Goal: Task Accomplishment & Management: Manage account settings

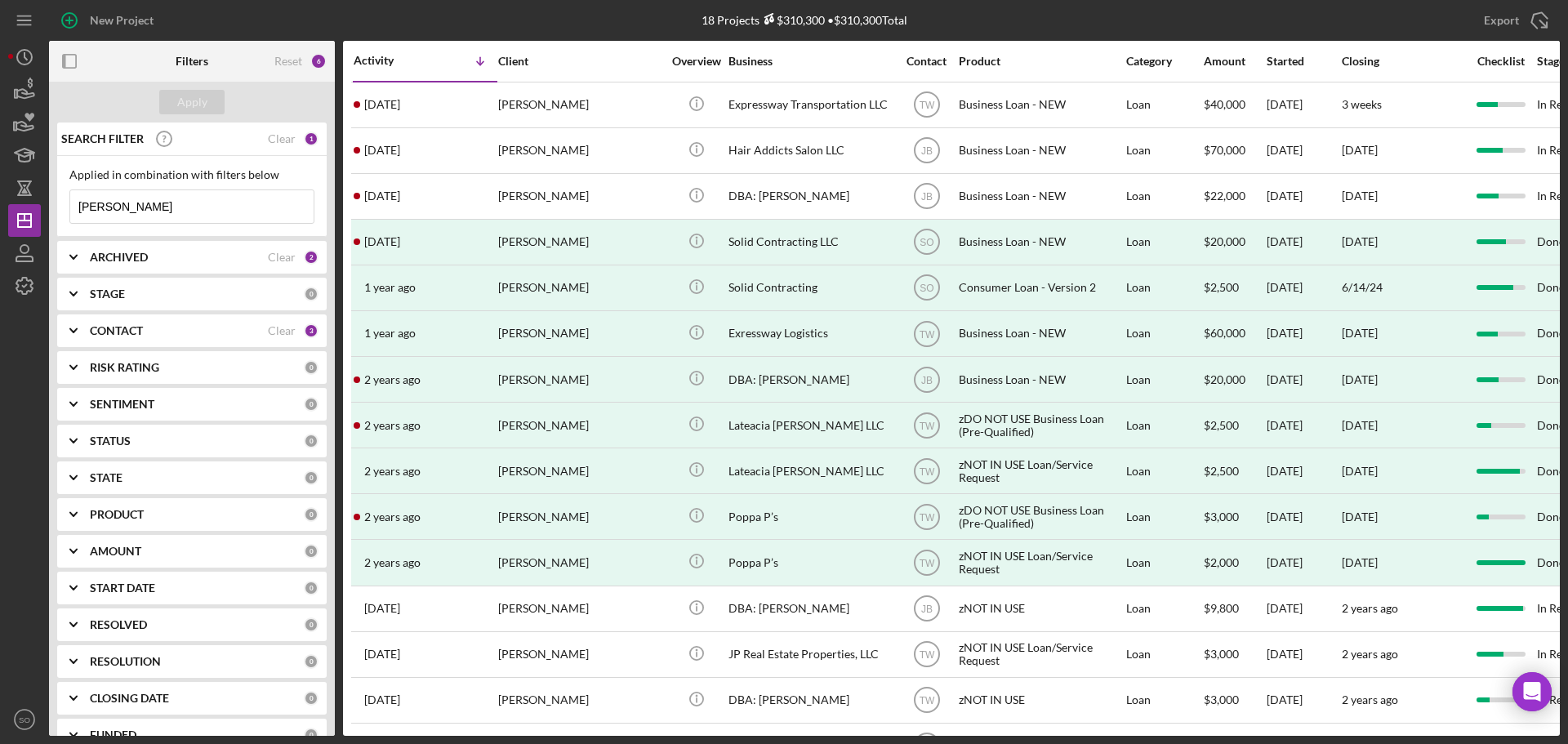
drag, startPoint x: 147, startPoint y: 208, endPoint x: 0, endPoint y: 205, distance: 147.0
click at [0, 205] on div "New Project 18 Projects $310,300 • $310,300 Total perry Export Icon/Export Filt…" at bounding box center [784, 372] width 1568 height 744
type input "oluchina"
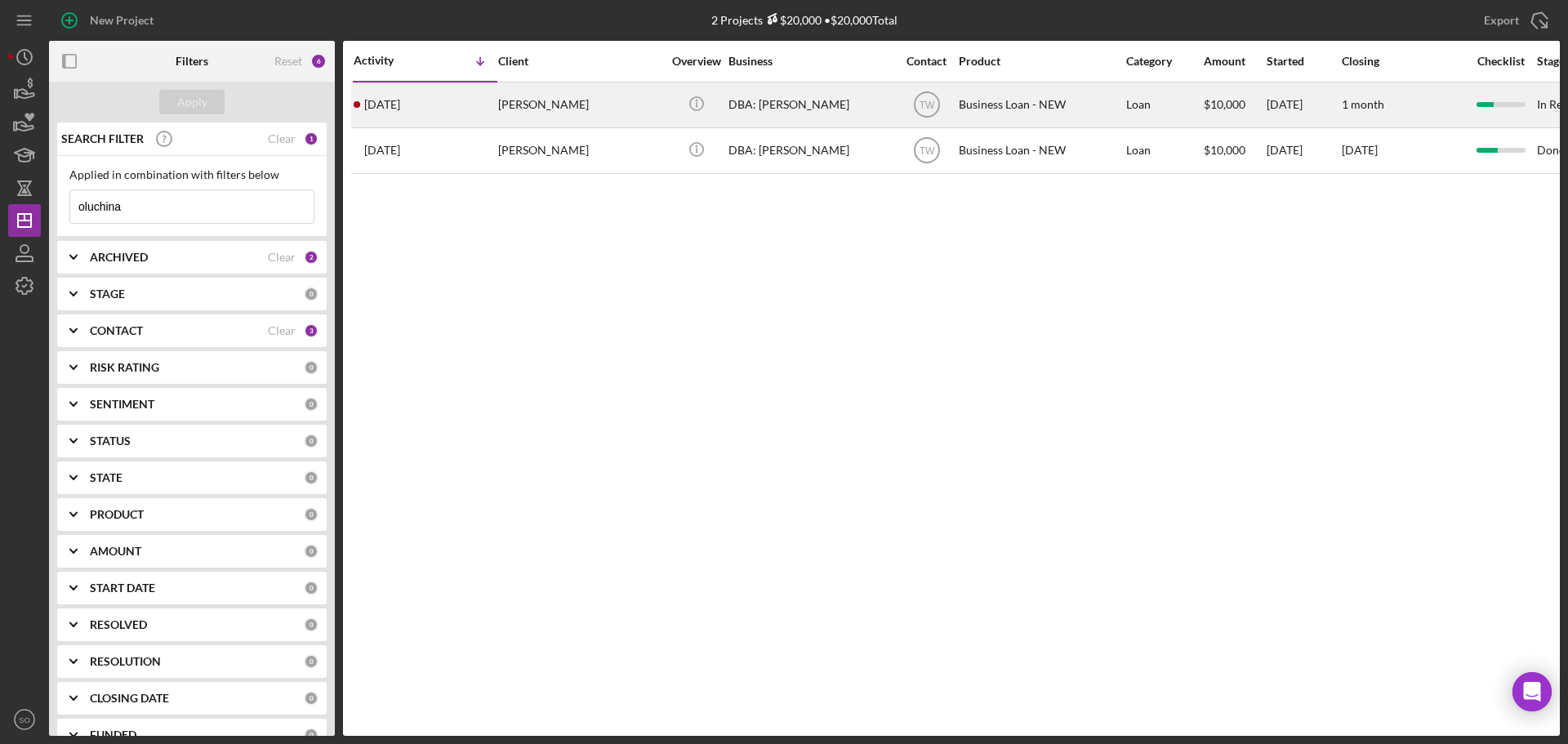
click at [455, 104] on div "[DATE] [PERSON_NAME]" at bounding box center [425, 105] width 143 height 43
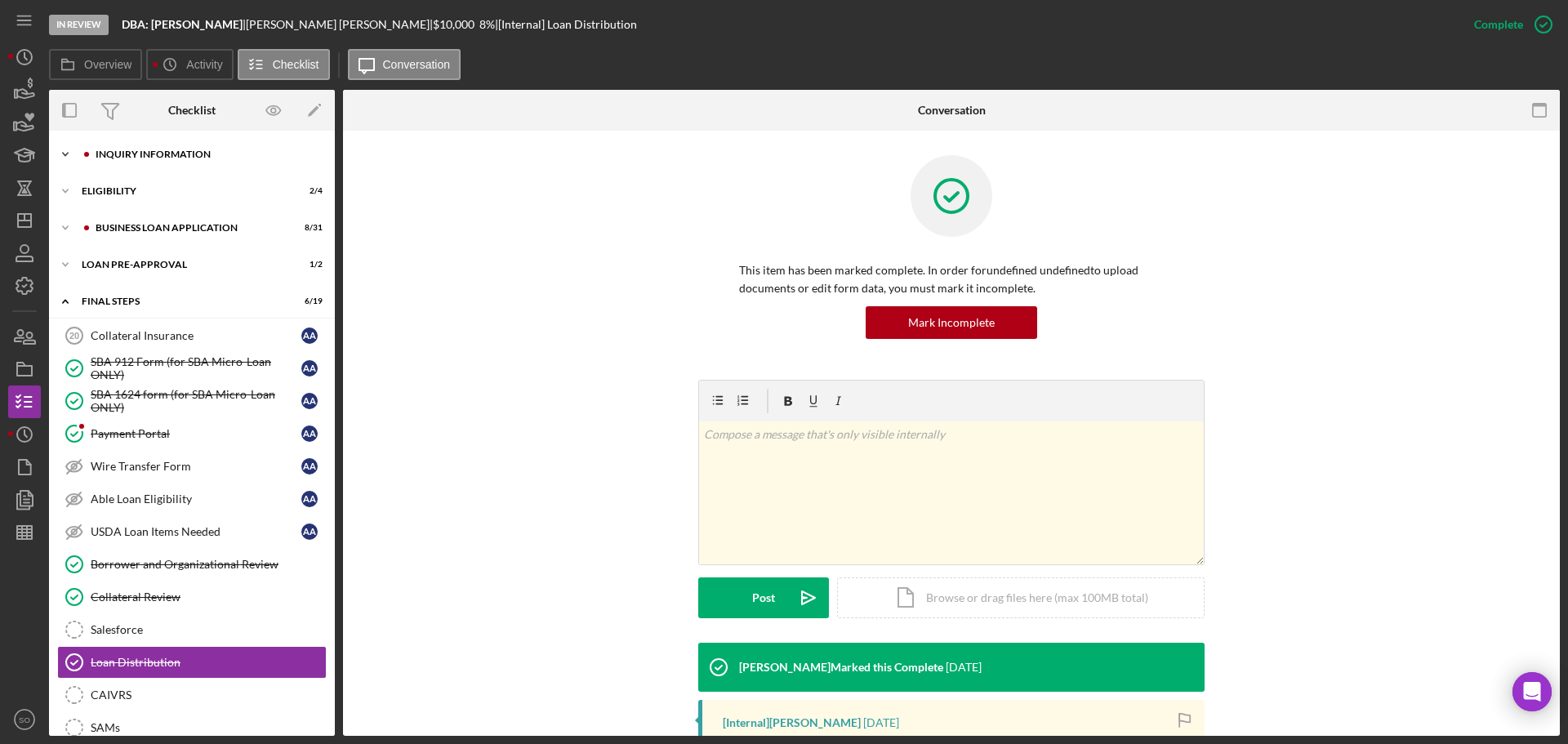
click at [137, 148] on div "Icon/Expander INQUIRY INFORMATION 7 / 11" at bounding box center [191, 155] width 286 height 33
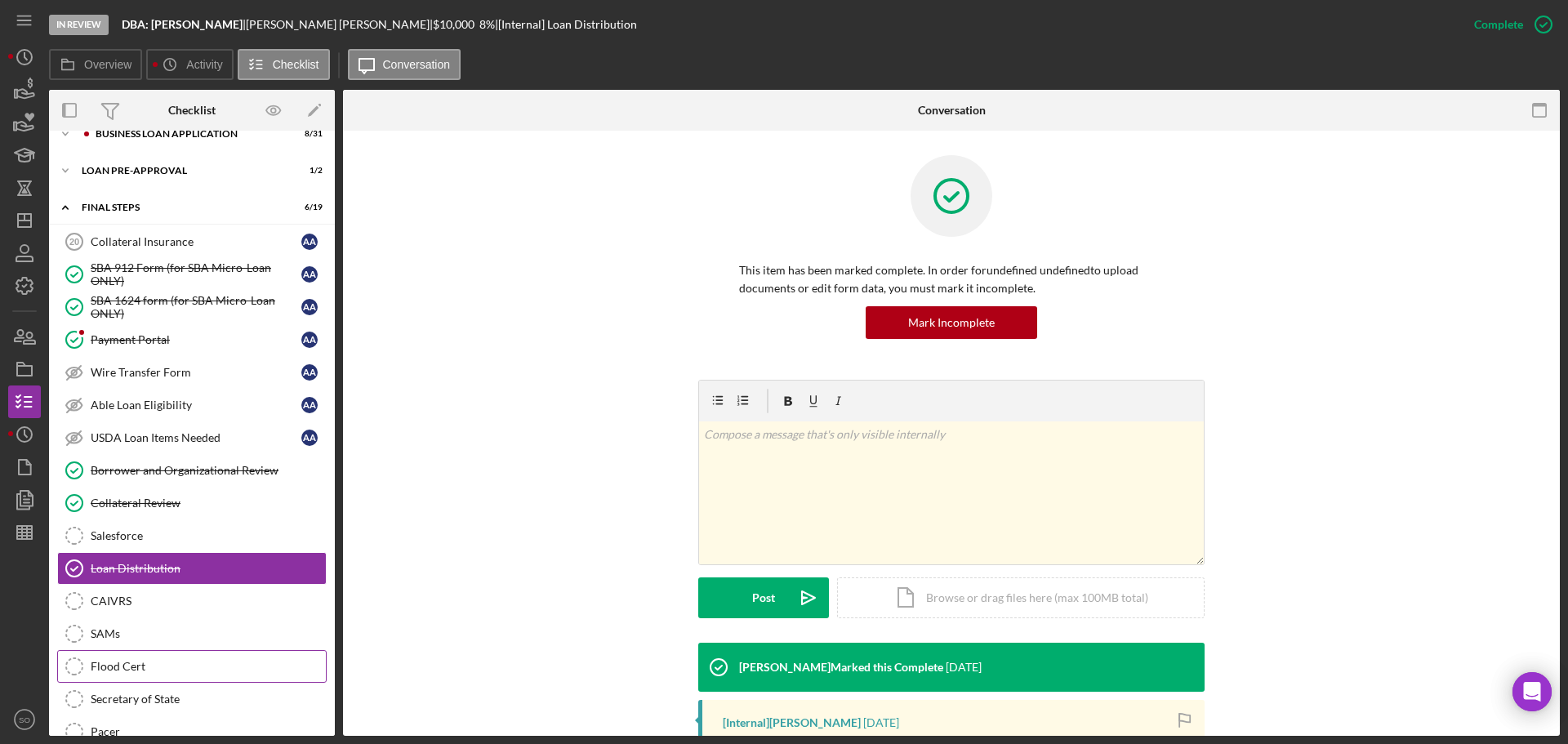
scroll to position [381, 0]
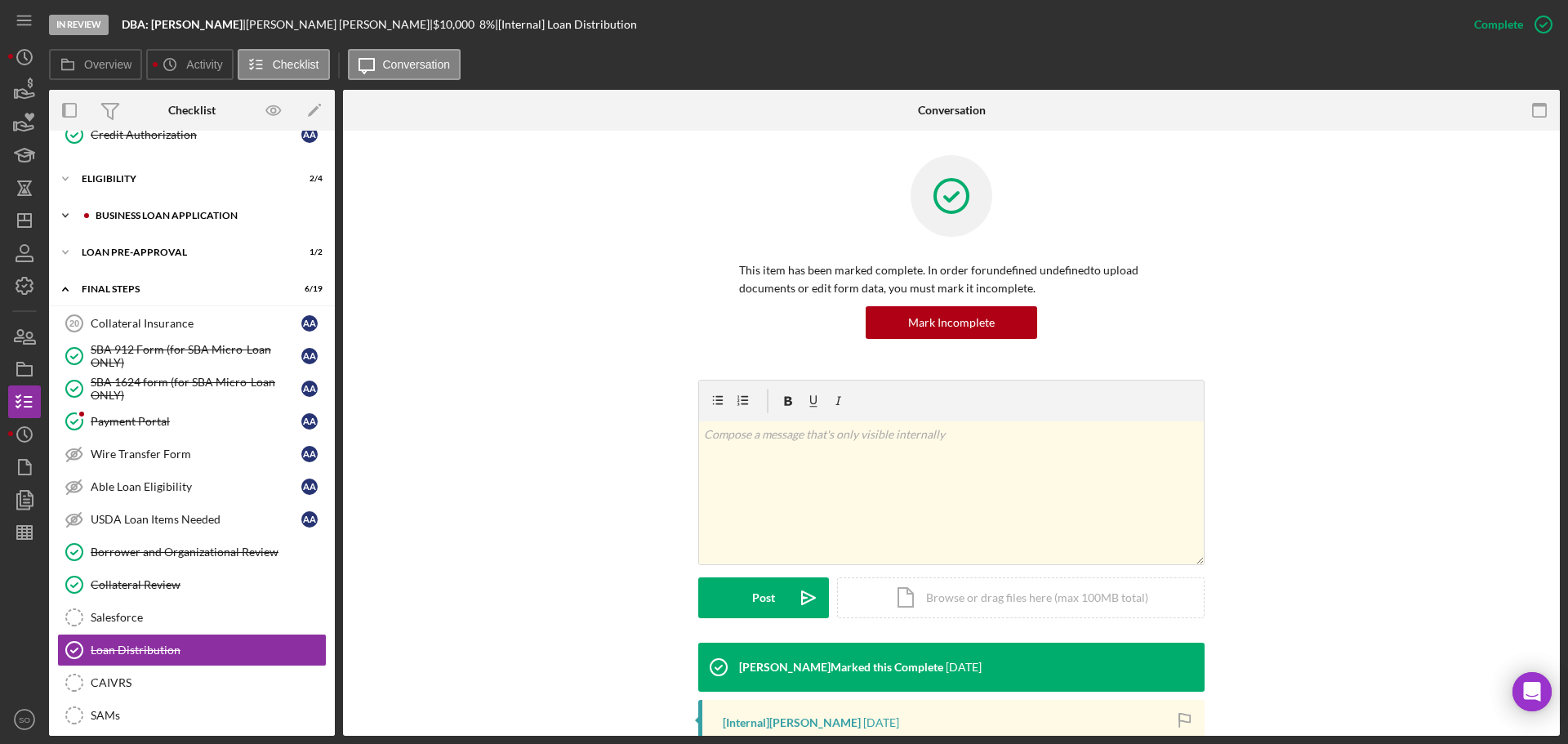
click at [134, 216] on div "BUSINESS LOAN APPLICATION" at bounding box center [205, 215] width 219 height 10
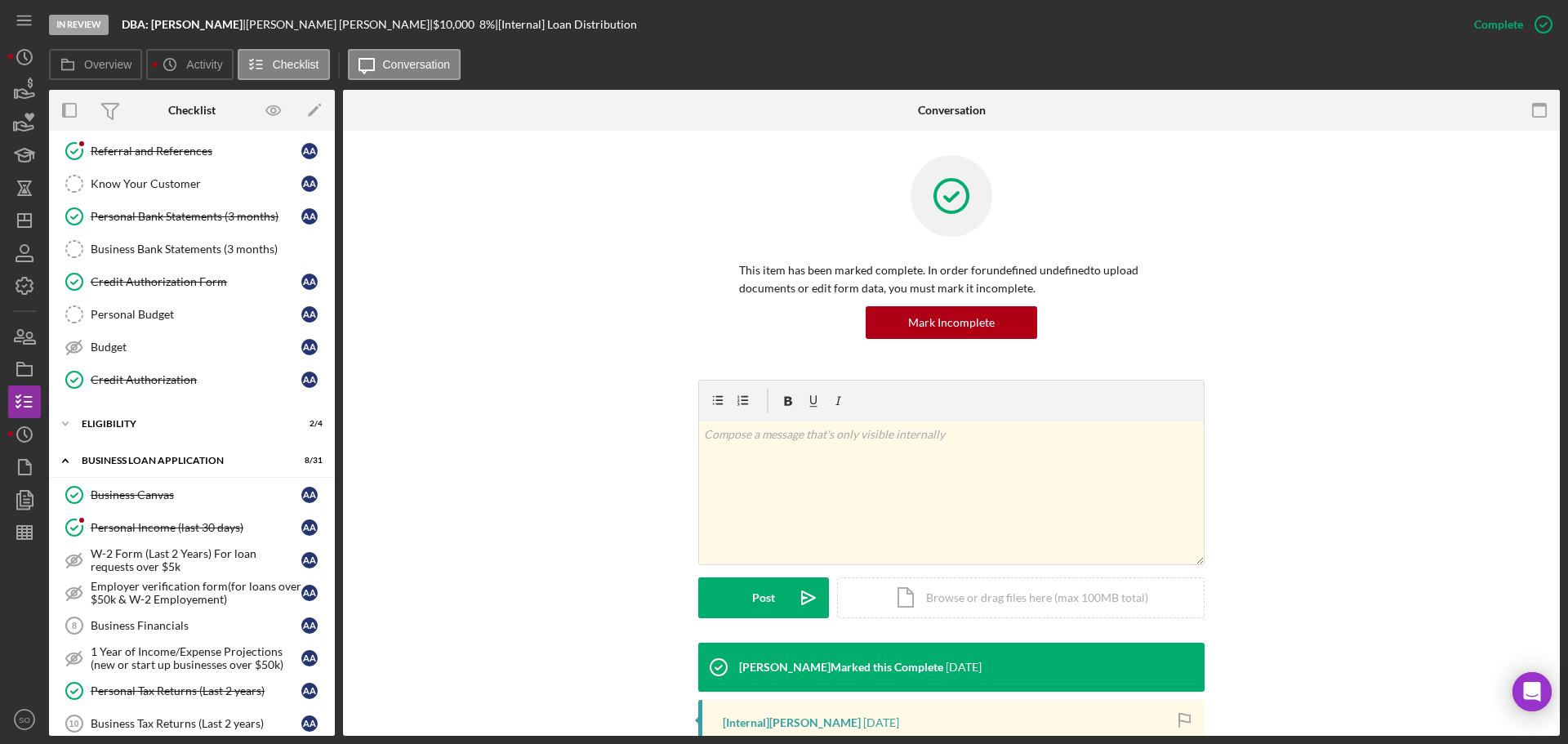
scroll to position [0, 0]
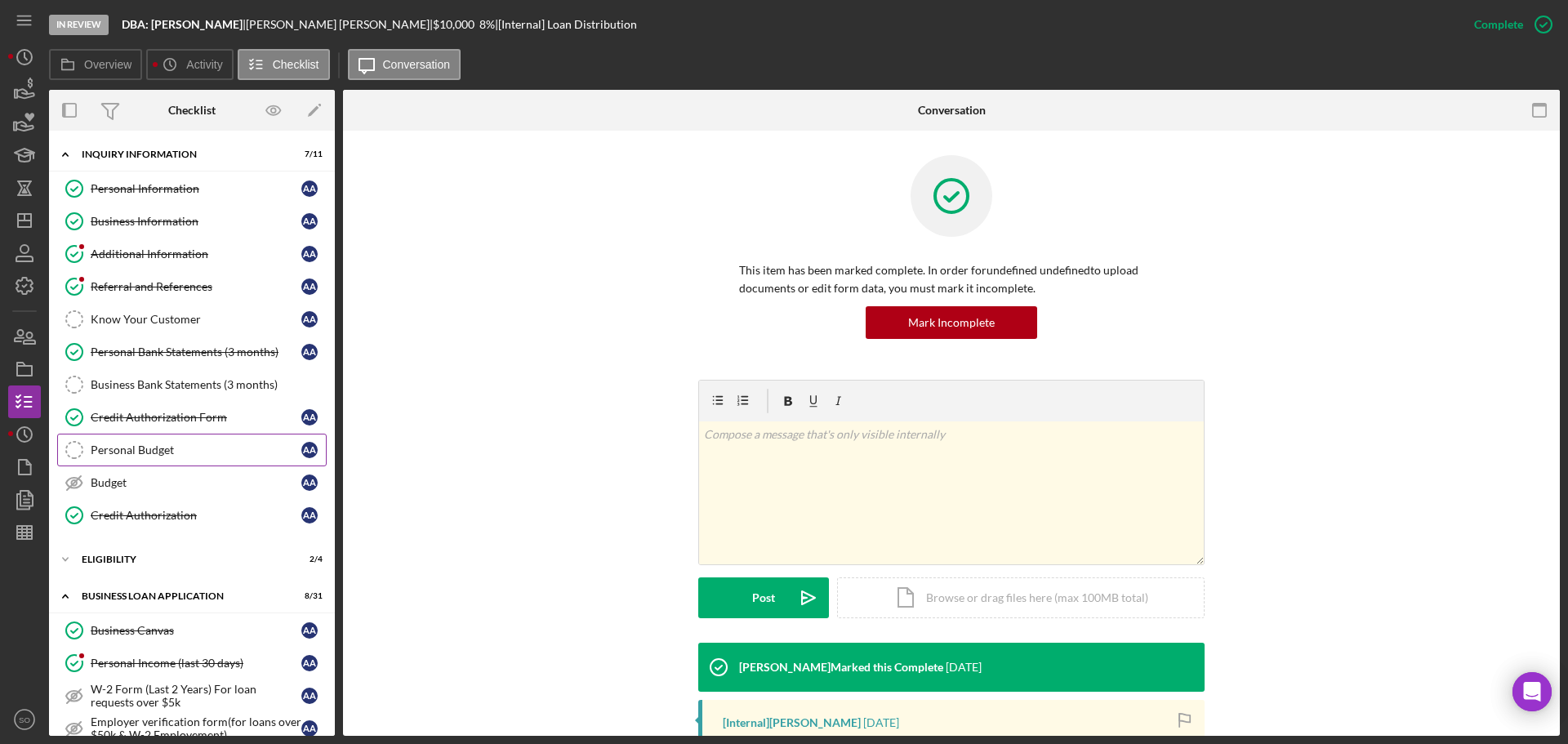
drag, startPoint x: 179, startPoint y: 442, endPoint x: 1033, endPoint y: 423, distance: 854.2
click at [179, 442] on link "Personal Budget Personal Budget A A" at bounding box center [191, 450] width 269 height 33
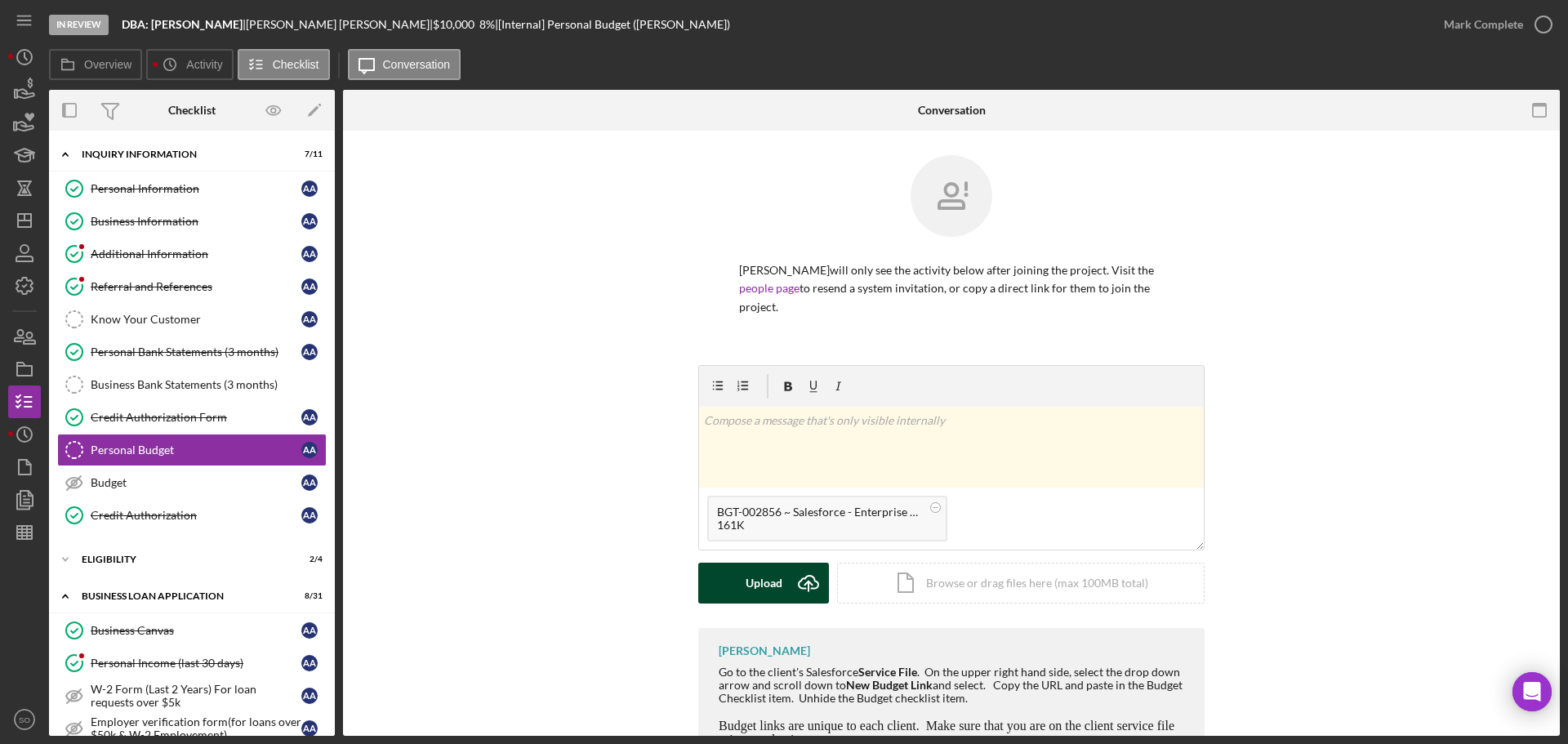
click at [794, 581] on icon "Icon/Upload" at bounding box center [809, 584] width 41 height 41
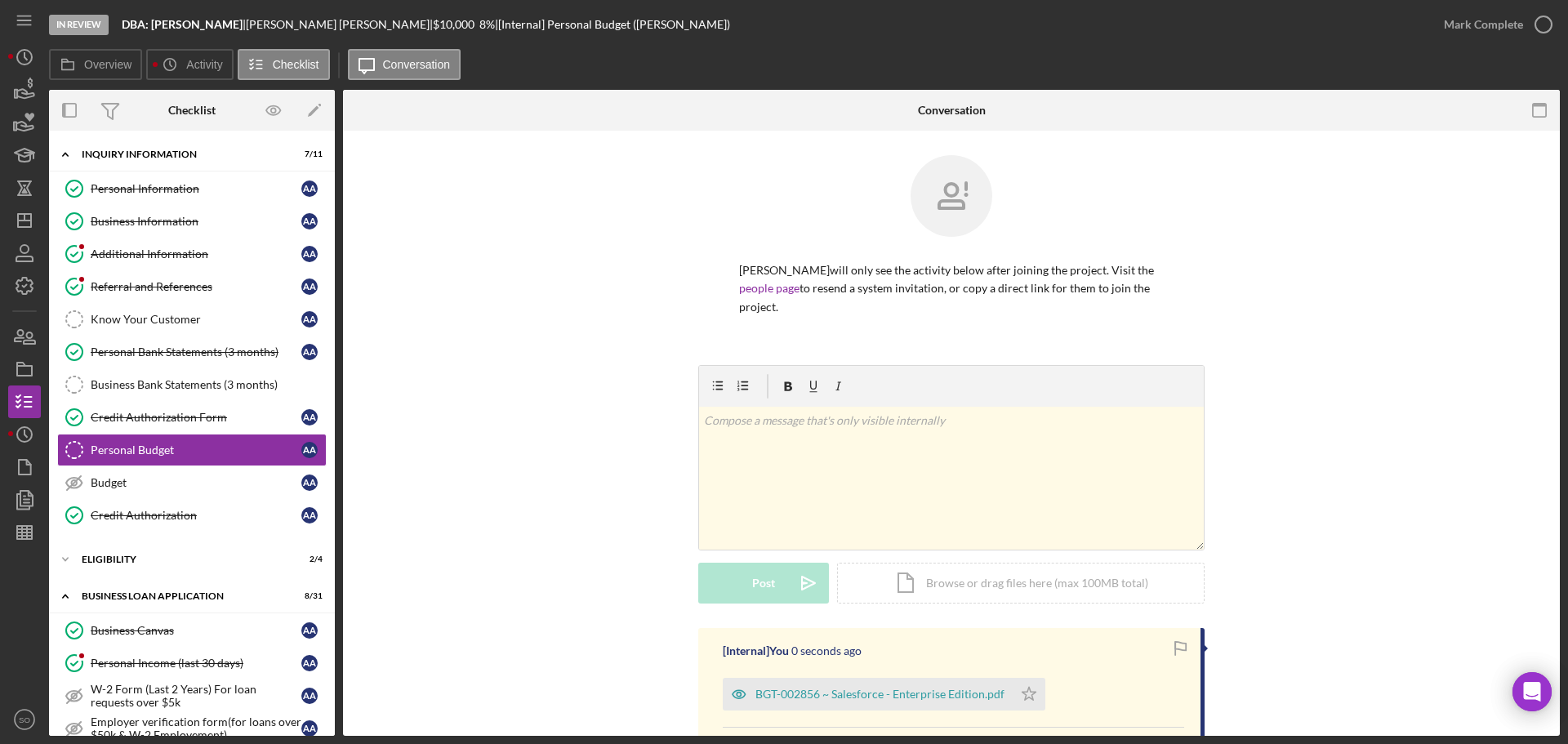
scroll to position [214, 0]
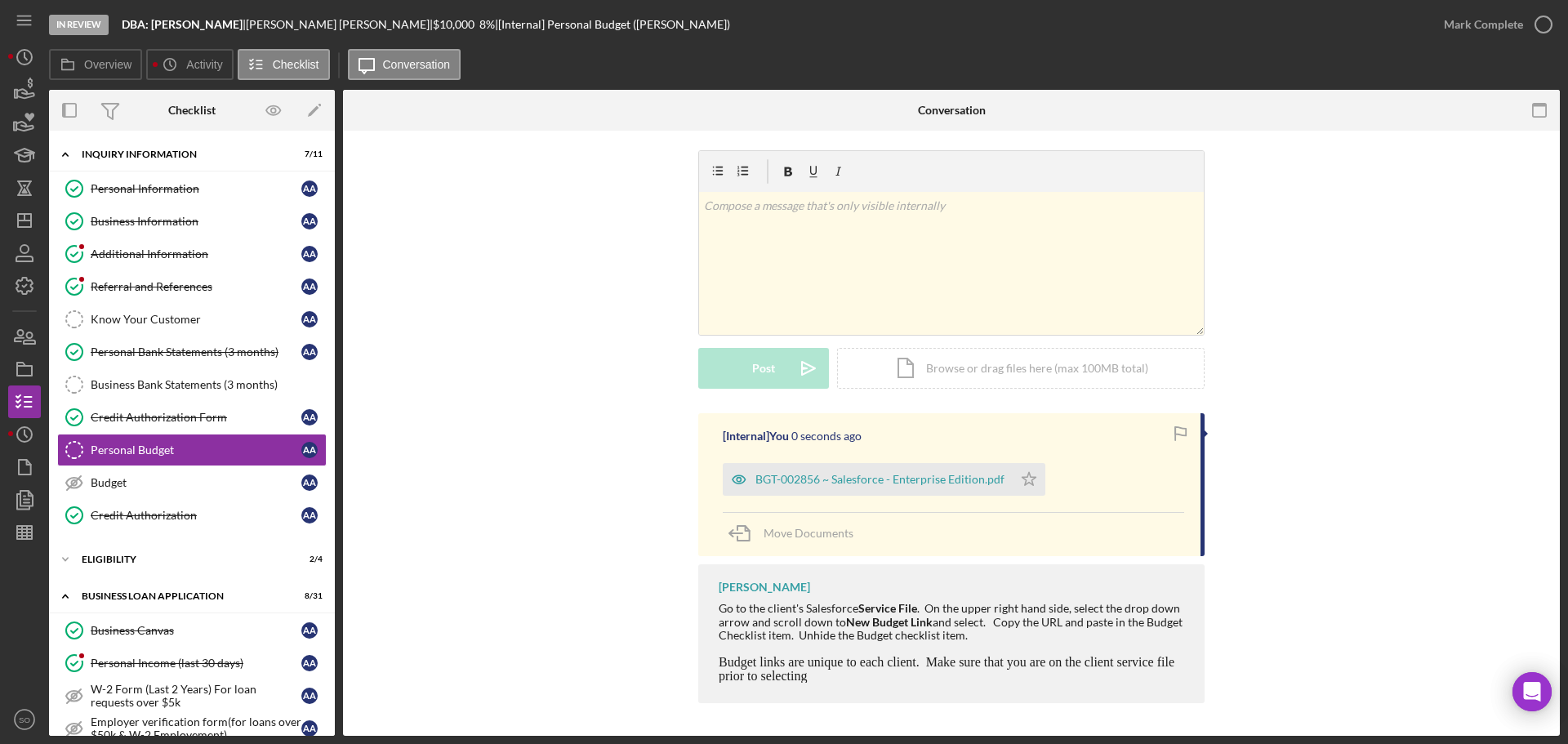
click at [1021, 480] on icon "Icon/Star" at bounding box center [1029, 480] width 33 height 33
click at [1502, 29] on div "Mark Complete" at bounding box center [1483, 25] width 79 height 33
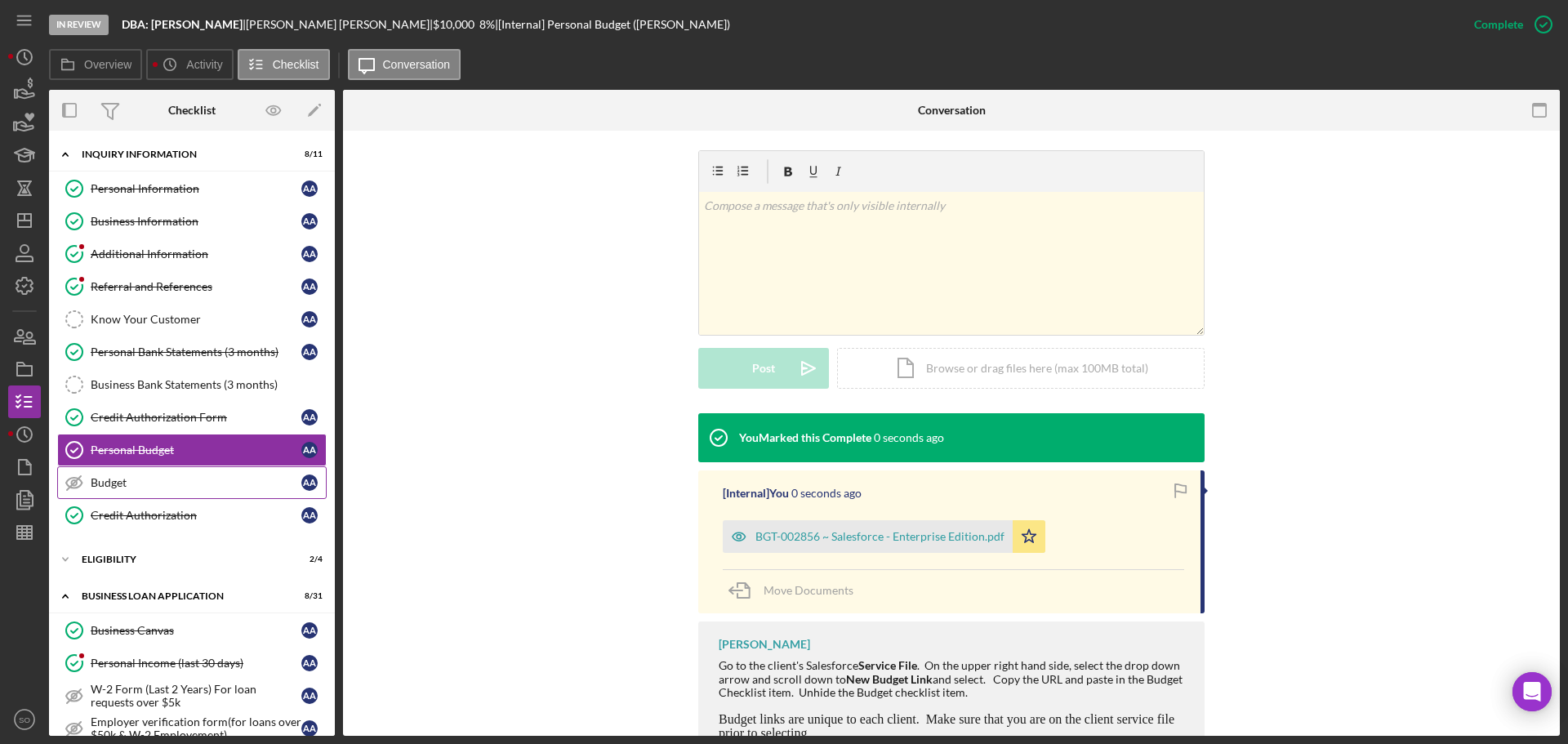
click at [185, 486] on div "Budget" at bounding box center [196, 483] width 210 height 13
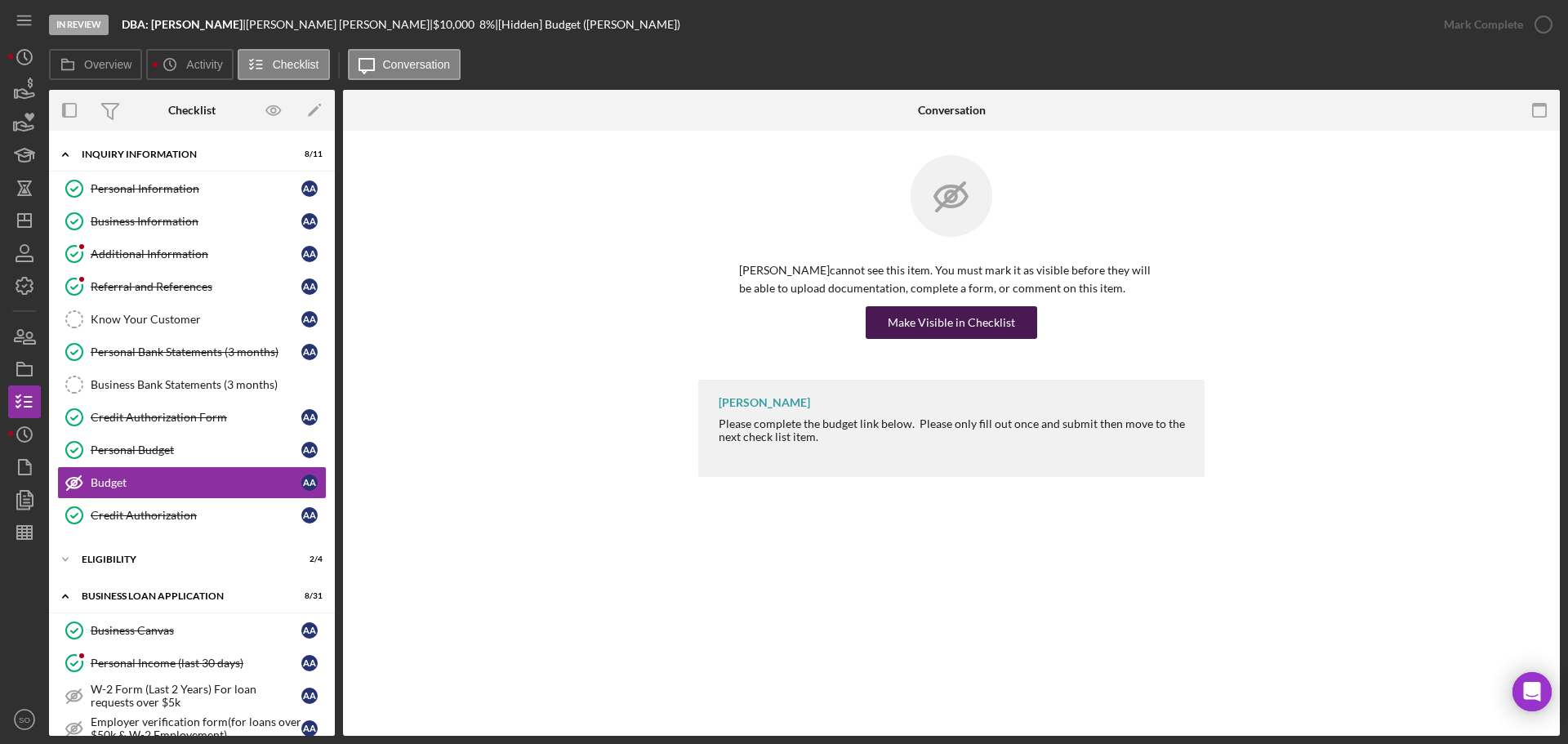
click at [898, 322] on div "Make Visible in Checklist" at bounding box center [952, 322] width 128 height 33
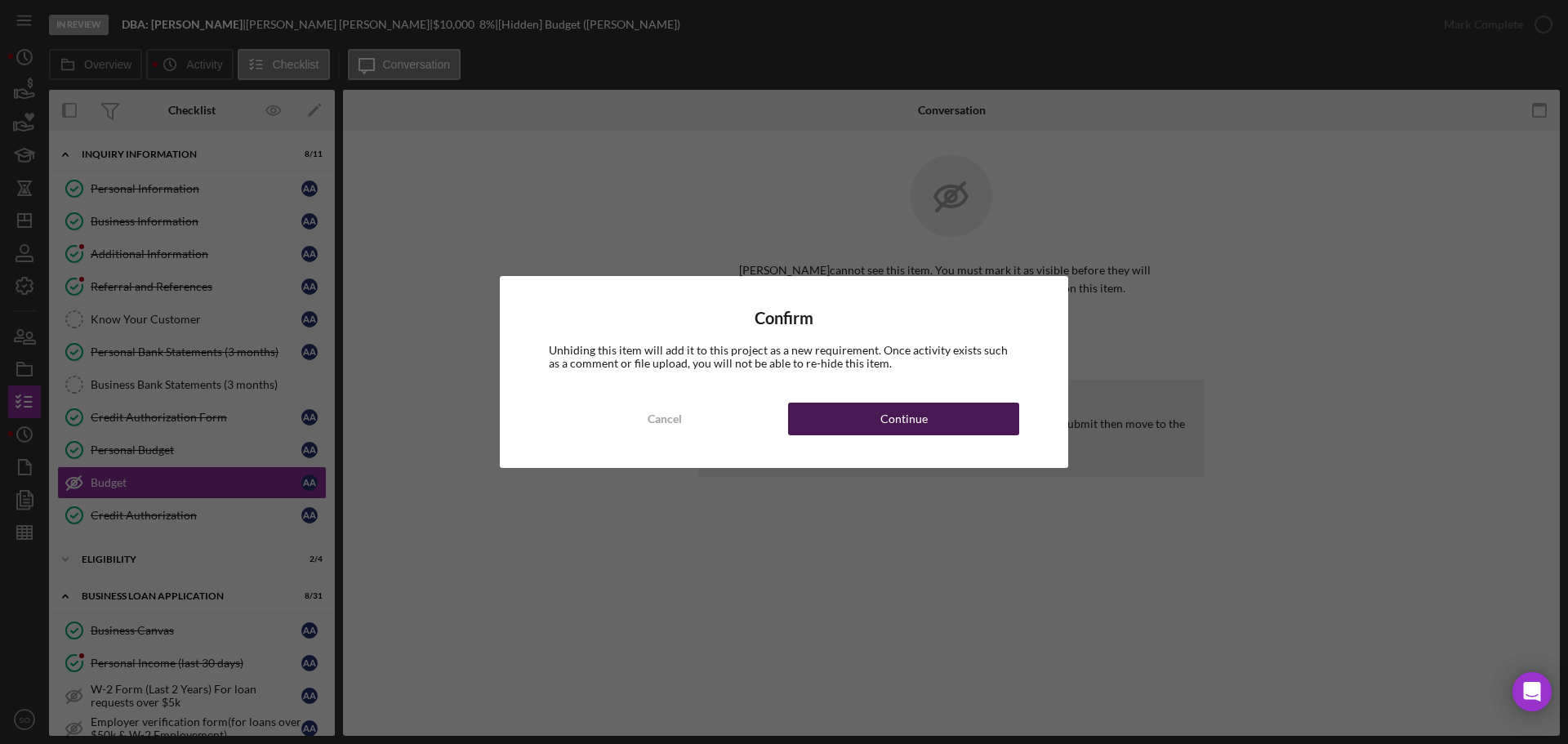
click at [926, 423] on div "Continue" at bounding box center [904, 419] width 47 height 33
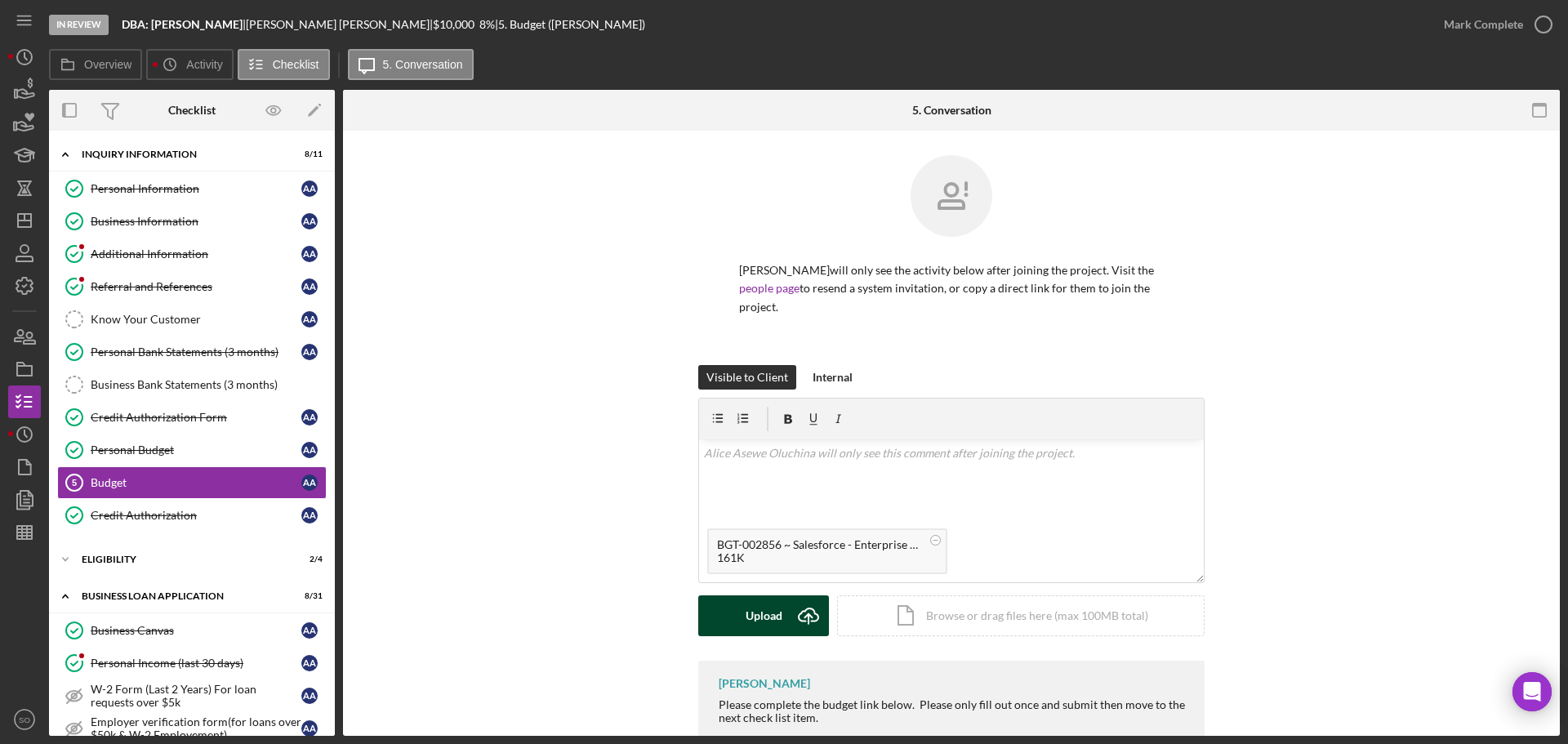
click at [779, 610] on div "Upload" at bounding box center [764, 615] width 37 height 41
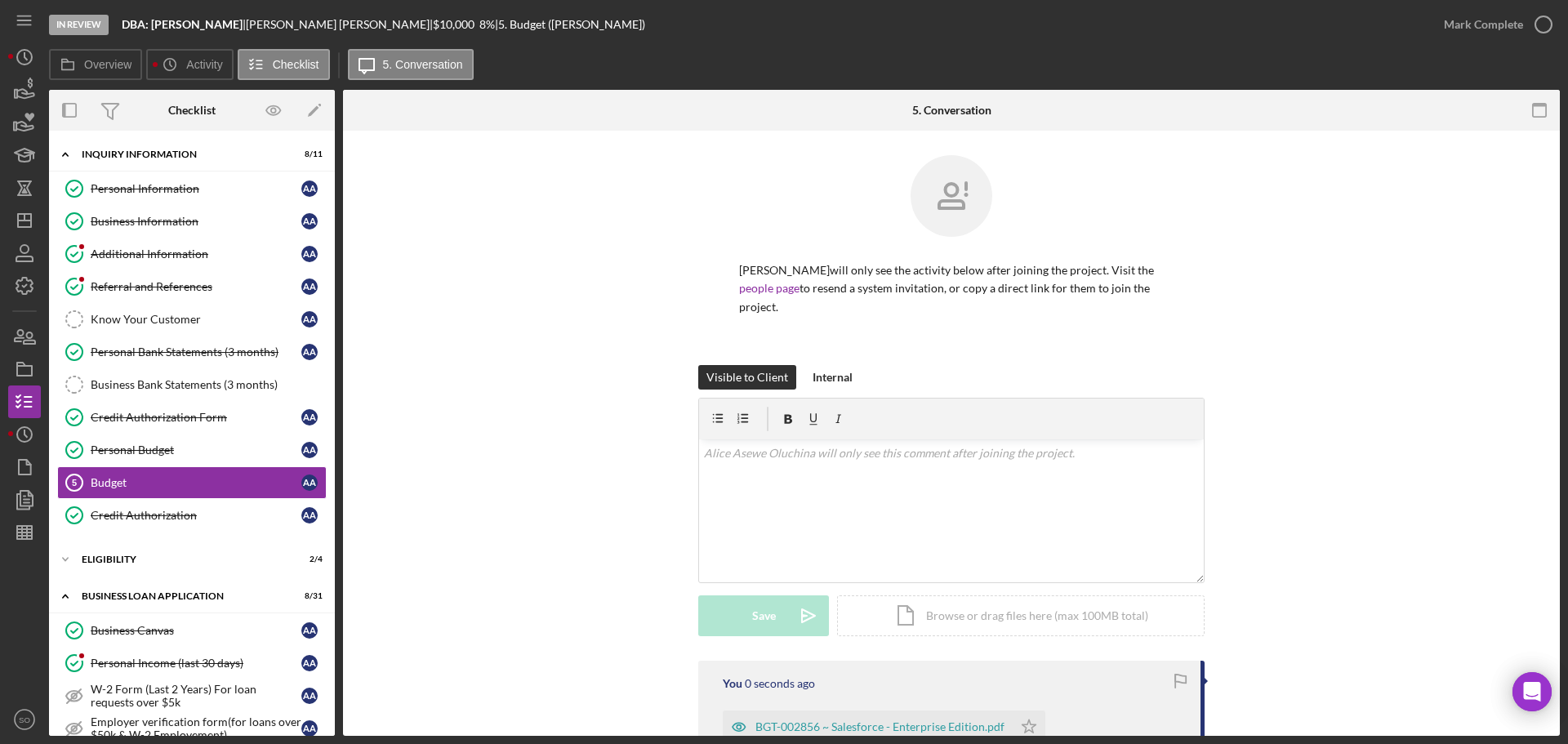
scroll to position [206, 0]
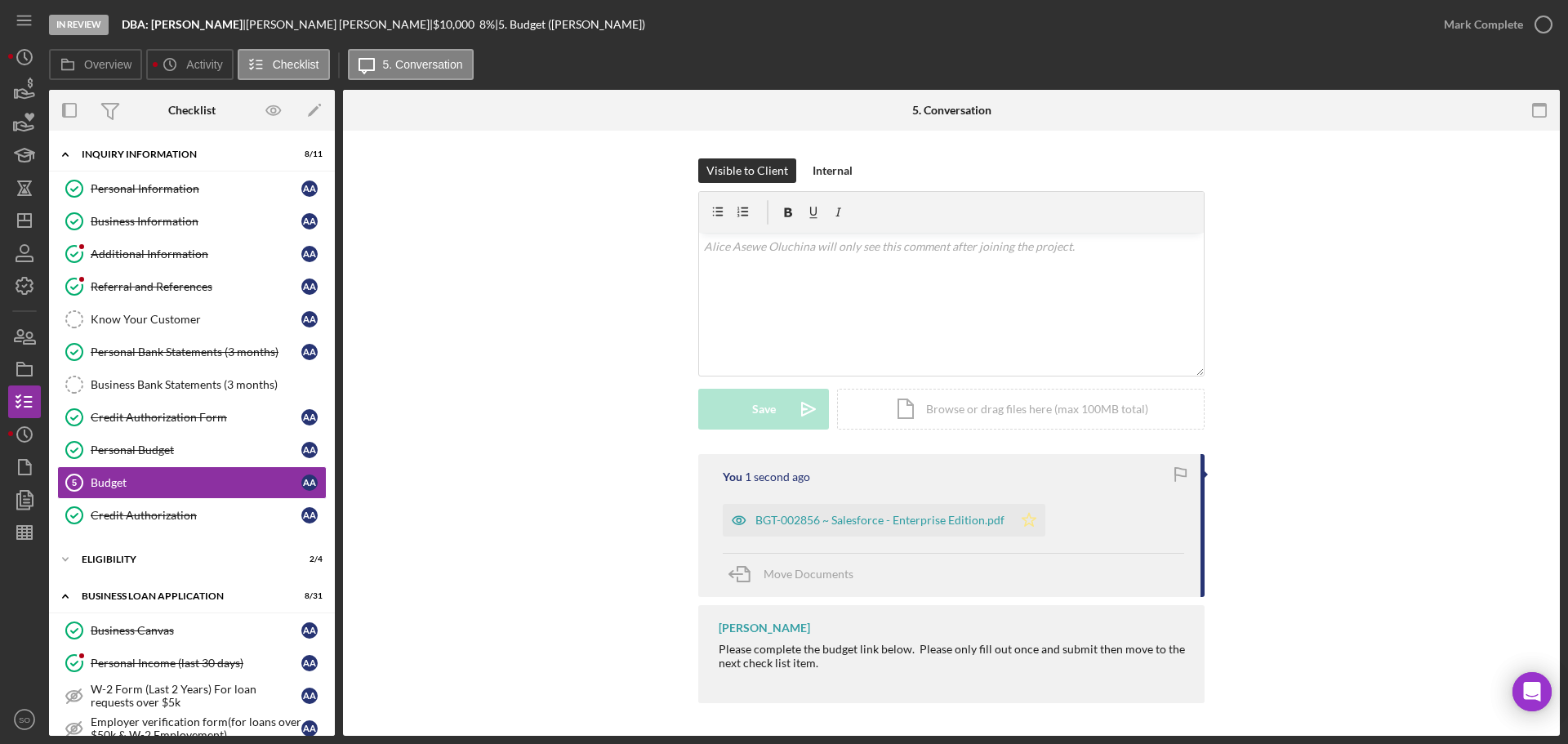
drag, startPoint x: 1021, startPoint y: 521, endPoint x: 1023, endPoint y: 506, distance: 15.1
click at [1023, 513] on icon "Icon/Star" at bounding box center [1029, 521] width 33 height 33
click at [1448, 29] on div "Mark Complete" at bounding box center [1483, 25] width 79 height 33
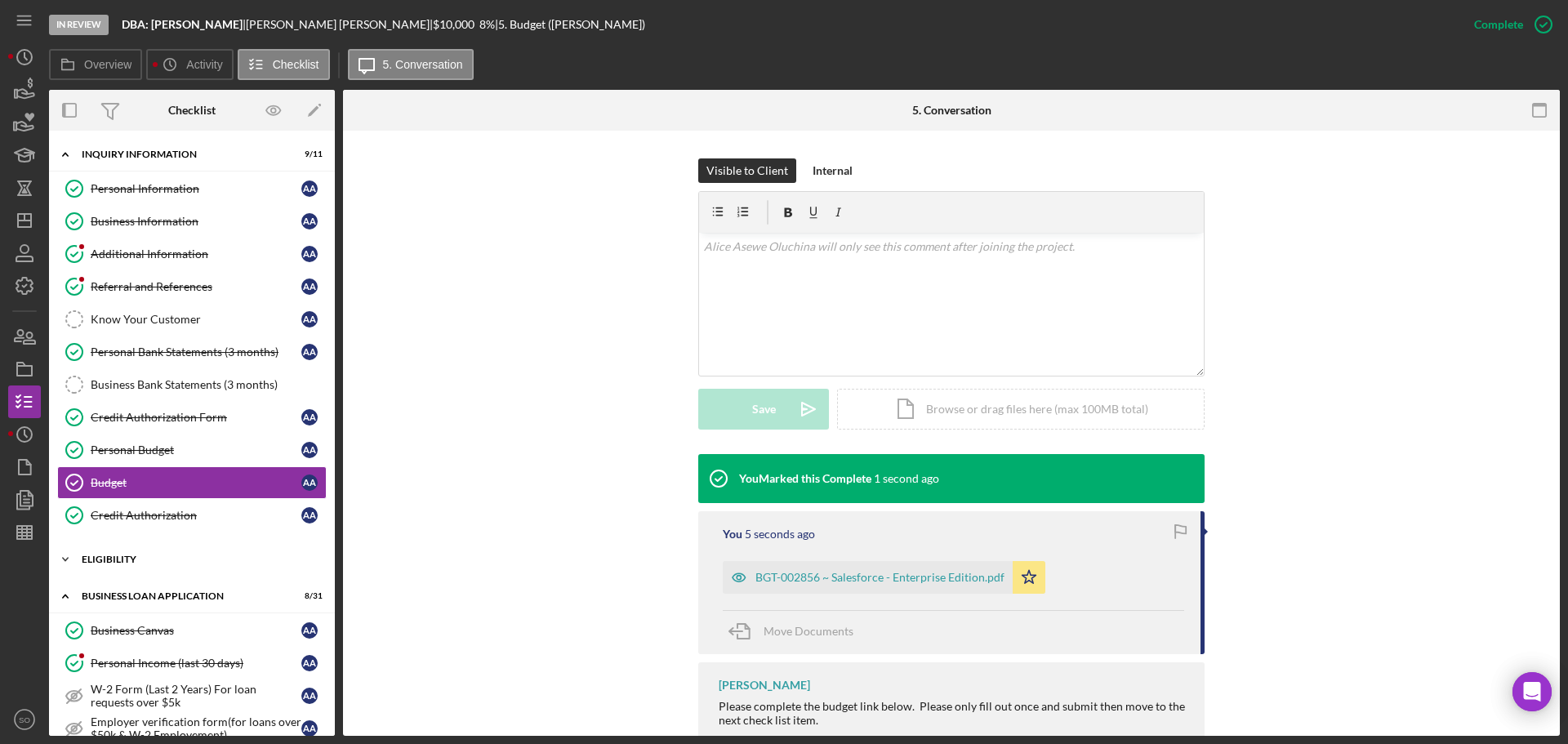
click at [160, 558] on div "ELIGIBILITY" at bounding box center [198, 560] width 232 height 10
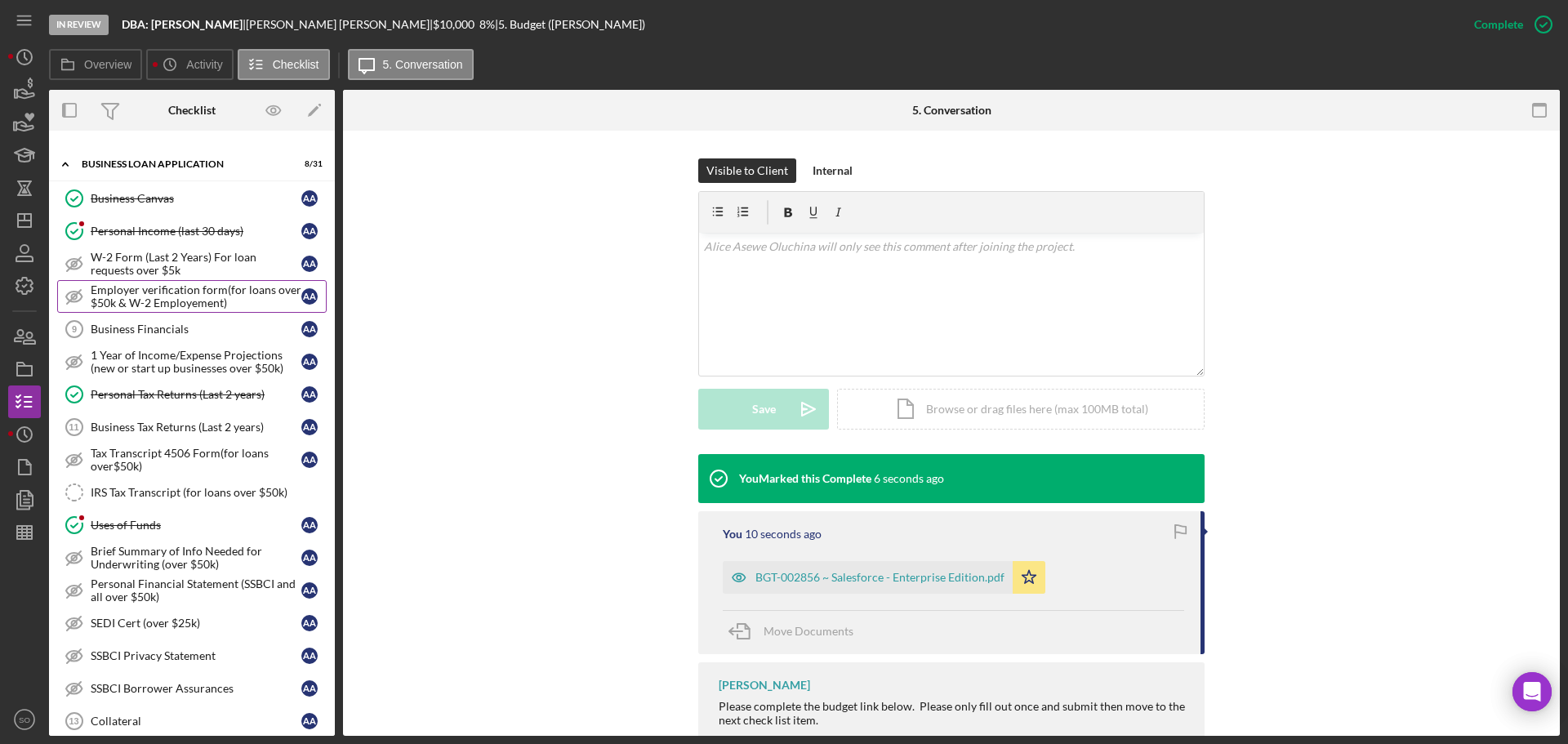
scroll to position [653, 0]
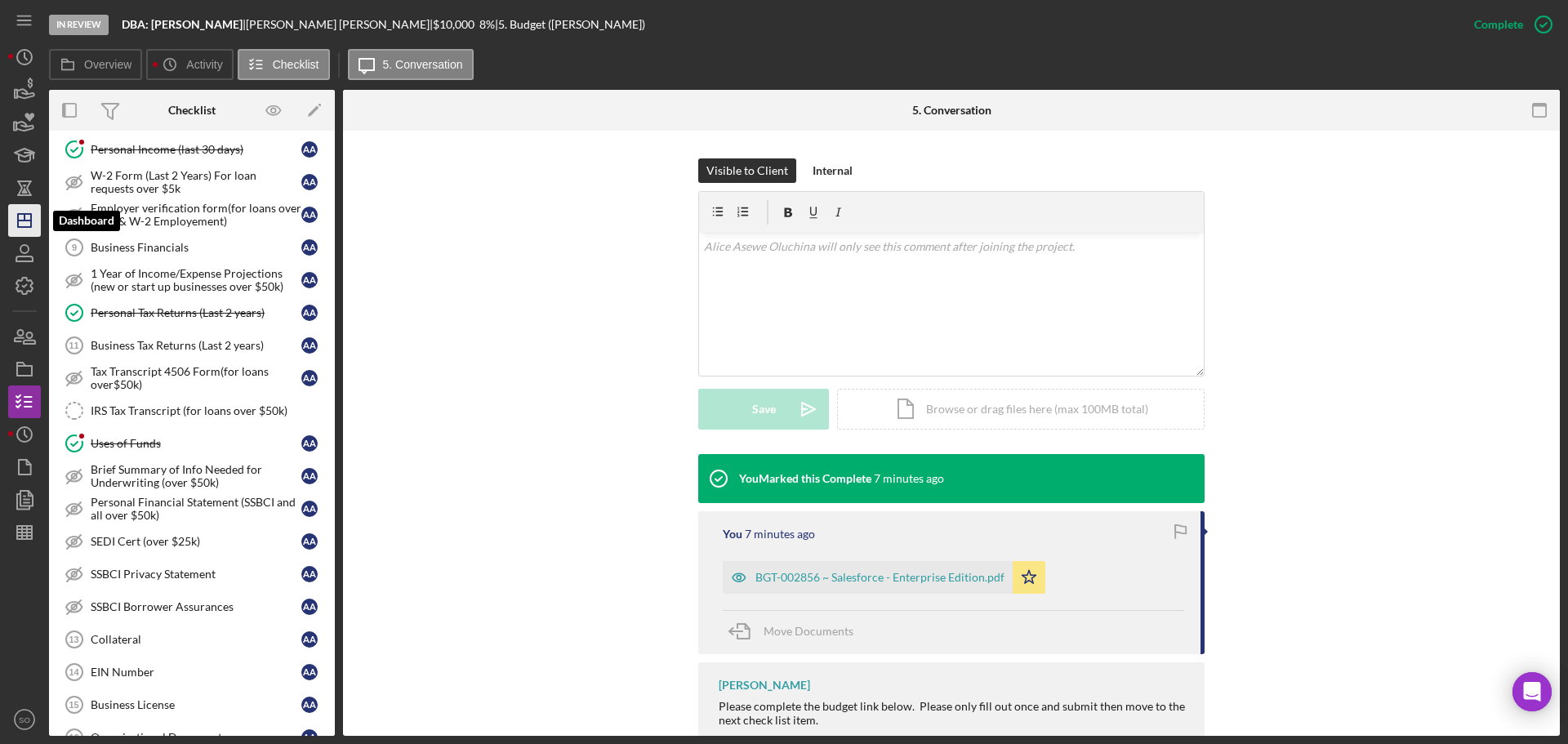
drag, startPoint x: 26, startPoint y: 217, endPoint x: 44, endPoint y: 235, distance: 25.5
click at [26, 217] on icon "Icon/Dashboard" at bounding box center [25, 220] width 41 height 41
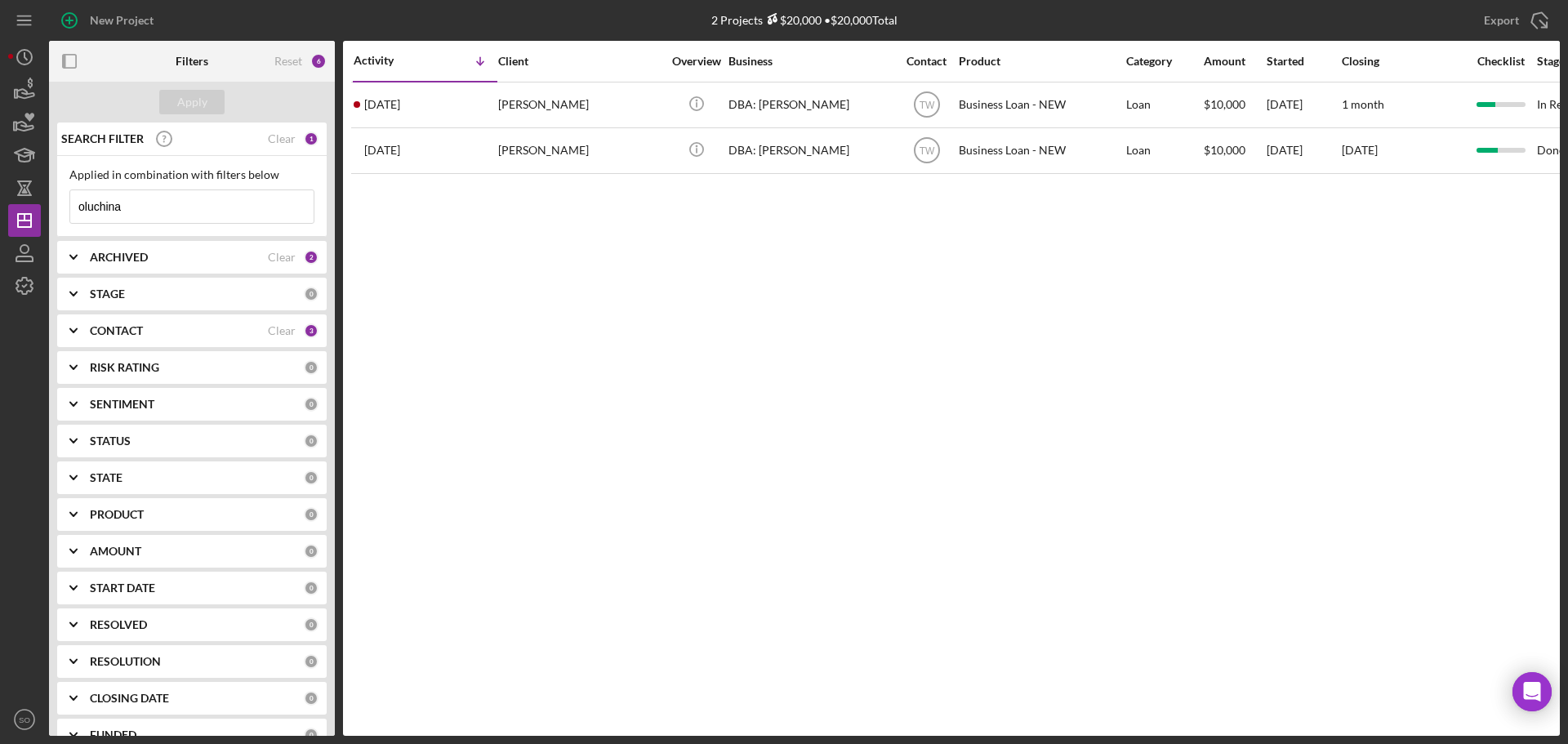
drag, startPoint x: 130, startPoint y: 213, endPoint x: 0, endPoint y: 190, distance: 132.0
click at [0, 190] on div "New Project 2 Projects $20,000 • $20,000 Total oluchina Export Icon/Export Filt…" at bounding box center [784, 372] width 1568 height 744
type input "demby"
click at [201, 96] on div "Apply" at bounding box center [192, 102] width 30 height 25
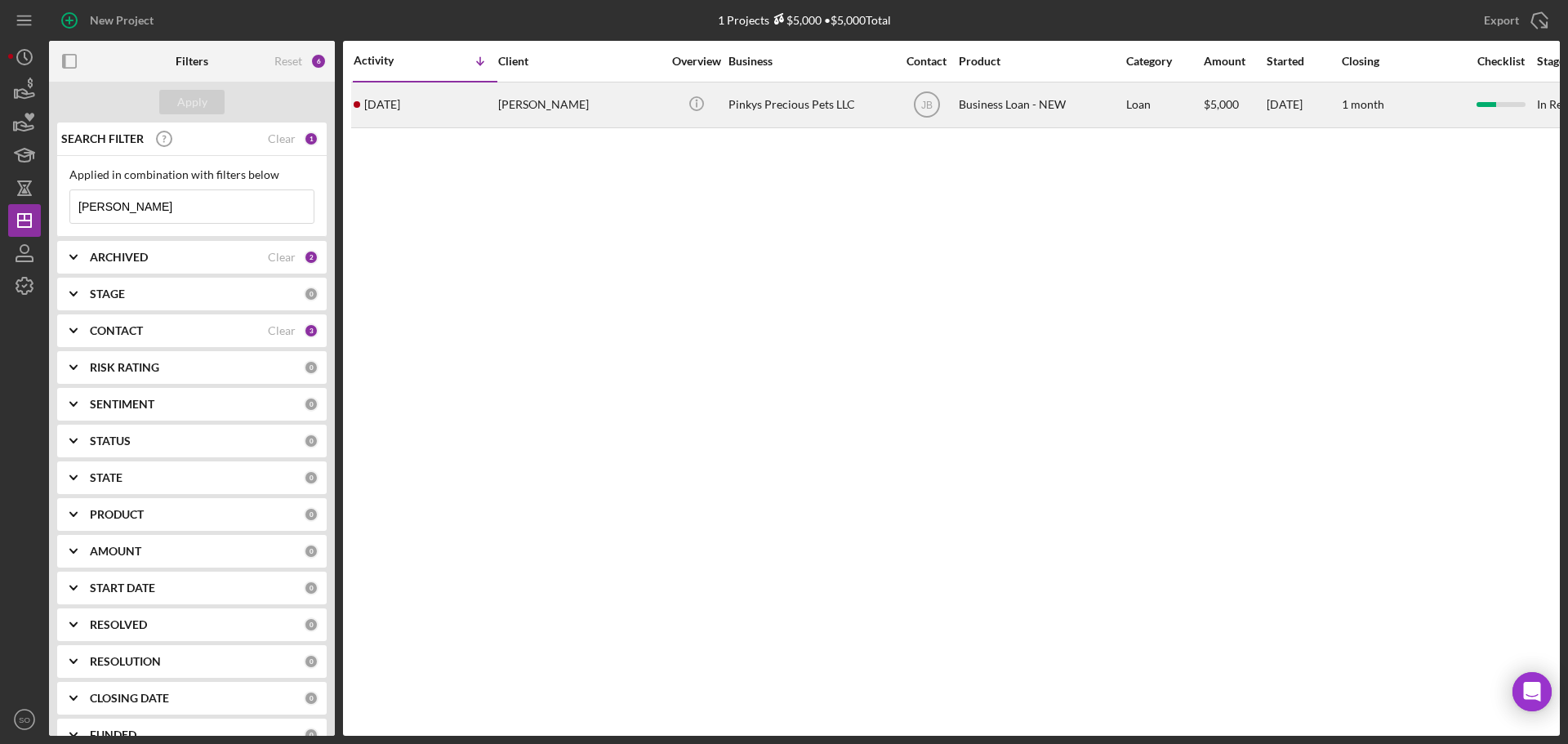
click at [595, 106] on div "Erica Demby" at bounding box center [580, 105] width 164 height 43
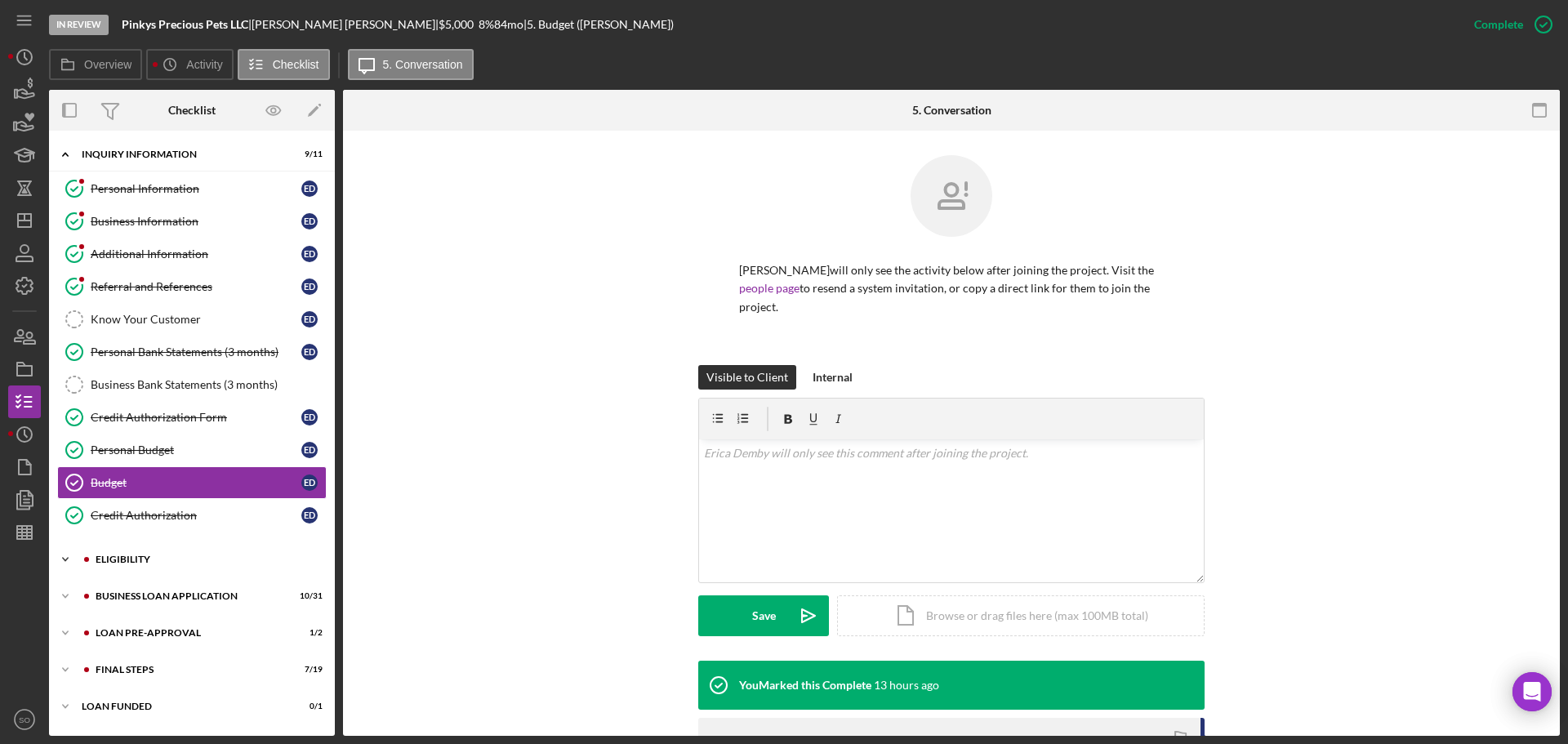
click at [164, 555] on div "ELIGIBILITY" at bounding box center [205, 560] width 219 height 10
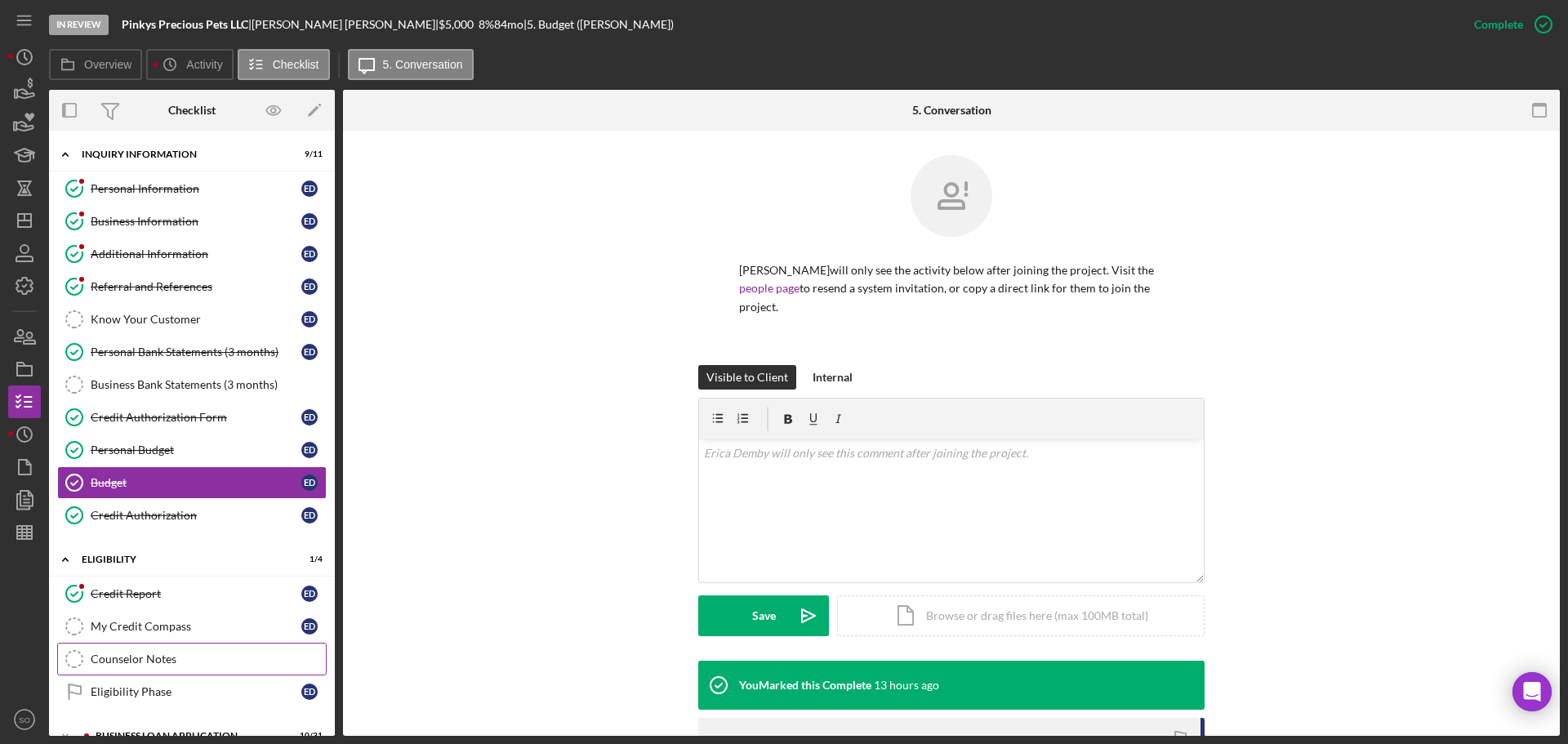
scroll to position [136, 0]
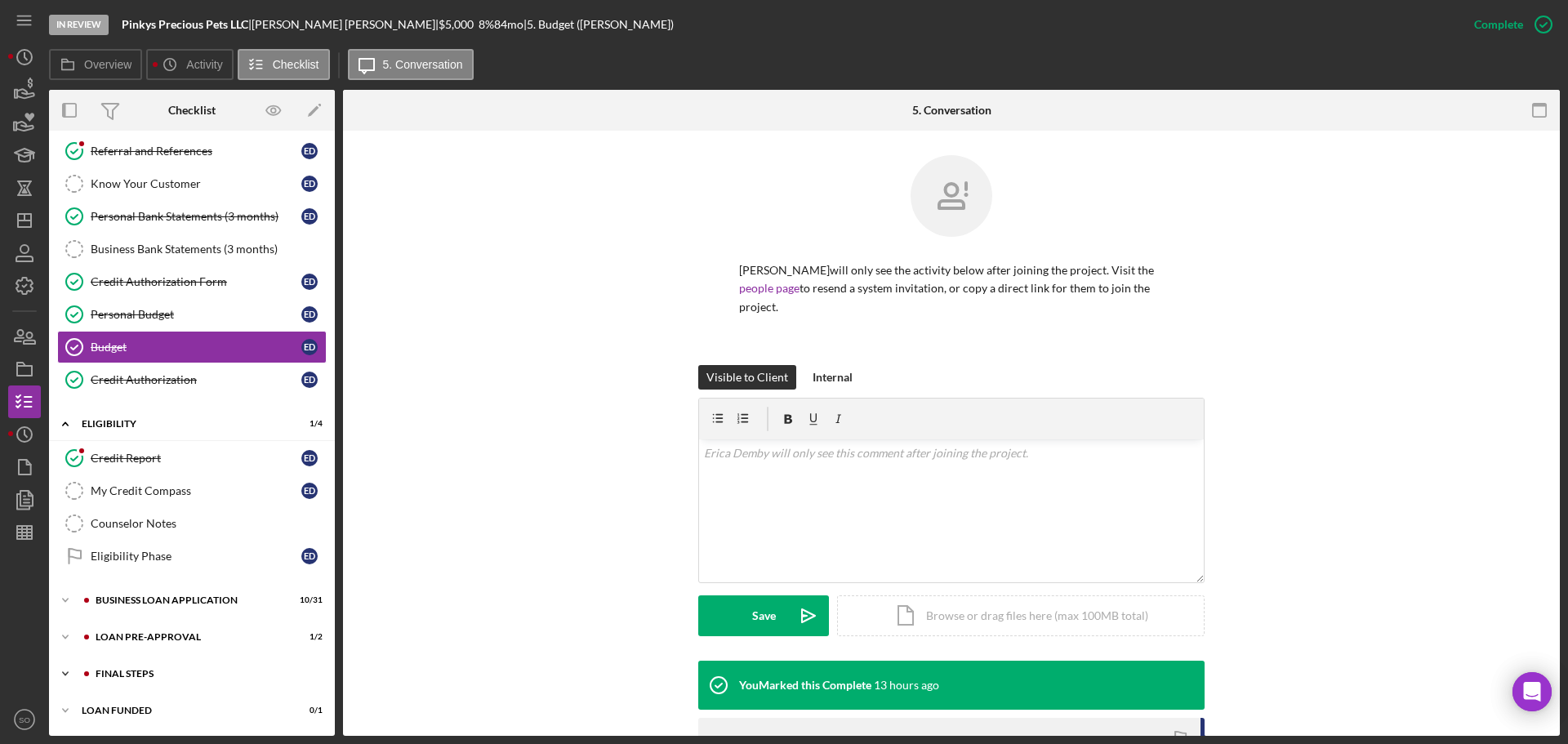
click at [175, 661] on div "Icon/Expander FINAL STEPS 7 / 19" at bounding box center [191, 674] width 286 height 33
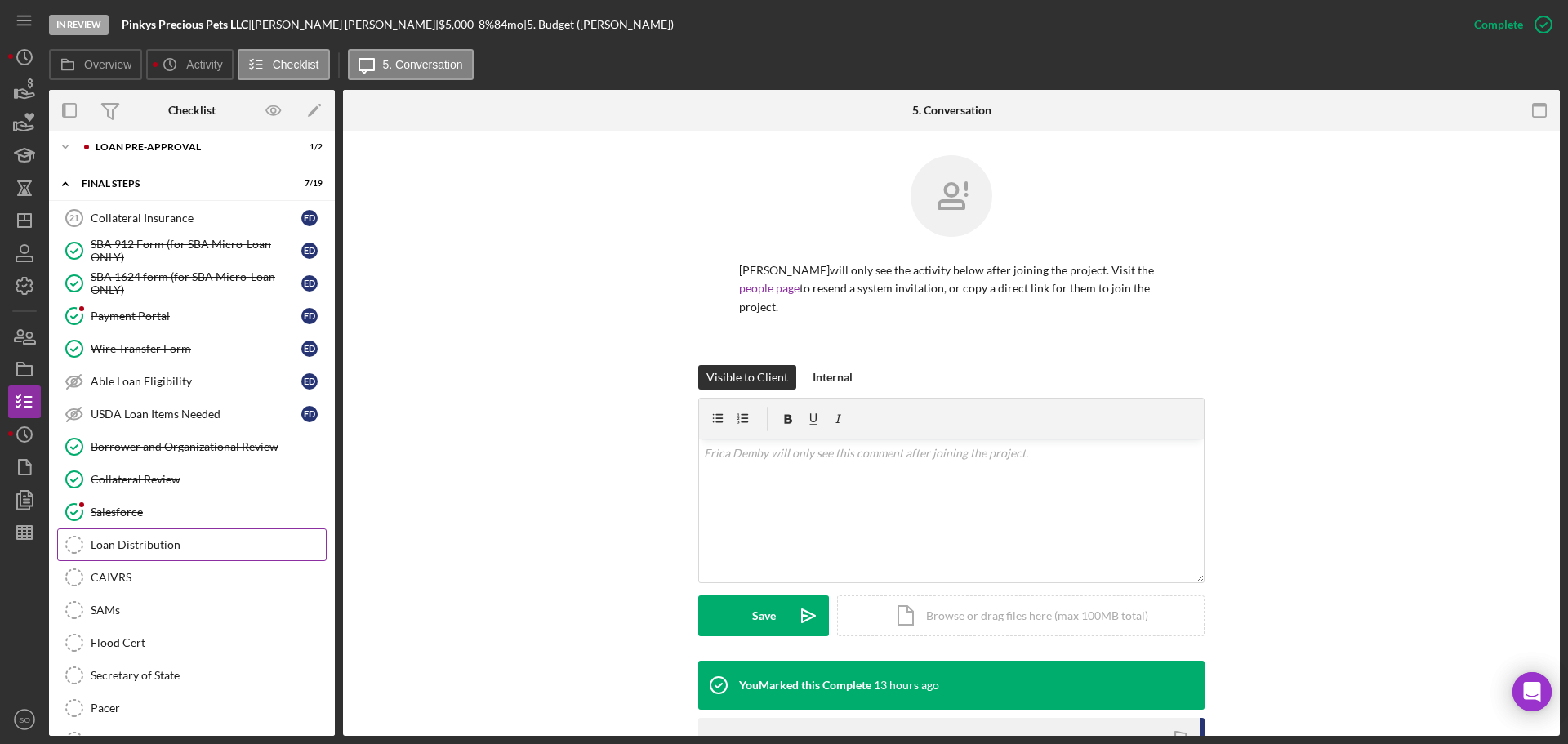
click at [177, 550] on div "Loan Distribution" at bounding box center [208, 545] width 235 height 13
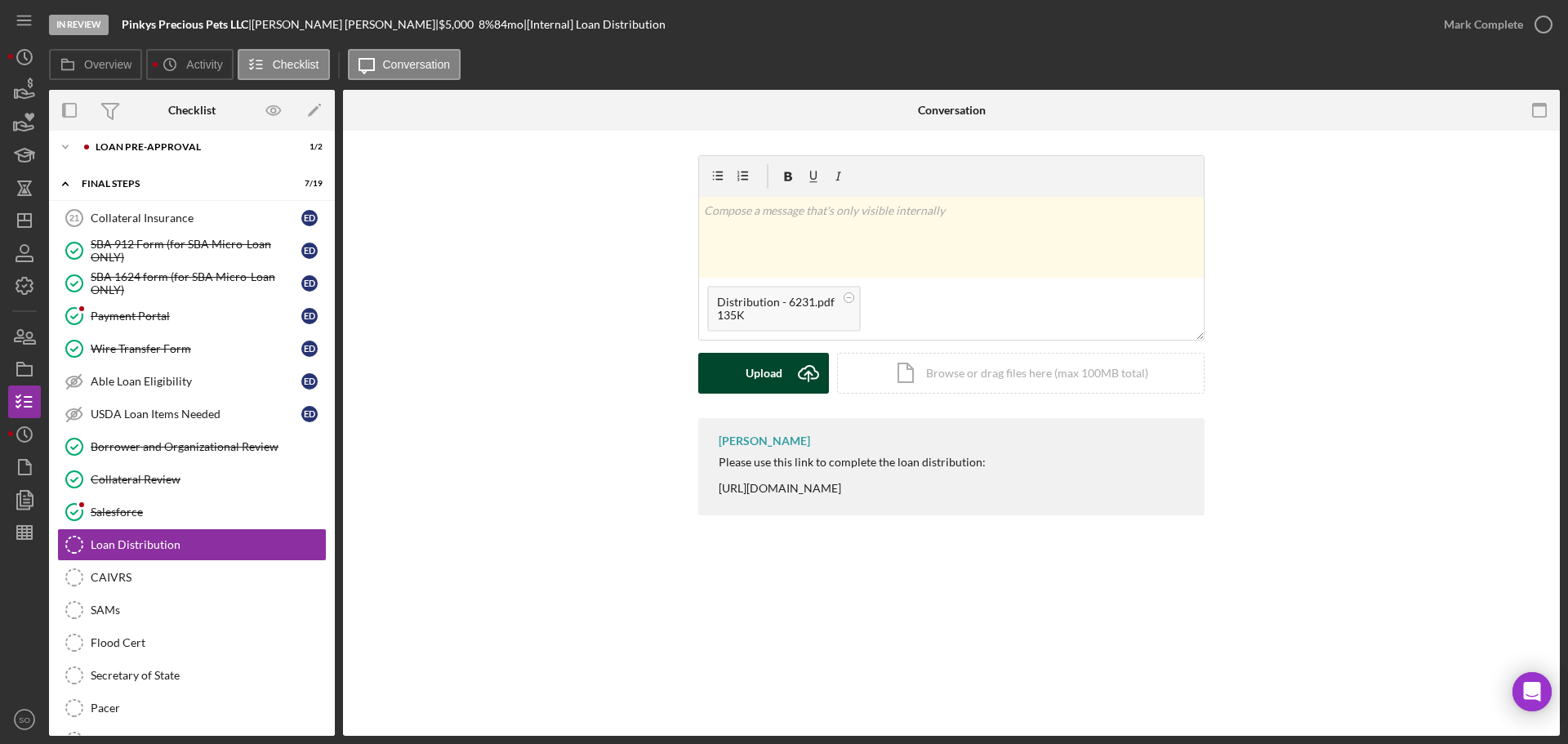
click at [778, 363] on div "Upload" at bounding box center [764, 373] width 37 height 41
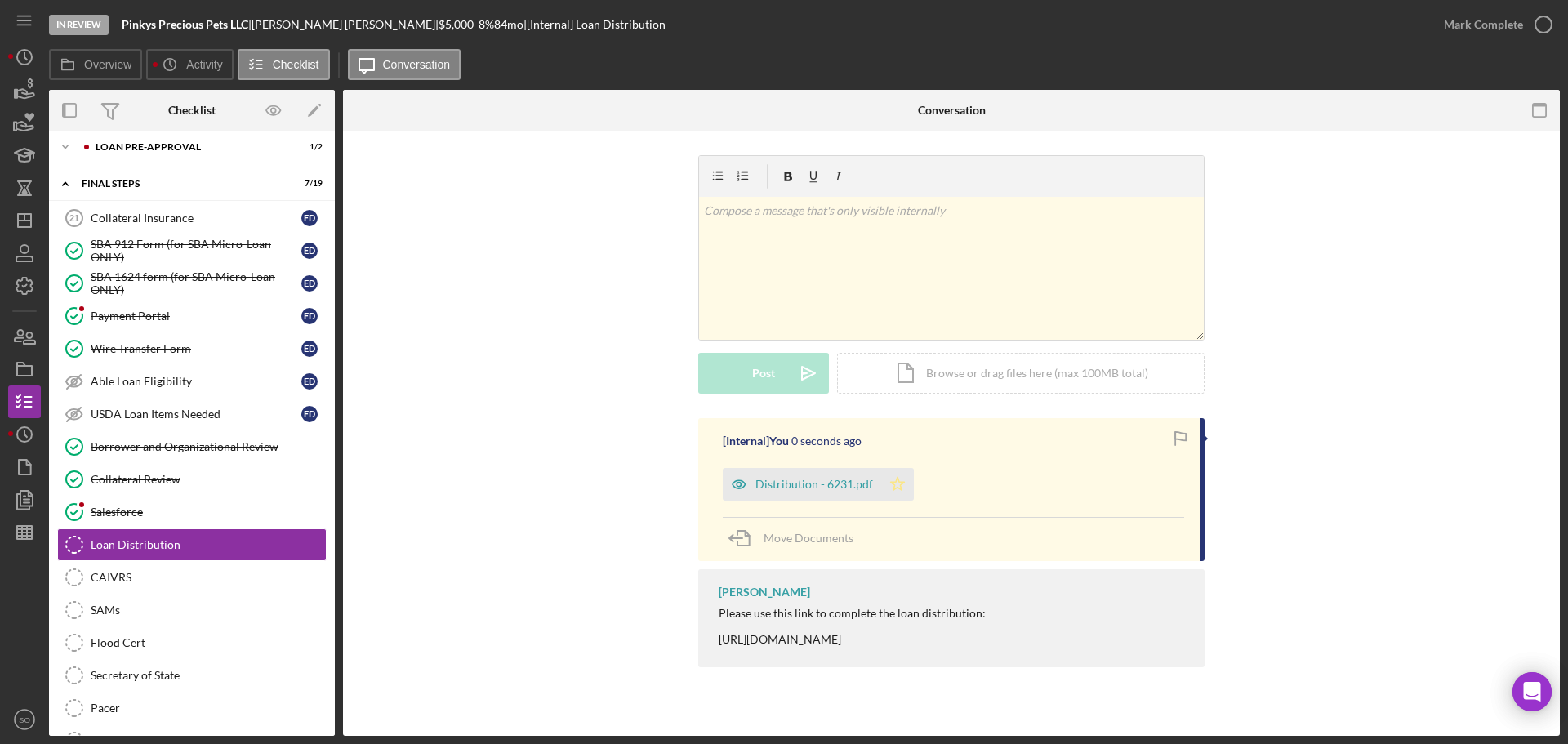
click at [890, 476] on icon "Icon/Star" at bounding box center [898, 485] width 33 height 33
click at [1449, 32] on div "Mark Complete" at bounding box center [1483, 25] width 79 height 33
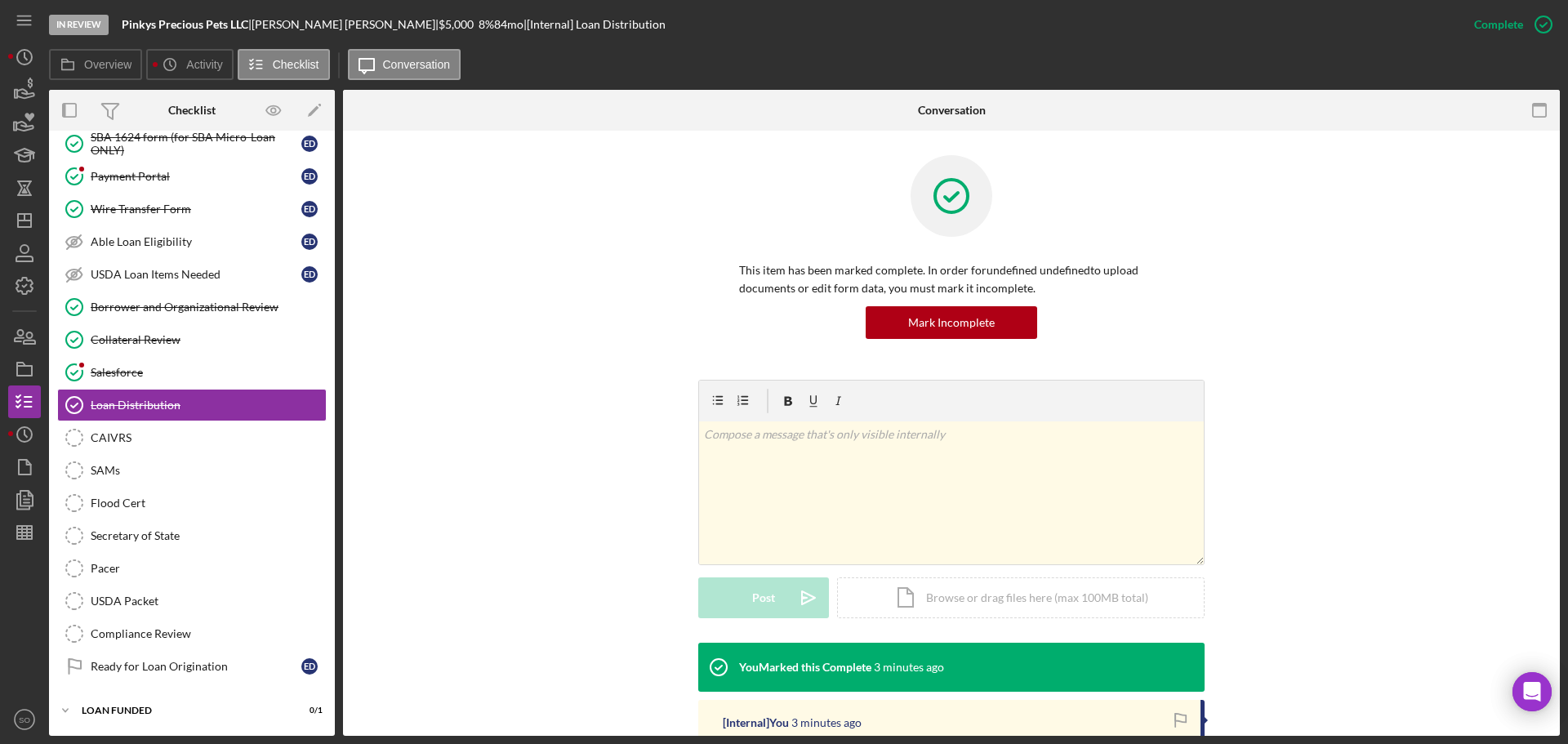
scroll to position [245, 0]
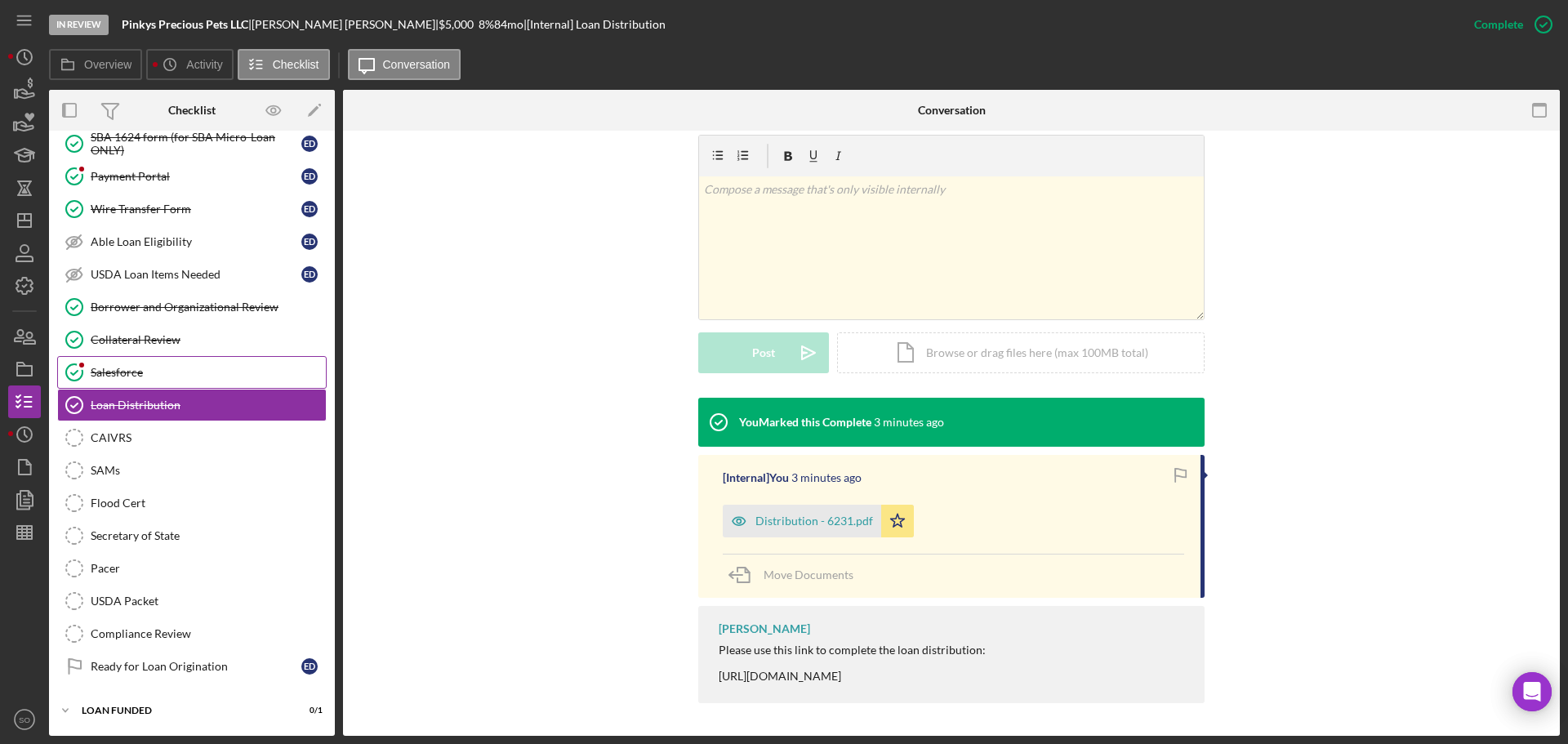
click at [162, 377] on div "Salesforce" at bounding box center [208, 372] width 235 height 13
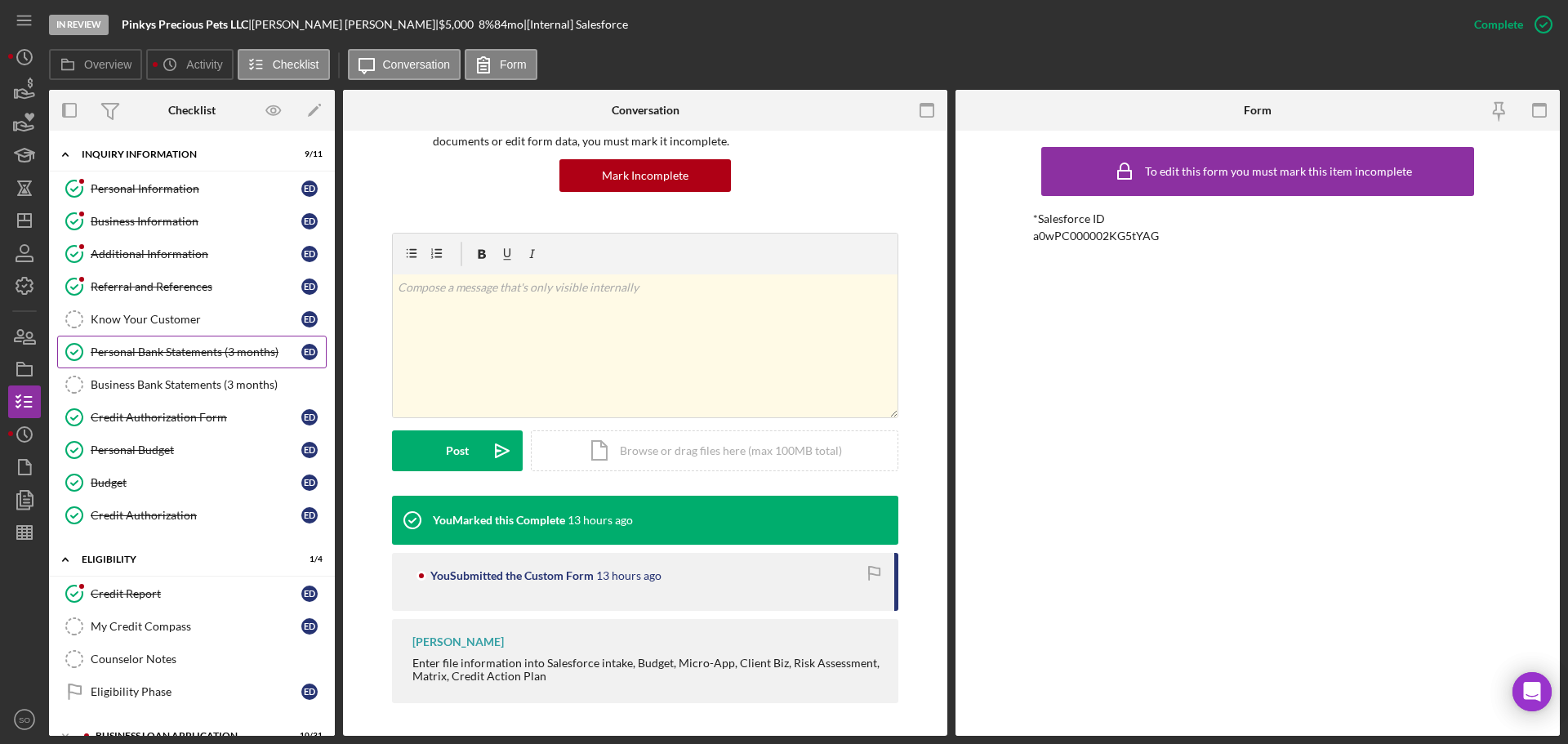
click at [189, 342] on link "Personal Bank Statements (3 months) Personal Bank Statements (3 months) E D" at bounding box center [191, 352] width 269 height 33
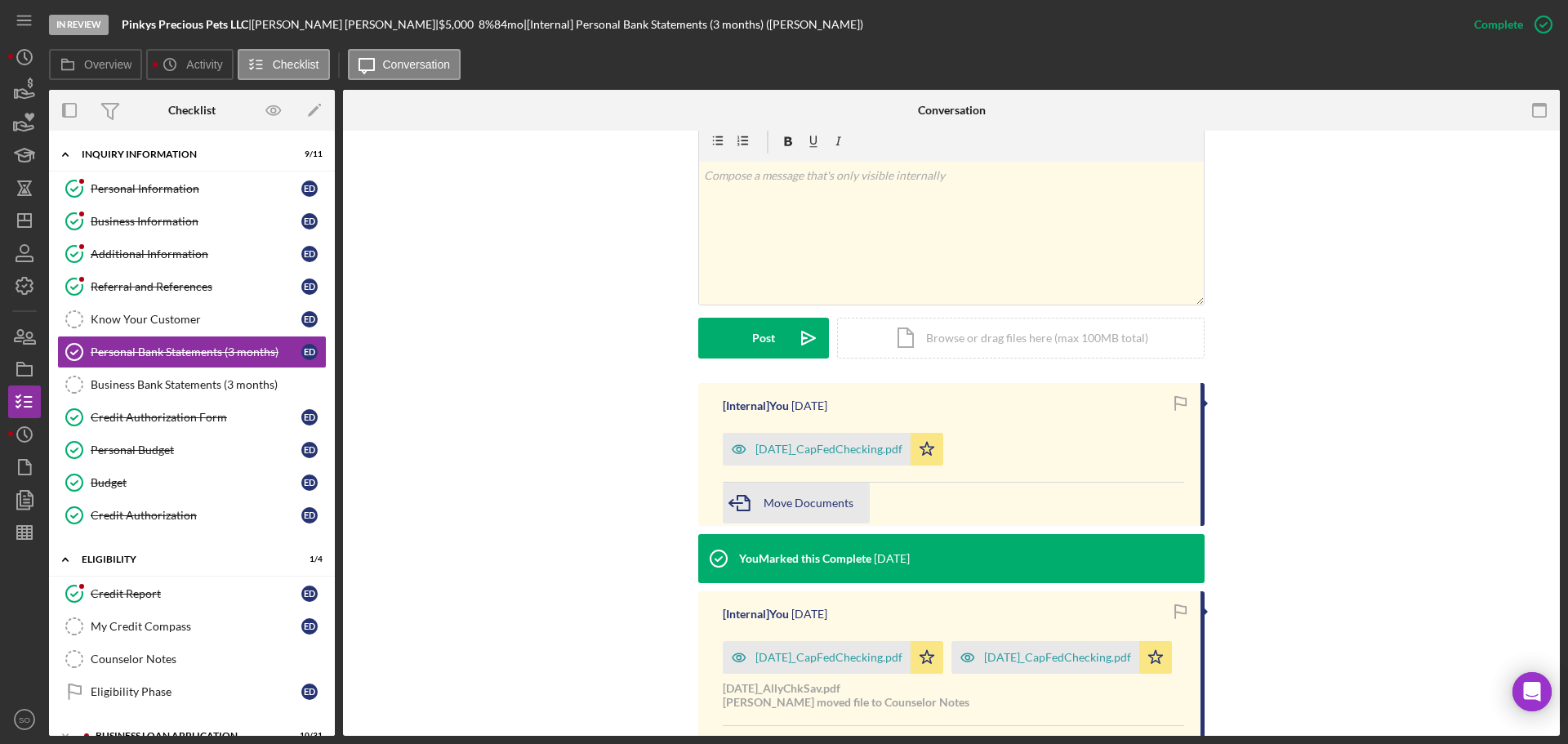
scroll to position [408, 0]
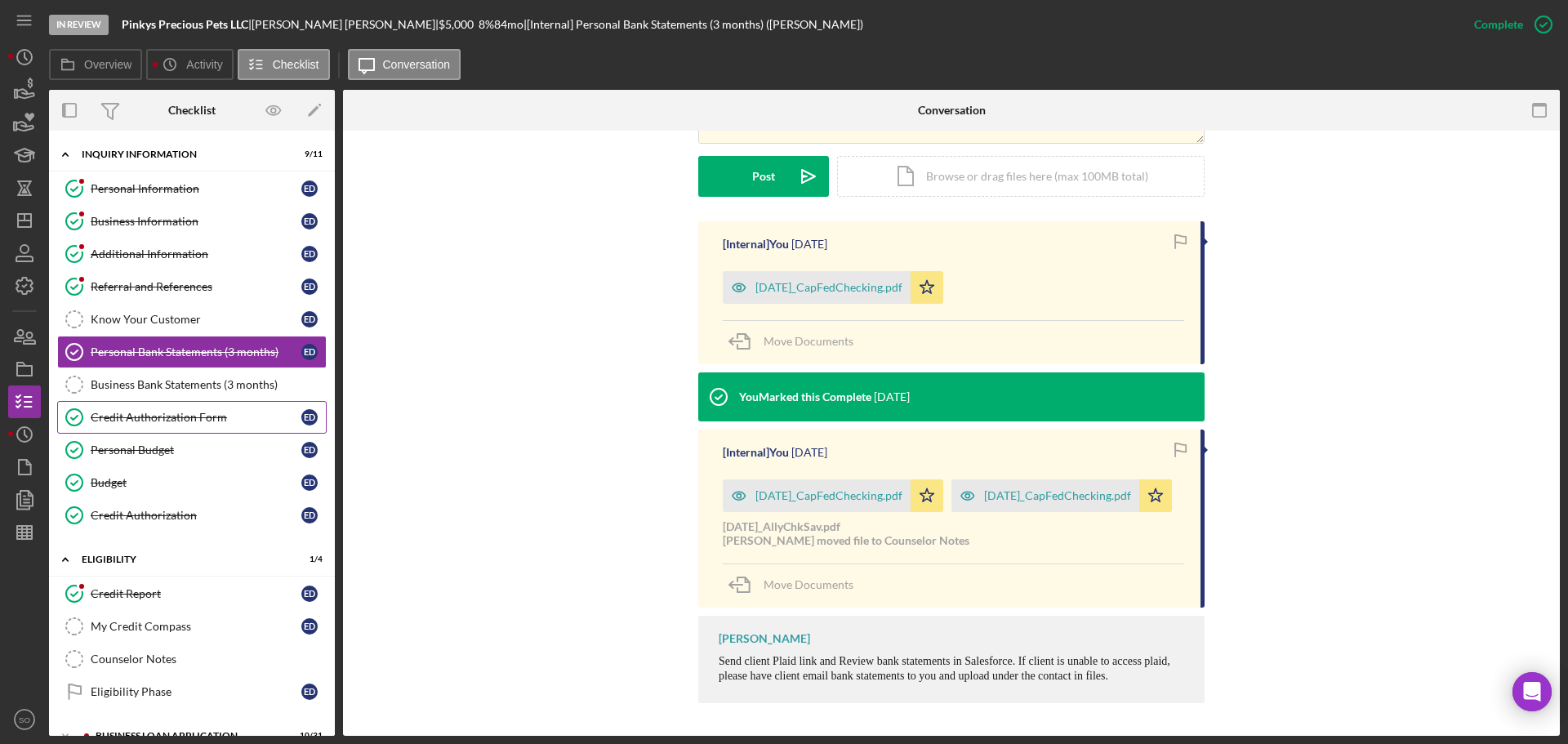
click at [165, 409] on link "Credit Authorization Form Credit Authorization Form E D" at bounding box center [191, 417] width 269 height 33
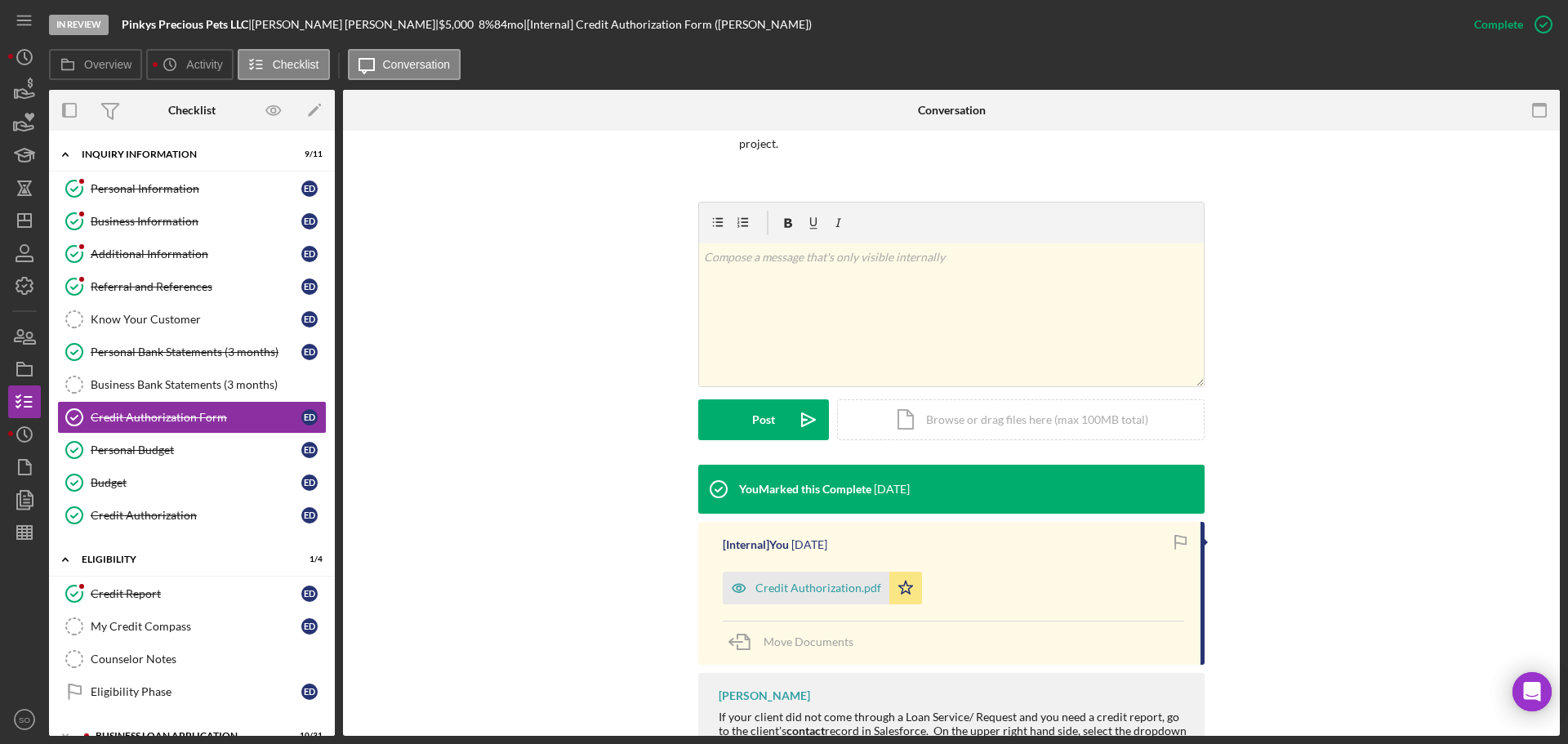
scroll to position [245, 0]
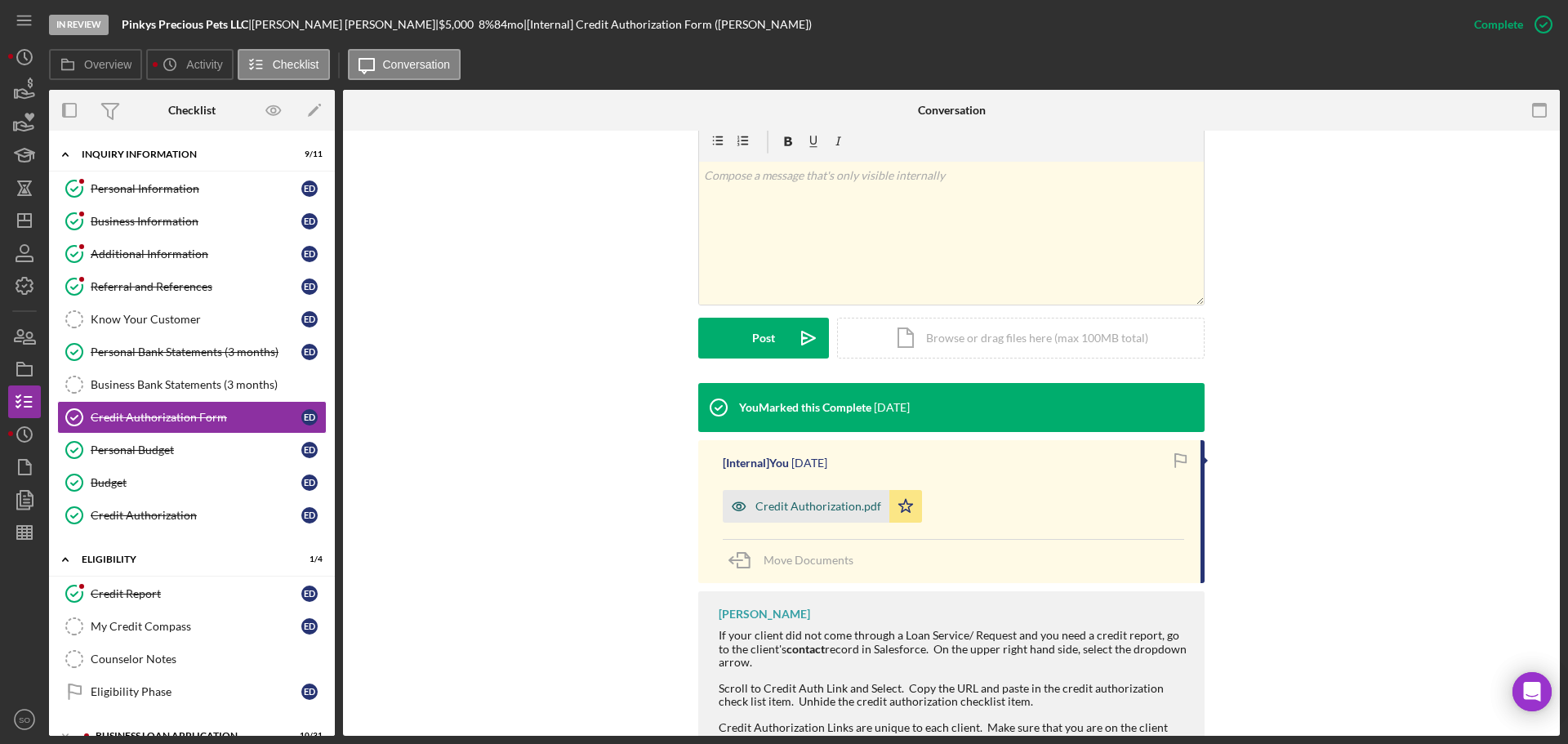
click at [780, 498] on div "Credit Authorization.pdf" at bounding box center [806, 507] width 167 height 33
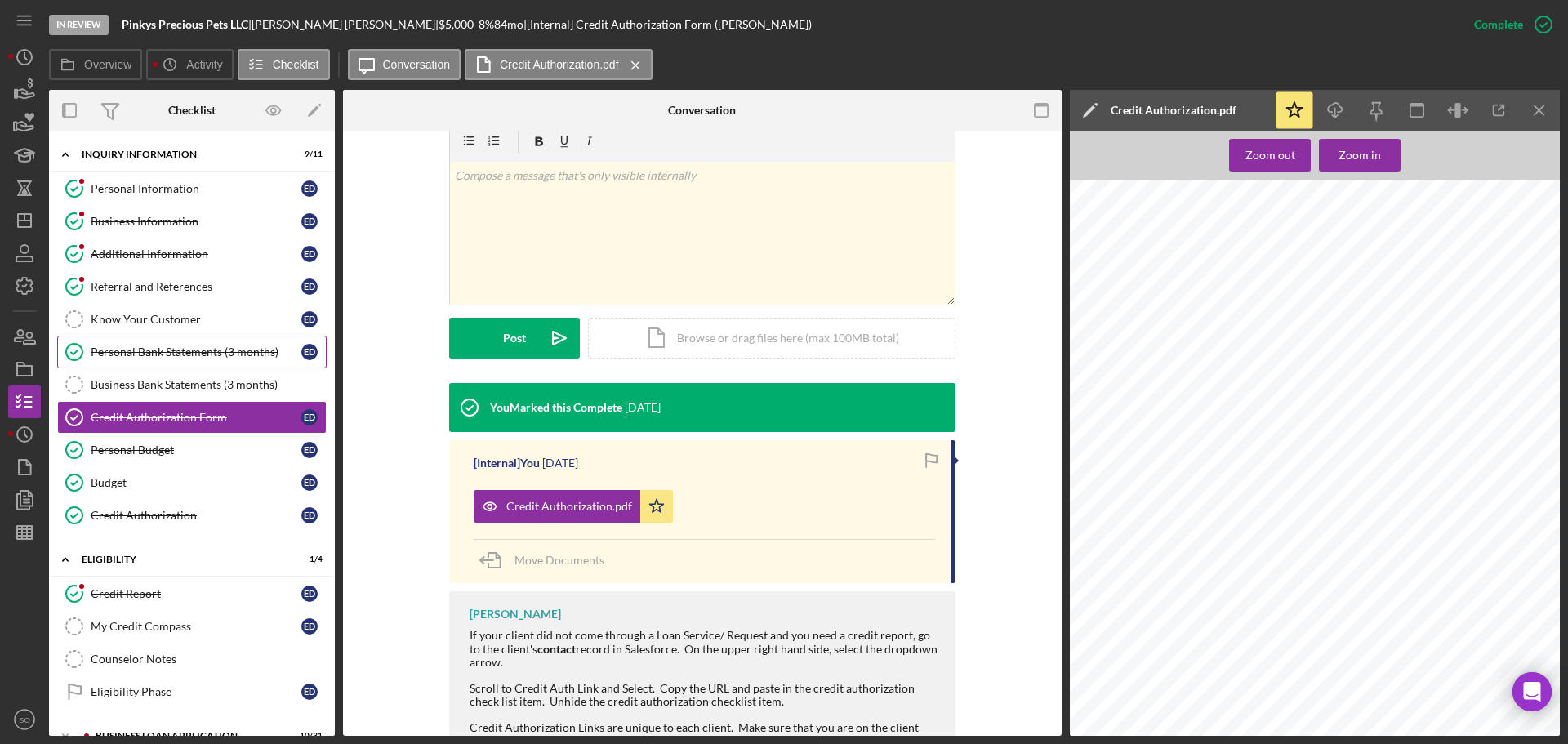
click at [220, 357] on div "Personal Bank Statements (3 months)" at bounding box center [196, 352] width 210 height 13
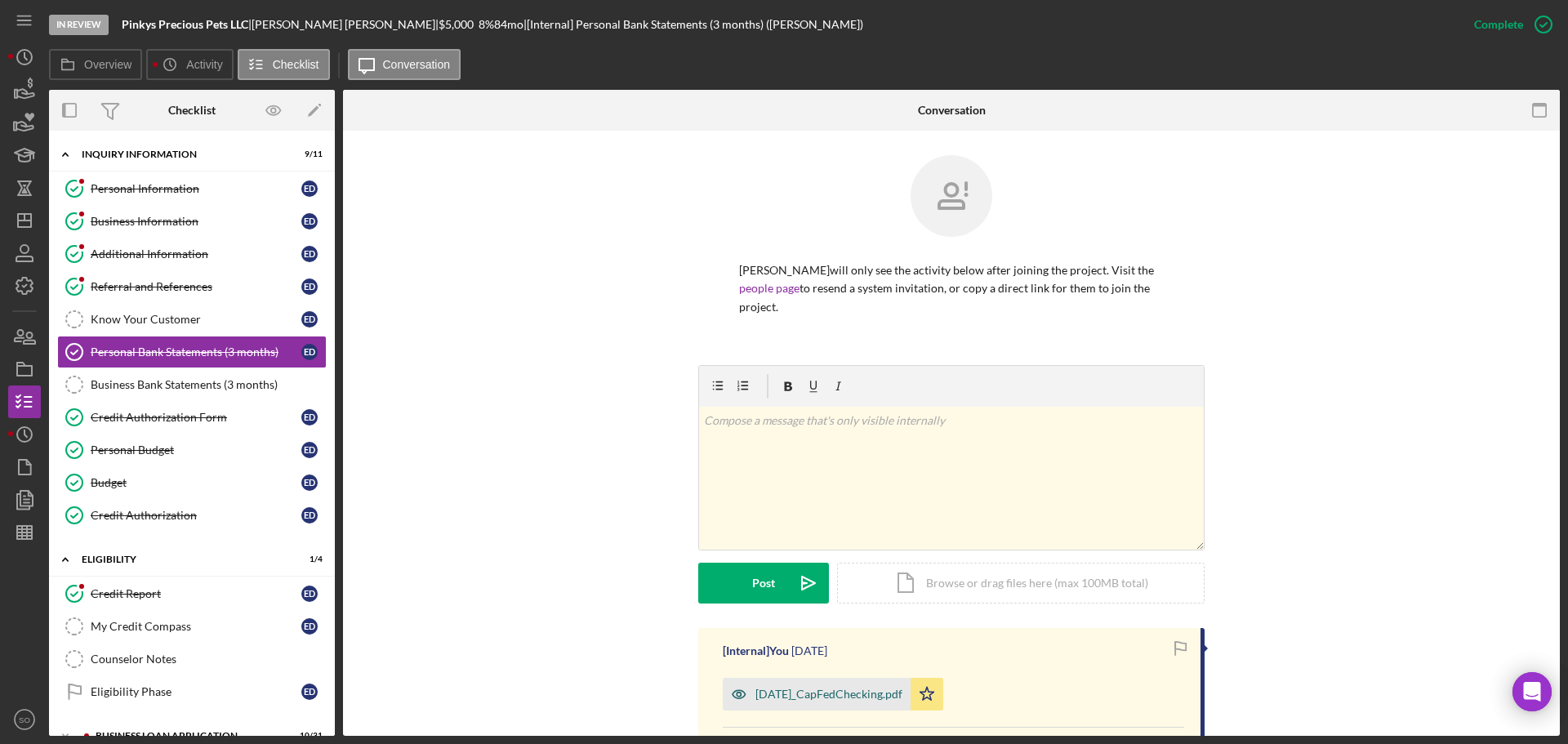
scroll to position [245, 0]
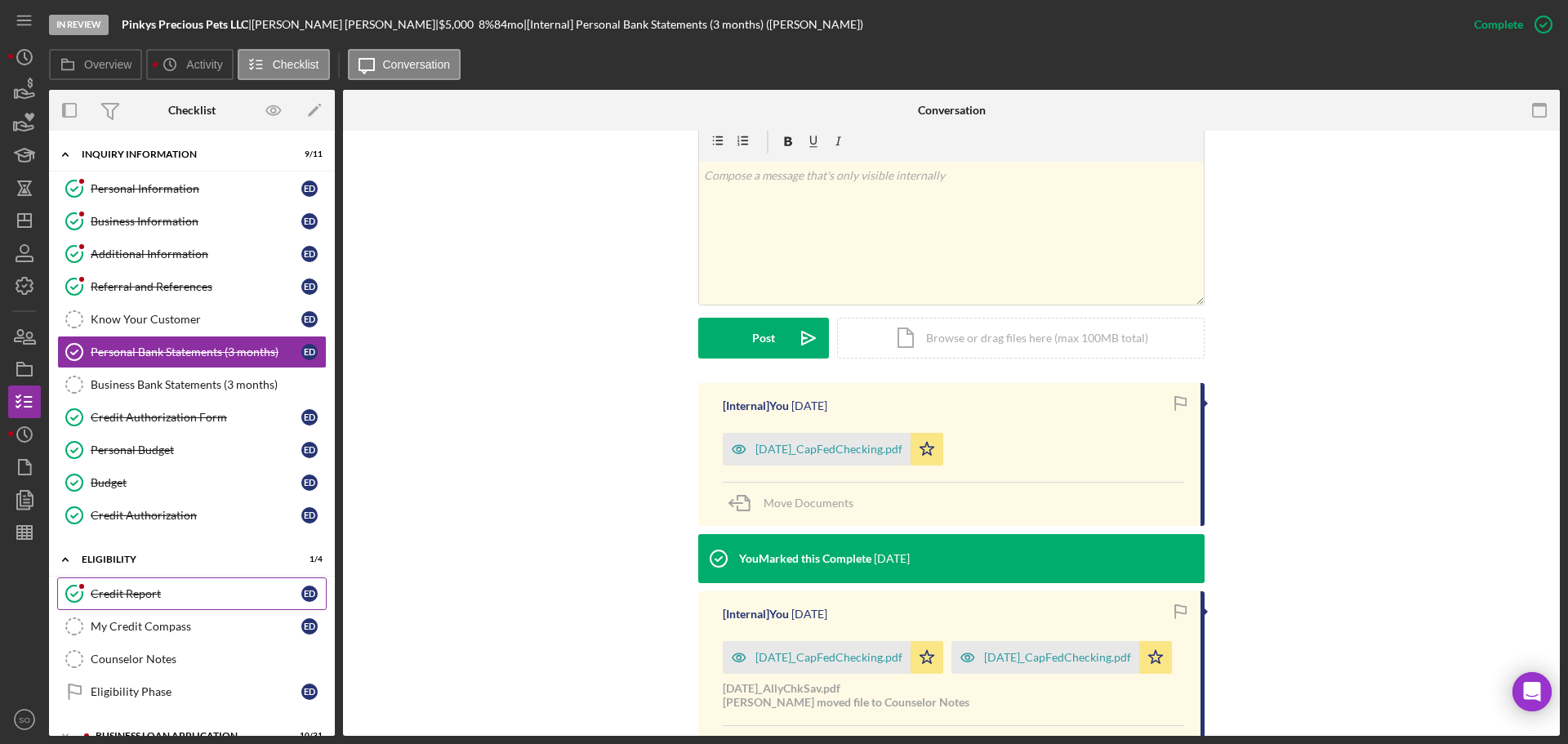
click at [110, 588] on div "Credit Report" at bounding box center [196, 593] width 210 height 13
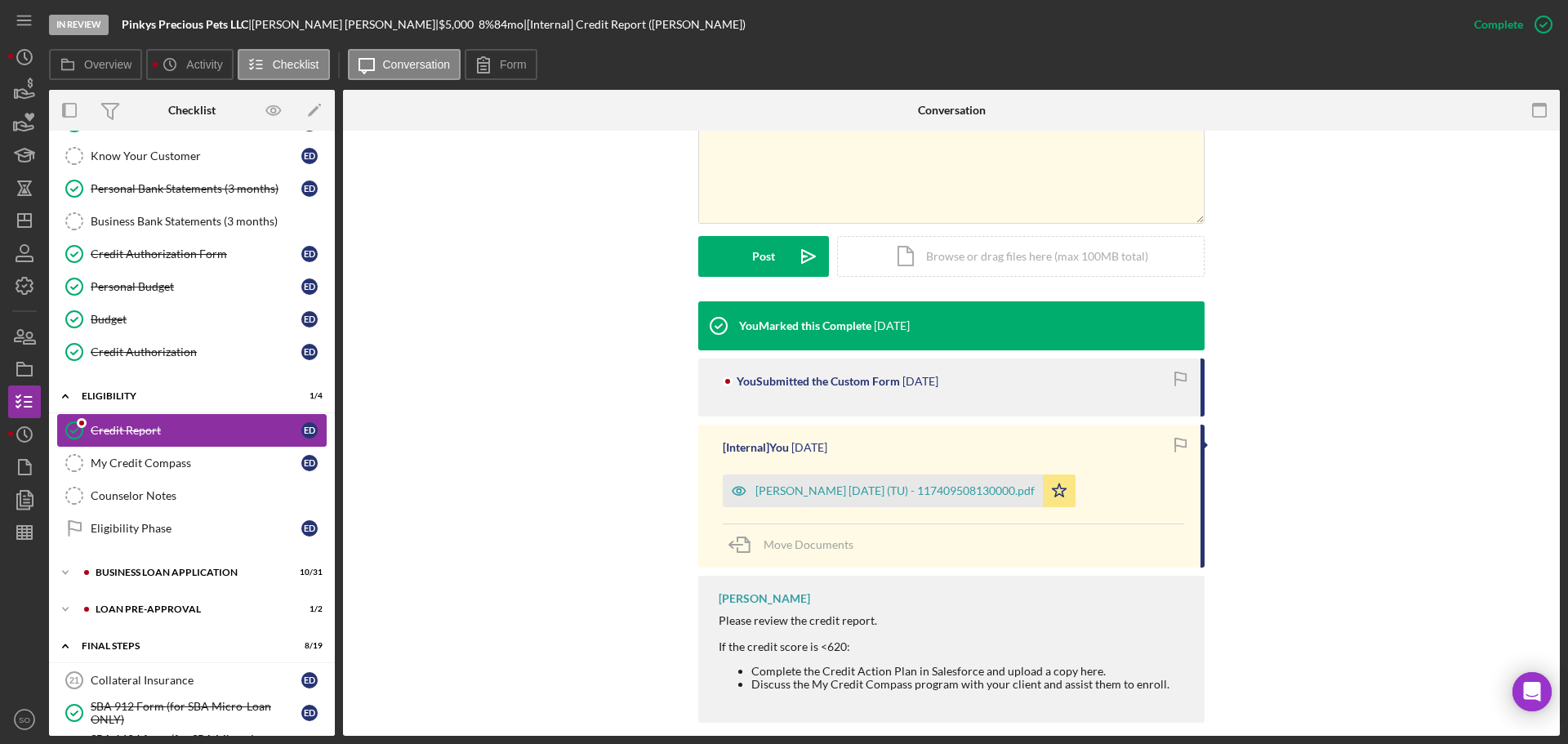
scroll to position [245, 0]
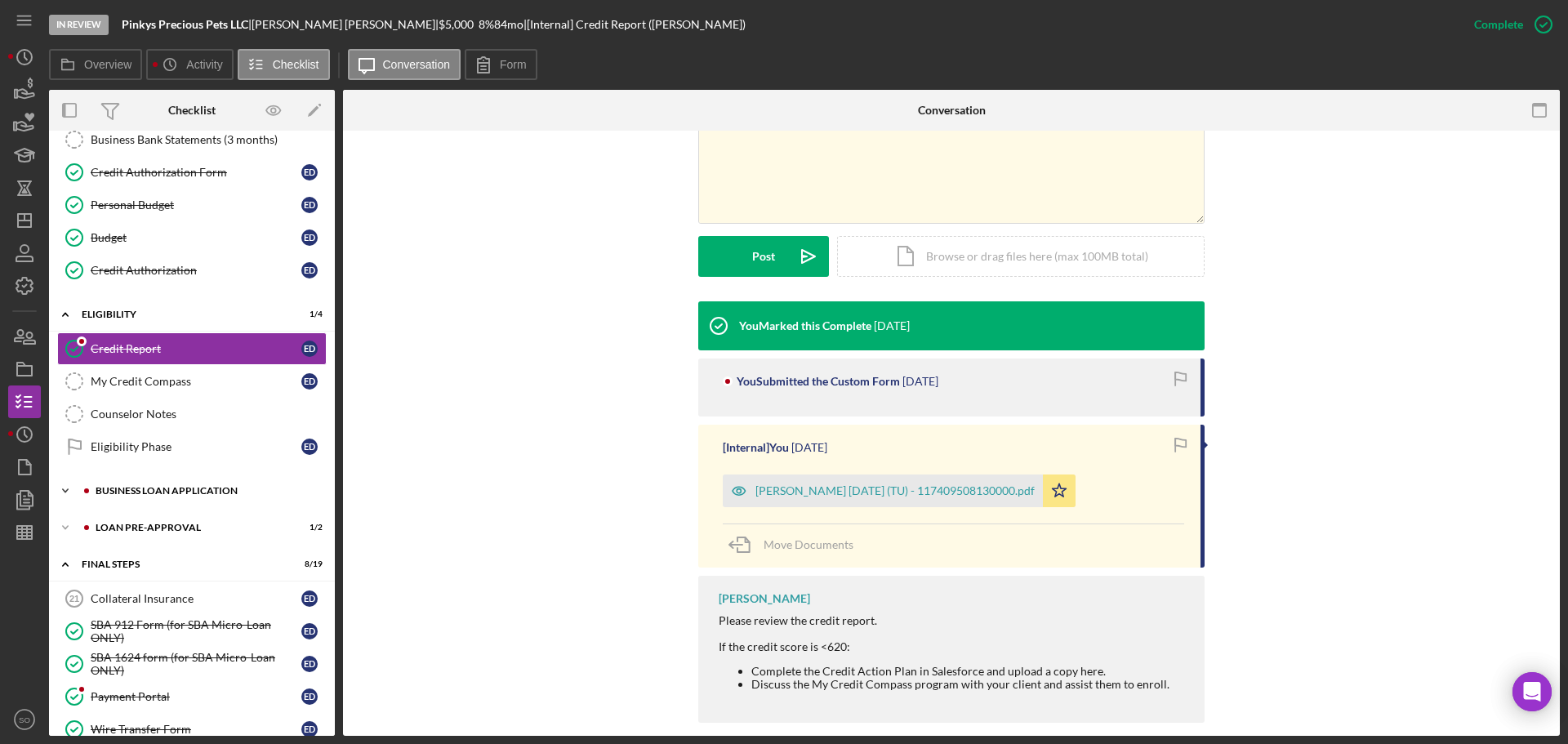
click at [183, 488] on div "BUSINESS LOAN APPLICATION" at bounding box center [205, 491] width 219 height 10
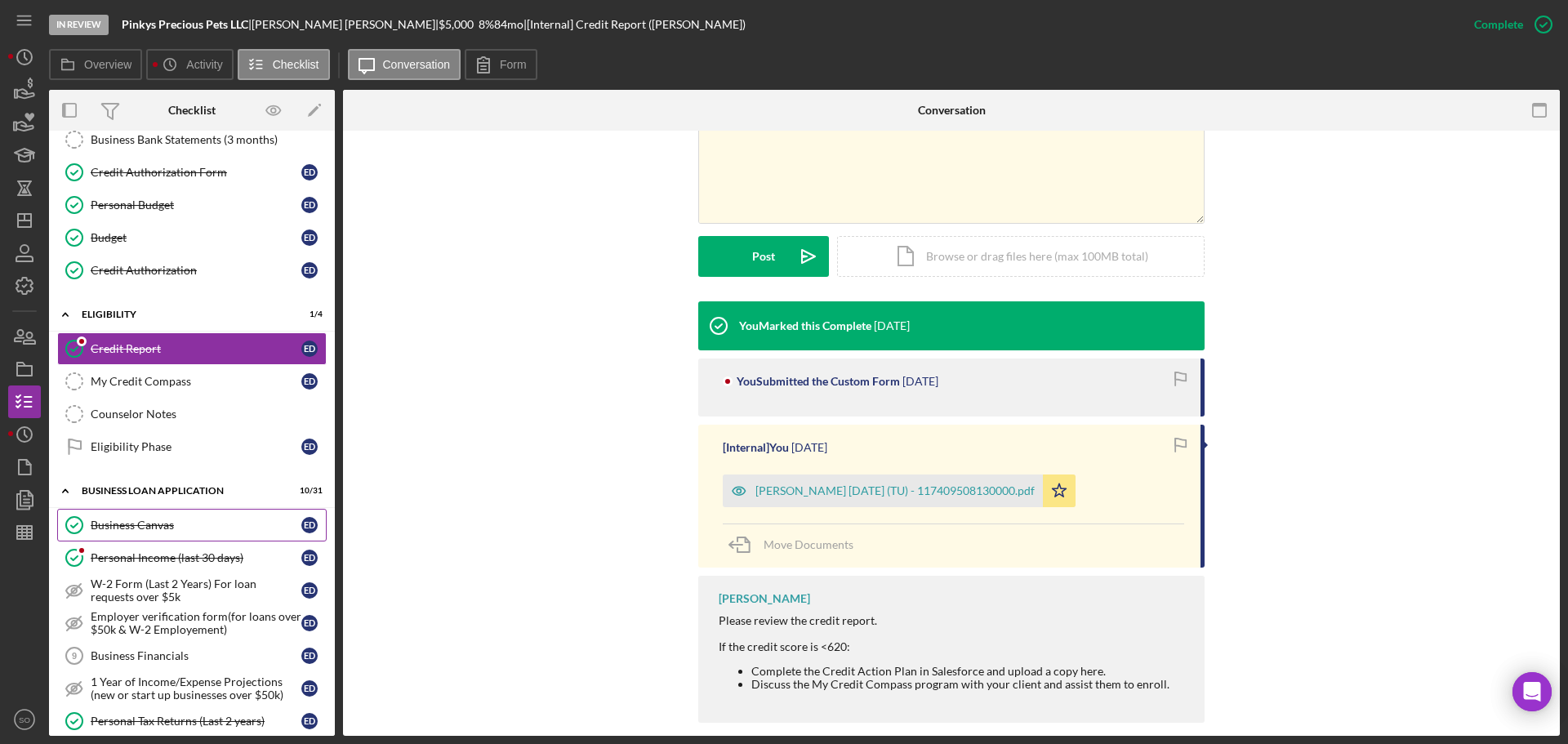
click at [204, 529] on div "Business Canvas" at bounding box center [196, 525] width 210 height 13
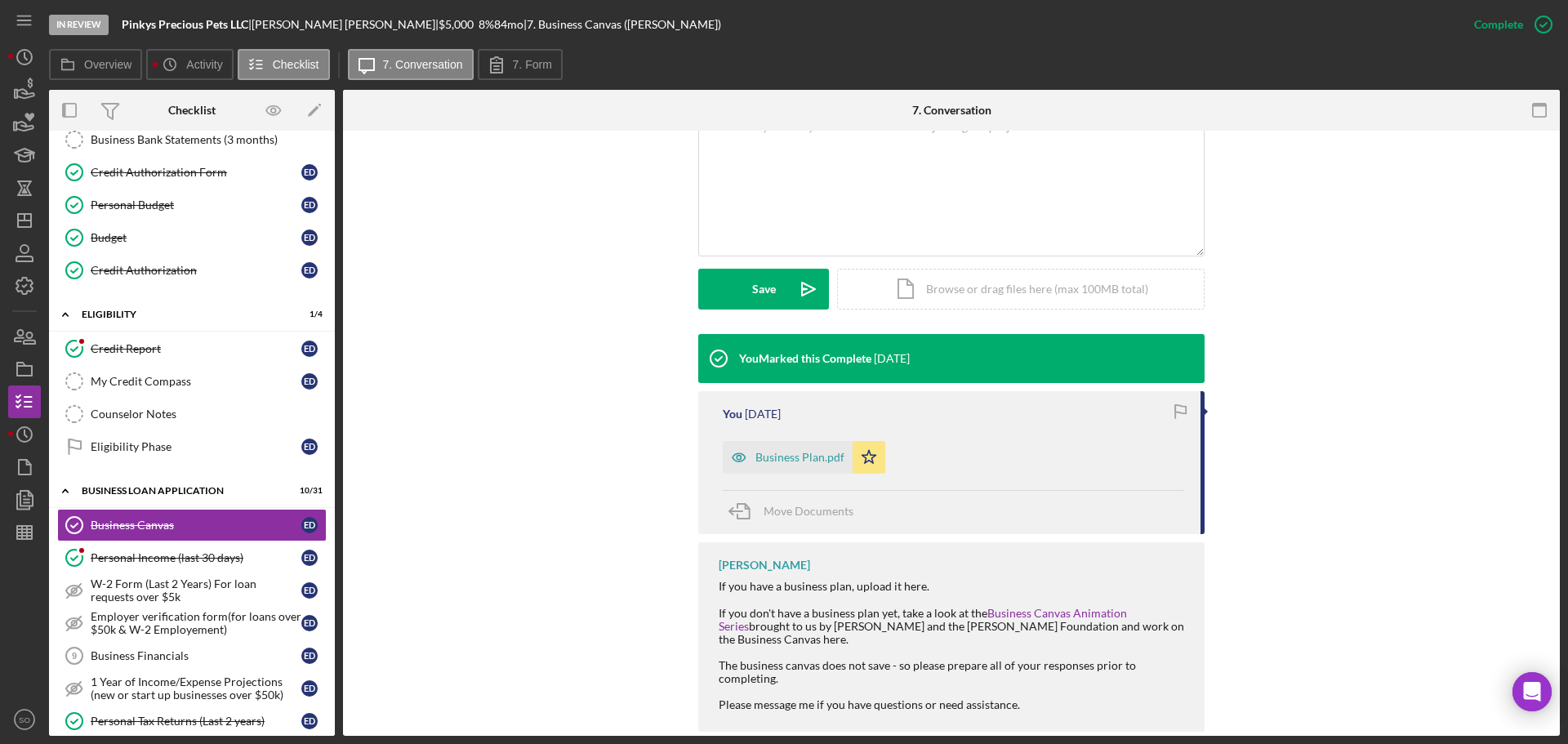
scroll to position [337, 0]
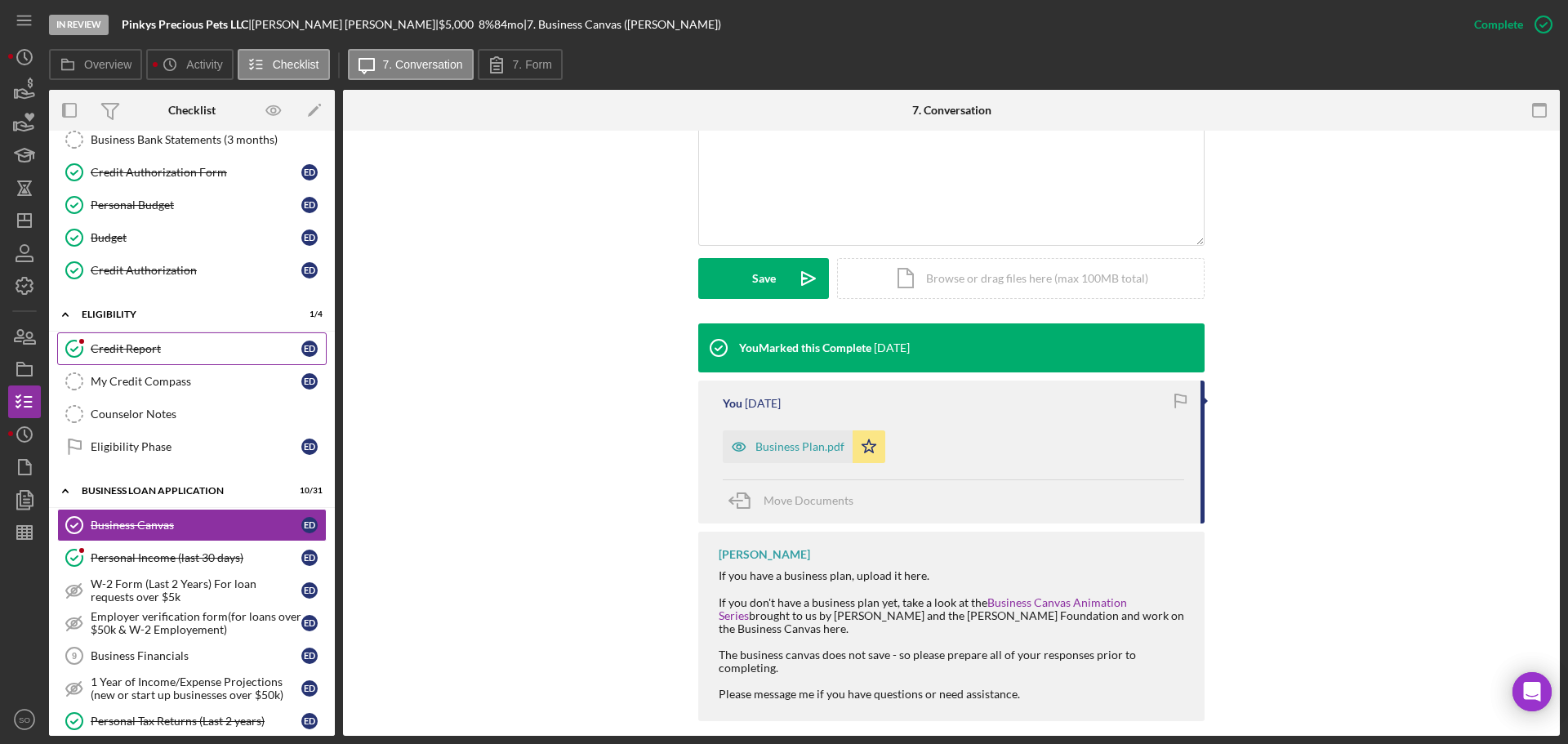
click at [146, 352] on div "Credit Report" at bounding box center [196, 349] width 210 height 13
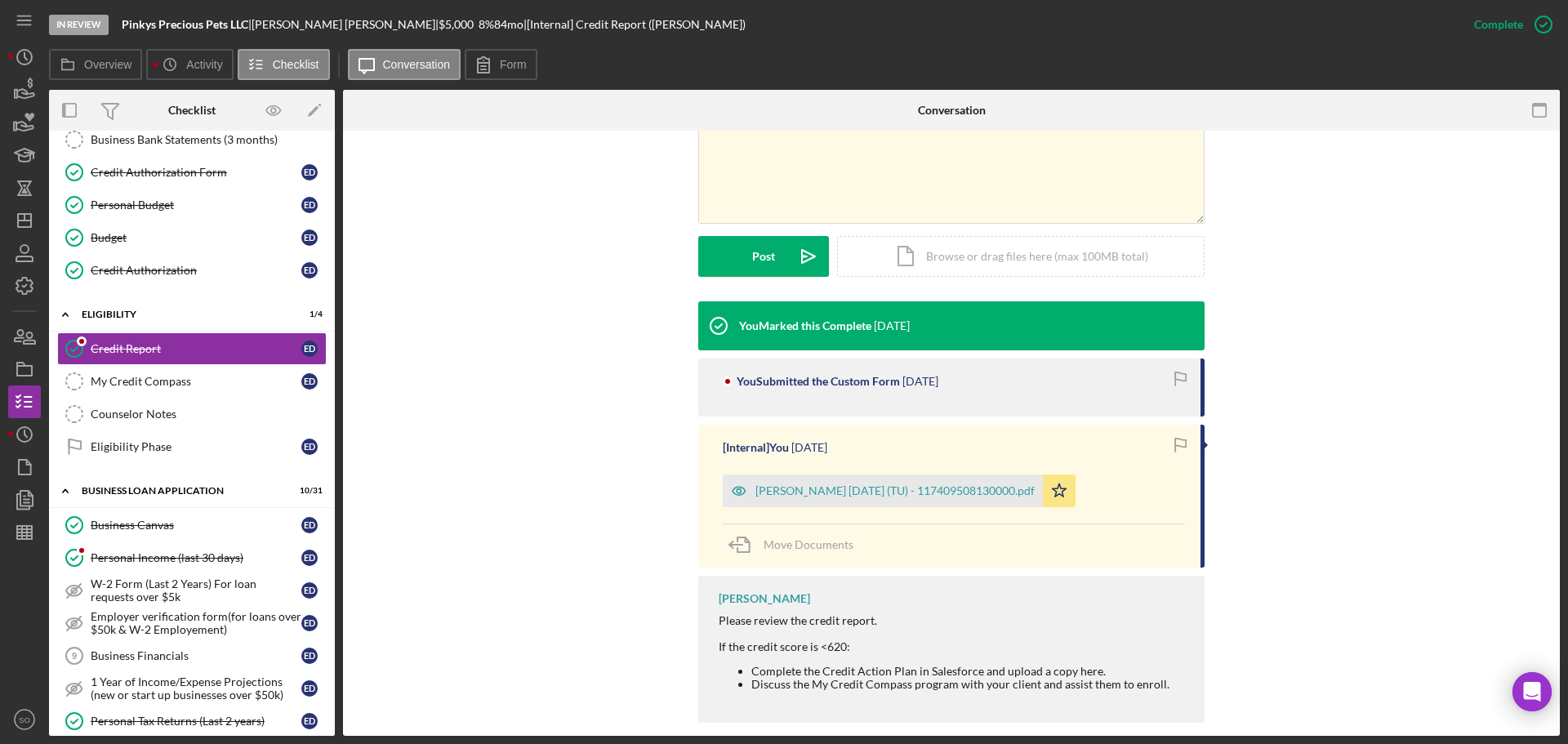
scroll to position [328, 0]
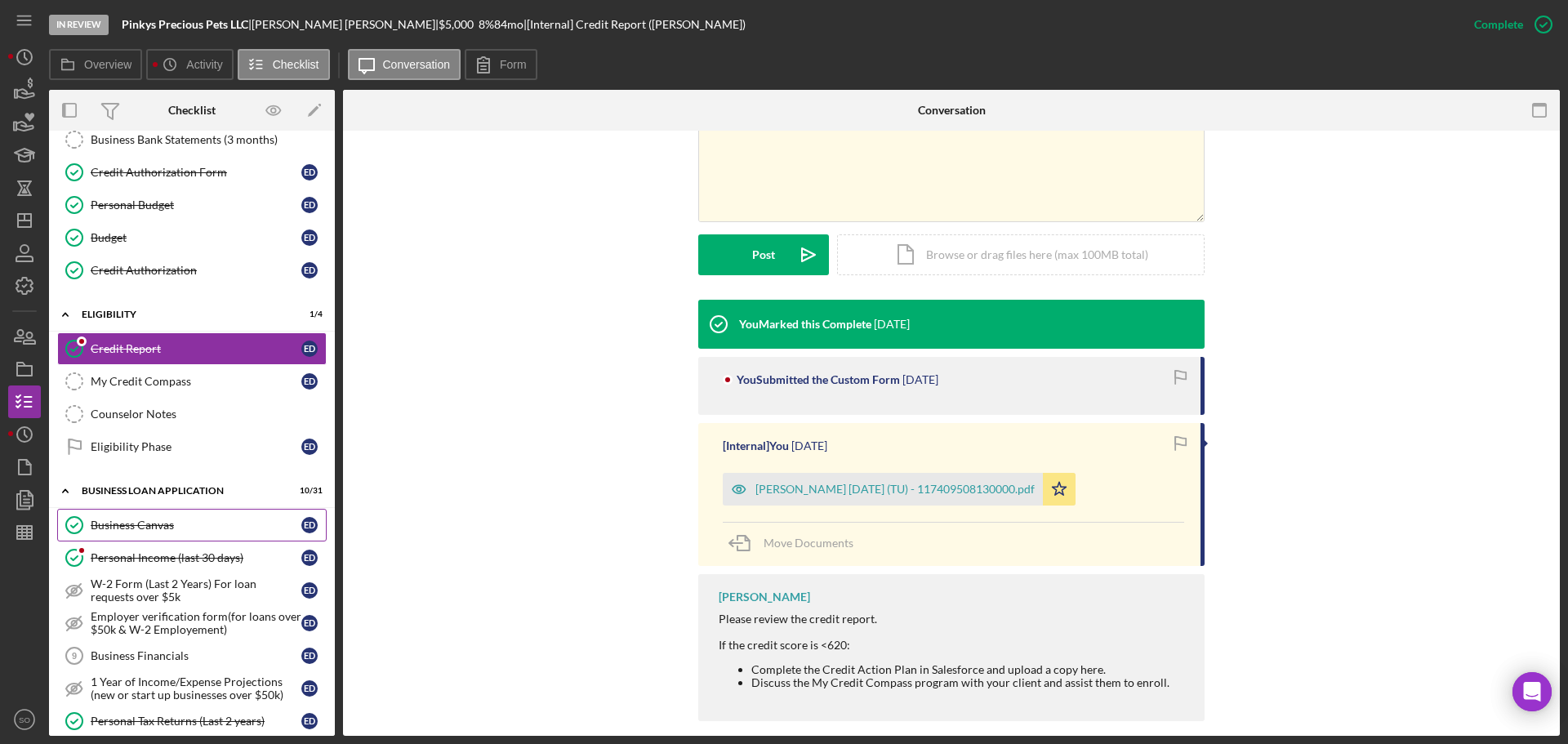
click at [215, 513] on link "Business Canvas Business Canvas E D" at bounding box center [191, 525] width 269 height 33
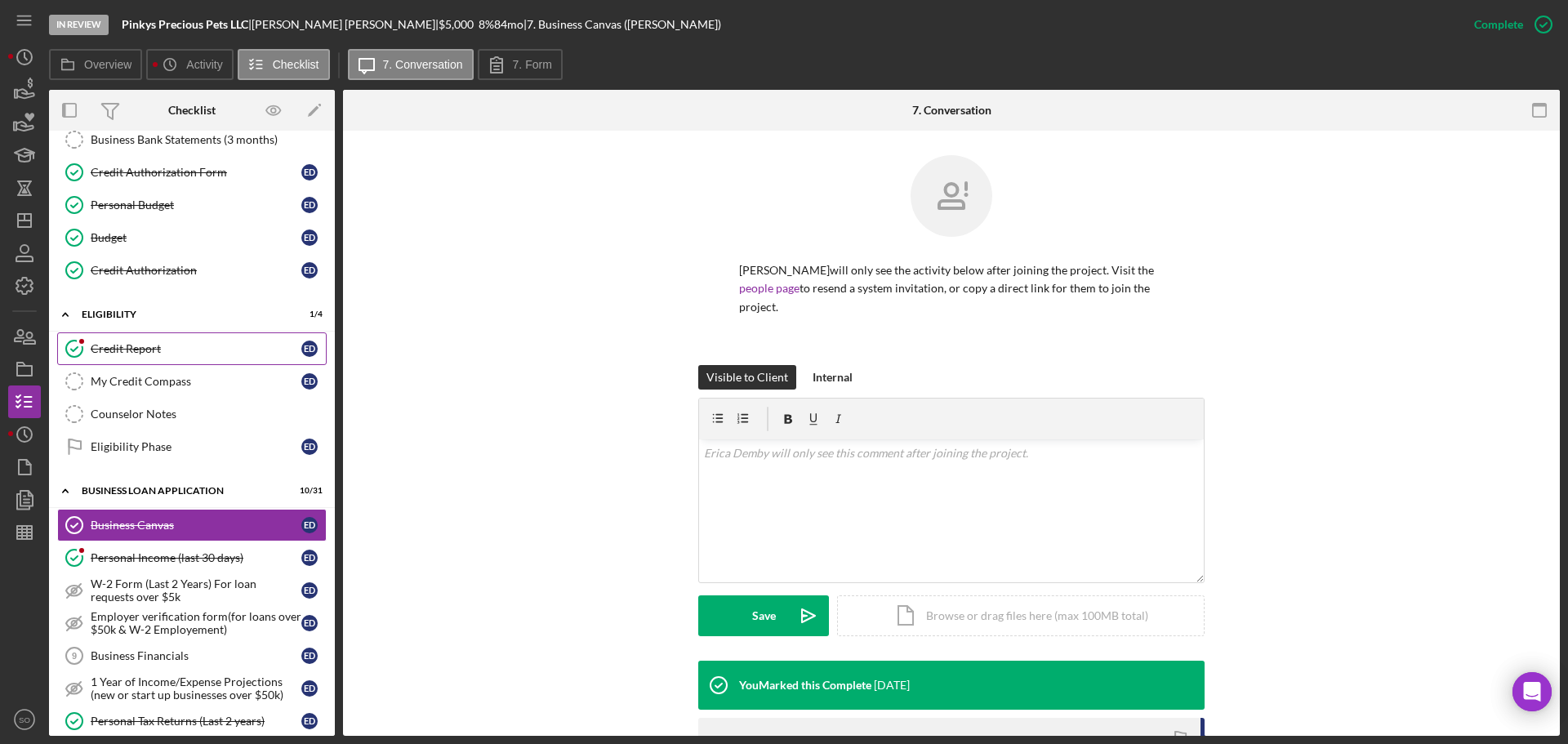
click at [180, 355] on div "Credit Report" at bounding box center [196, 349] width 210 height 13
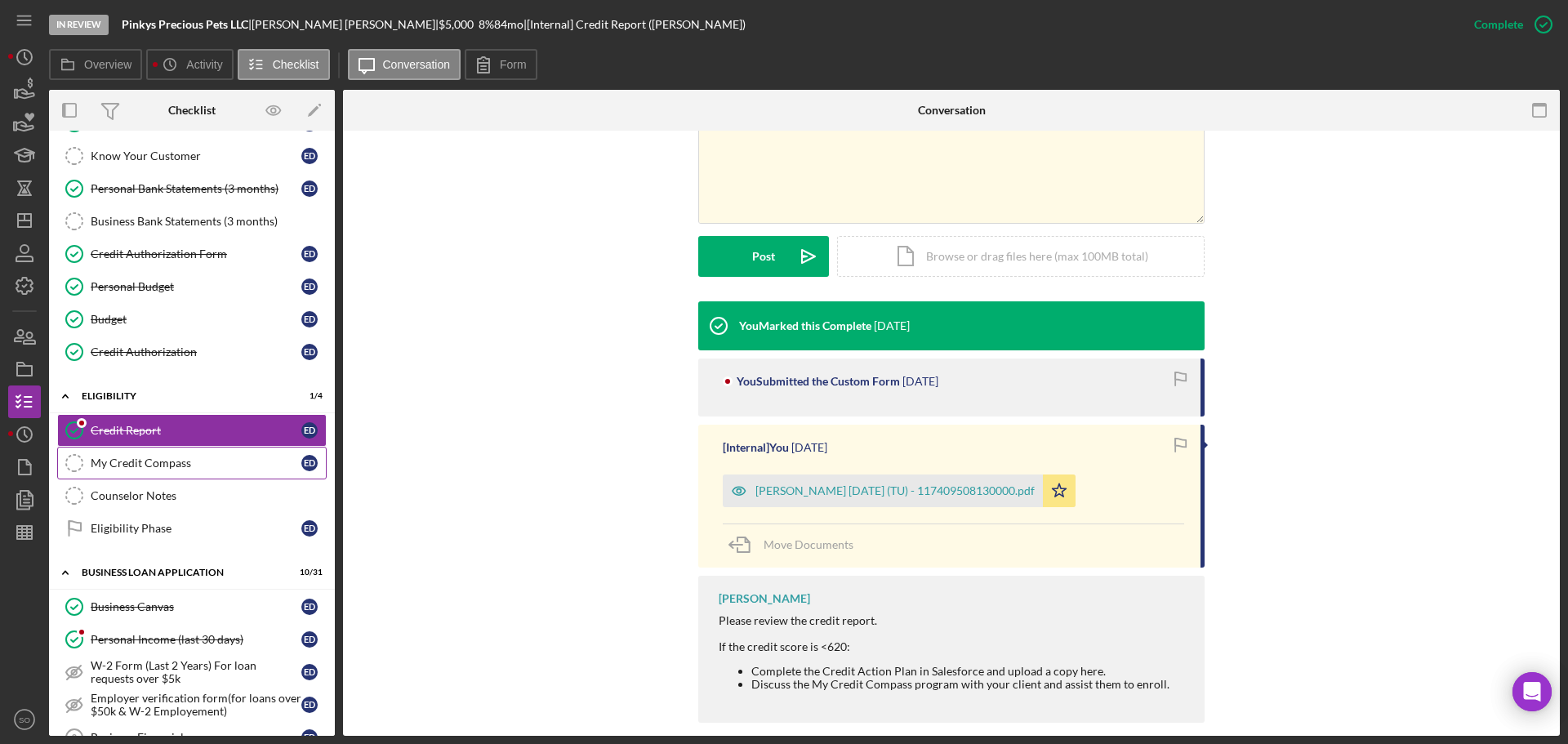
scroll to position [245, 0]
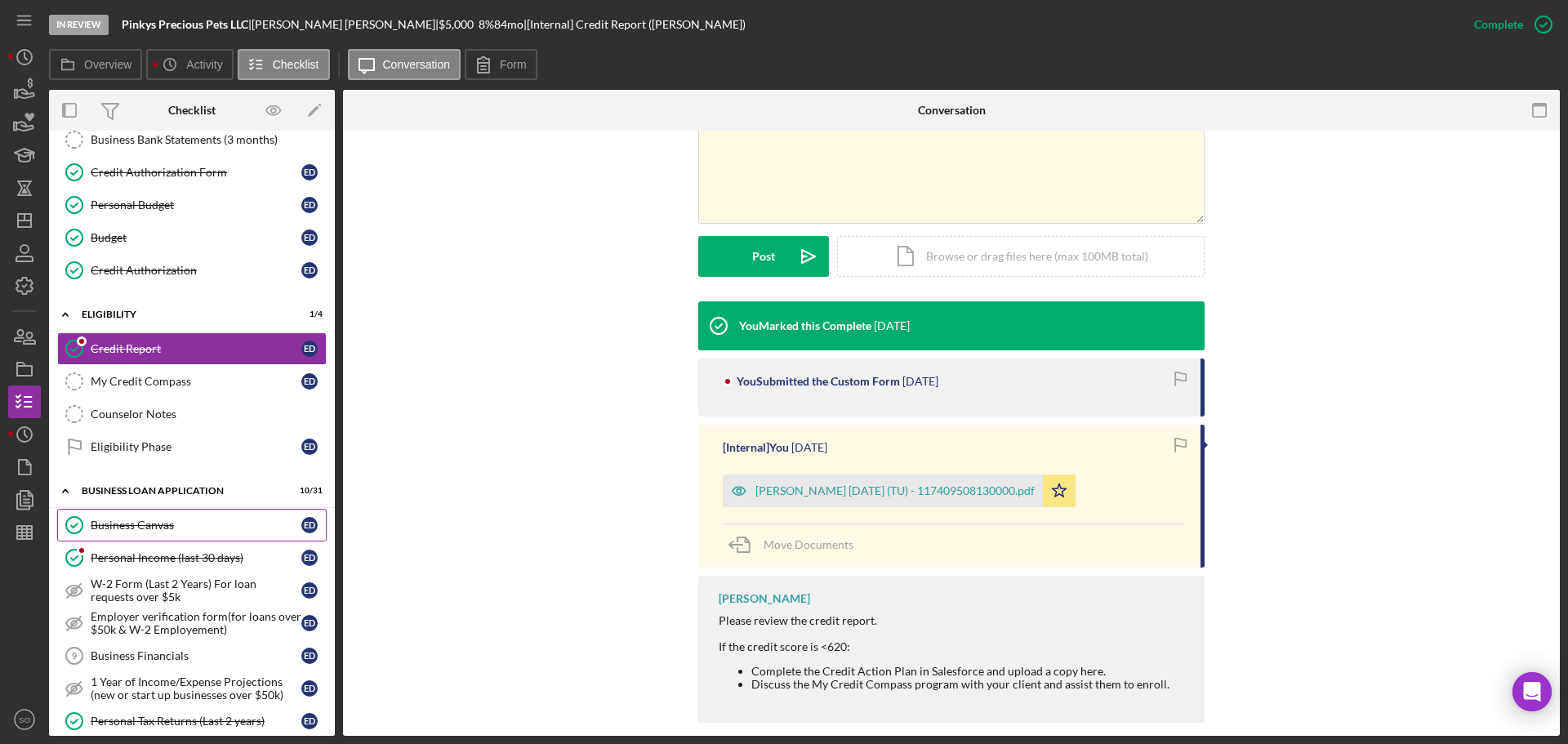
click at [176, 521] on div "Business Canvas" at bounding box center [196, 525] width 210 height 13
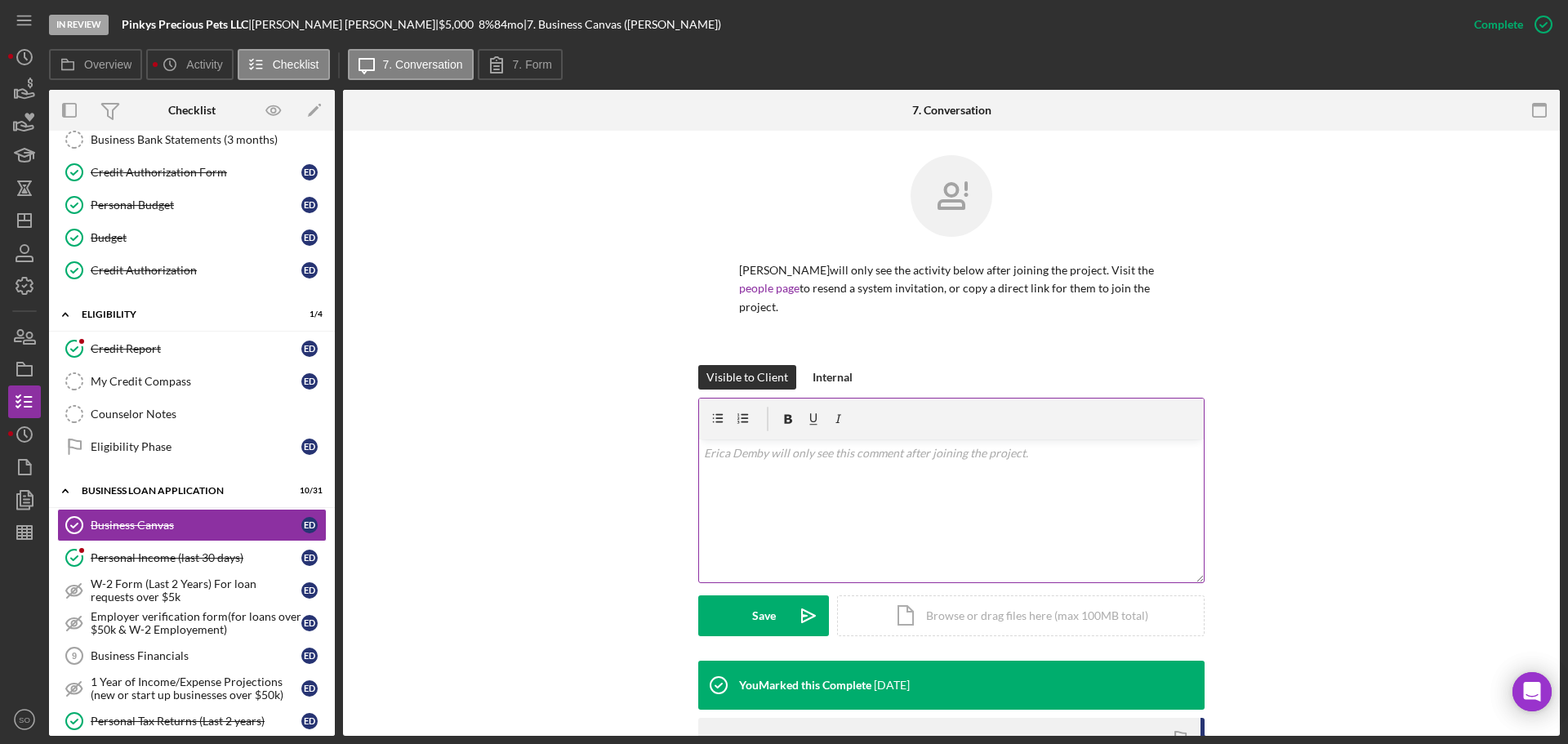
scroll to position [245, 0]
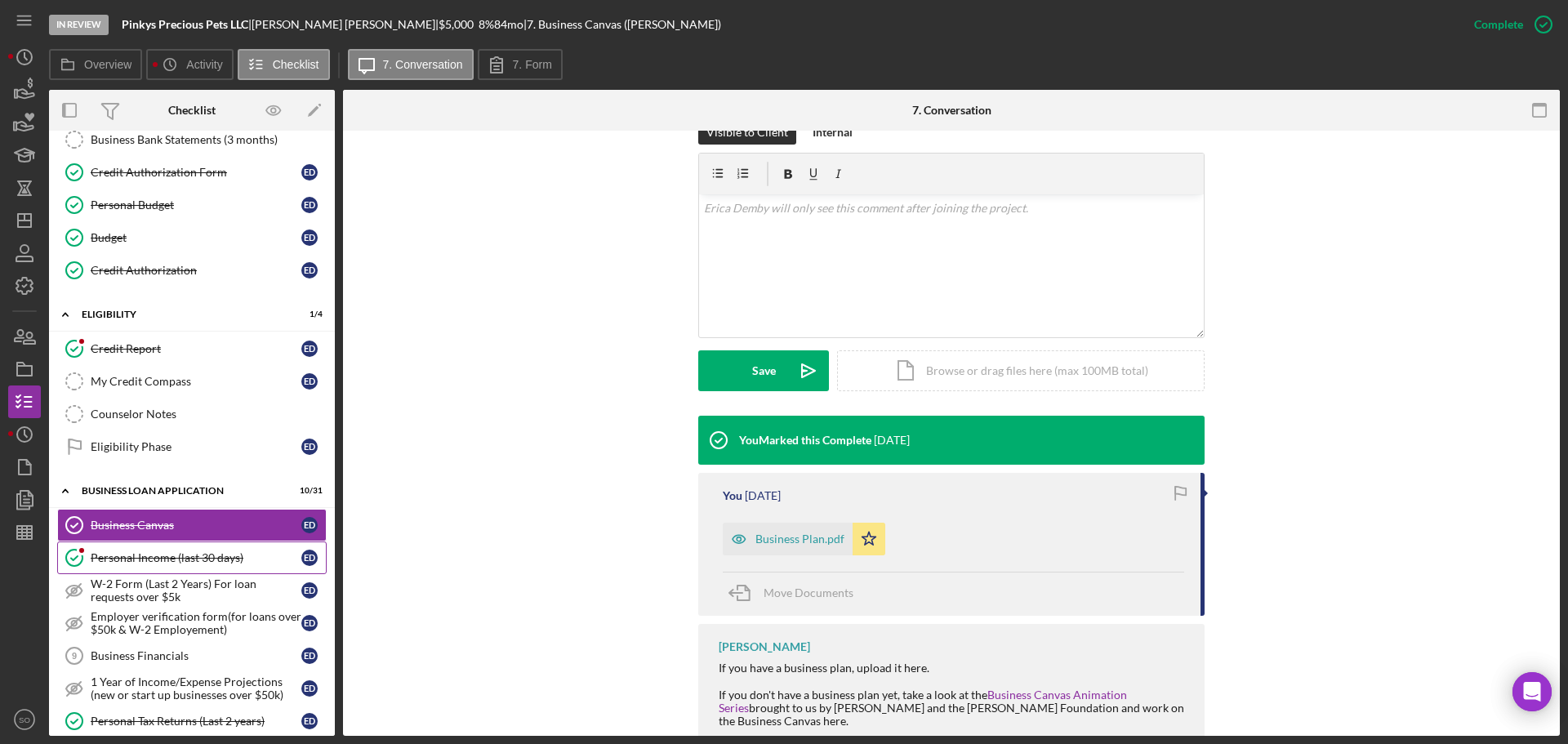
click at [225, 548] on link "Personal Income (last 30 days) Personal Income (last 30 days) E D" at bounding box center [191, 558] width 269 height 33
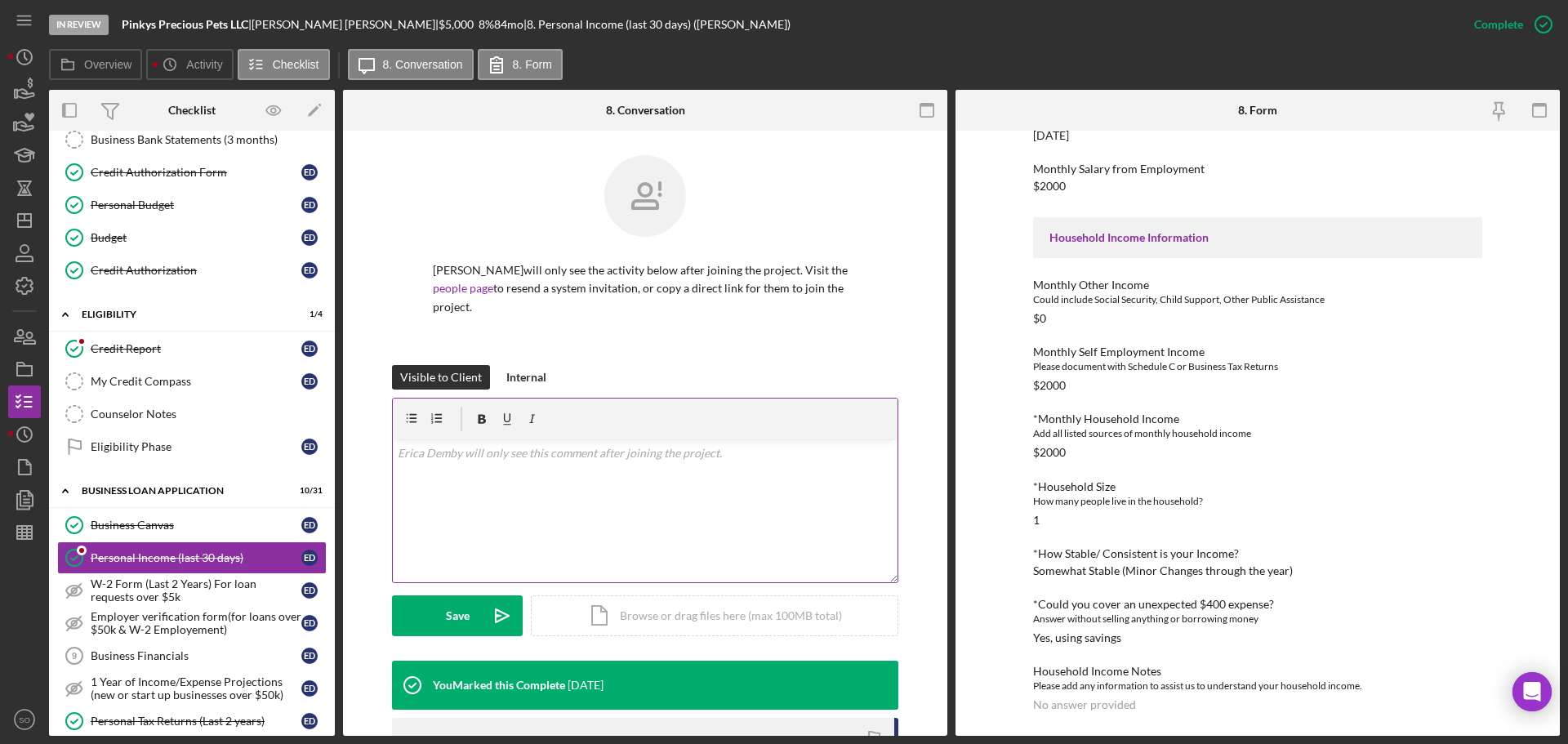
scroll to position [245, 0]
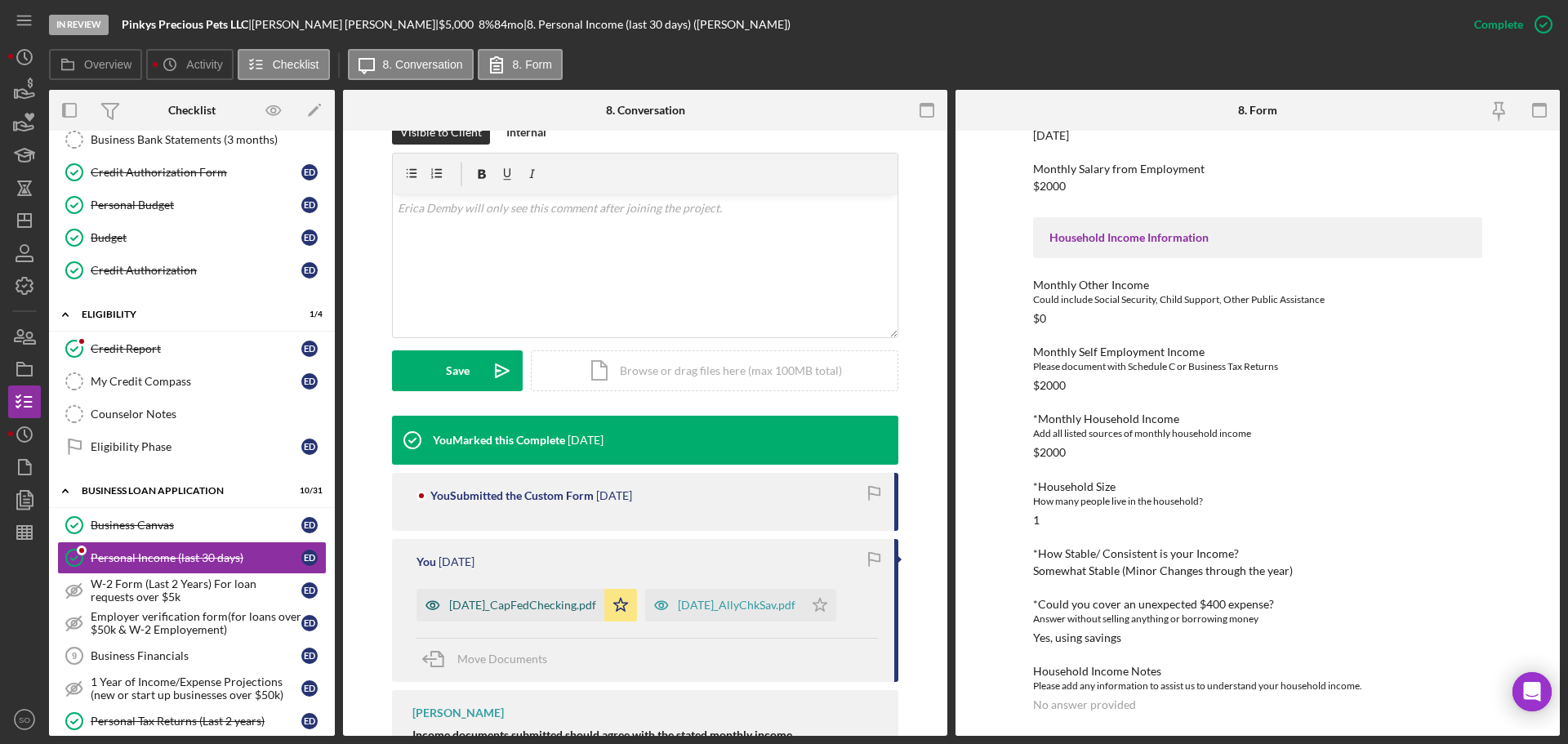
click at [549, 588] on div "July2025_CapFedChecking.pdf" at bounding box center [511, 605] width 188 height 33
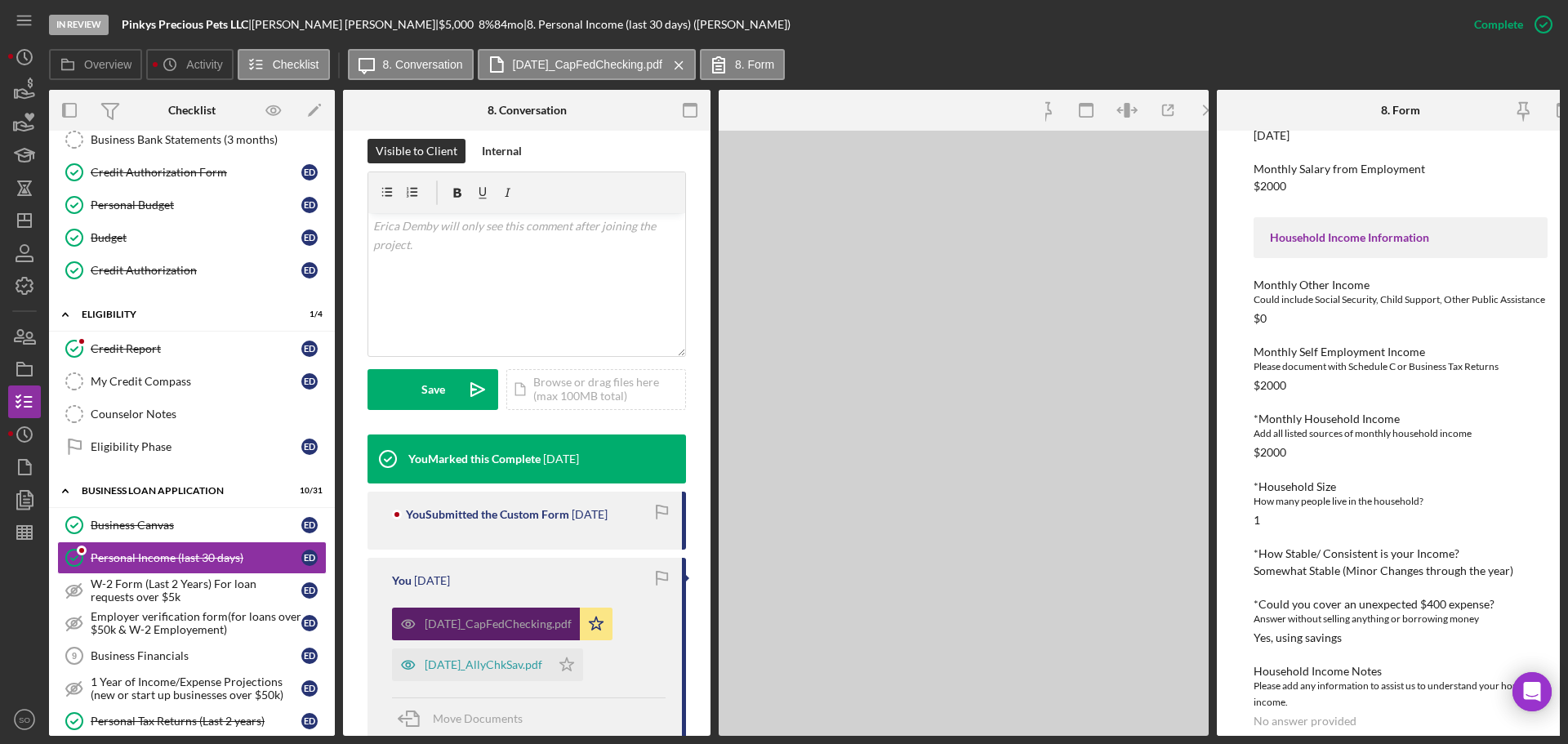
scroll to position [282, 0]
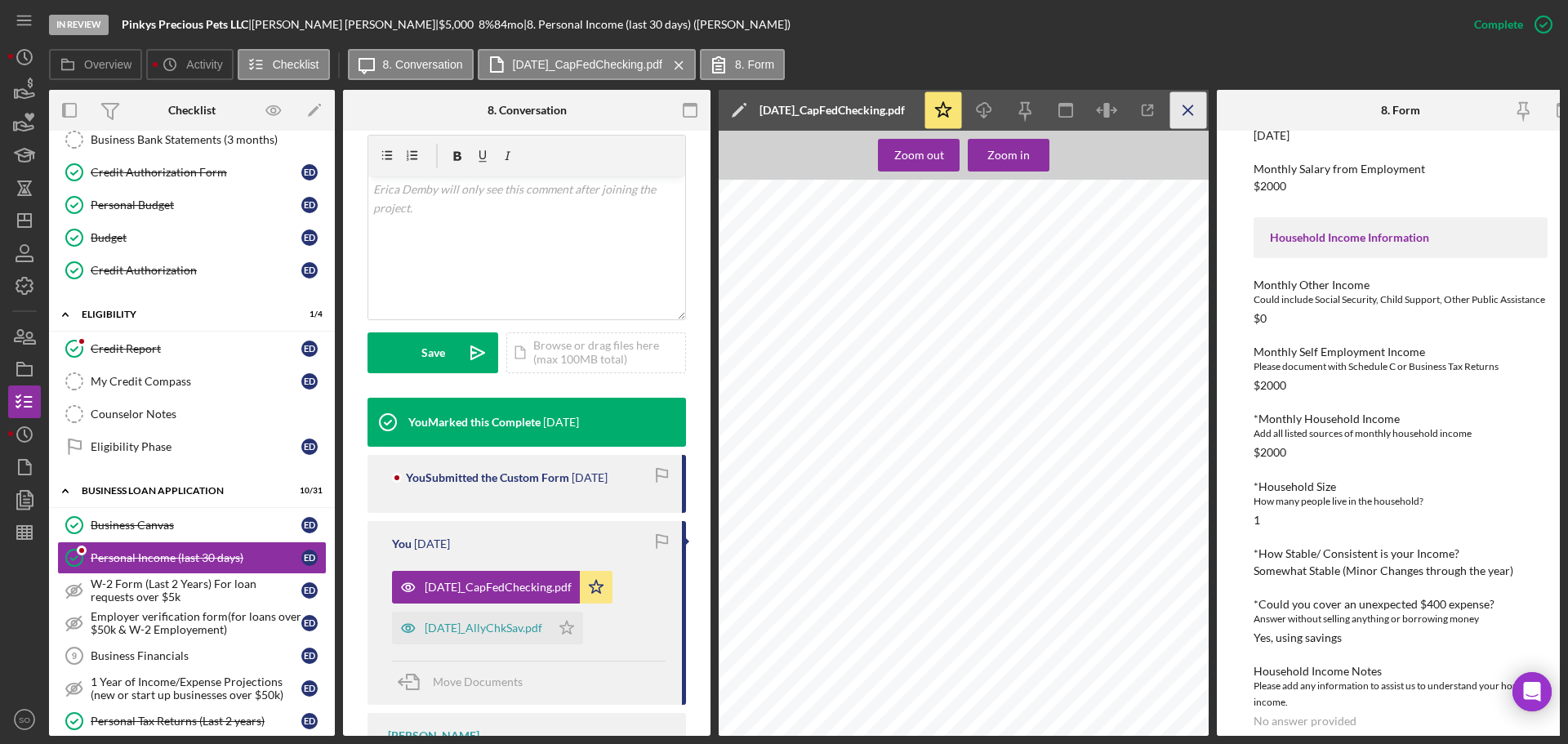
click at [1178, 112] on icon "Icon/Menu Close" at bounding box center [1188, 110] width 37 height 37
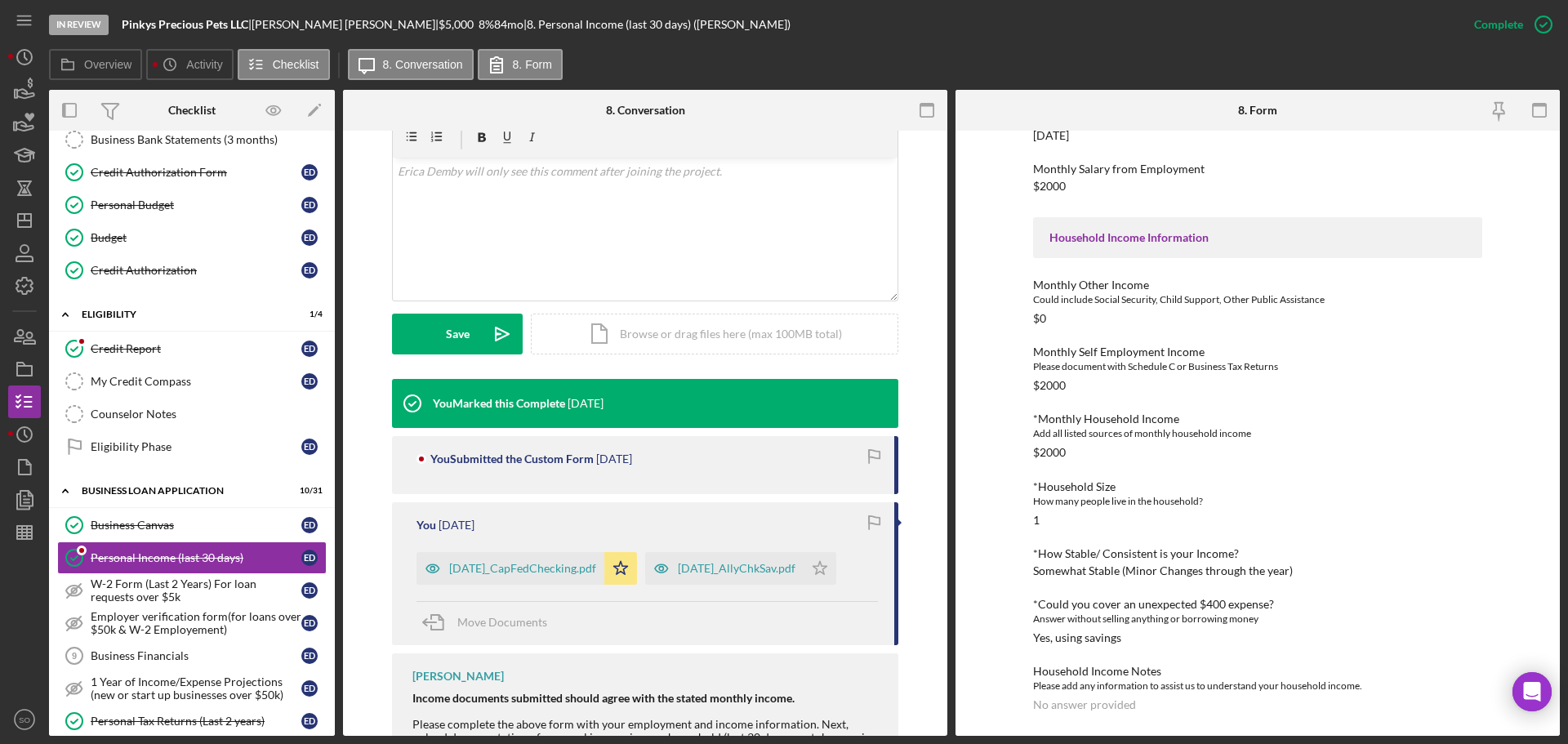
scroll to position [245, 0]
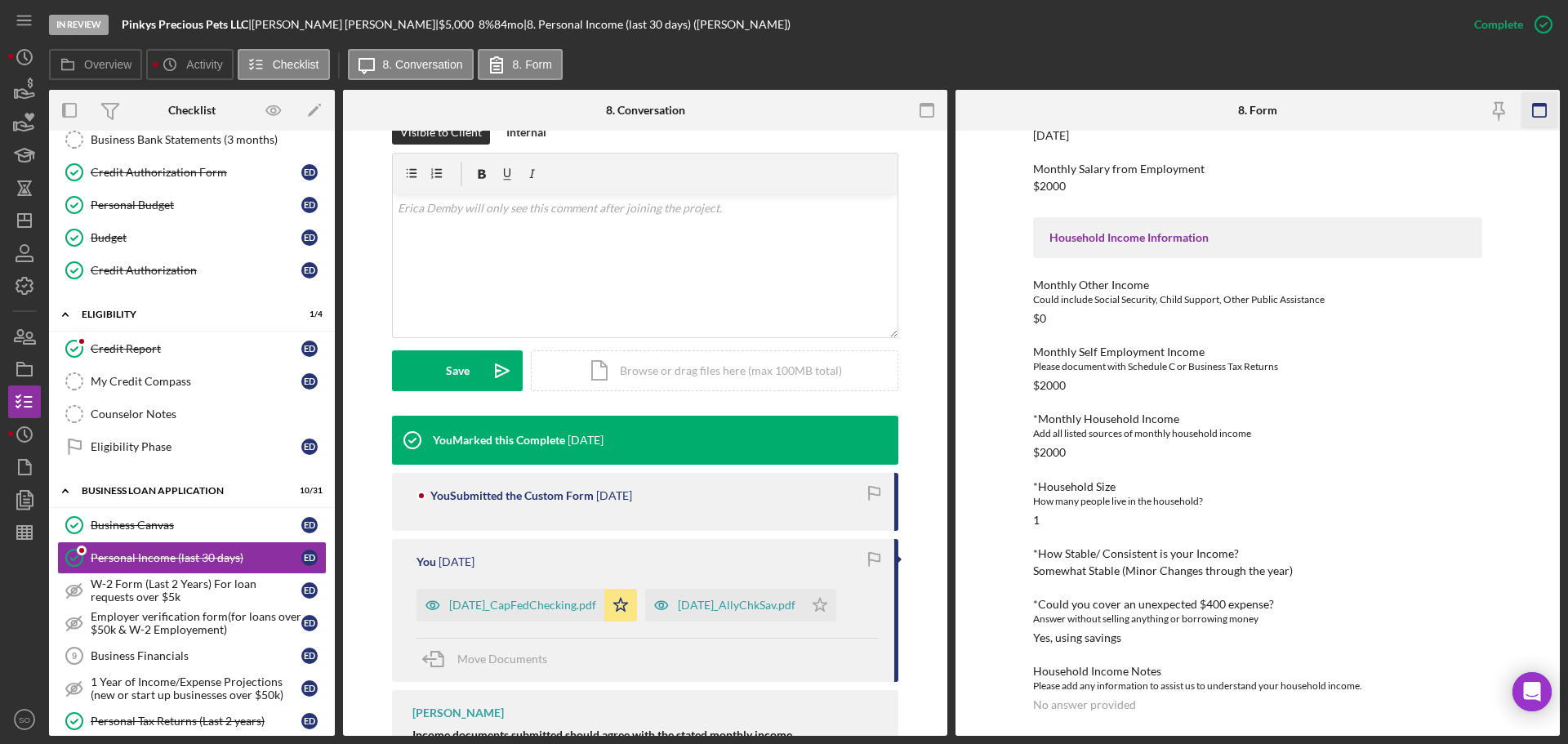
click at [1549, 108] on icon "button" at bounding box center [1539, 110] width 37 height 37
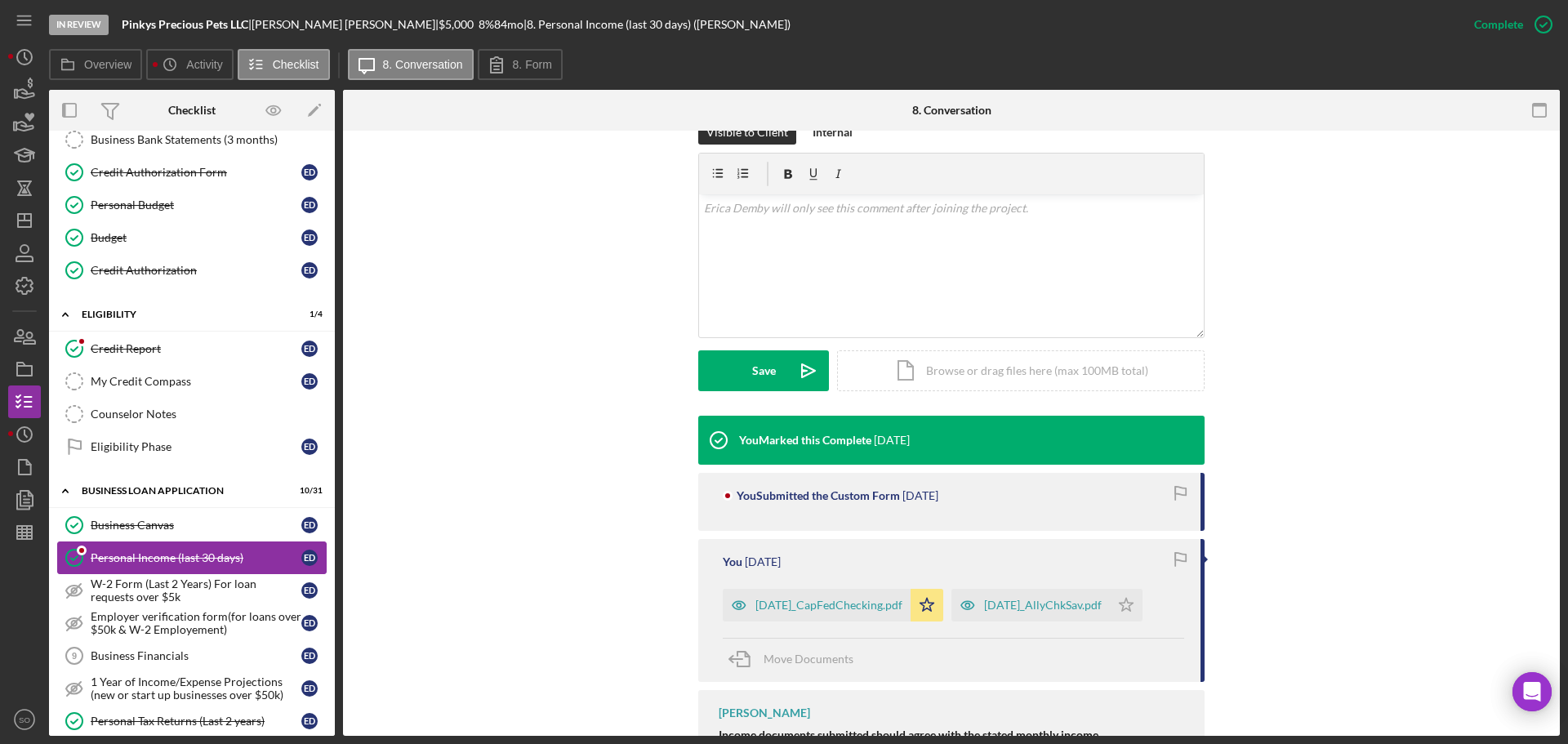
scroll to position [408, 0]
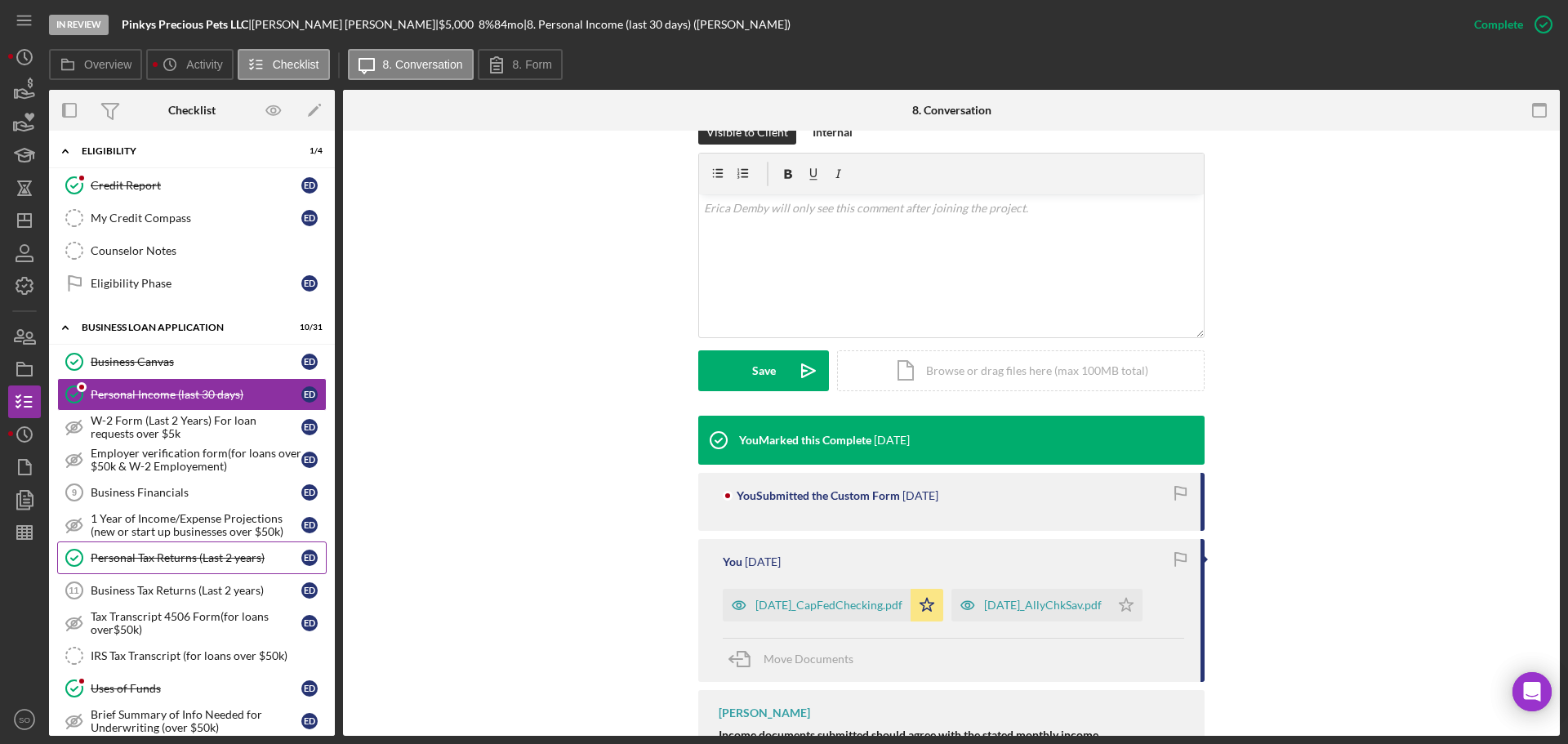
click at [164, 567] on link "Personal Tax Returns (Last 2 years) Personal Tax Returns (Last 2 years) E D" at bounding box center [191, 558] width 269 height 33
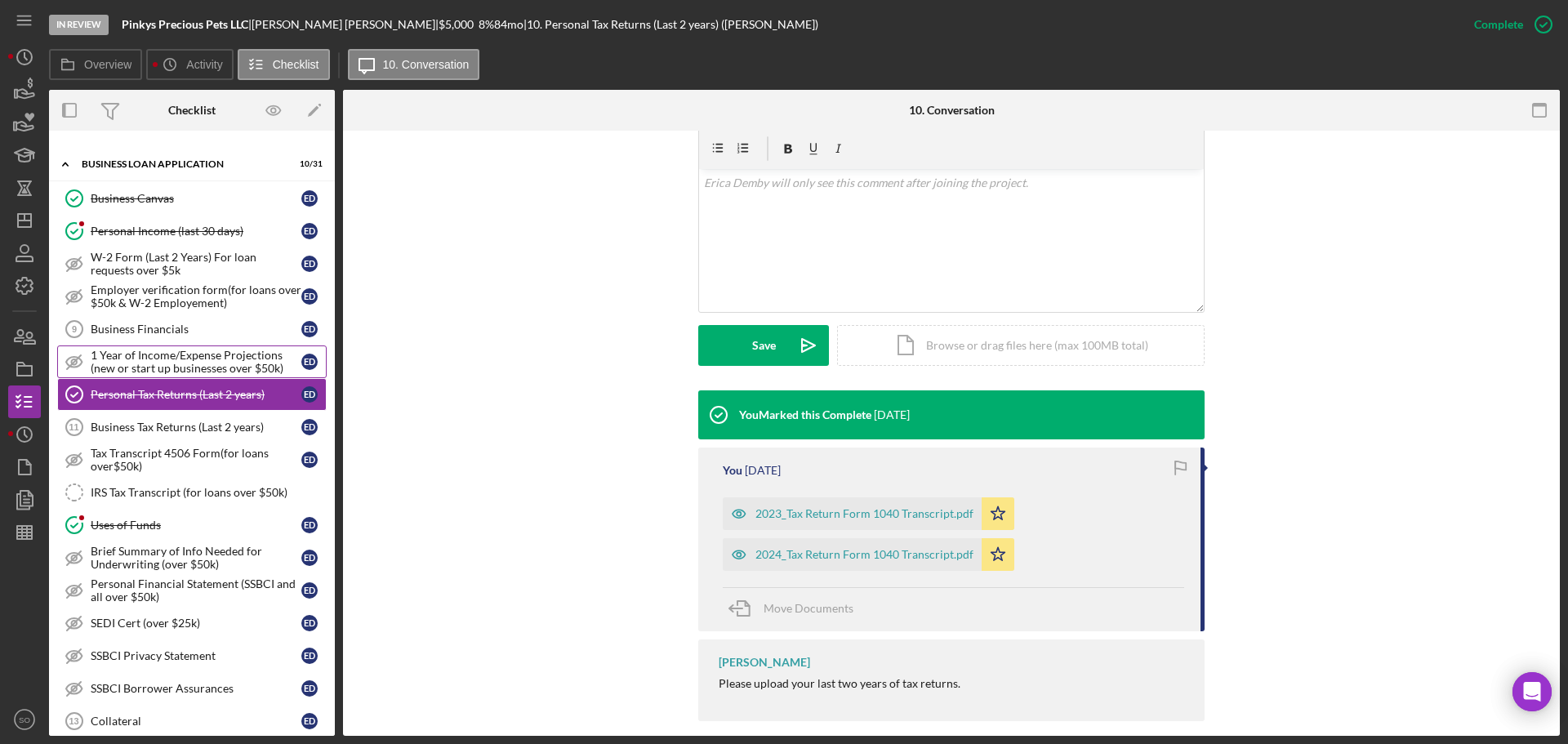
scroll to position [653, 0]
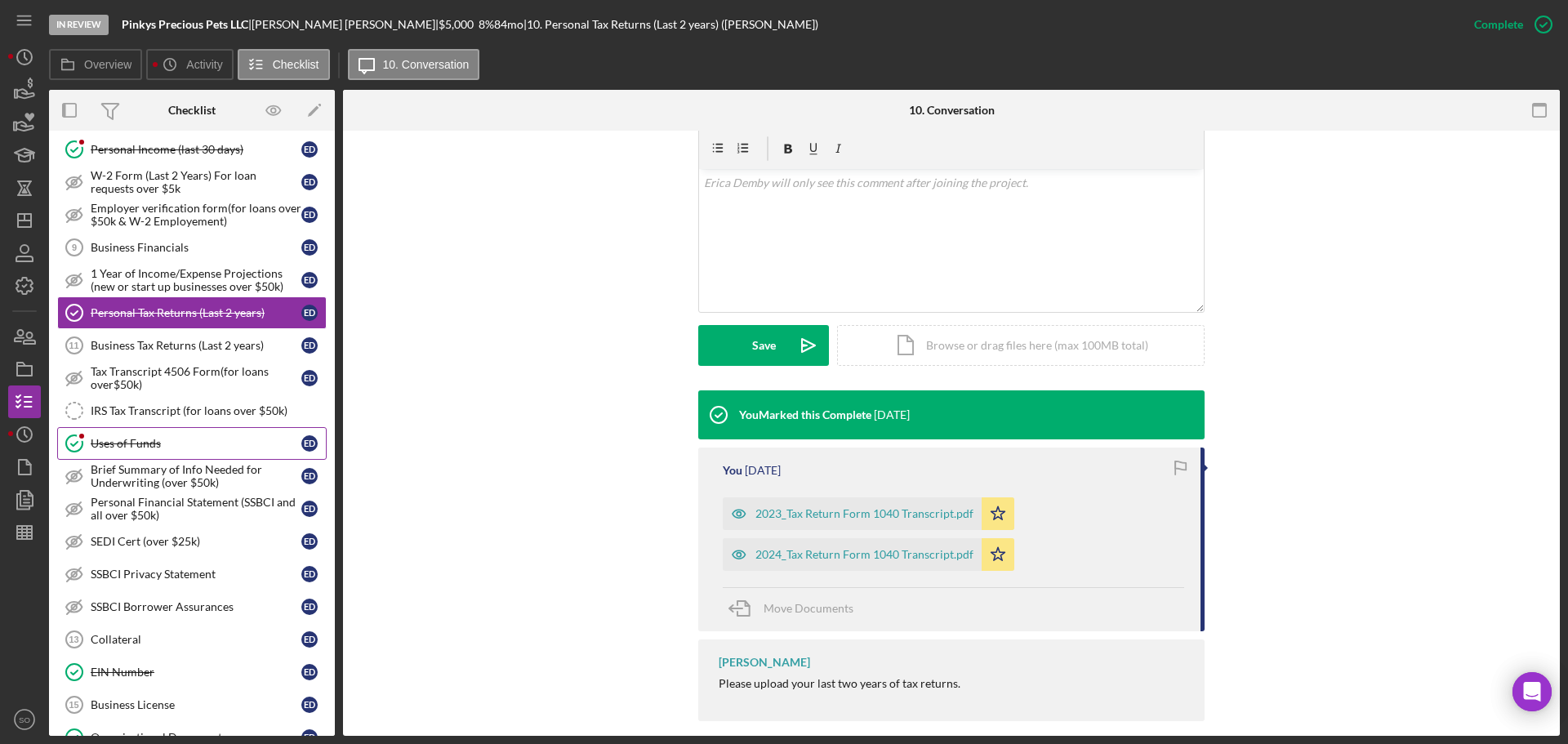
click at [92, 452] on icon "Uses of Funds" at bounding box center [74, 444] width 41 height 41
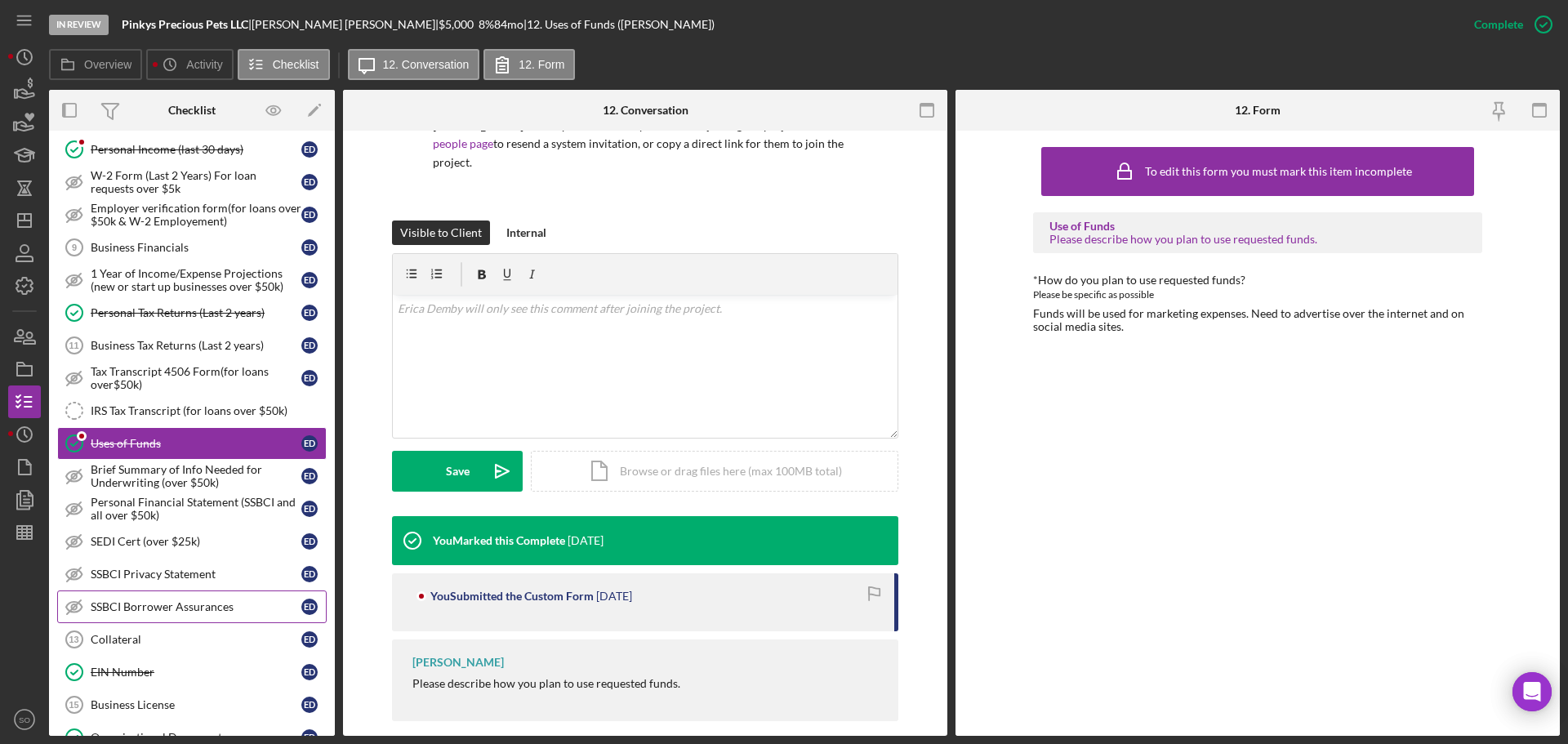
scroll to position [735, 0]
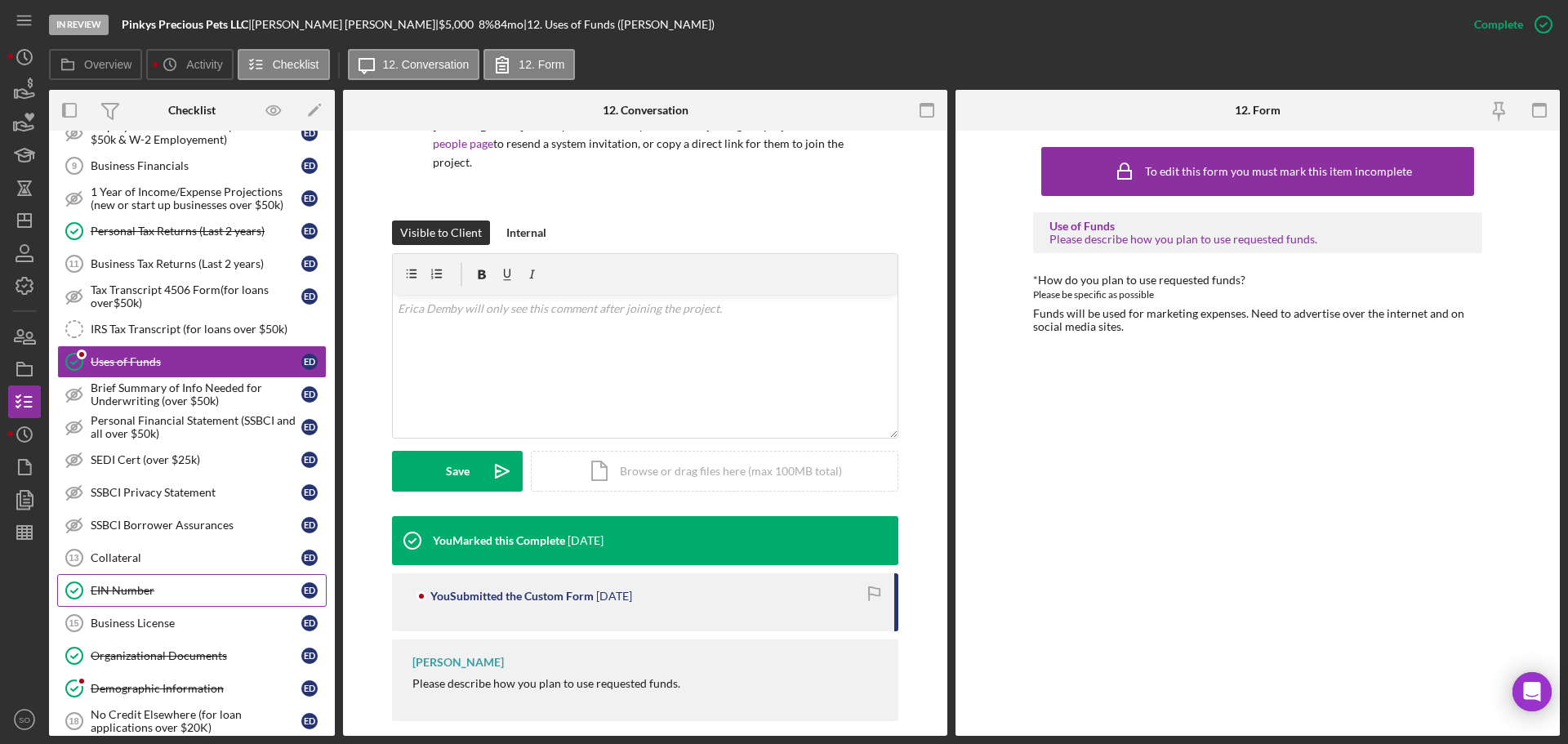
click at [211, 594] on div "EIN Number" at bounding box center [196, 590] width 210 height 13
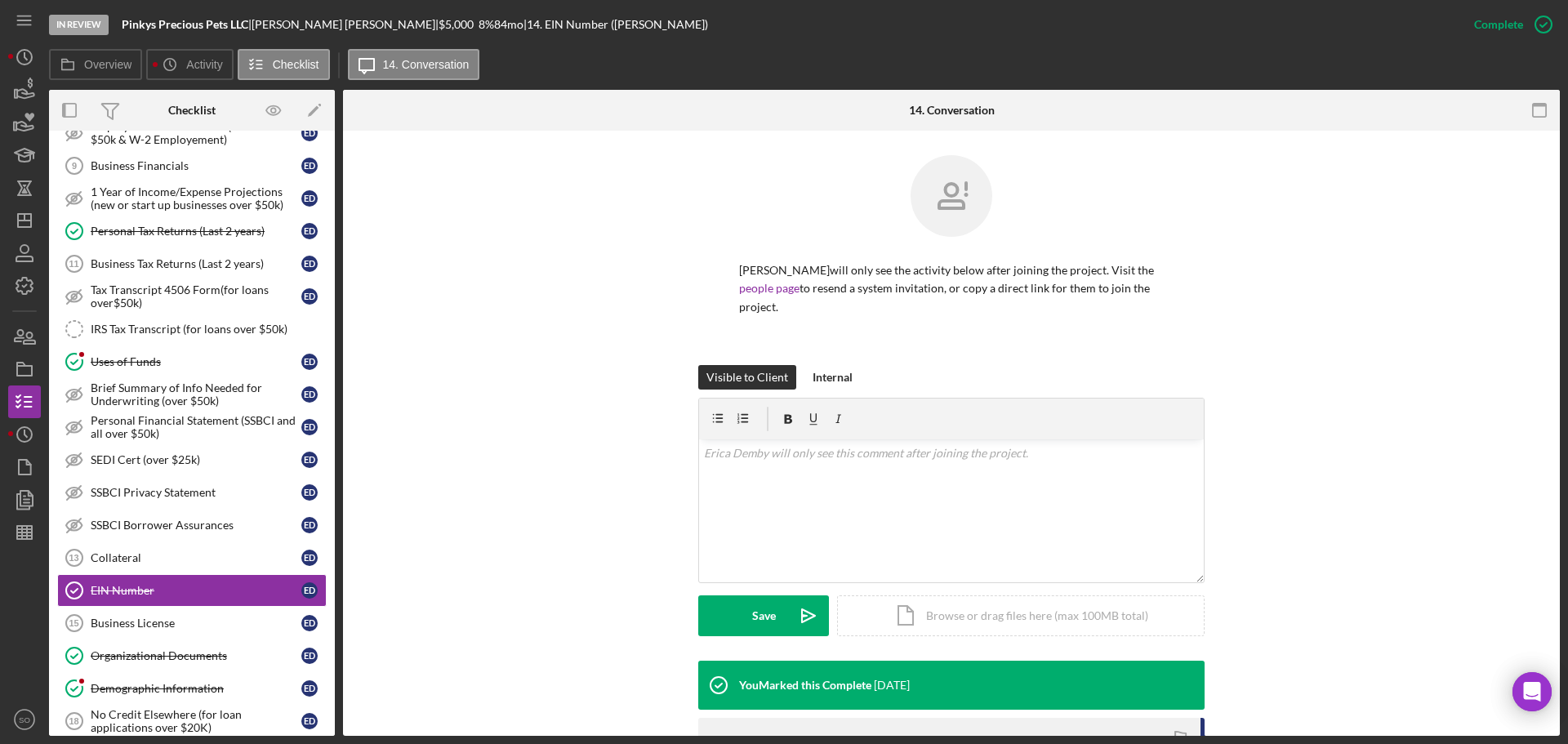
scroll to position [232, 0]
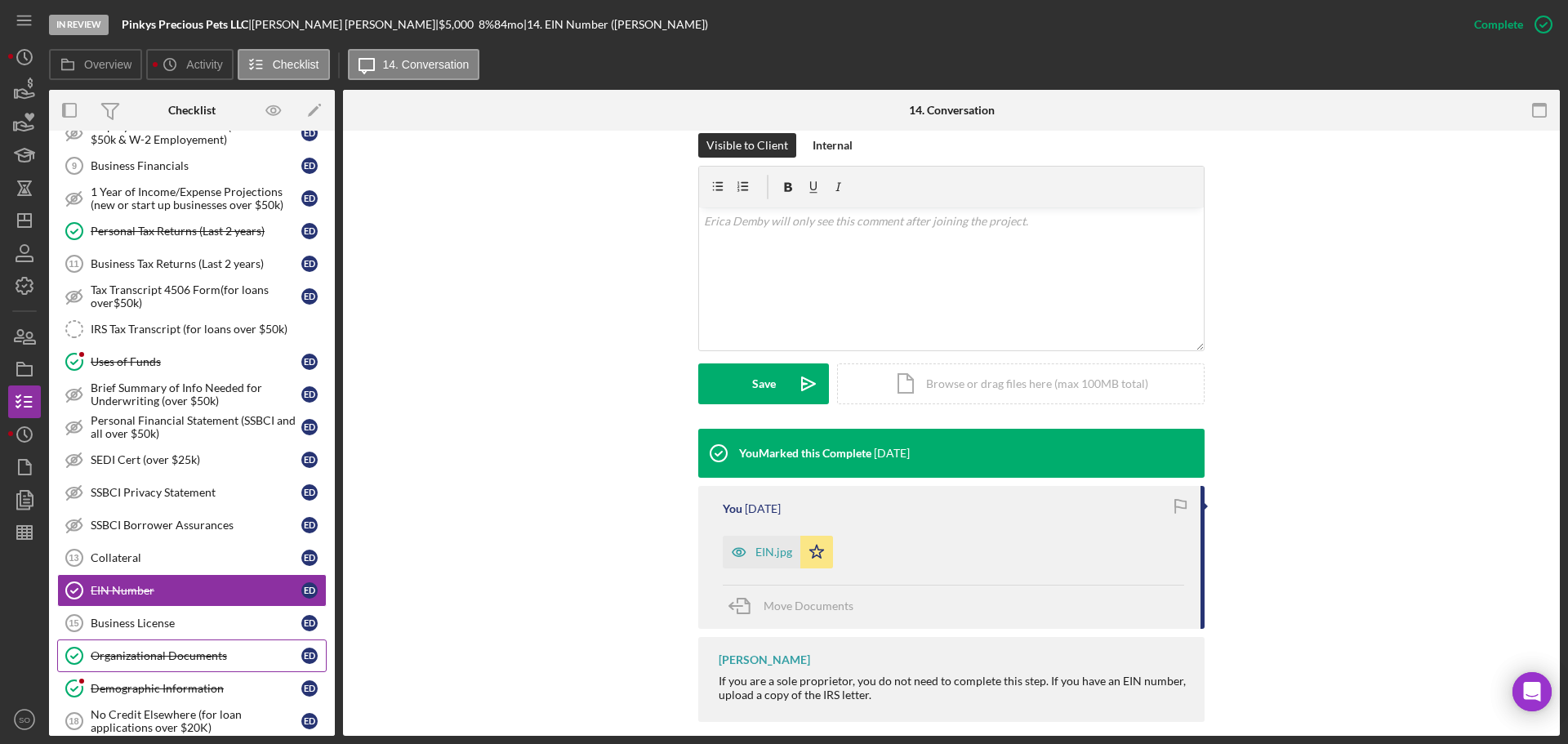
click at [208, 662] on div "Organizational Documents" at bounding box center [196, 656] width 210 height 13
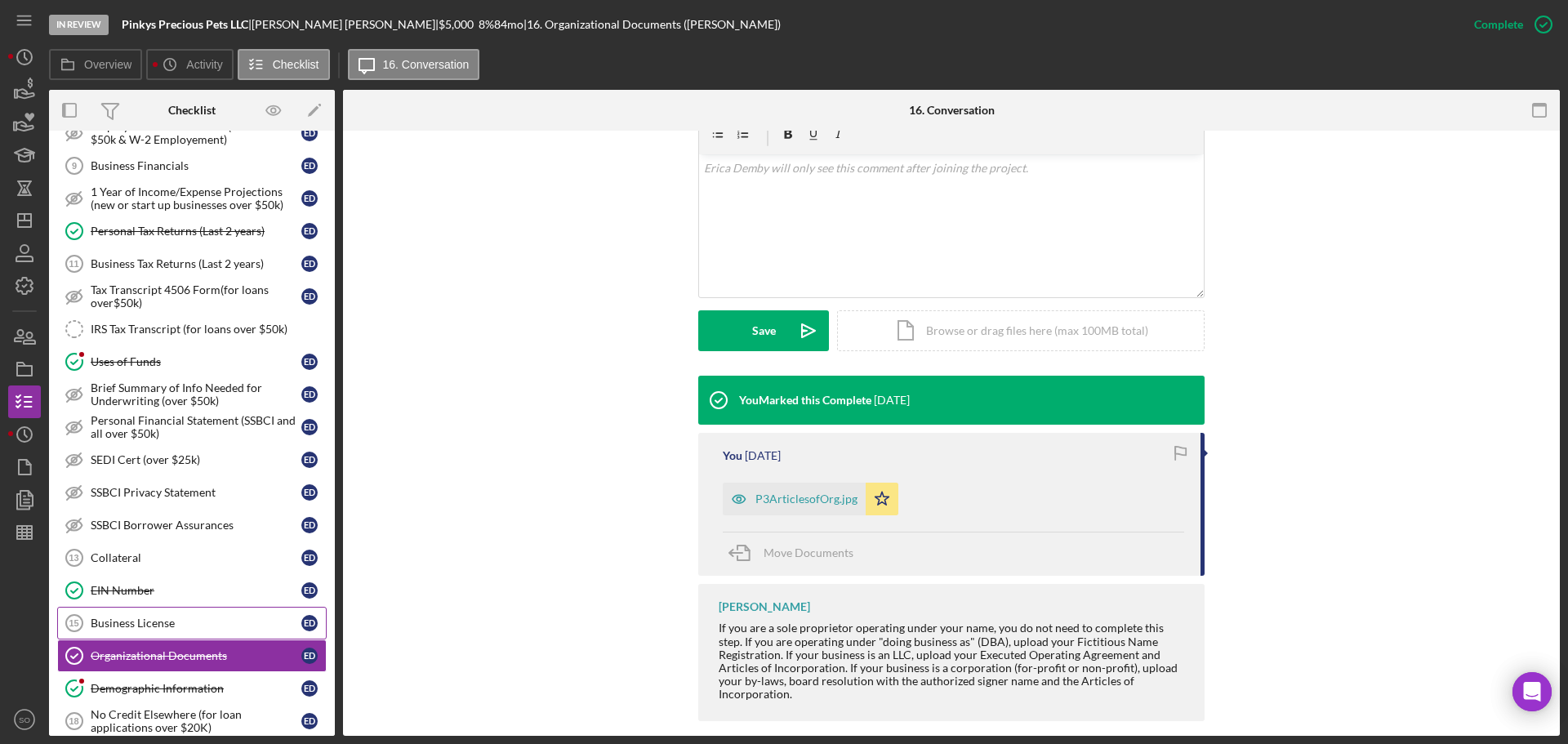
scroll to position [899, 0]
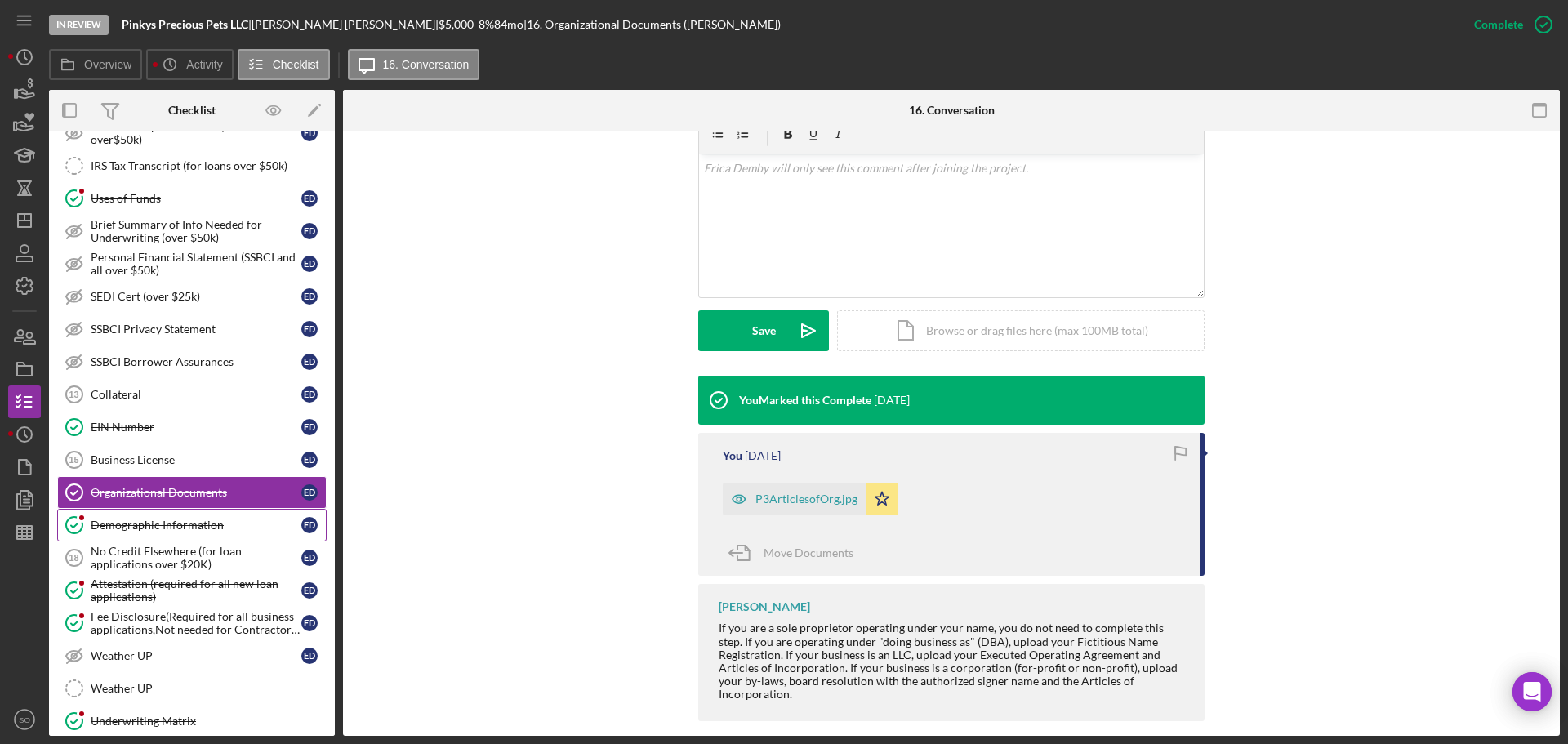
click at [178, 530] on div "Demographic Information" at bounding box center [196, 525] width 210 height 13
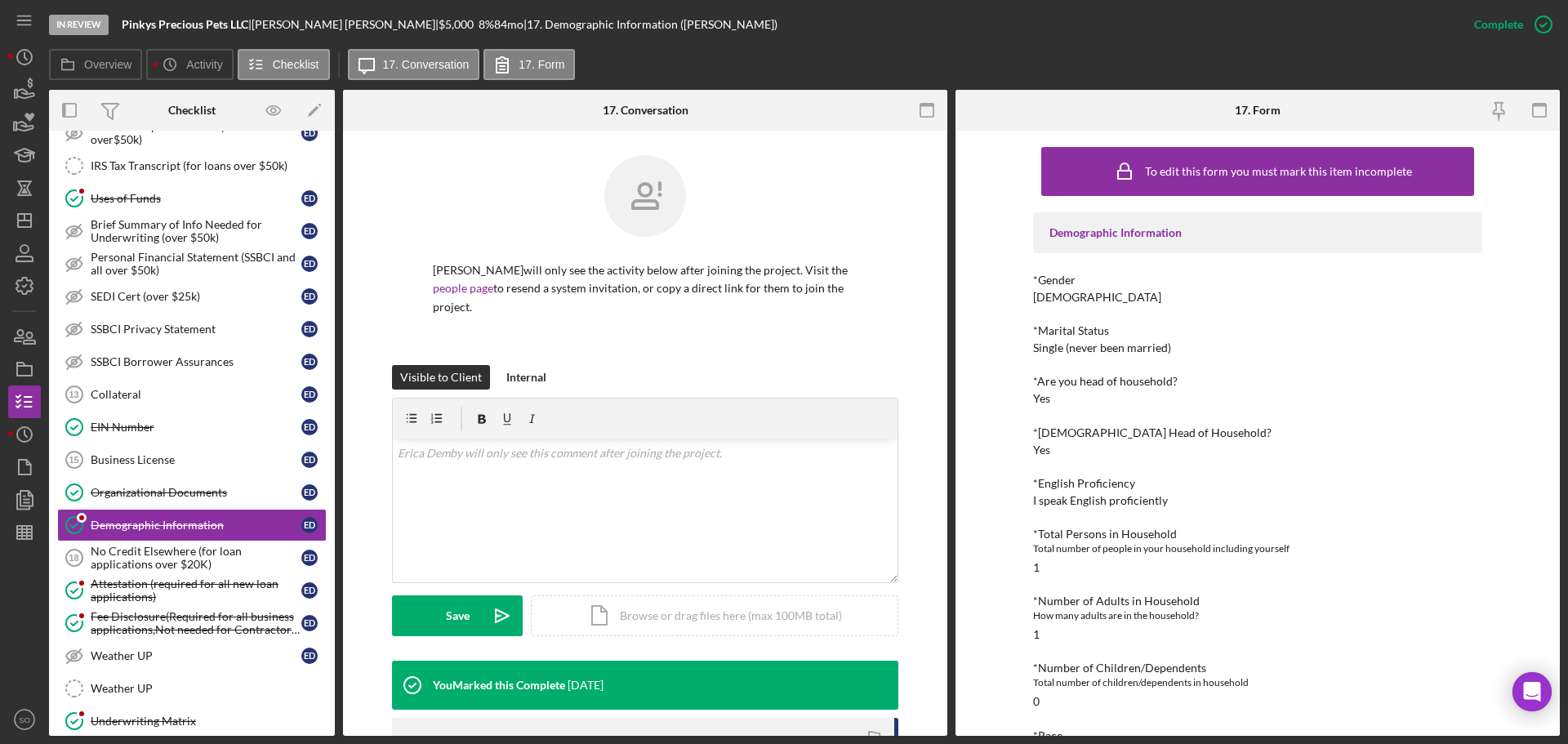
scroll to position [82, 0]
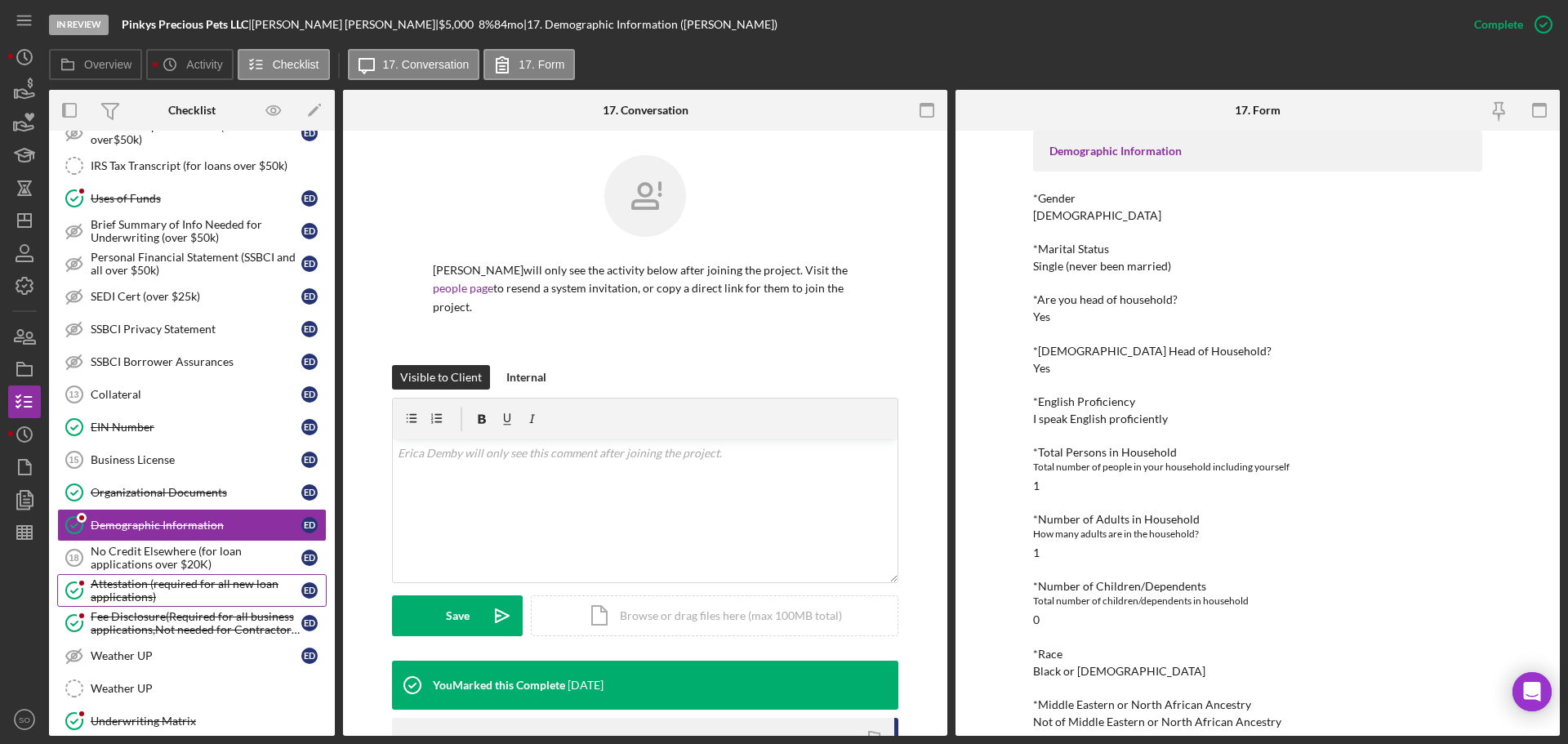
click at [219, 583] on div "Attestation (required for all new loan applications)" at bounding box center [196, 591] width 210 height 26
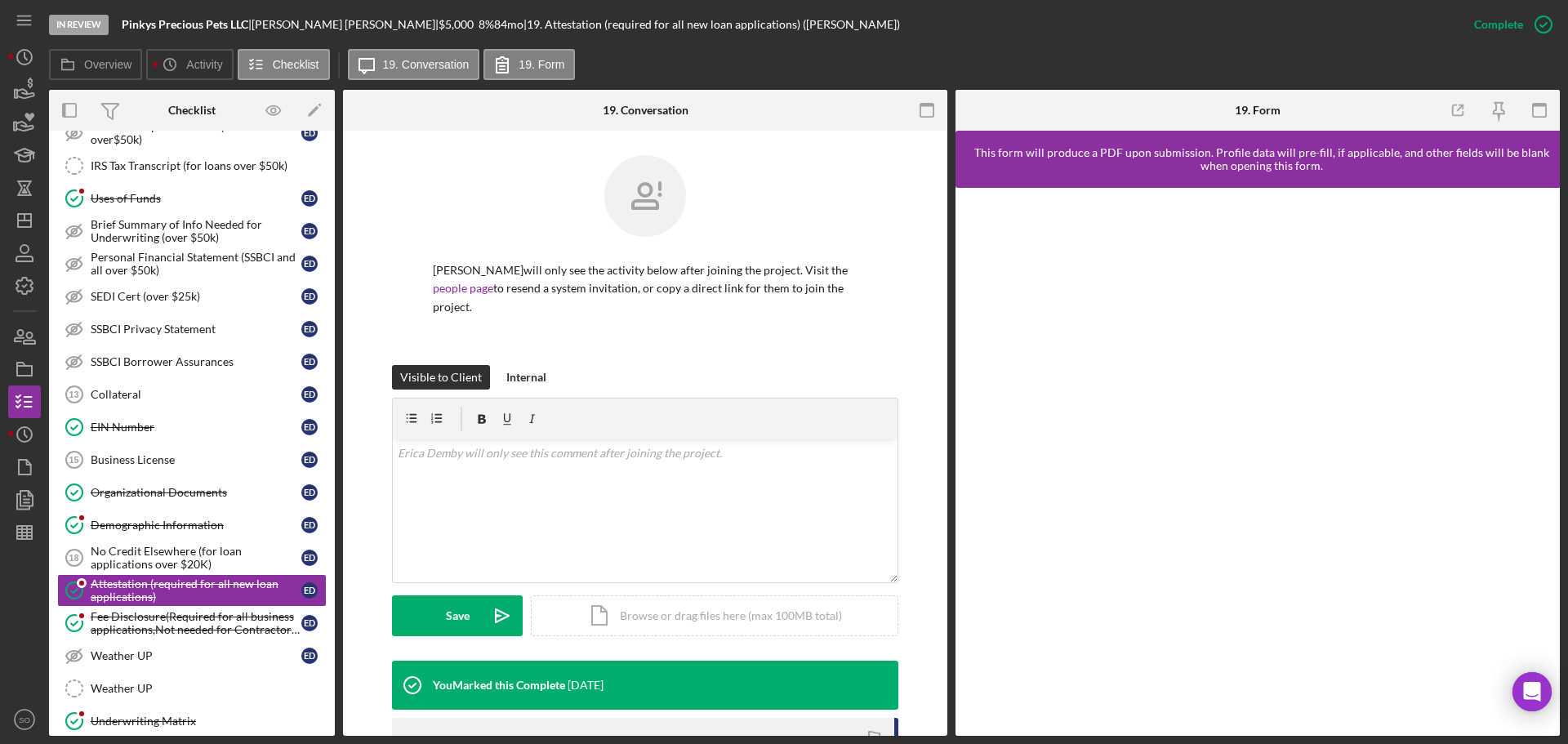
scroll to position [232, 0]
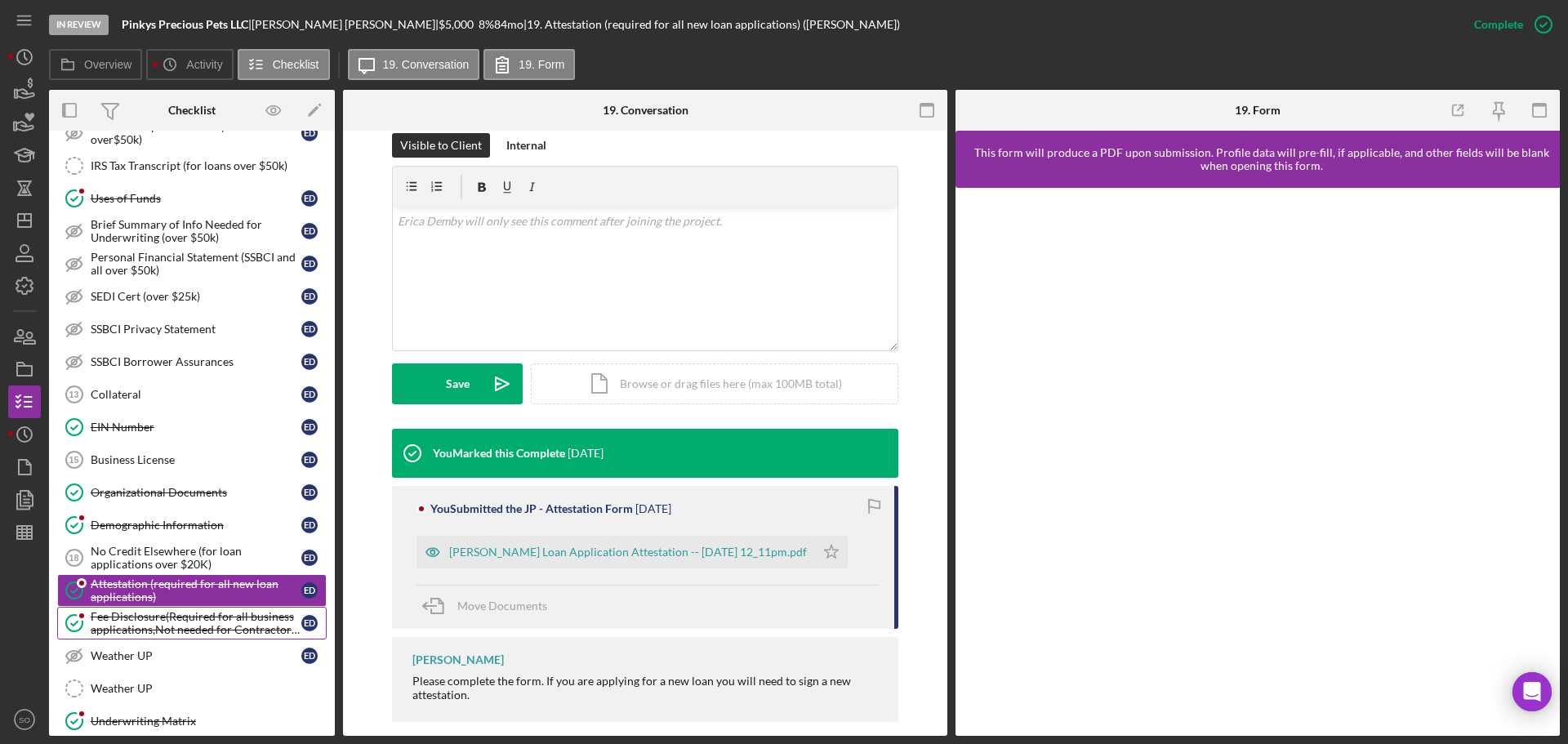
click at [226, 614] on div "Fee Disclosure(Required for all business applications,Not needed for Contractor…" at bounding box center [196, 623] width 210 height 26
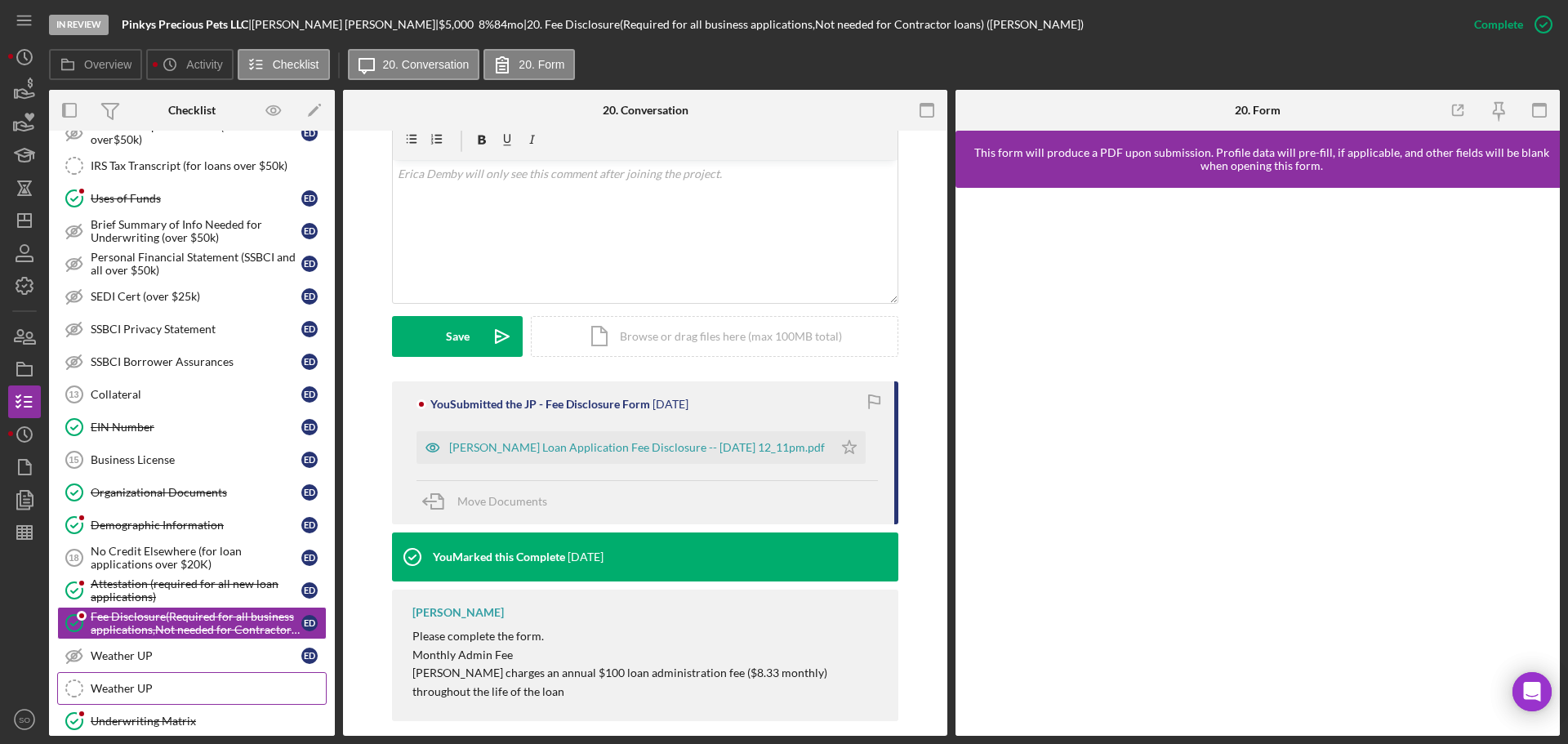
scroll to position [1143, 0]
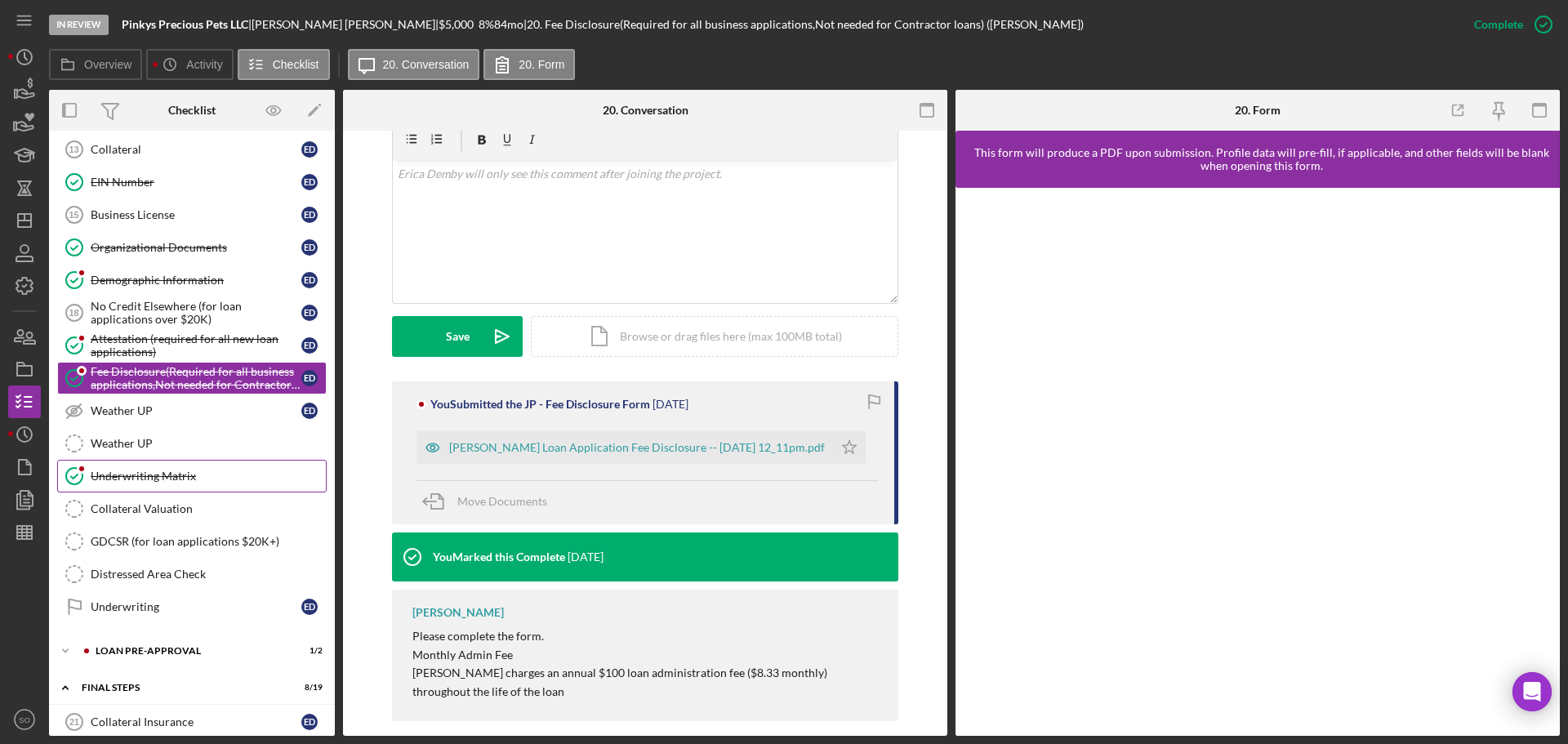
click at [140, 480] on div "Underwriting Matrix" at bounding box center [208, 476] width 235 height 13
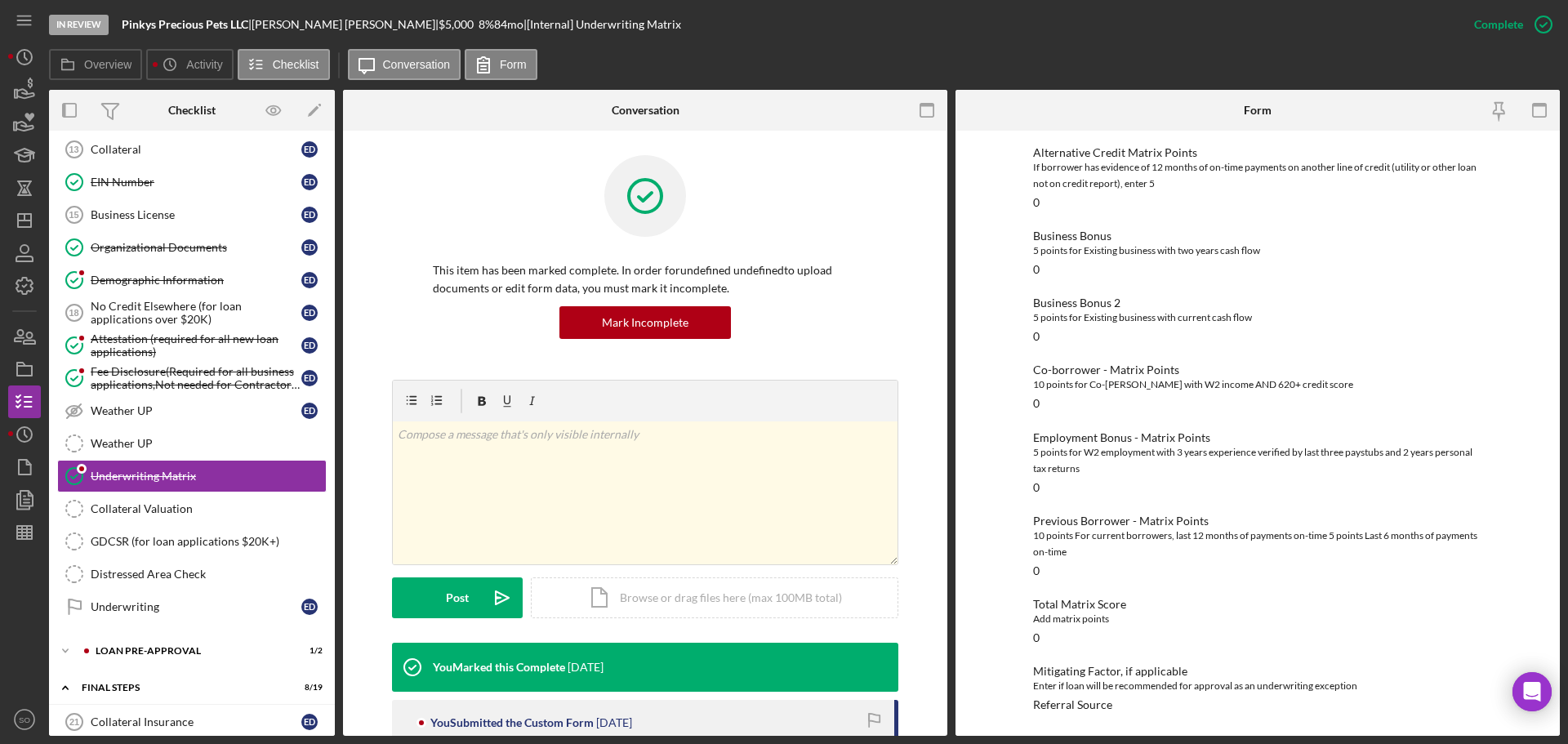
scroll to position [1307, 0]
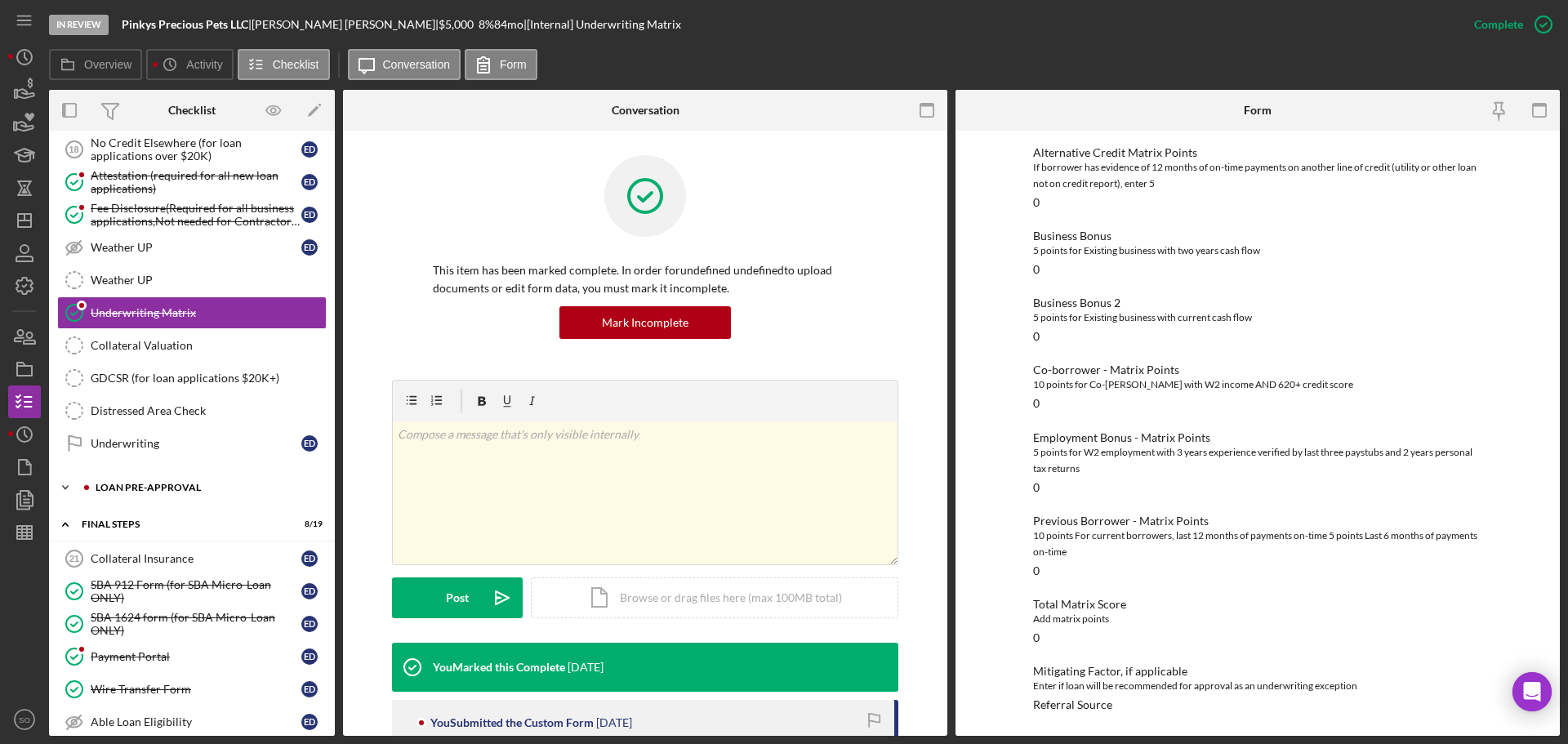
click at [136, 482] on div "Icon/Expander LOAN PRE-APPROVAL 1 / 2" at bounding box center [191, 488] width 286 height 33
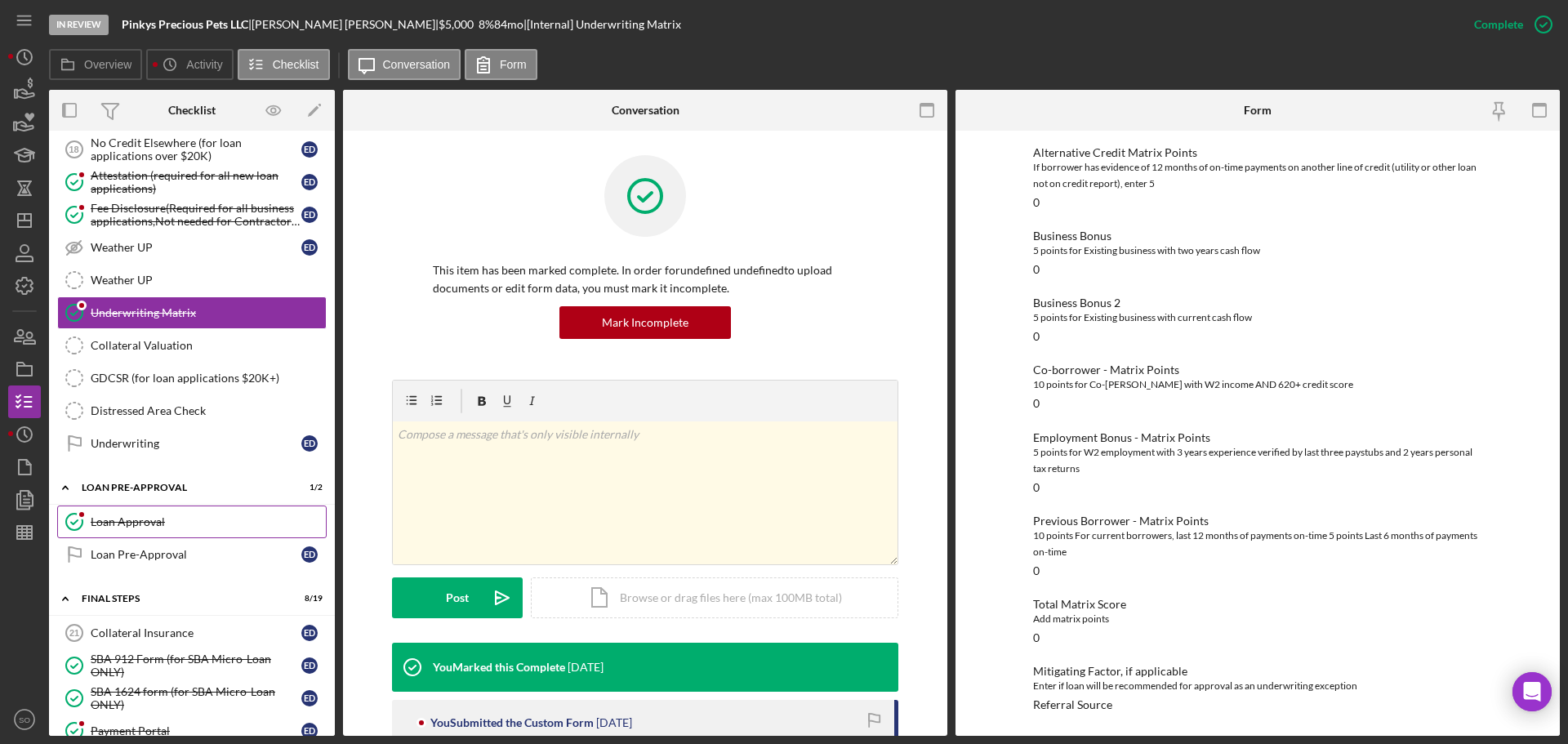
click at [138, 513] on link "Loan Approval Loan Approval" at bounding box center [191, 522] width 269 height 33
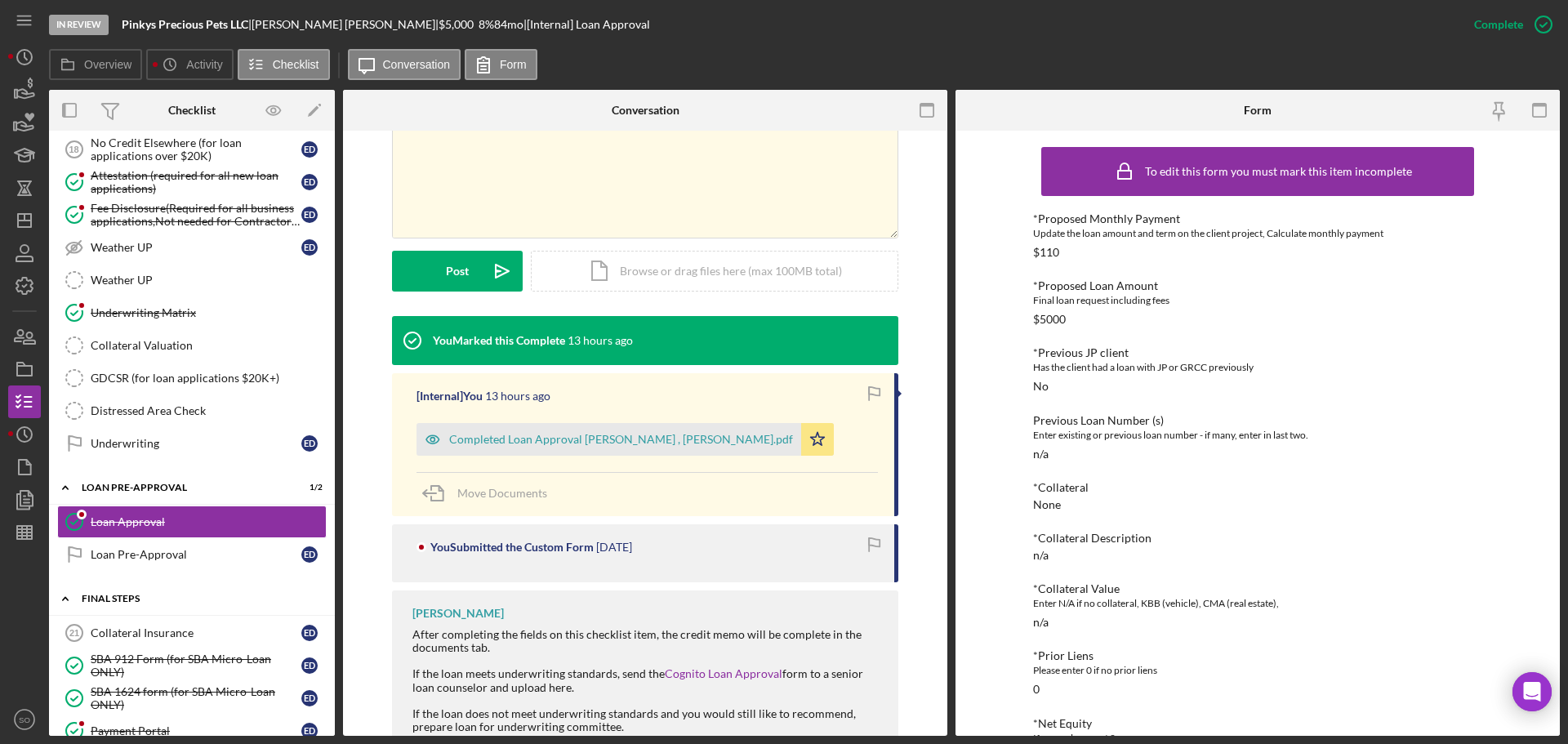
scroll to position [1388, 0]
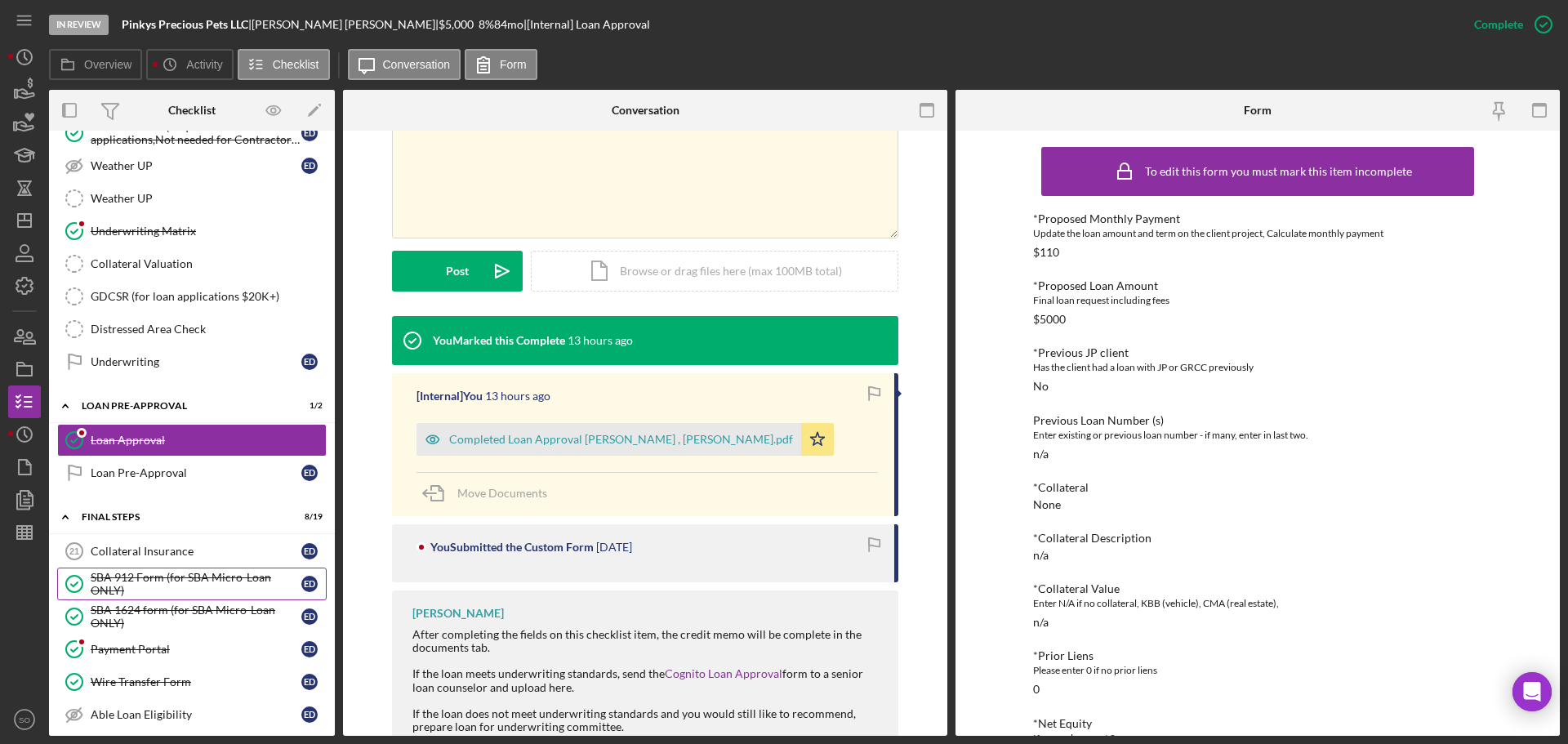
click at [186, 580] on div "SBA 912 Form (for SBA Micro-Loan ONLY)" at bounding box center [196, 584] width 210 height 26
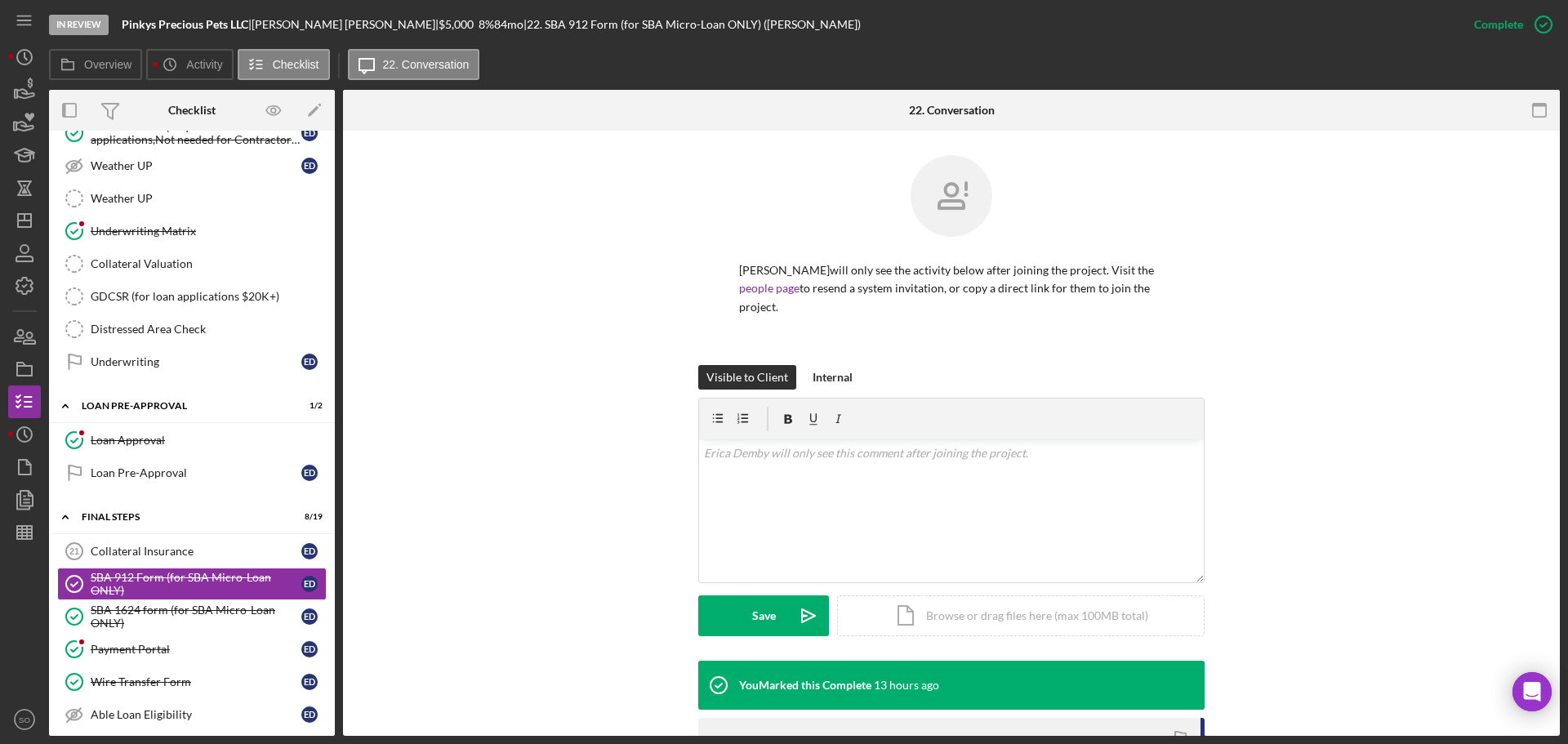
scroll to position [259, 0]
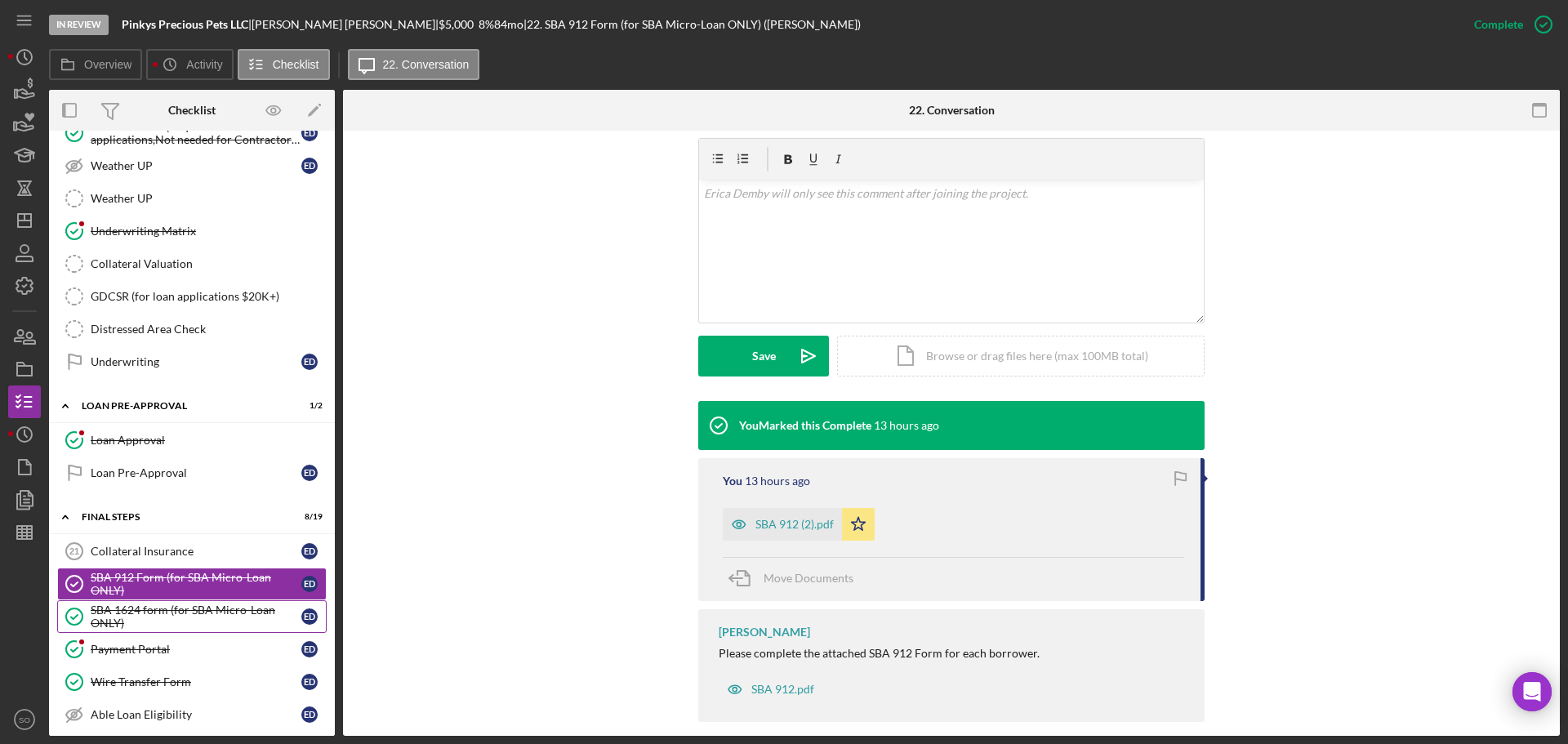
click at [249, 609] on div "SBA 1624 form (for SBA Micro-Loan ONLY)" at bounding box center [196, 616] width 210 height 26
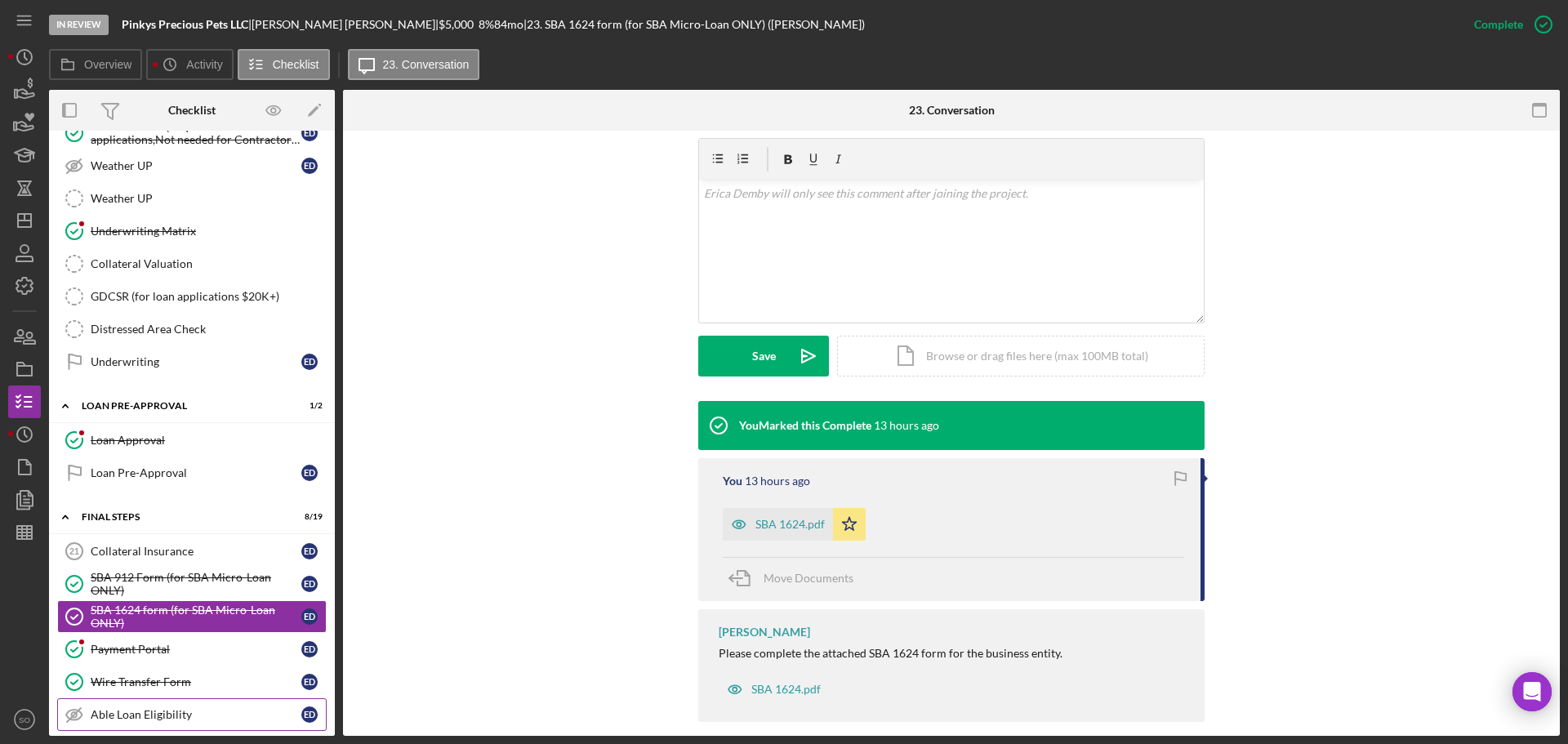
scroll to position [1552, 0]
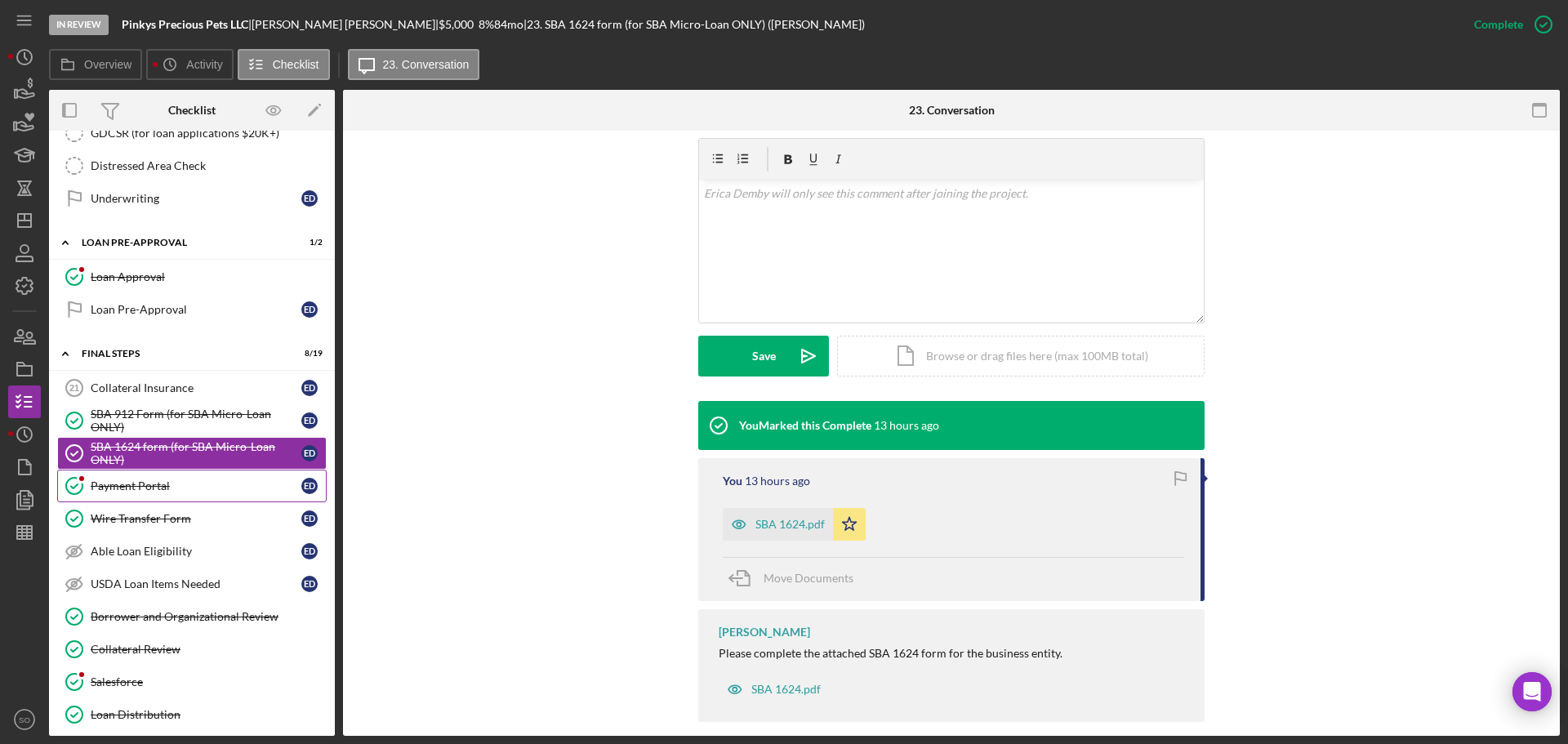
click at [166, 498] on link "Payment Portal Payment Portal E D" at bounding box center [191, 486] width 269 height 33
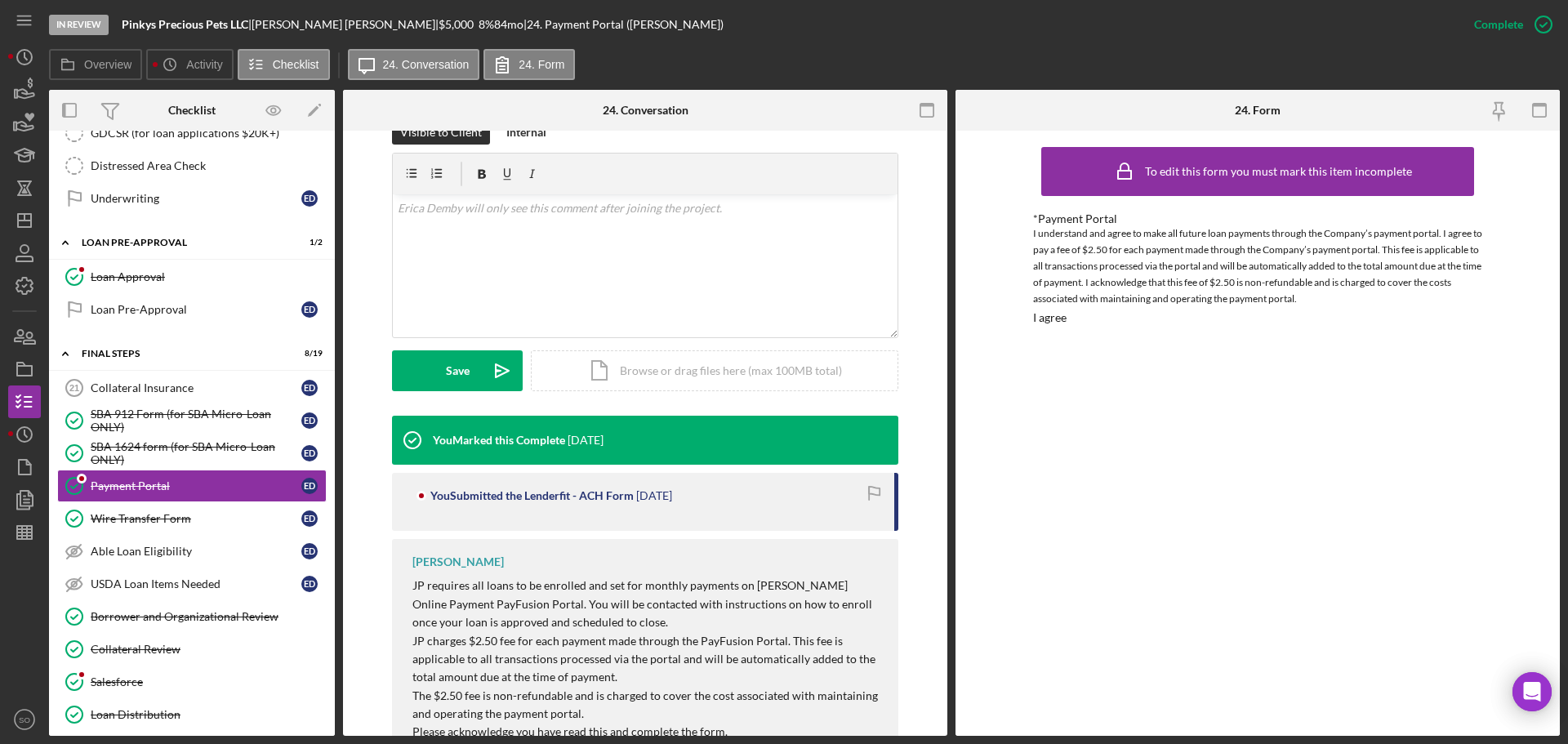
scroll to position [285, 0]
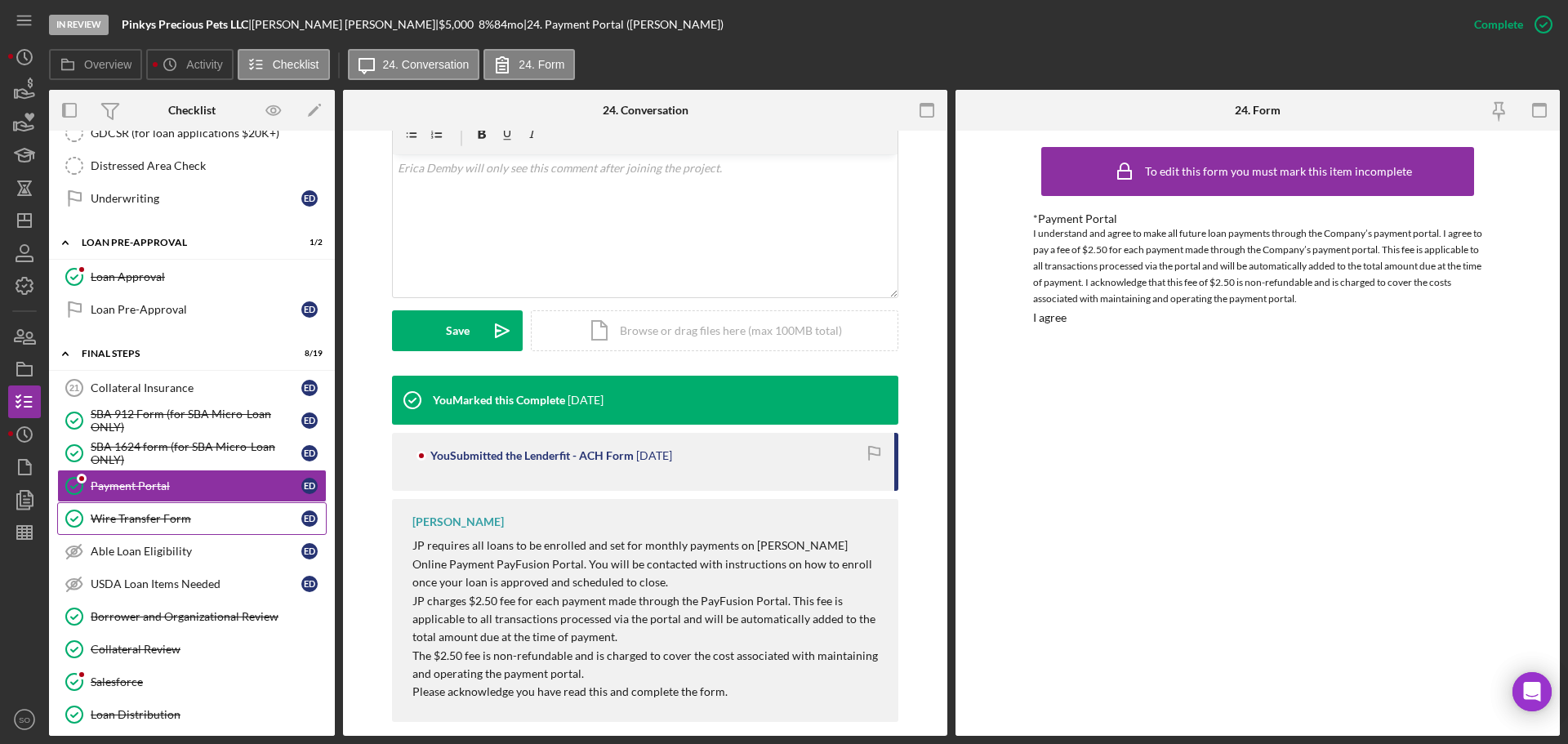
click at [193, 533] on link "Wire Transfer Form Wire Transfer Form E D" at bounding box center [191, 519] width 269 height 33
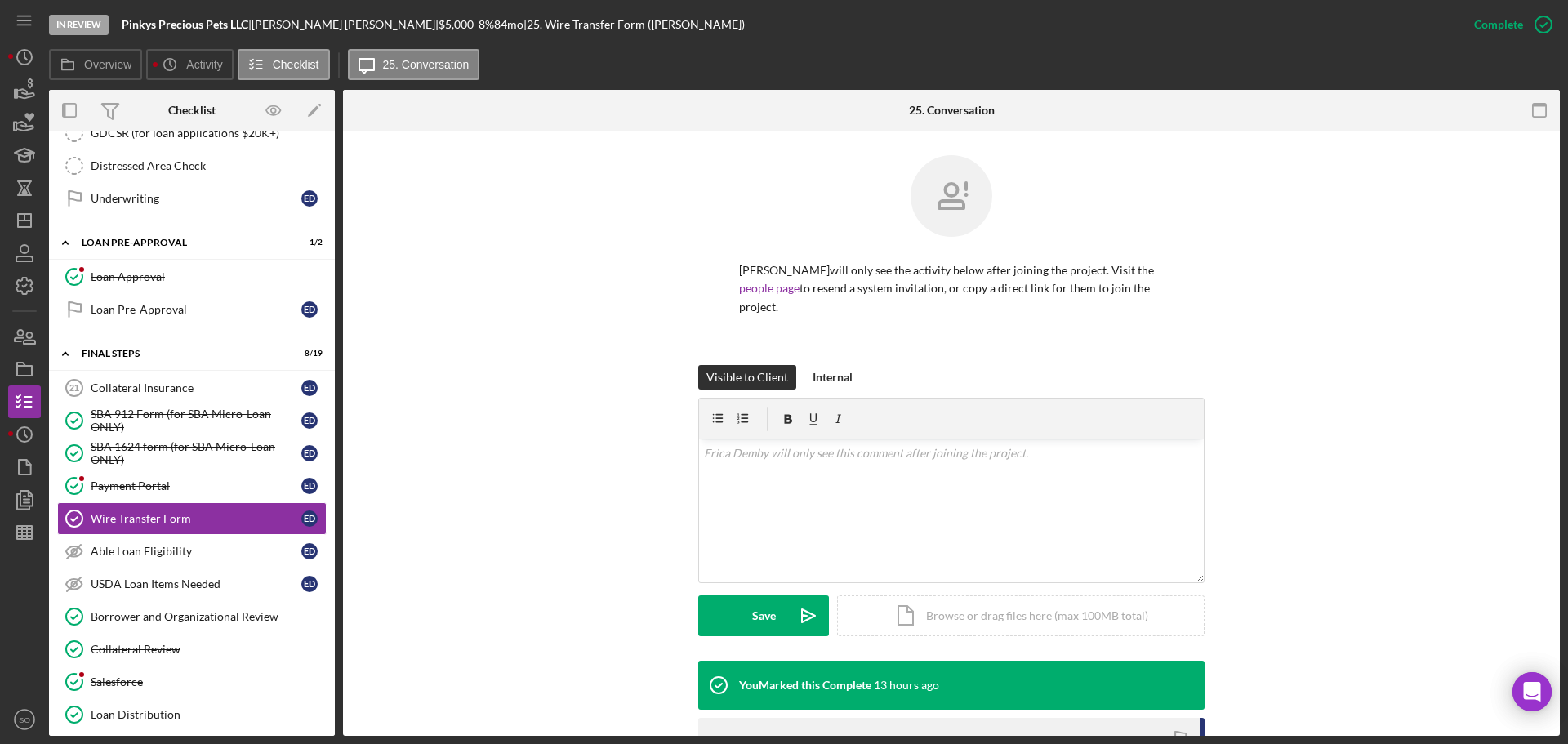
scroll to position [232, 0]
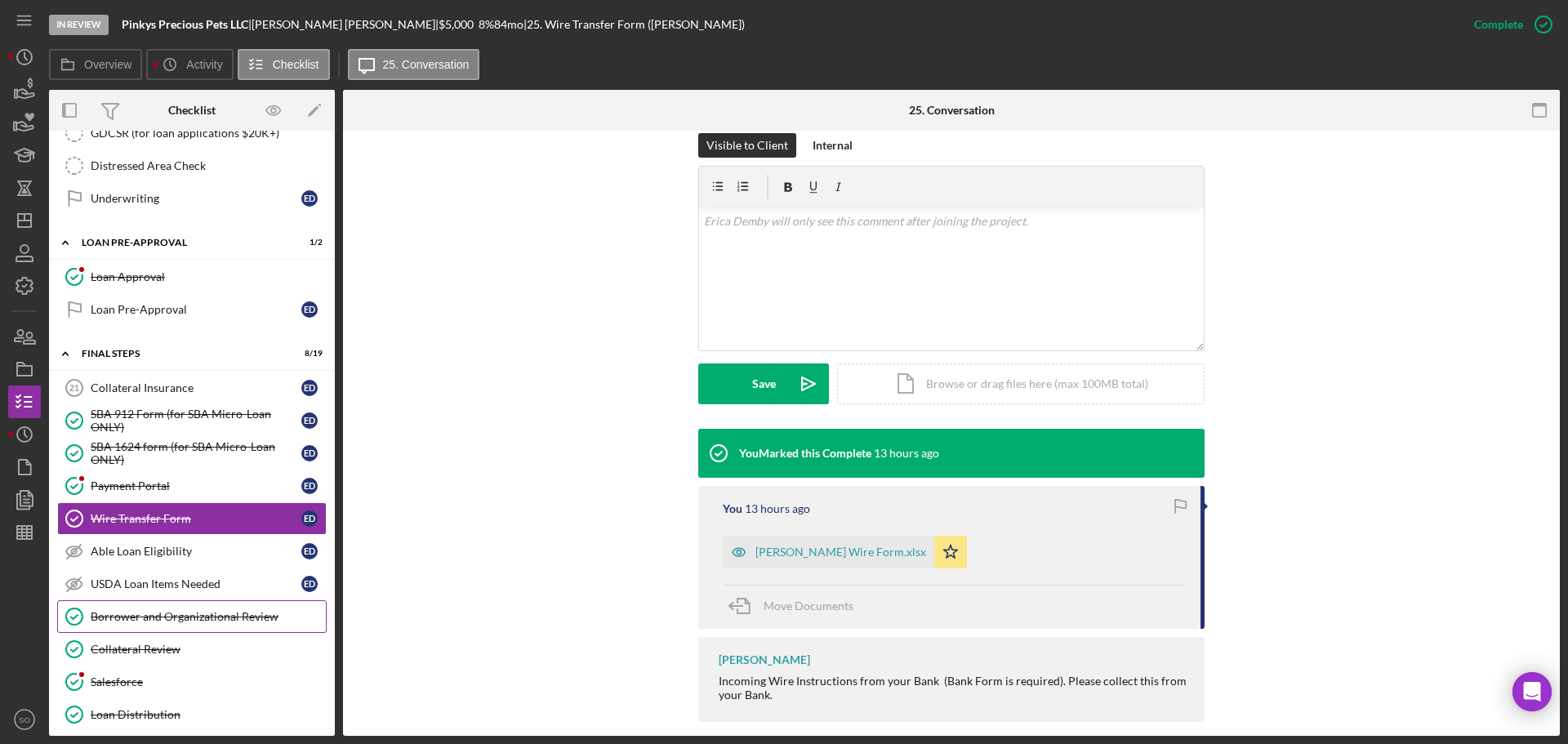
click at [189, 610] on div "Borrower and Organizational Review" at bounding box center [208, 616] width 235 height 13
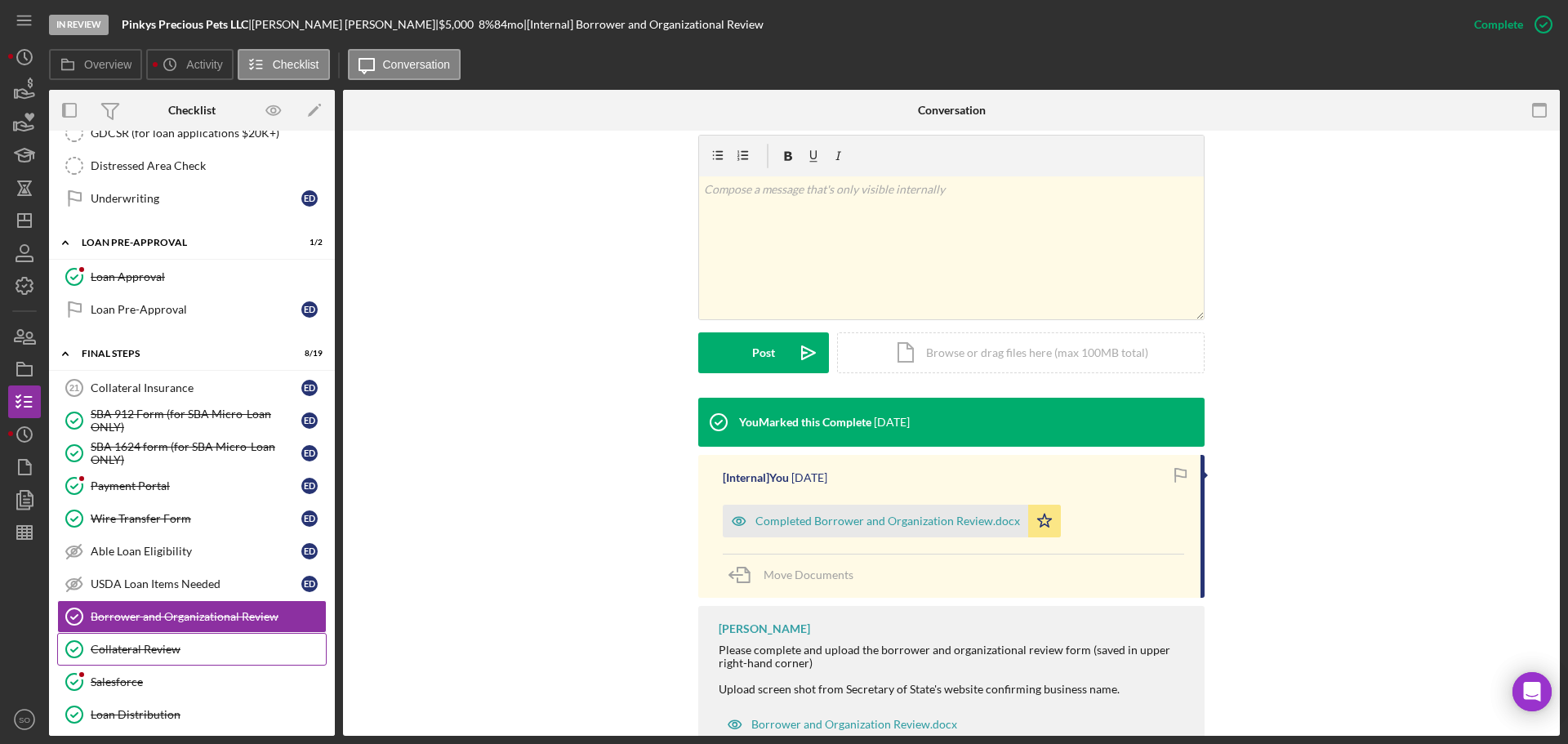
scroll to position [1716, 0]
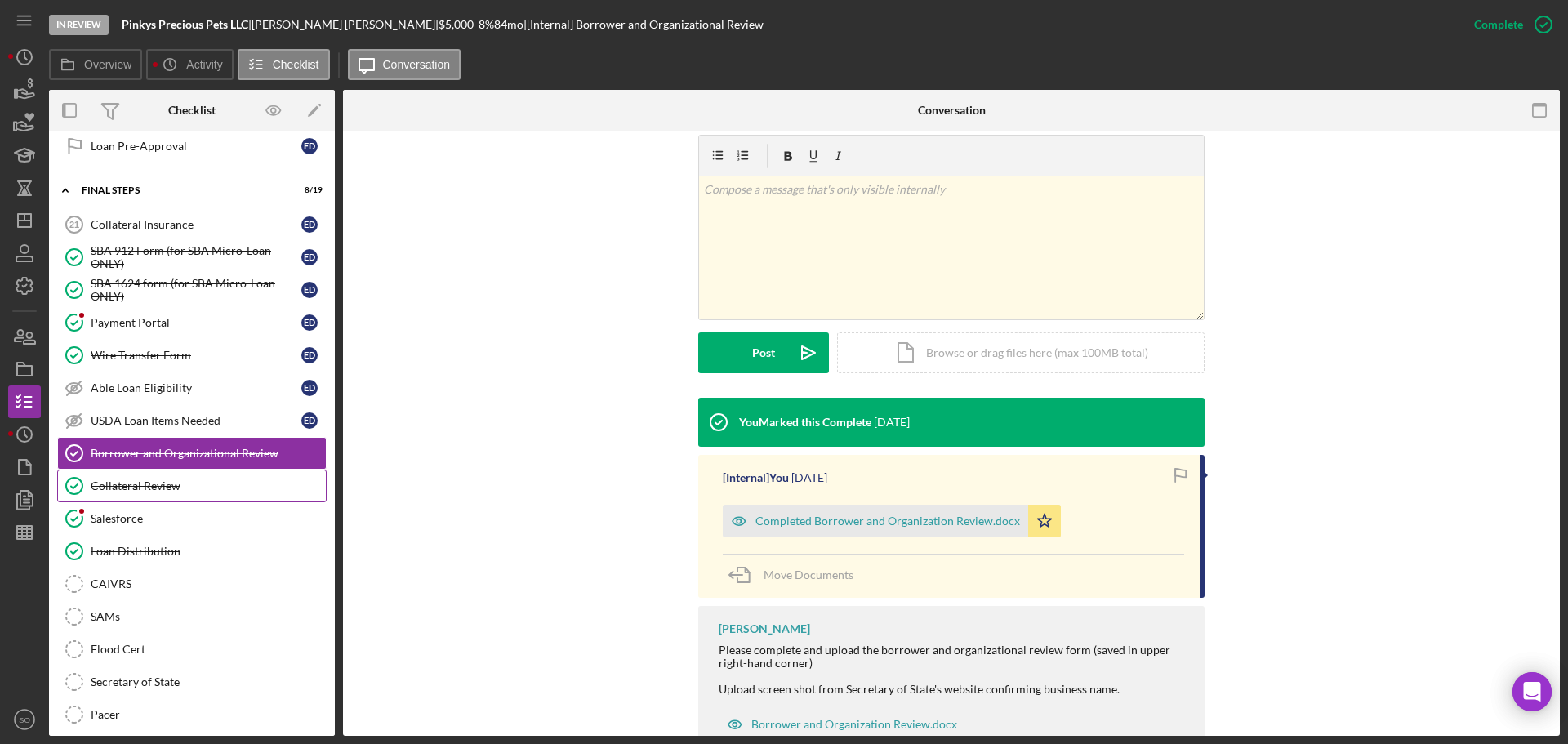
click at [151, 492] on div "Collateral Review" at bounding box center [208, 486] width 235 height 13
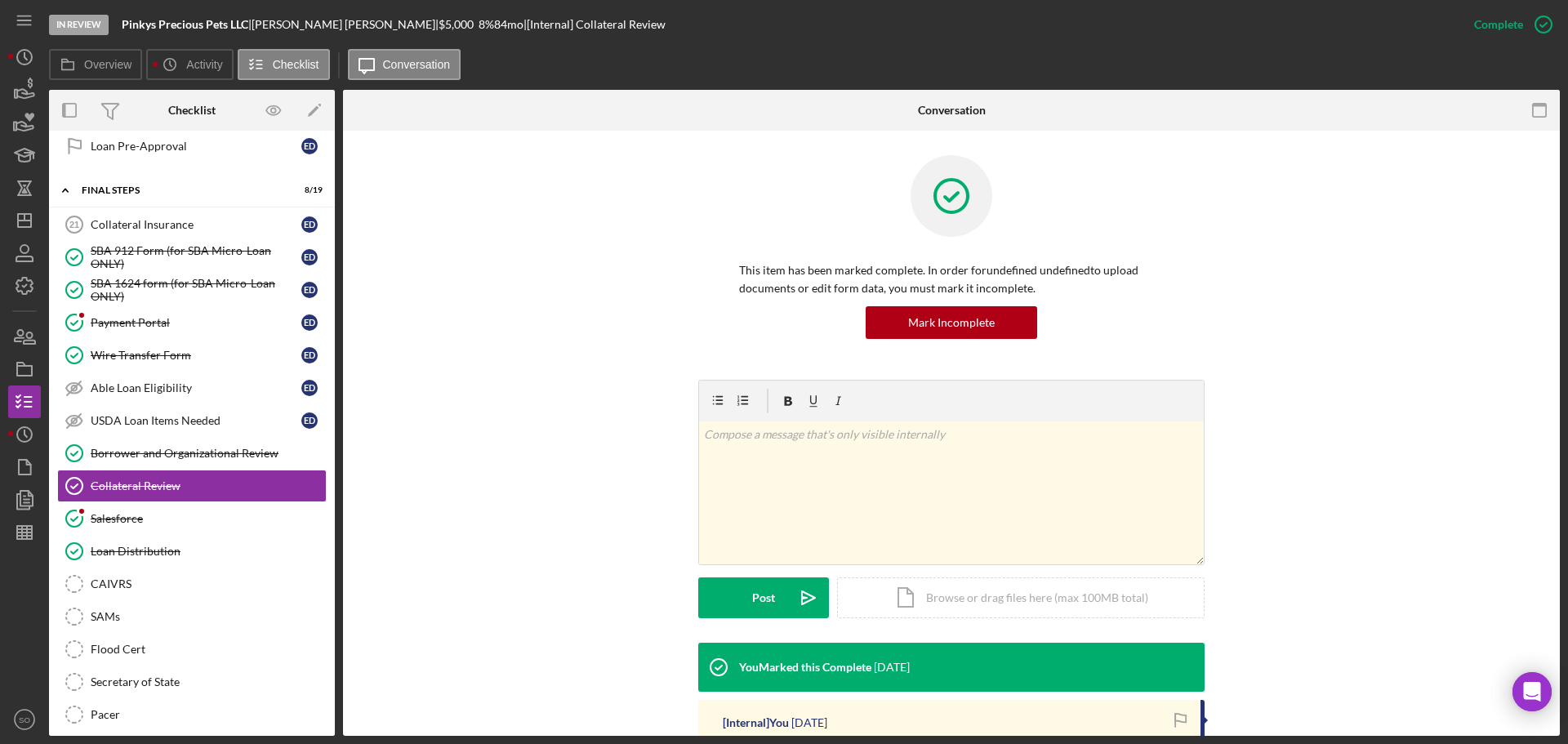
scroll to position [245, 0]
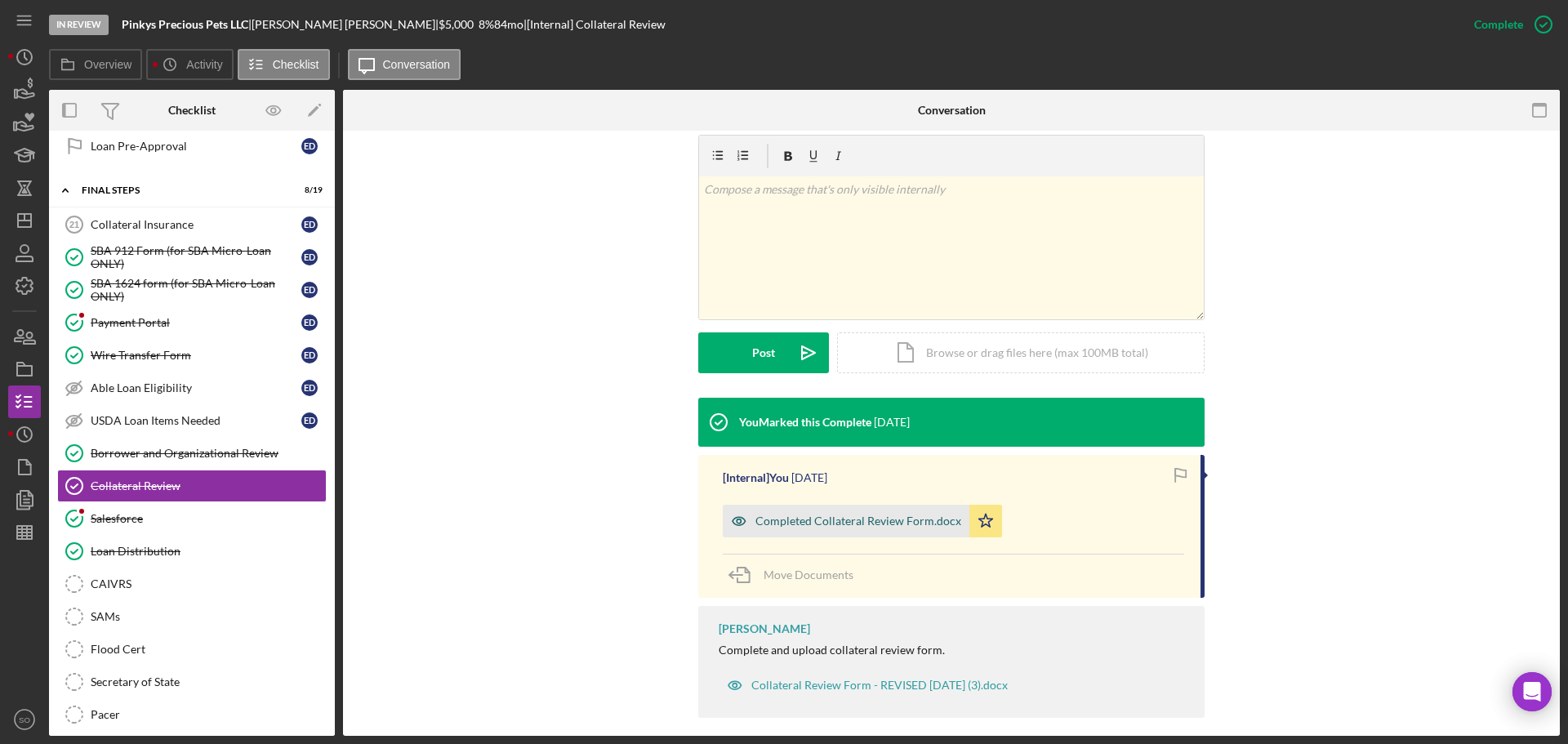
click at [851, 525] on div "Completed Collateral Review Form.docx" at bounding box center [858, 521] width 205 height 13
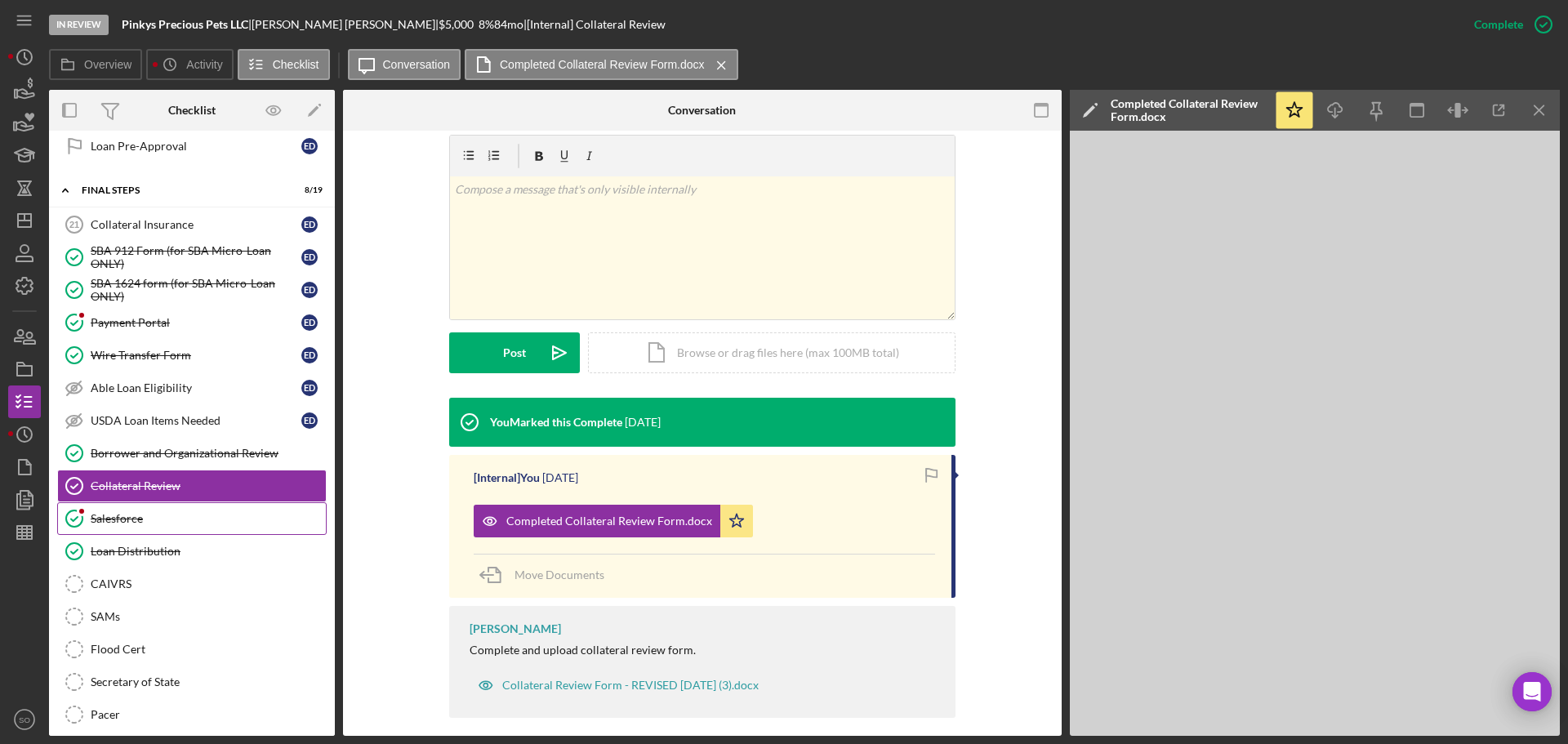
click at [176, 523] on div "Salesforce" at bounding box center [208, 519] width 235 height 13
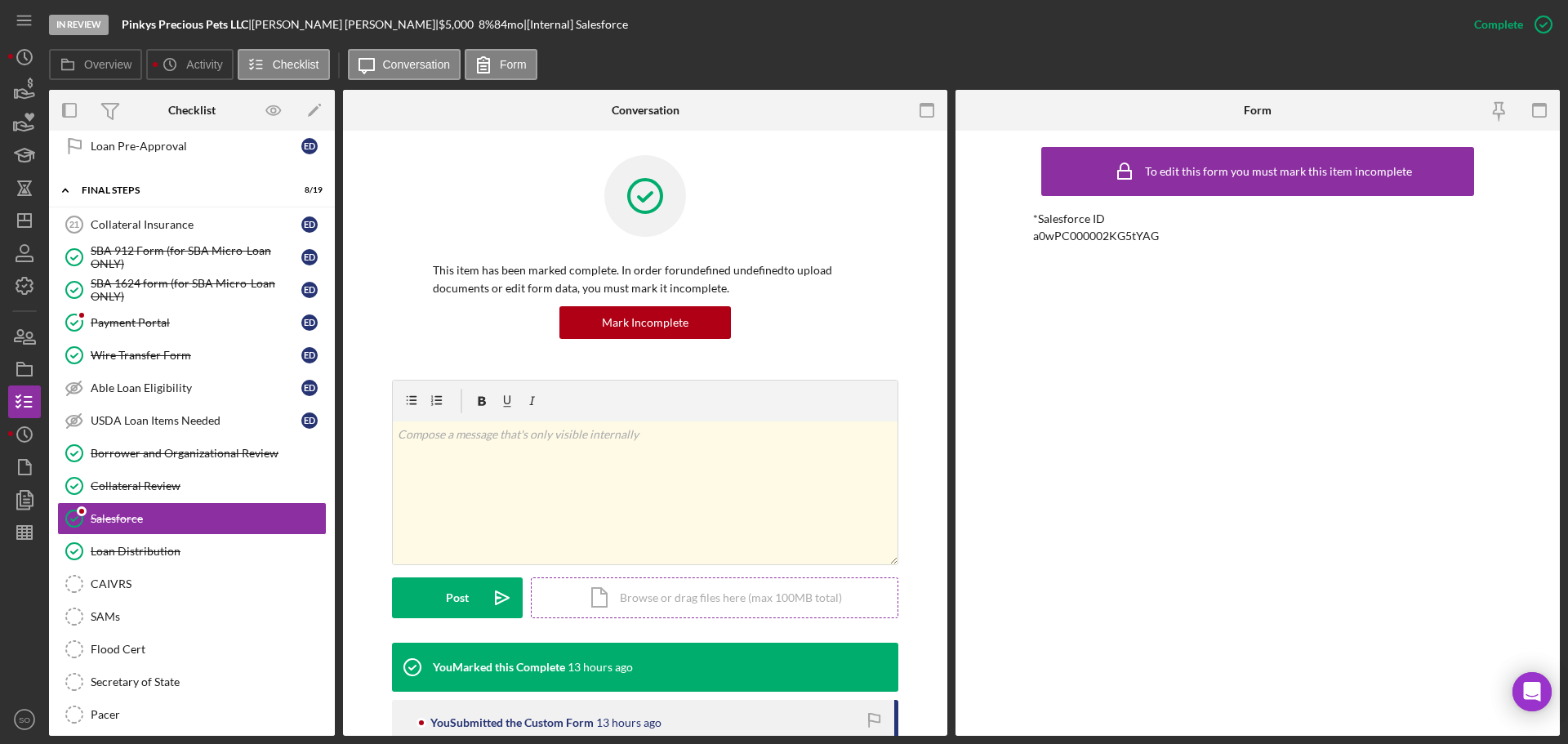
scroll to position [147, 0]
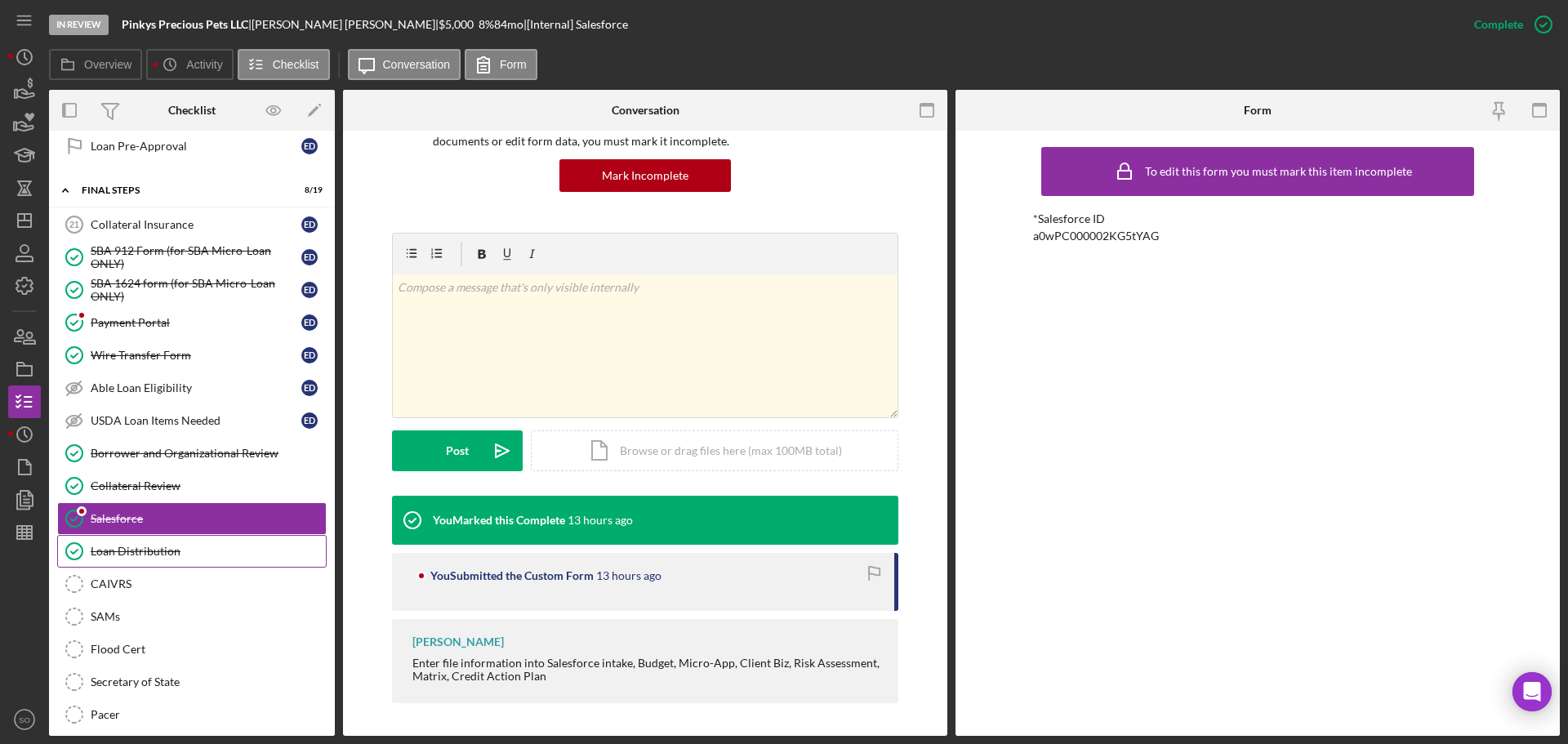
click at [209, 554] on div "Loan Distribution" at bounding box center [208, 552] width 235 height 13
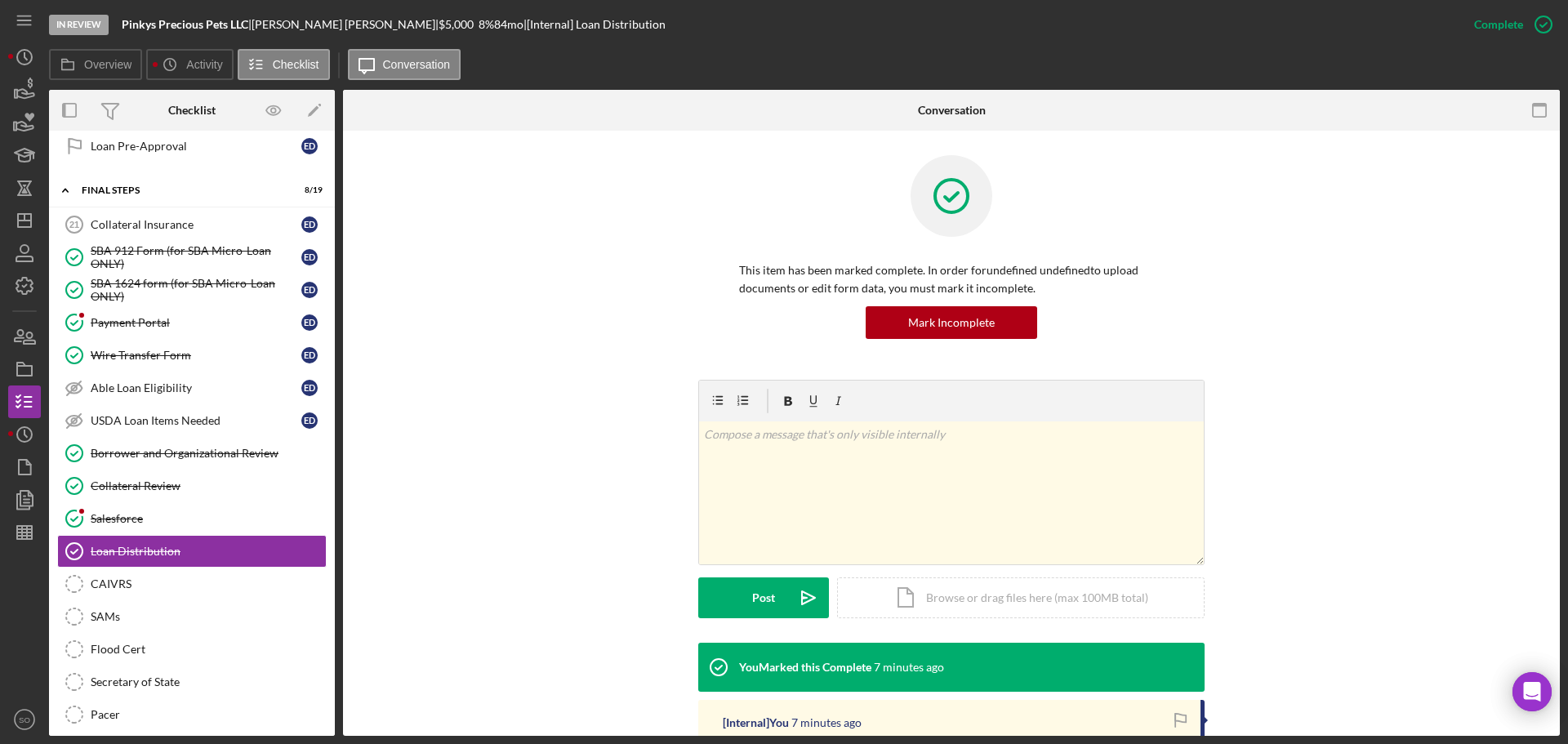
scroll to position [245, 0]
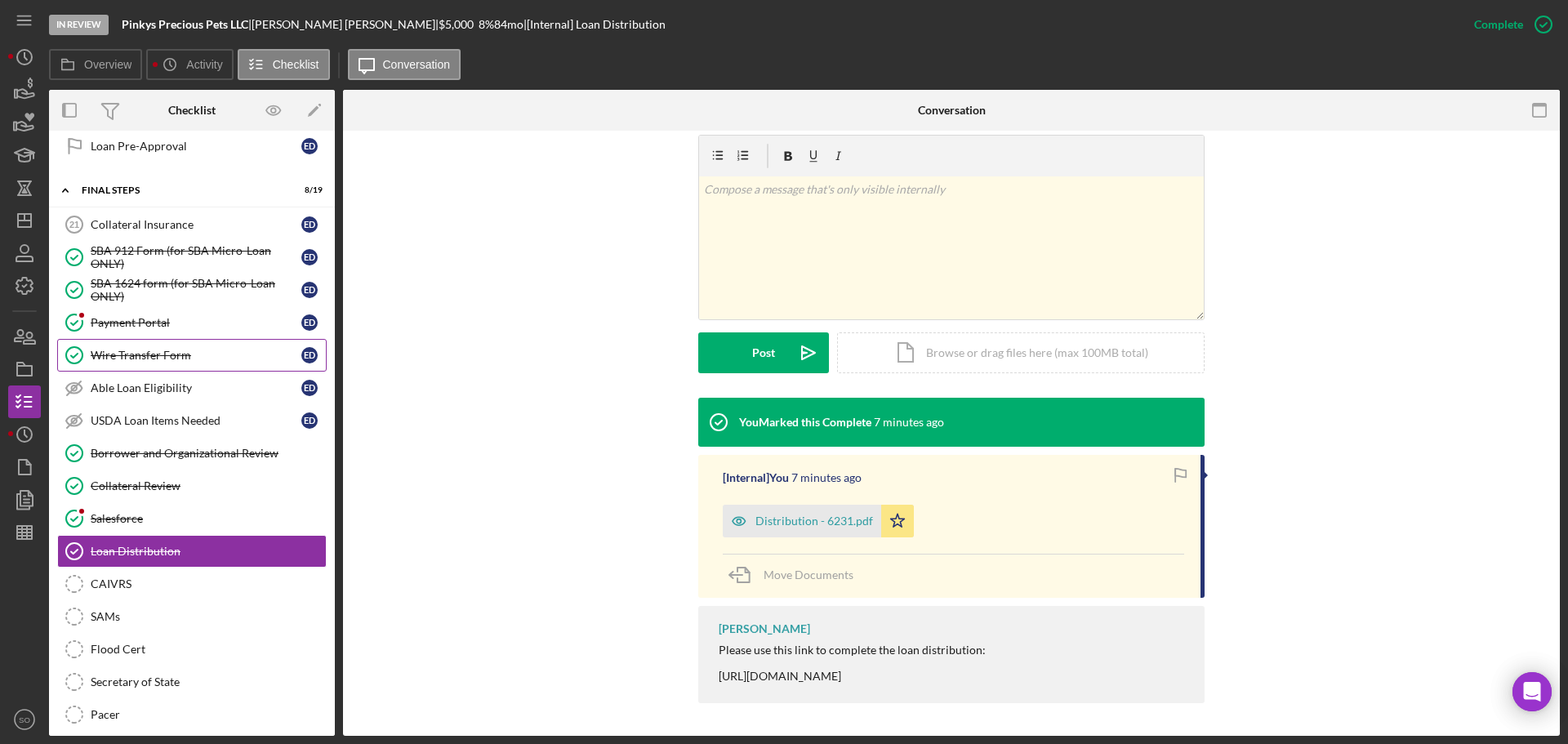
click at [115, 355] on div "Wire Transfer Form" at bounding box center [196, 355] width 210 height 13
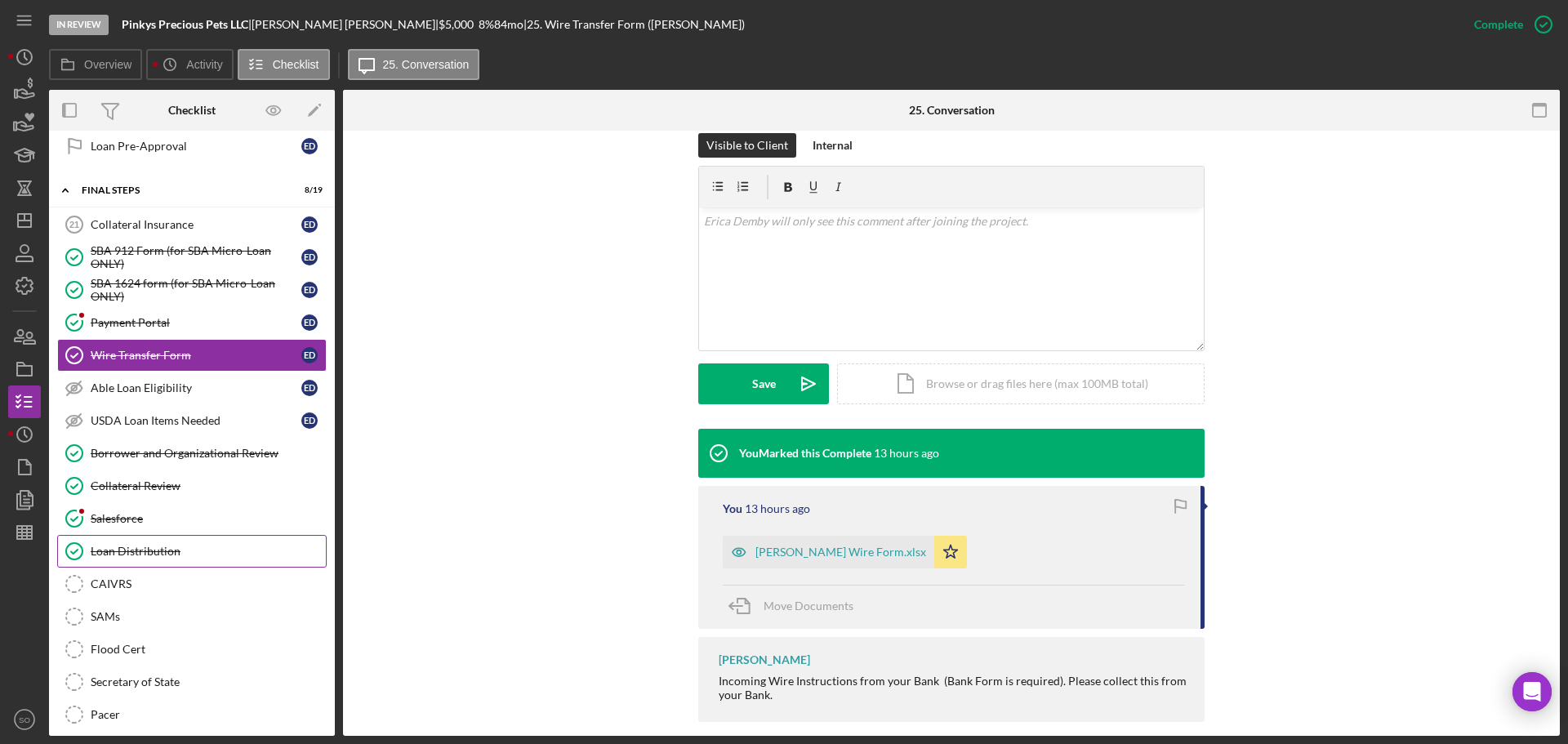
scroll to position [1797, 0]
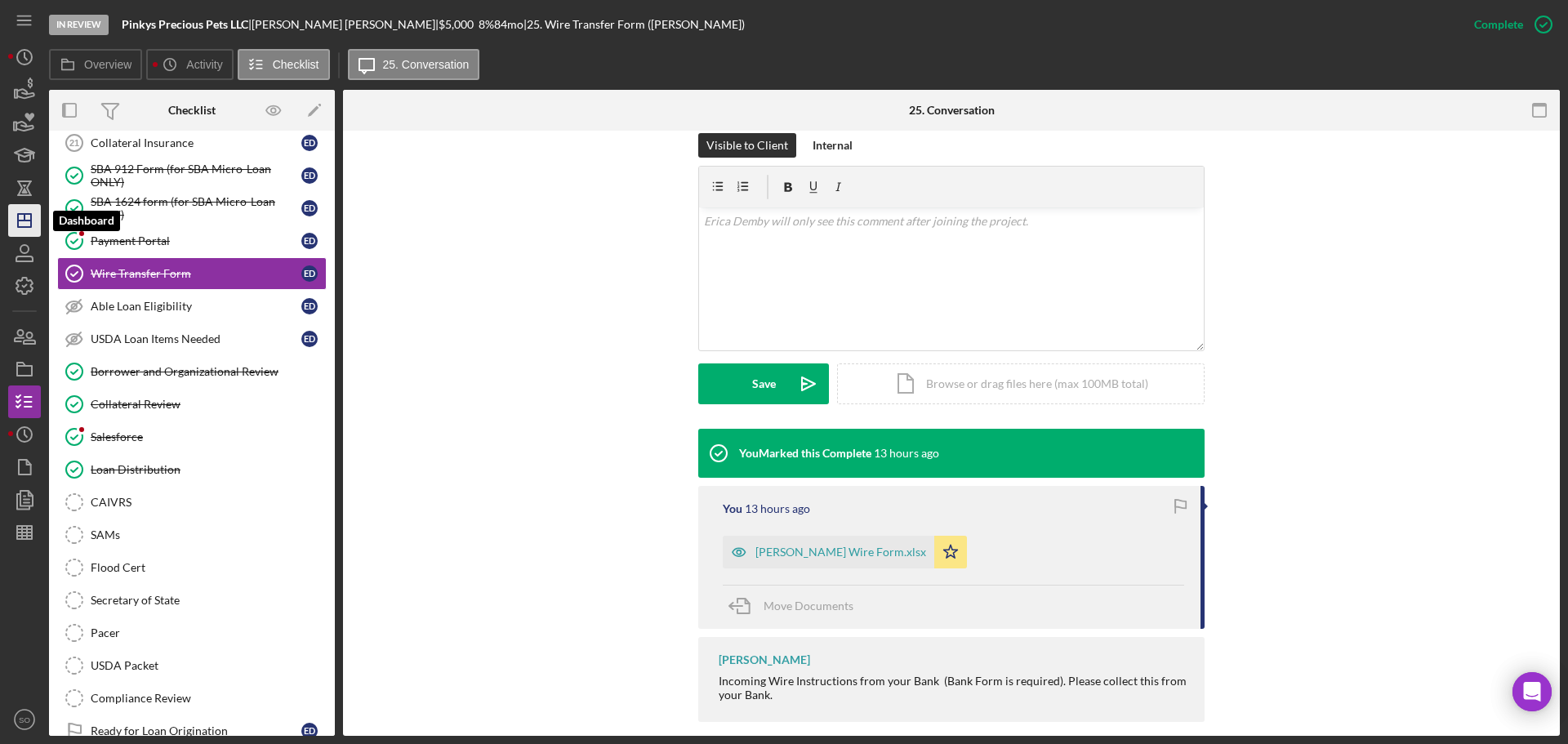
click at [11, 215] on icon "Icon/Dashboard" at bounding box center [25, 220] width 41 height 41
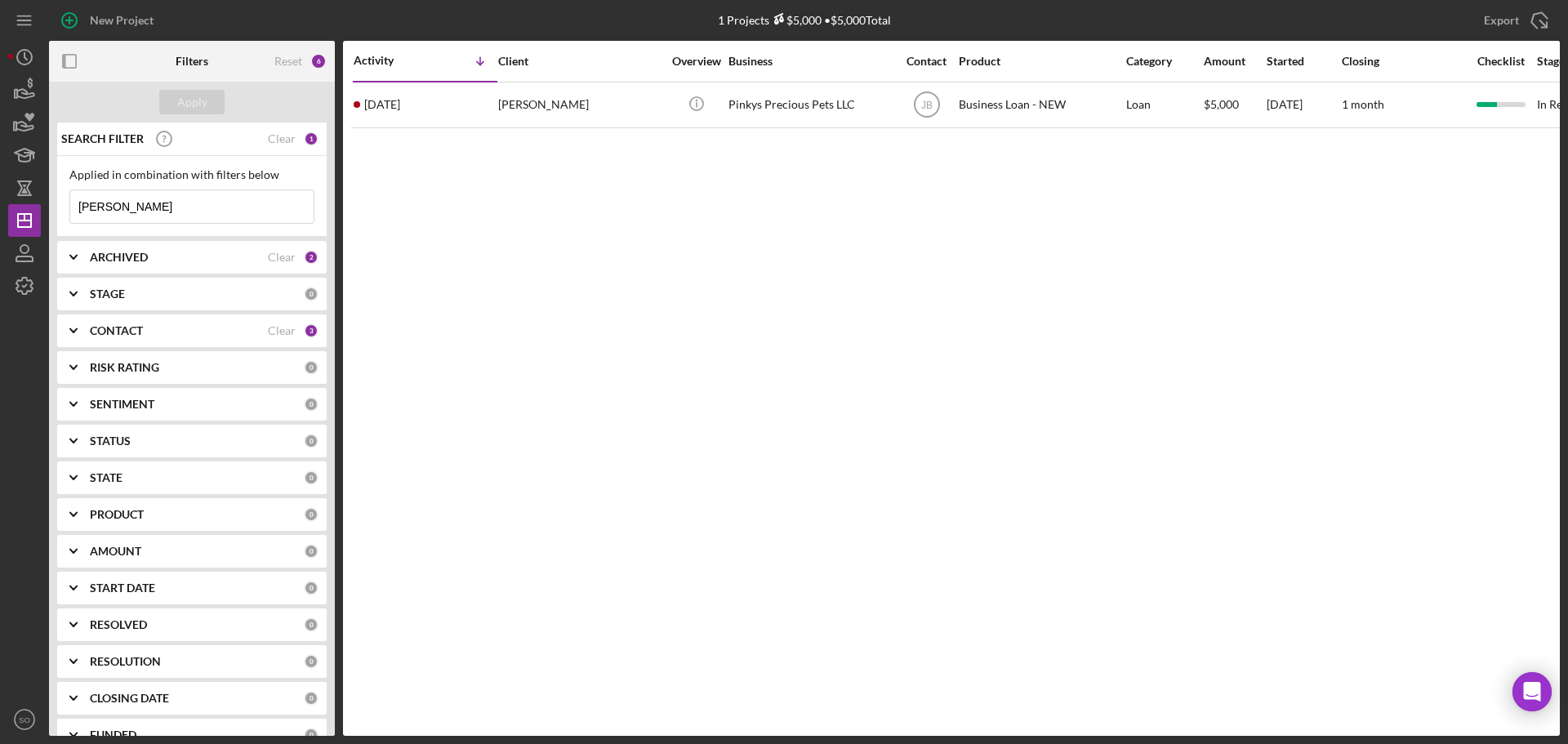
click at [124, 191] on input "demby" at bounding box center [191, 207] width 243 height 33
drag, startPoint x: 128, startPoint y: 207, endPoint x: 19, endPoint y: 223, distance: 110.2
click at [21, 223] on div "New Project 1 Projects $5,000 • $5,000 Total demby Export Icon/Export Filters R…" at bounding box center [784, 367] width 1552 height 736
type input "oluc"
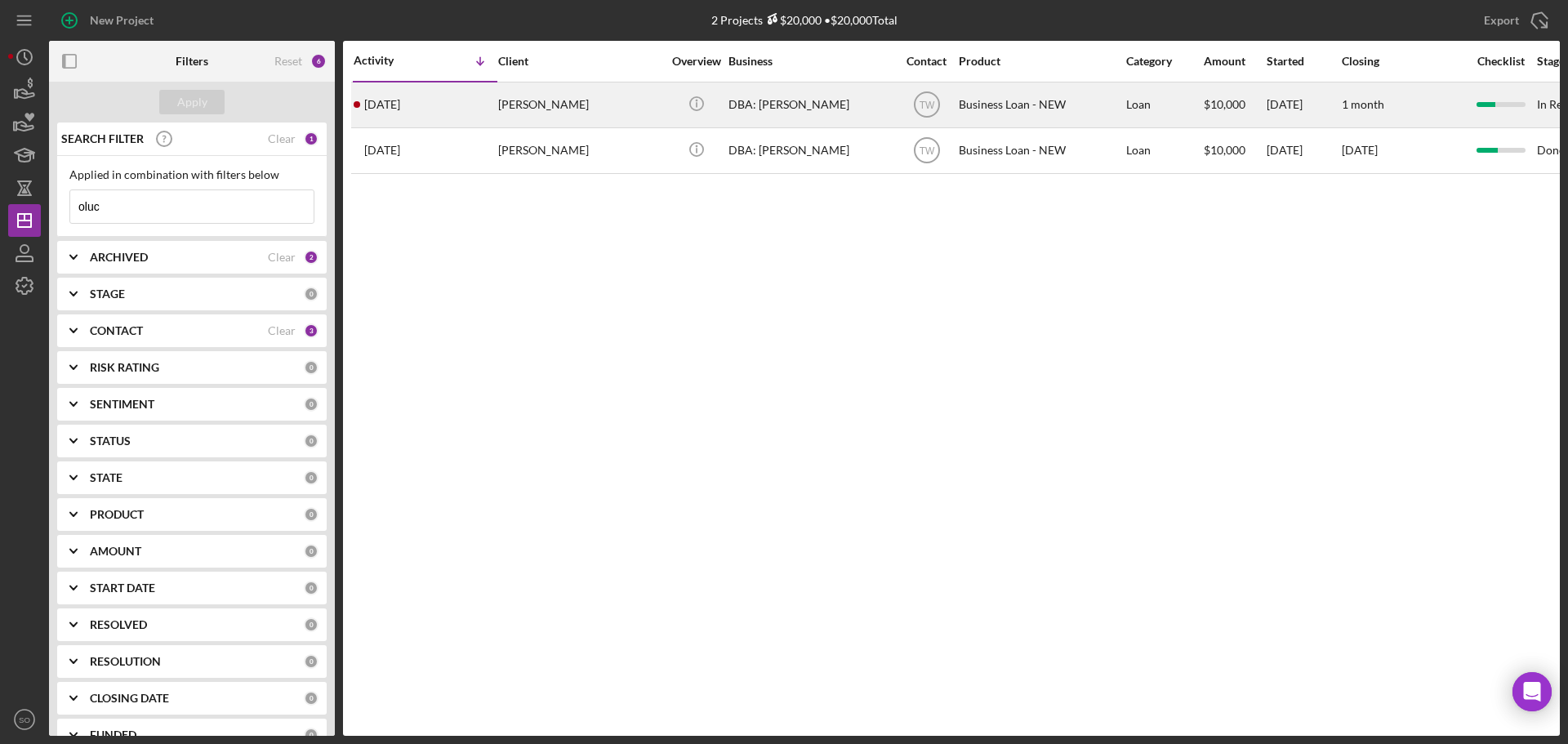
click at [552, 115] on div "[PERSON_NAME]" at bounding box center [580, 105] width 164 height 43
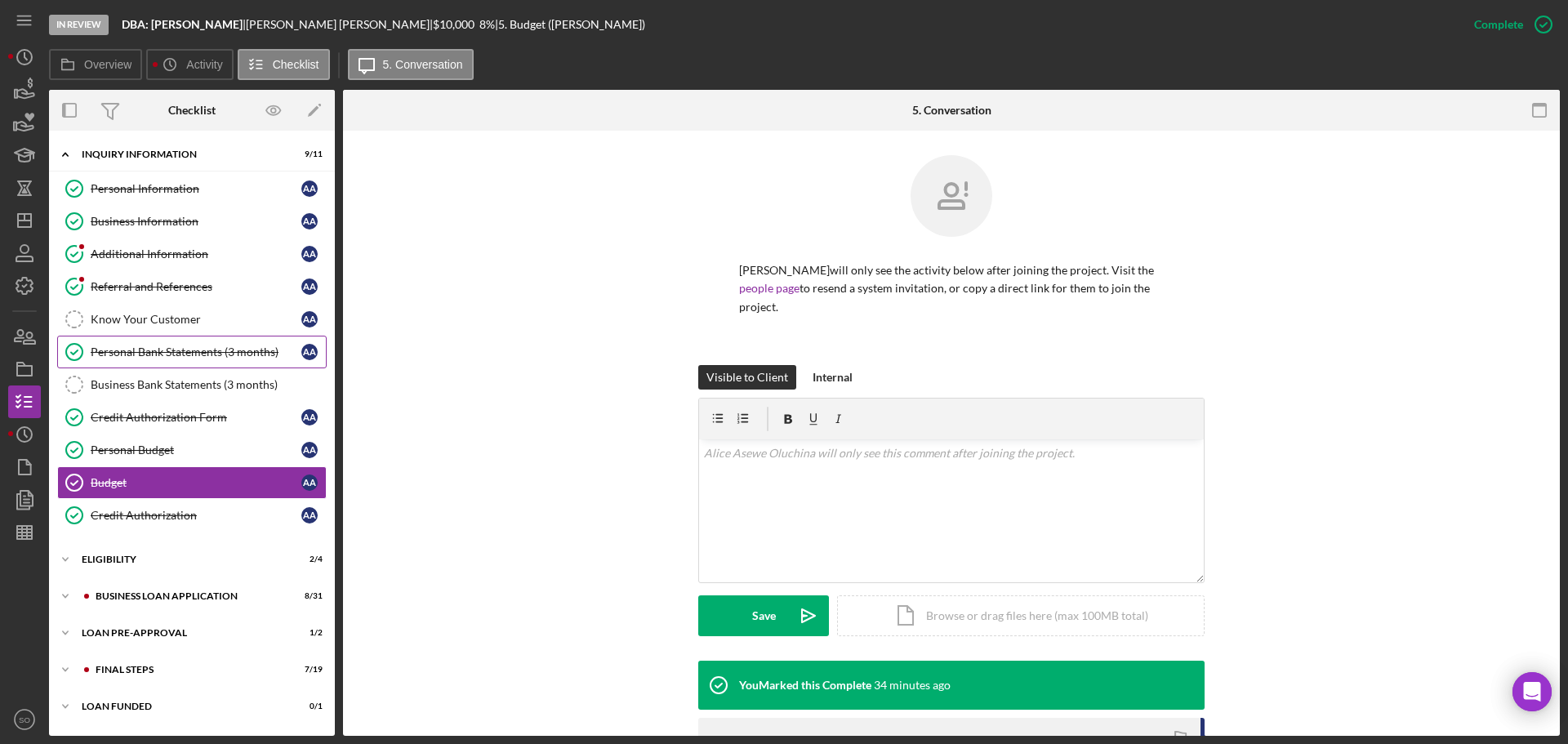
click at [173, 354] on div "Personal Bank Statements (3 months)" at bounding box center [196, 352] width 210 height 13
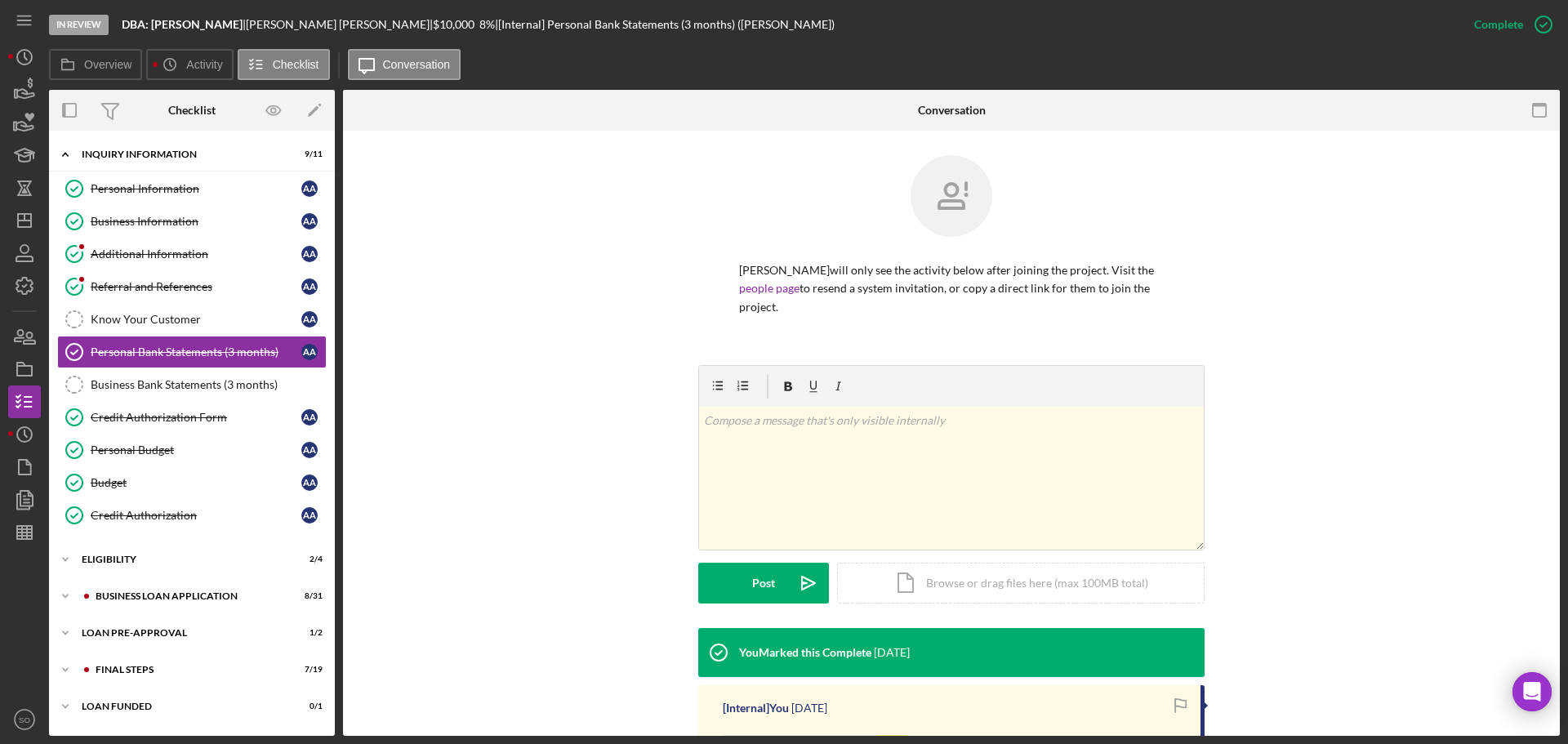
scroll to position [220, 0]
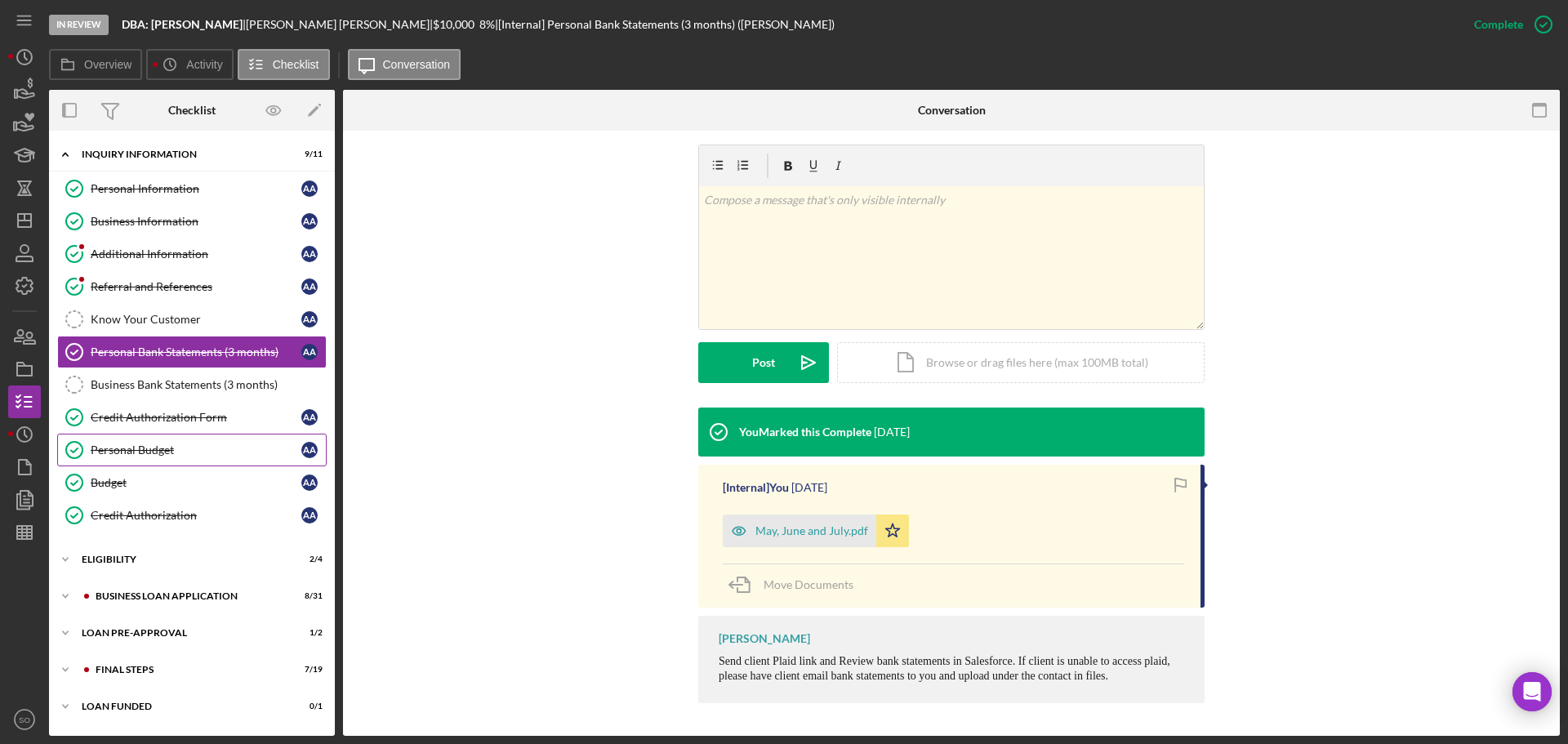
click at [178, 430] on link "Credit Authorization Form Credit Authorization Form A A" at bounding box center [191, 417] width 269 height 33
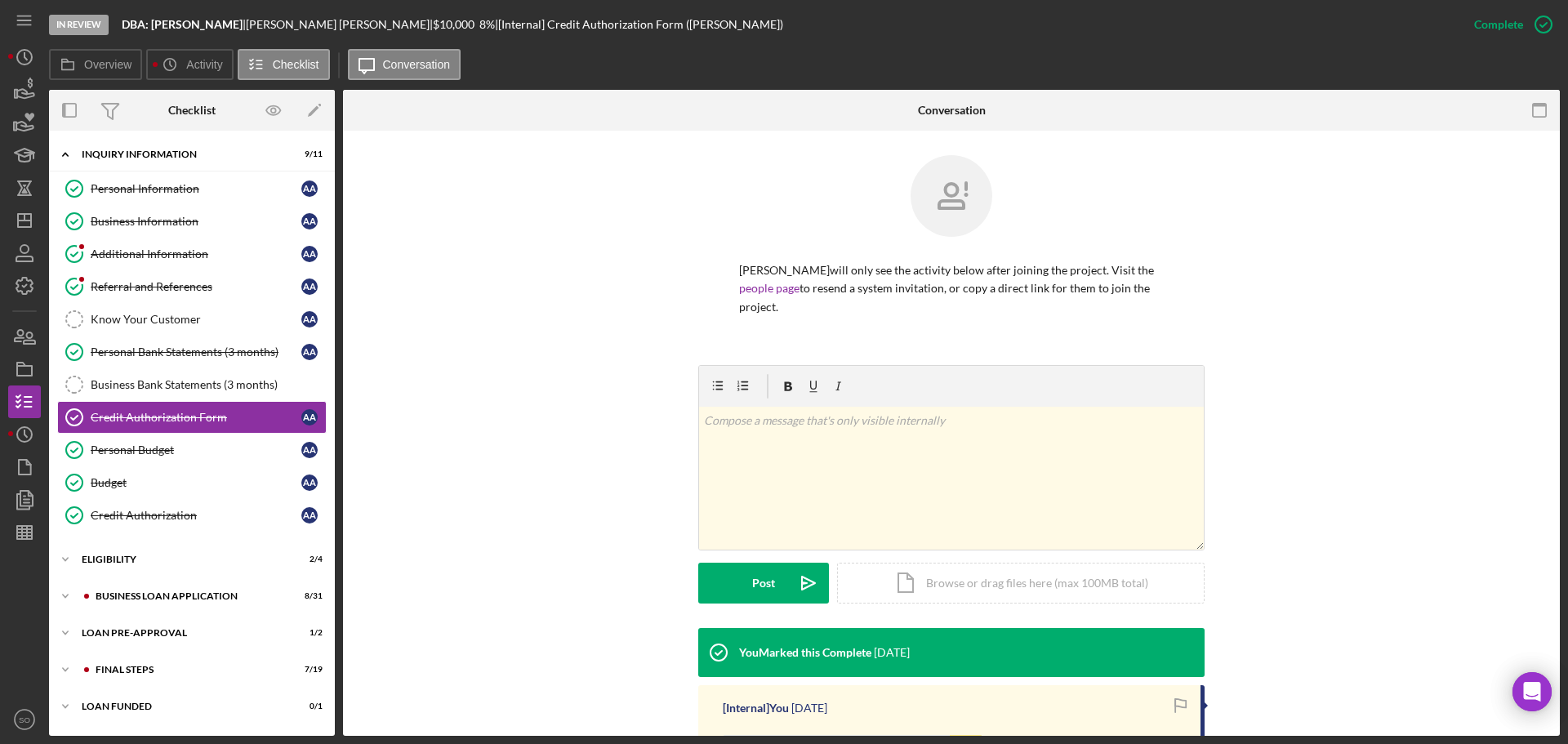
scroll to position [309, 0]
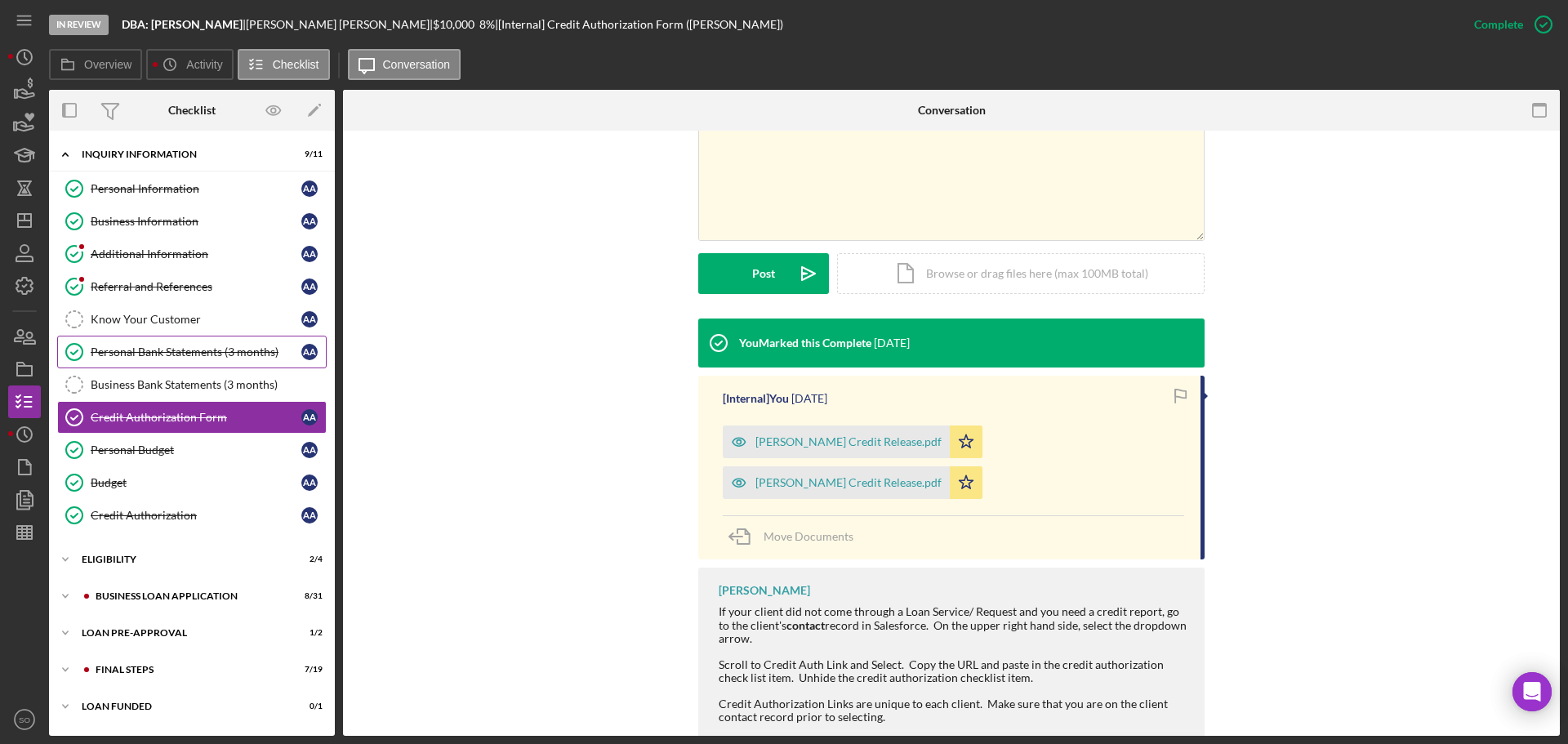
click at [133, 348] on div "Personal Bank Statements (3 months)" at bounding box center [196, 352] width 210 height 13
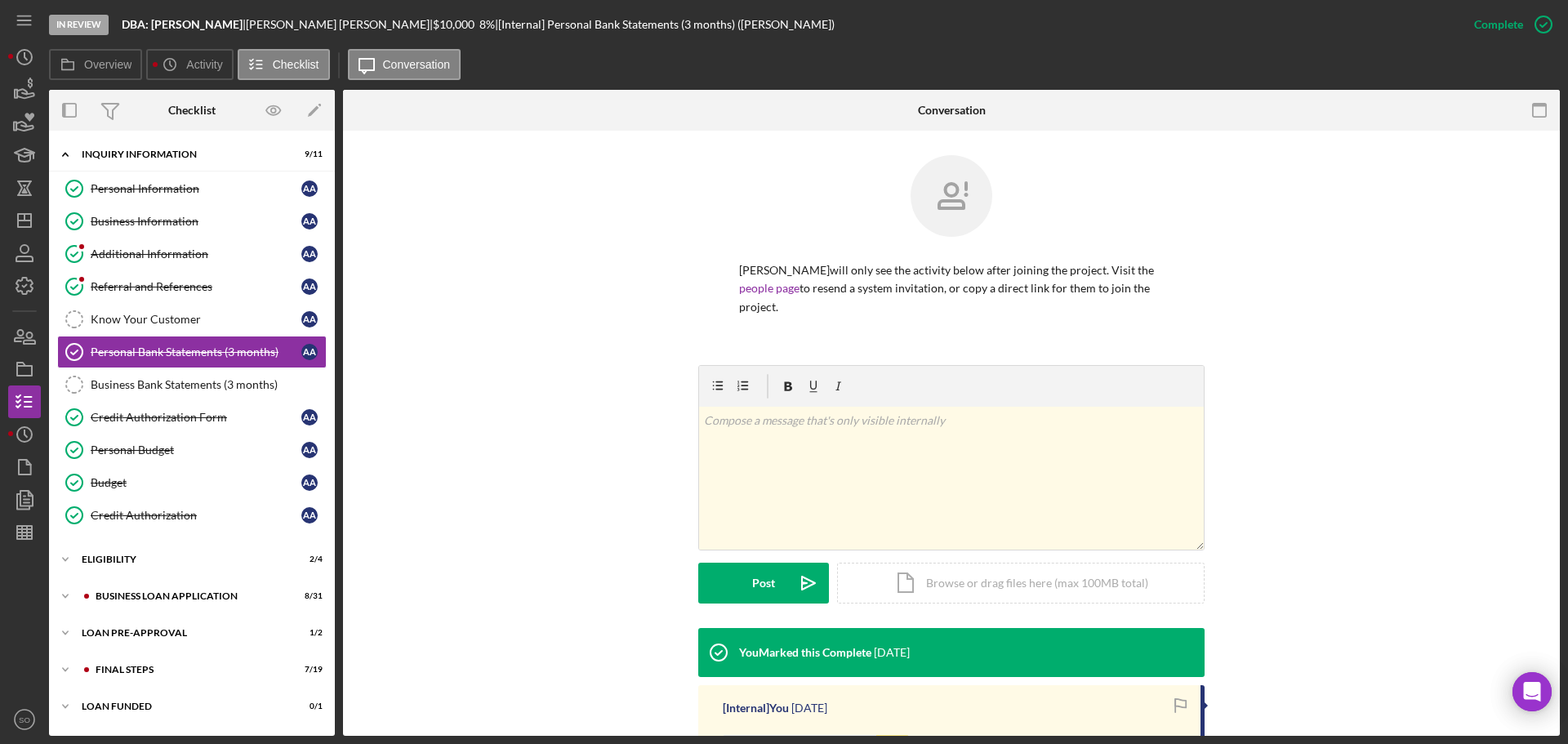
scroll to position [220, 0]
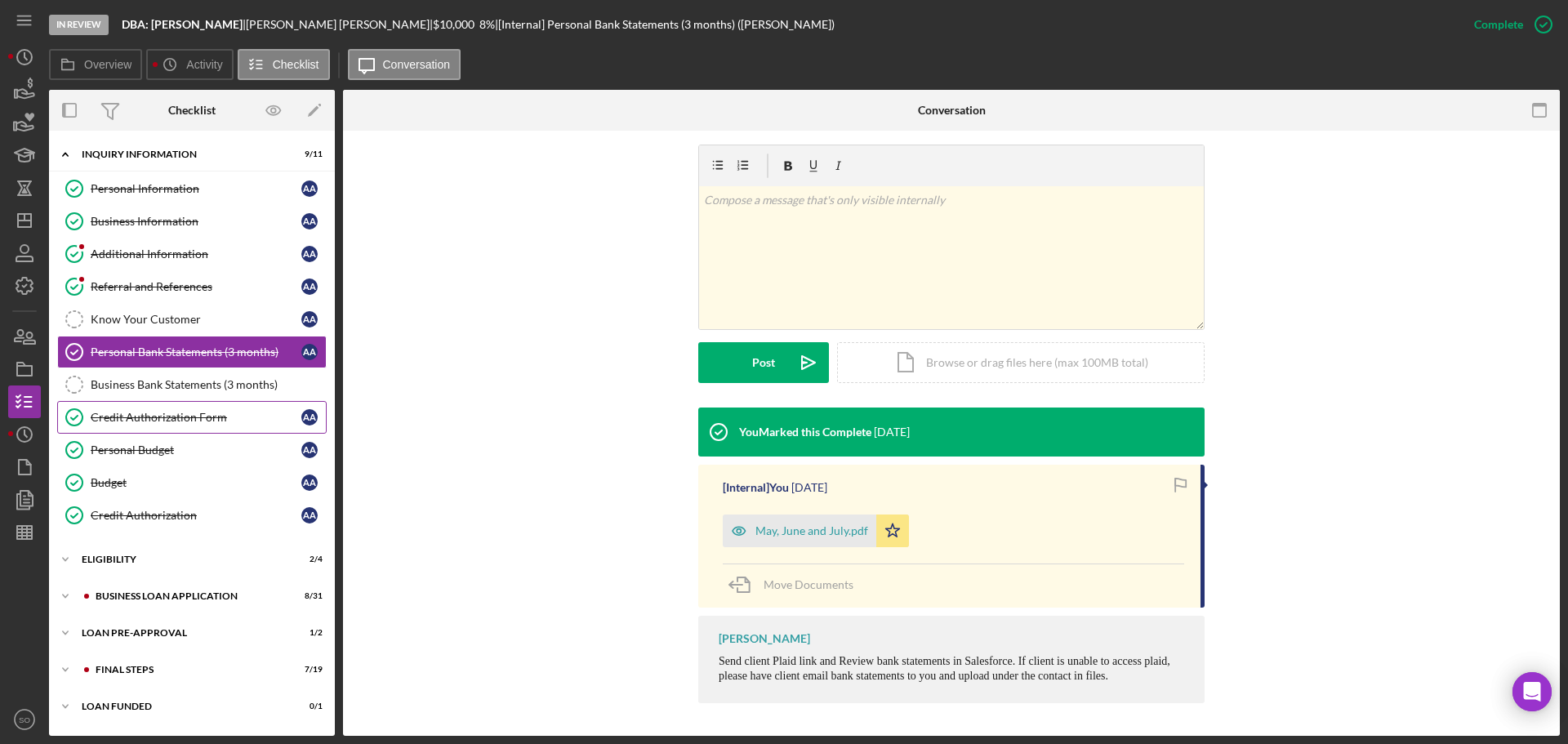
click at [182, 422] on div "Credit Authorization Form" at bounding box center [196, 417] width 210 height 13
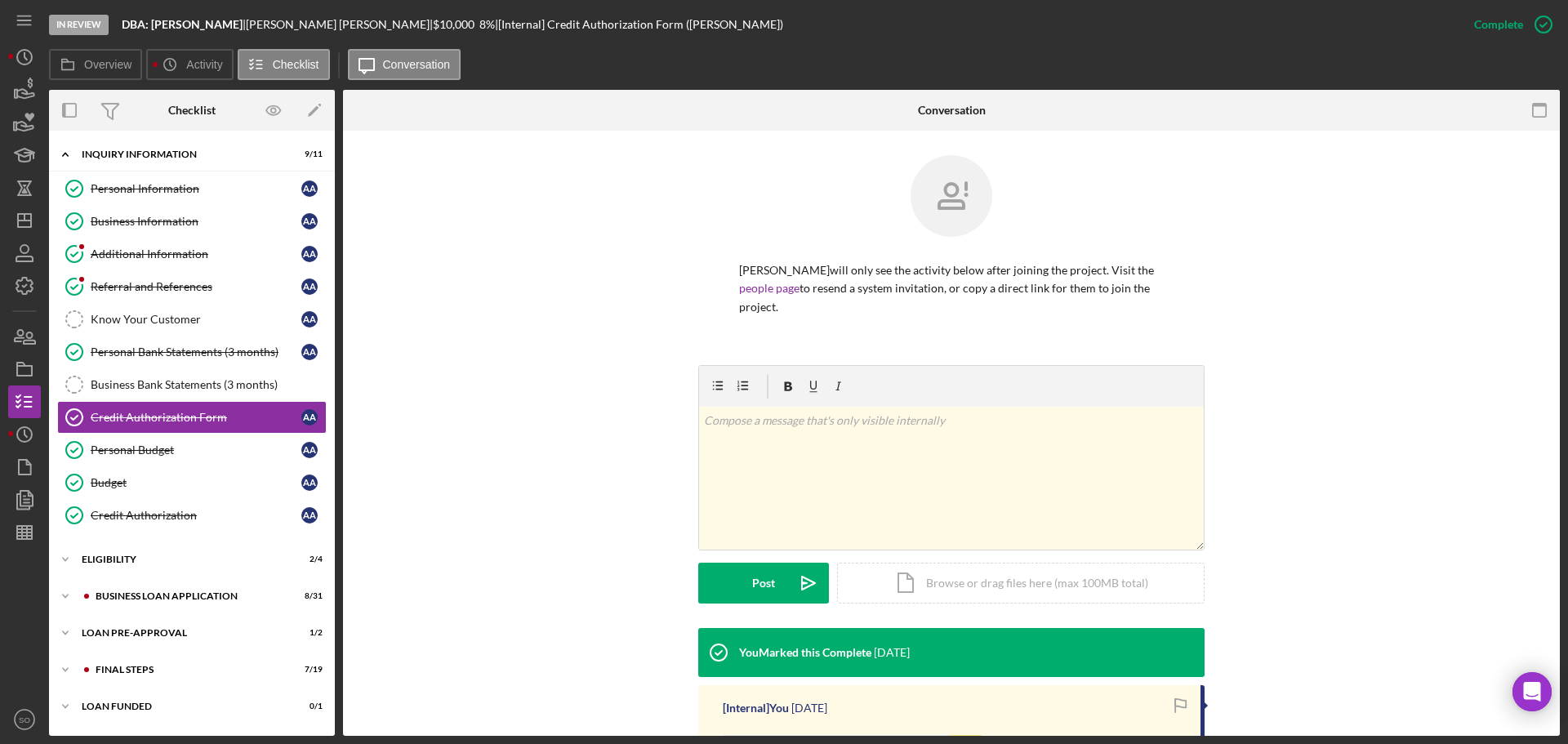
scroll to position [309, 0]
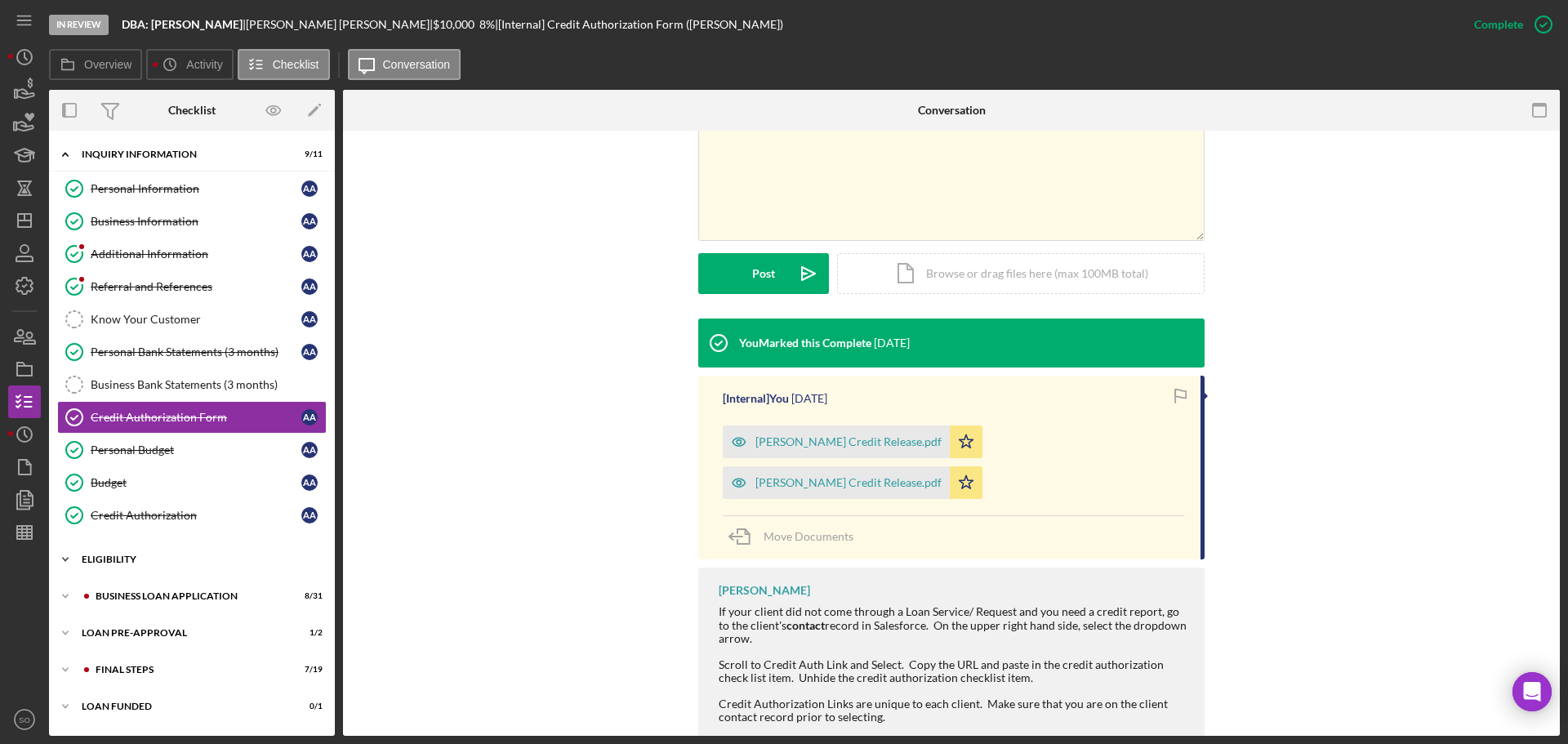
click at [157, 556] on div "Icon/Expander ELIGIBILITY 2 / 4" at bounding box center [191, 560] width 286 height 33
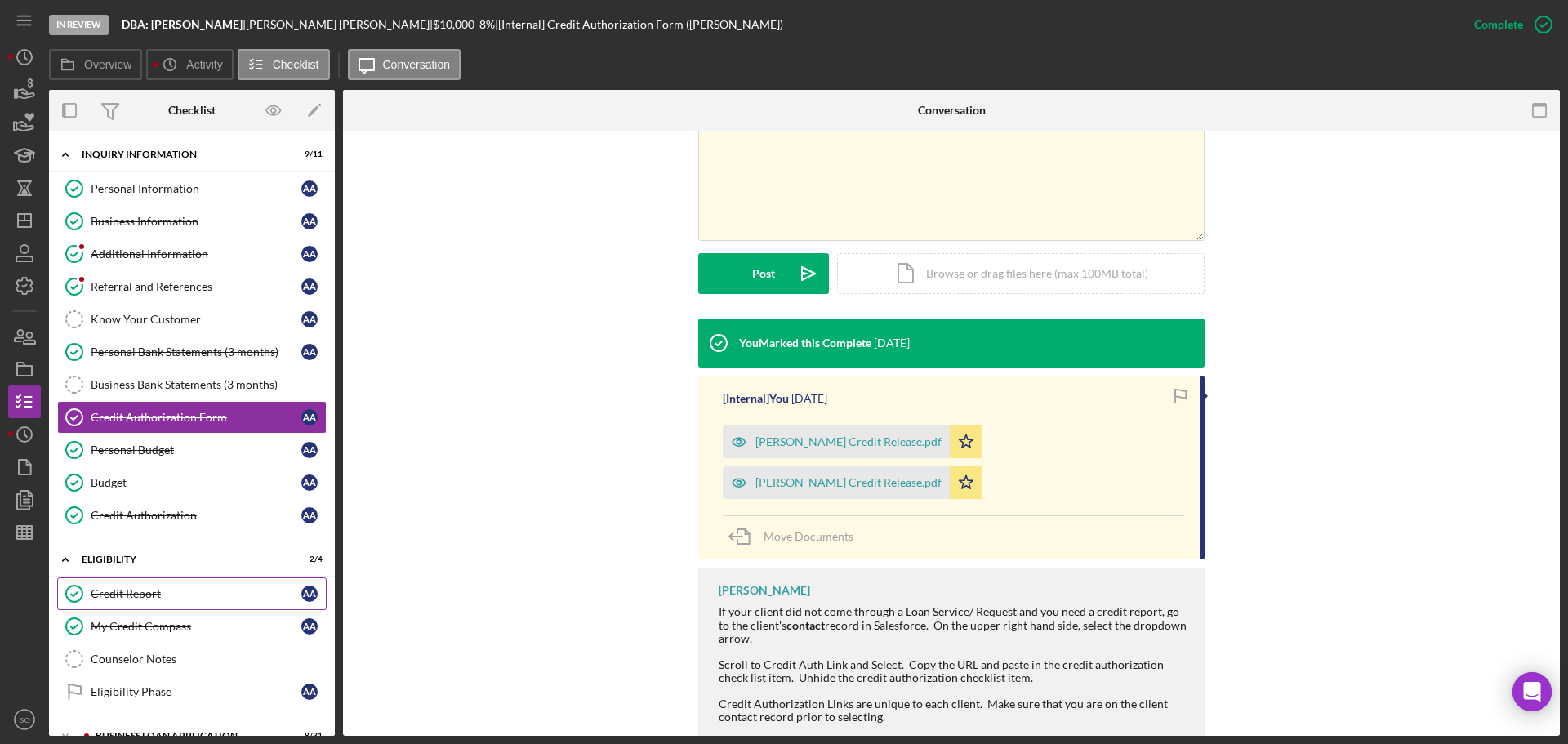
click at [151, 597] on div "Credit Report" at bounding box center [196, 593] width 210 height 13
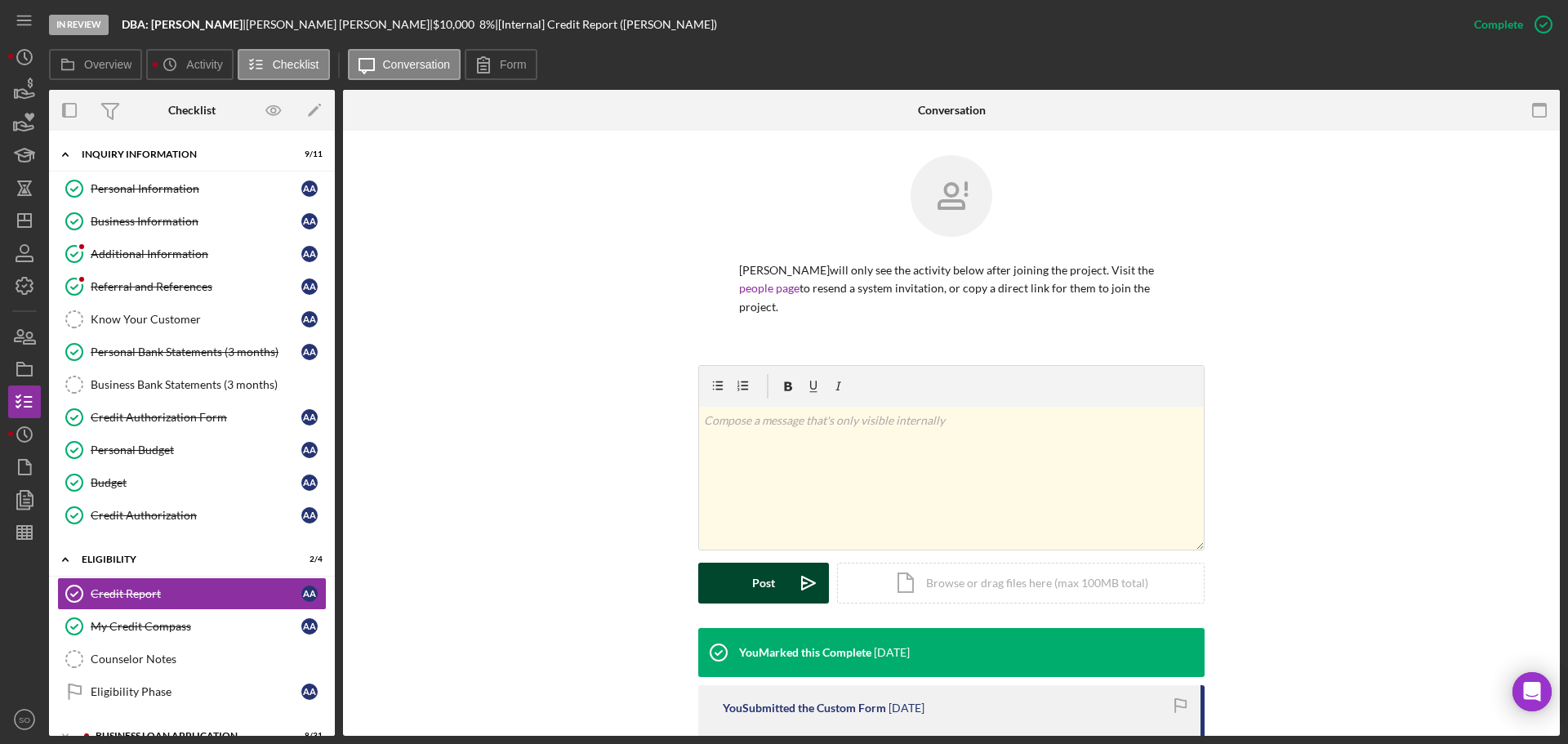
scroll to position [327, 0]
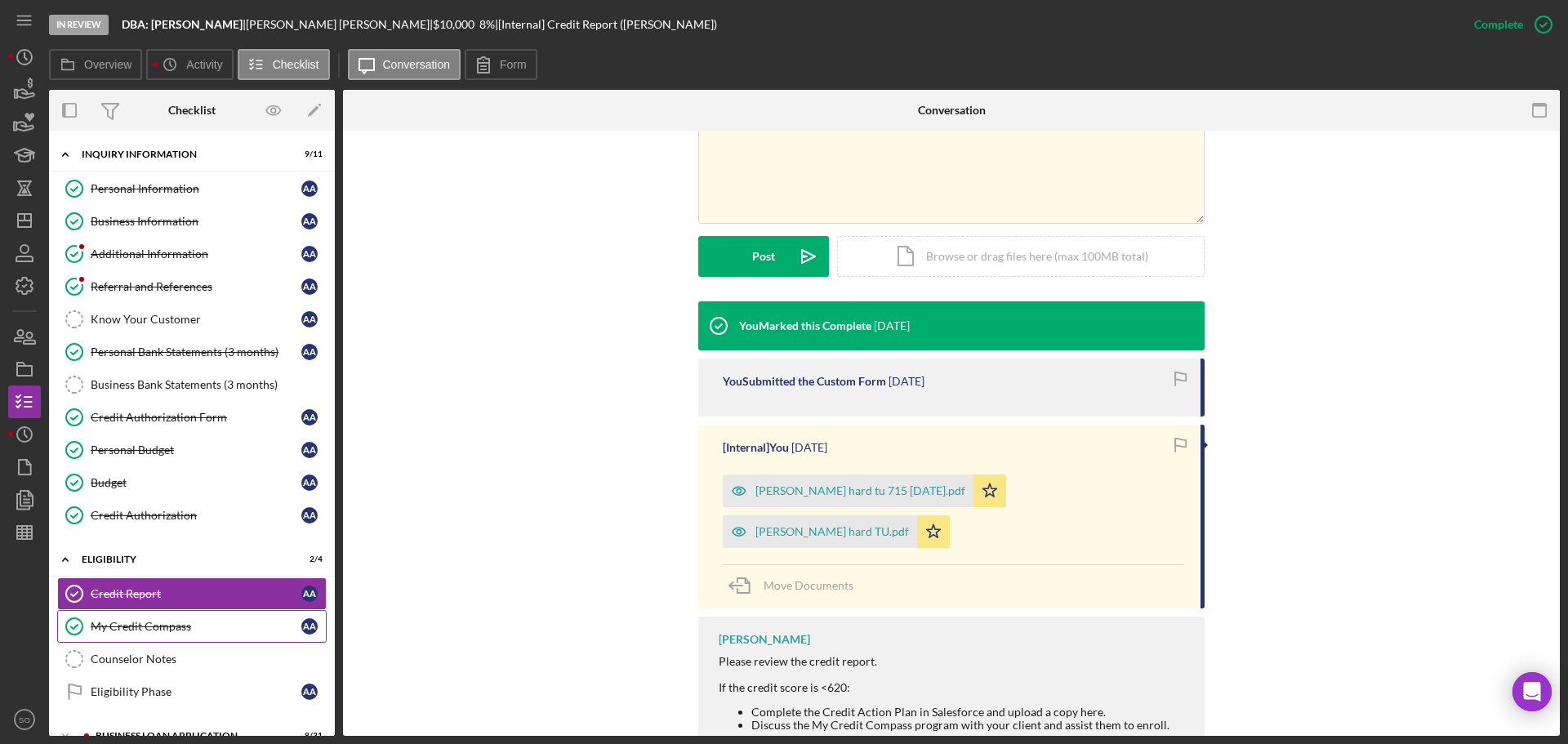
click at [214, 629] on div "My Credit Compass" at bounding box center [196, 626] width 210 height 13
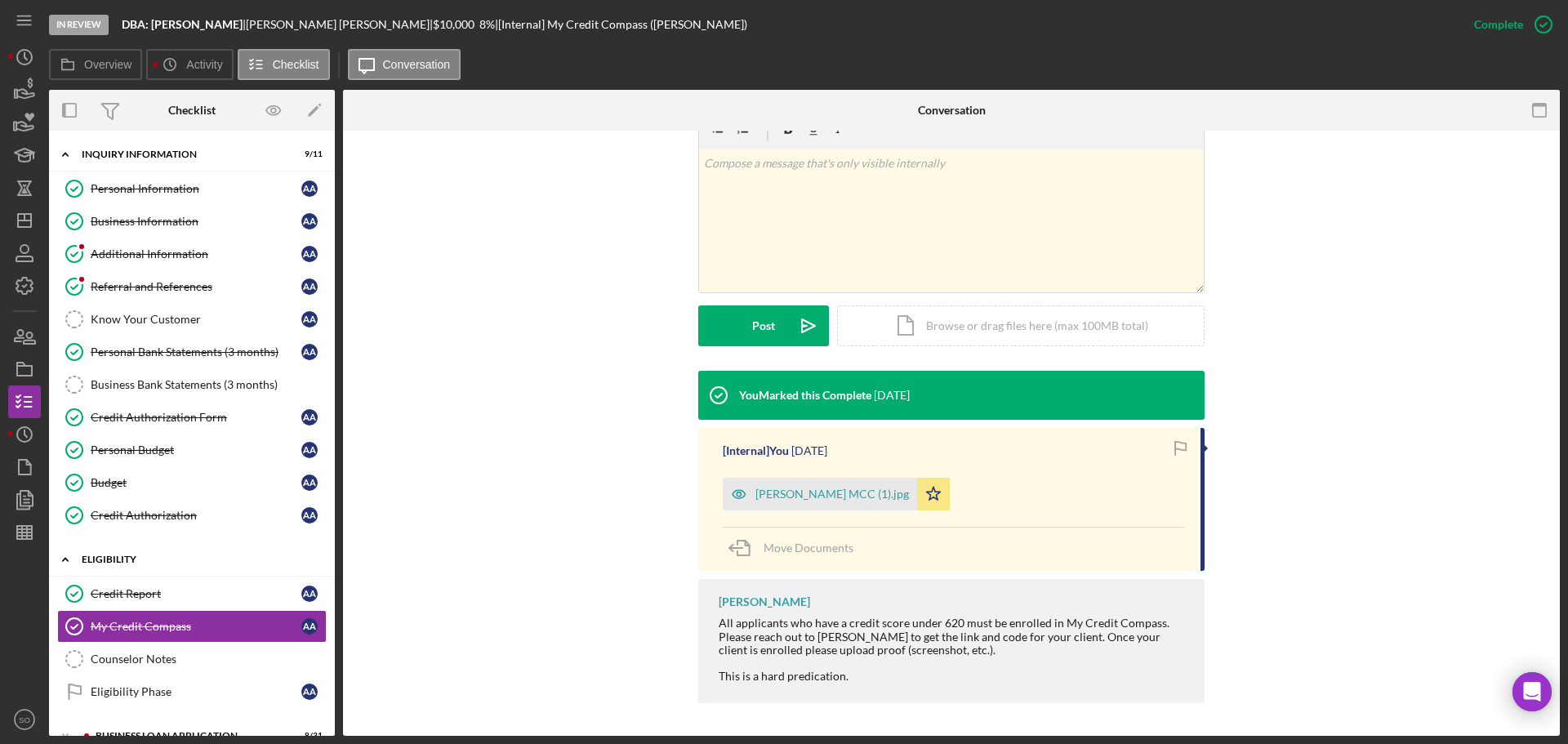
scroll to position [136, 0]
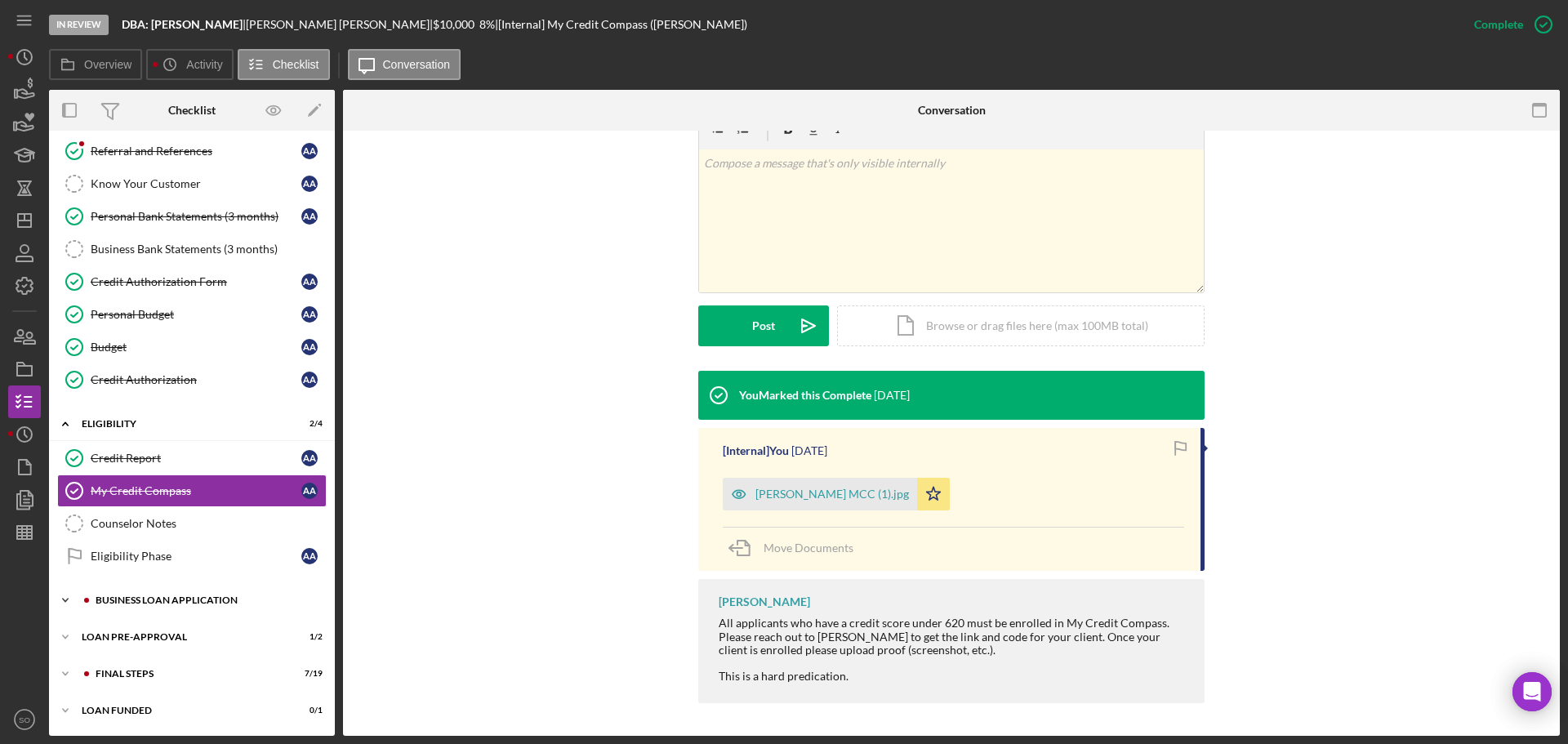
click at [182, 590] on div "Icon/Expander BUSINESS LOAN APPLICATION 8 / 31" at bounding box center [191, 600] width 286 height 33
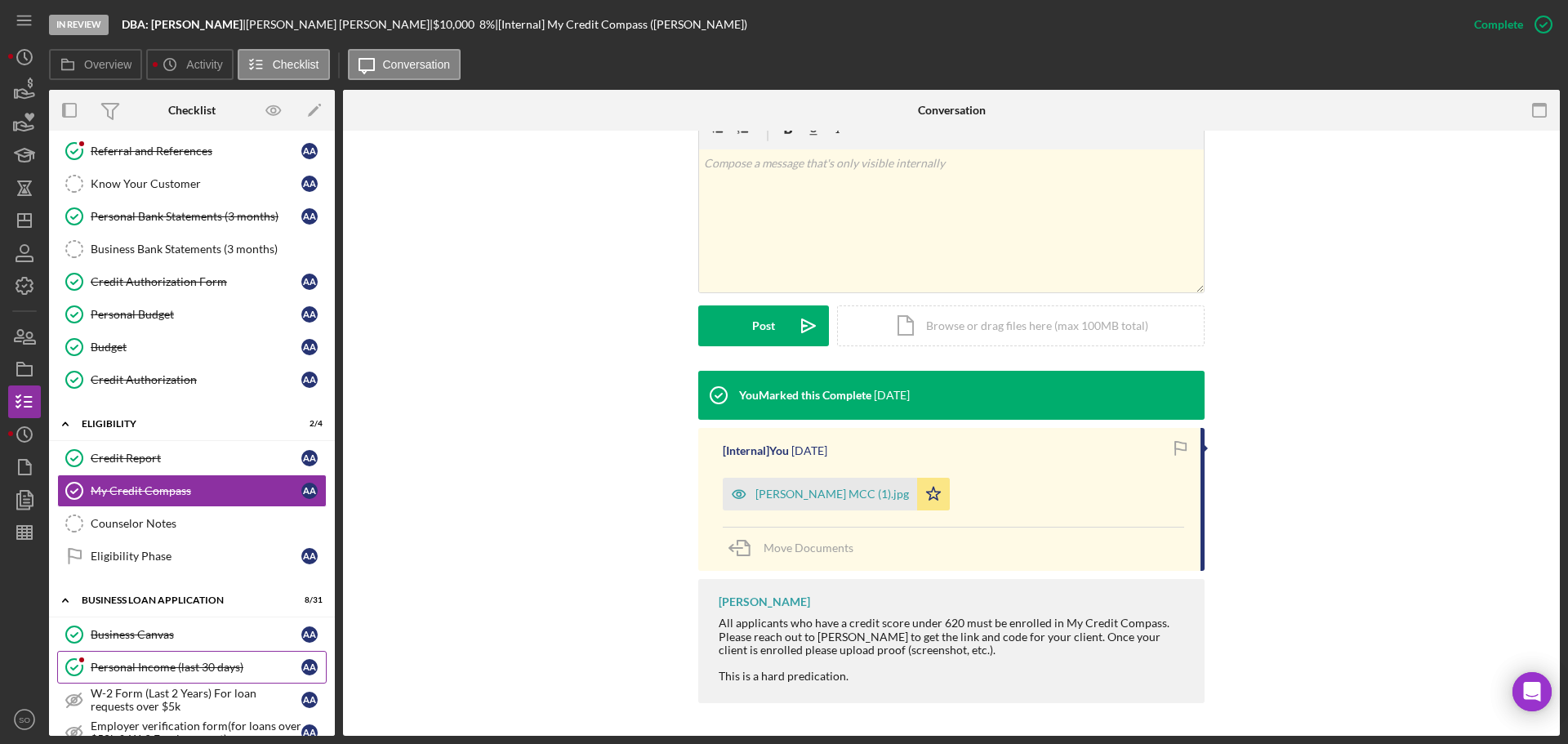
scroll to position [217, 0]
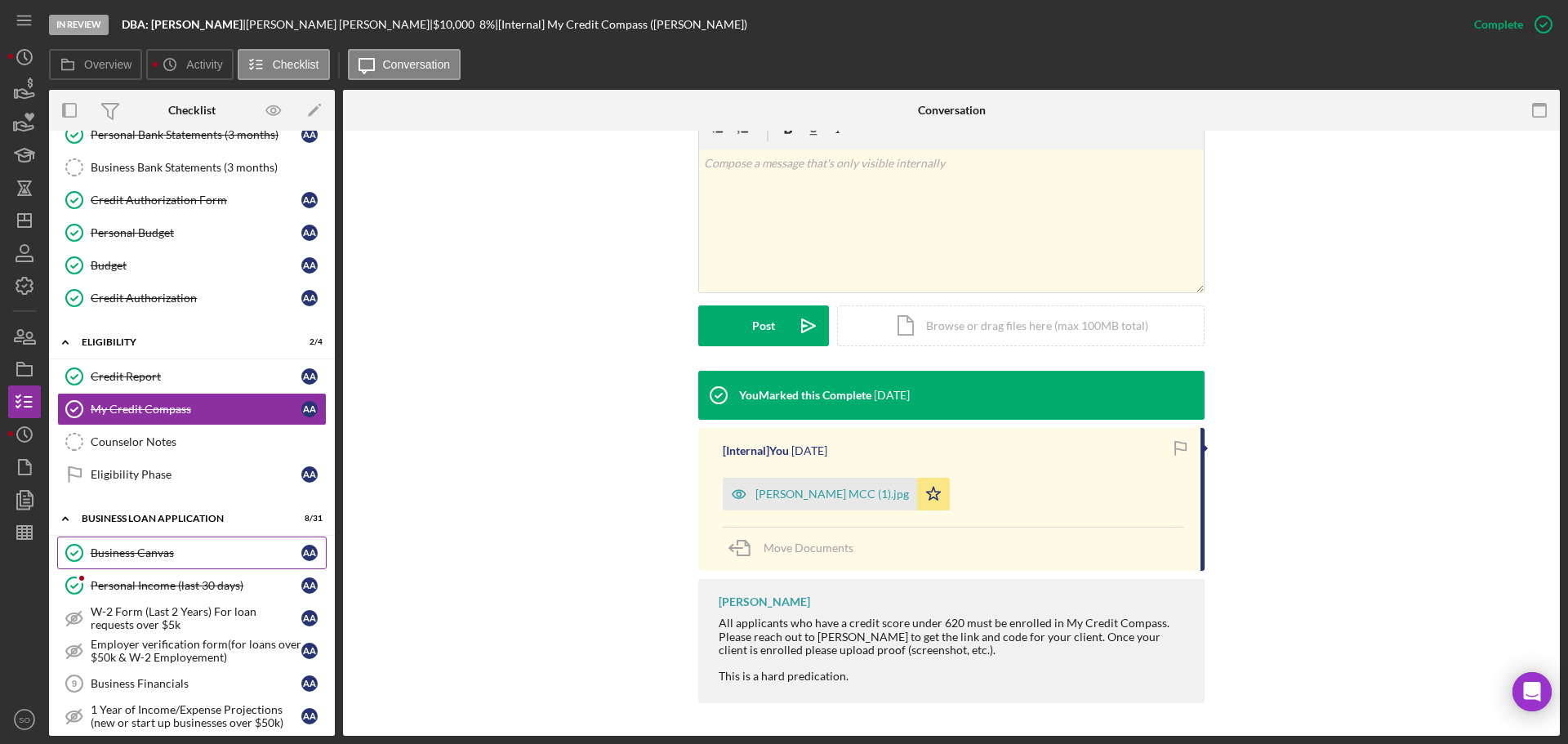
click at [149, 557] on div "Business Canvas" at bounding box center [196, 553] width 210 height 13
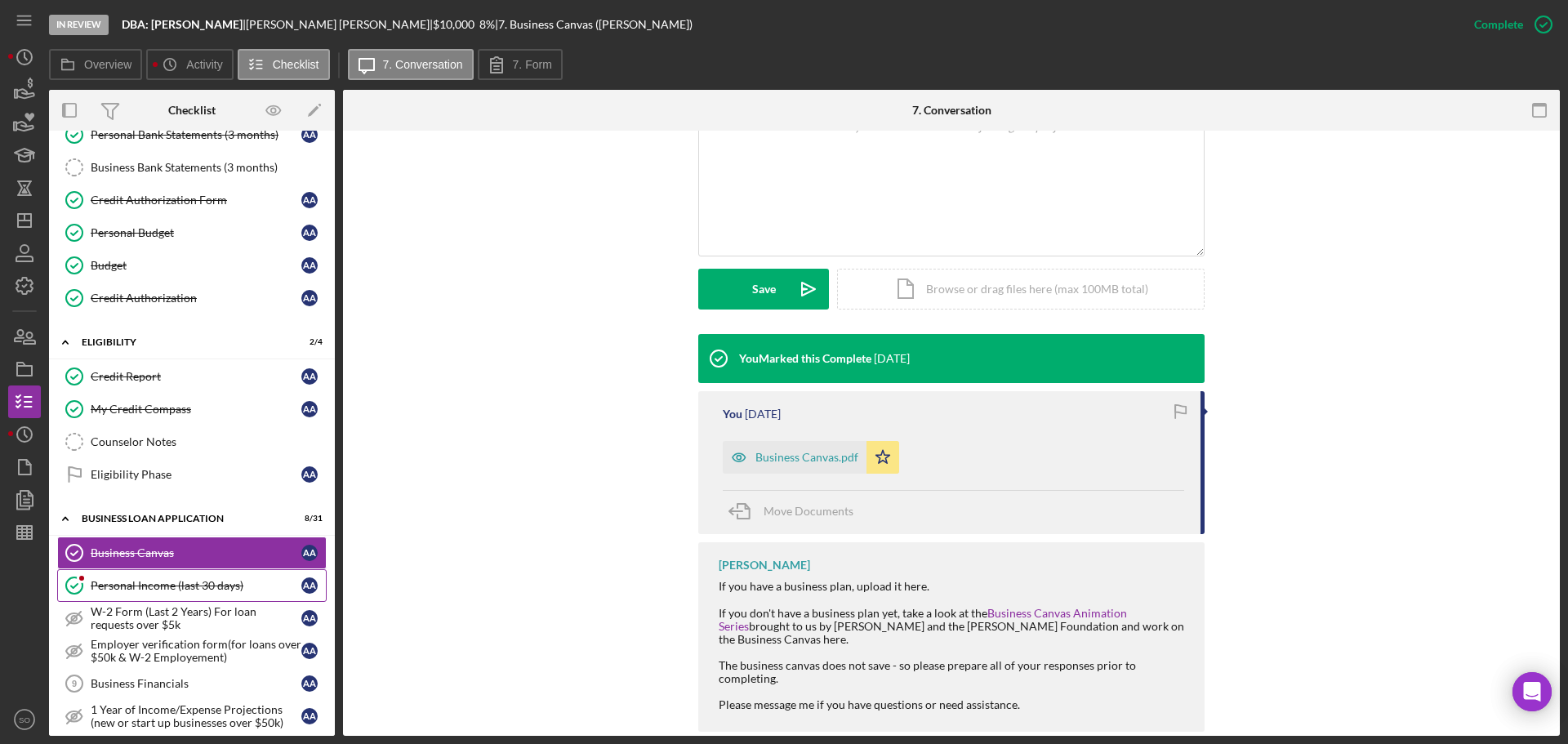
scroll to position [462, 0]
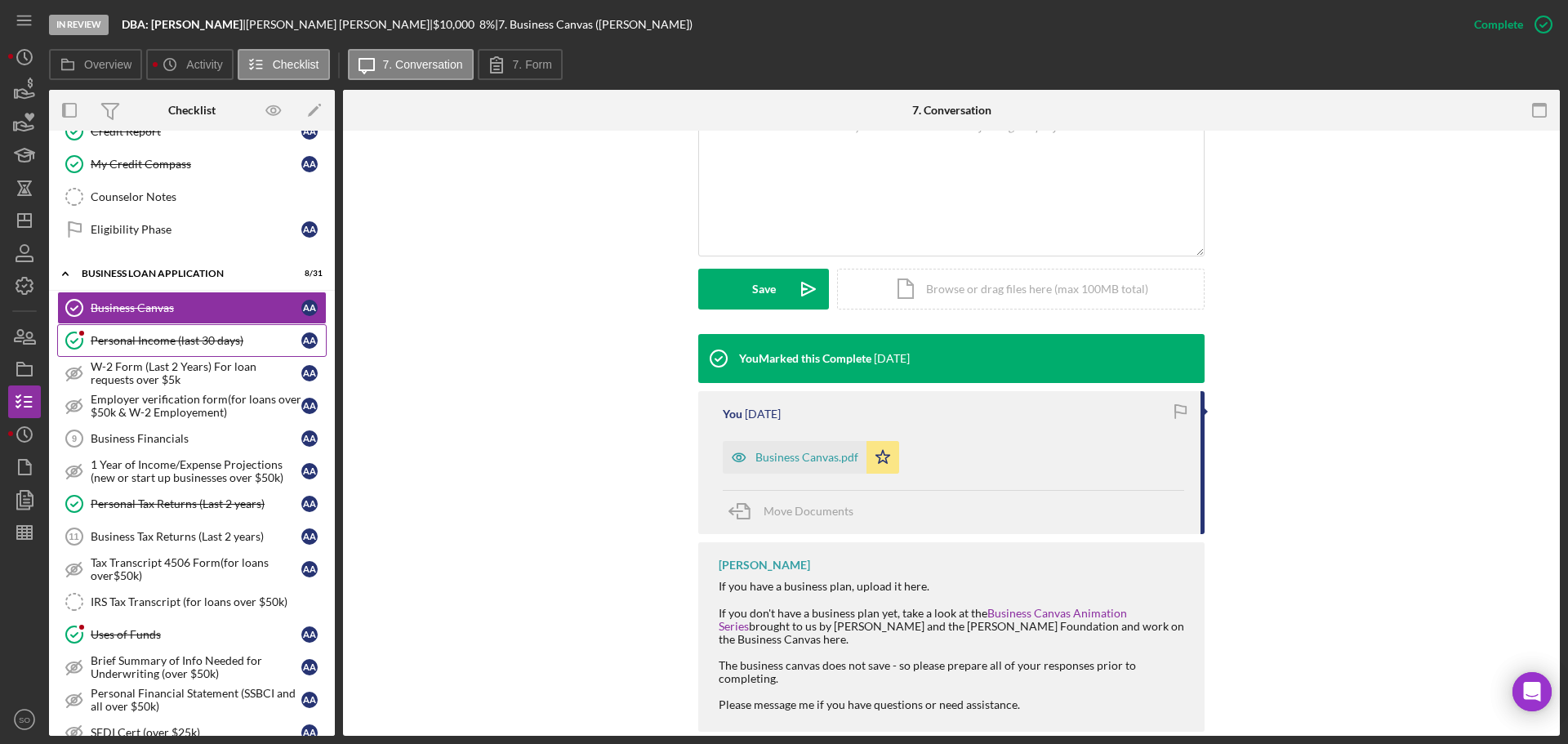
click at [163, 345] on div "Personal Income (last 30 days)" at bounding box center [196, 340] width 210 height 13
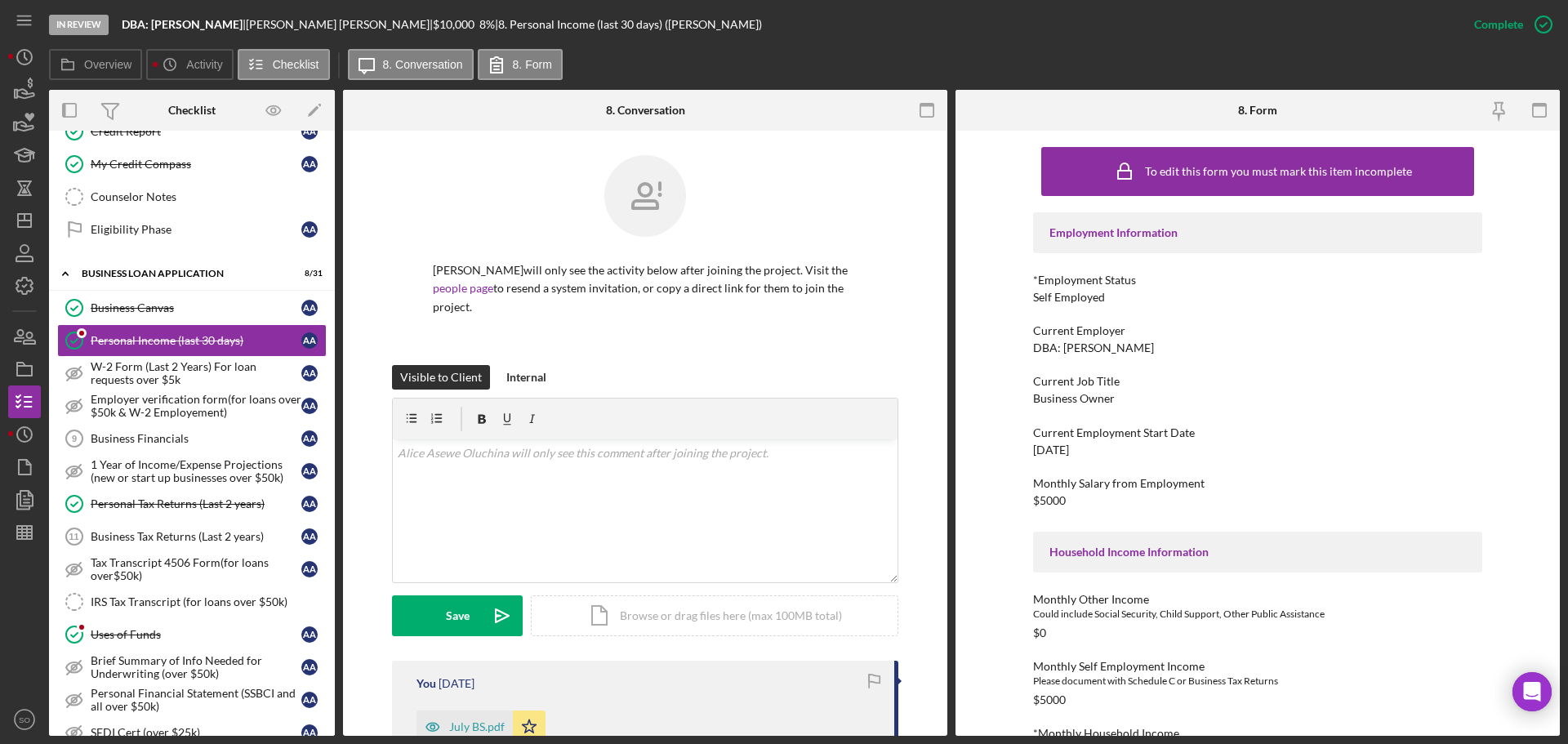
scroll to position [245, 0]
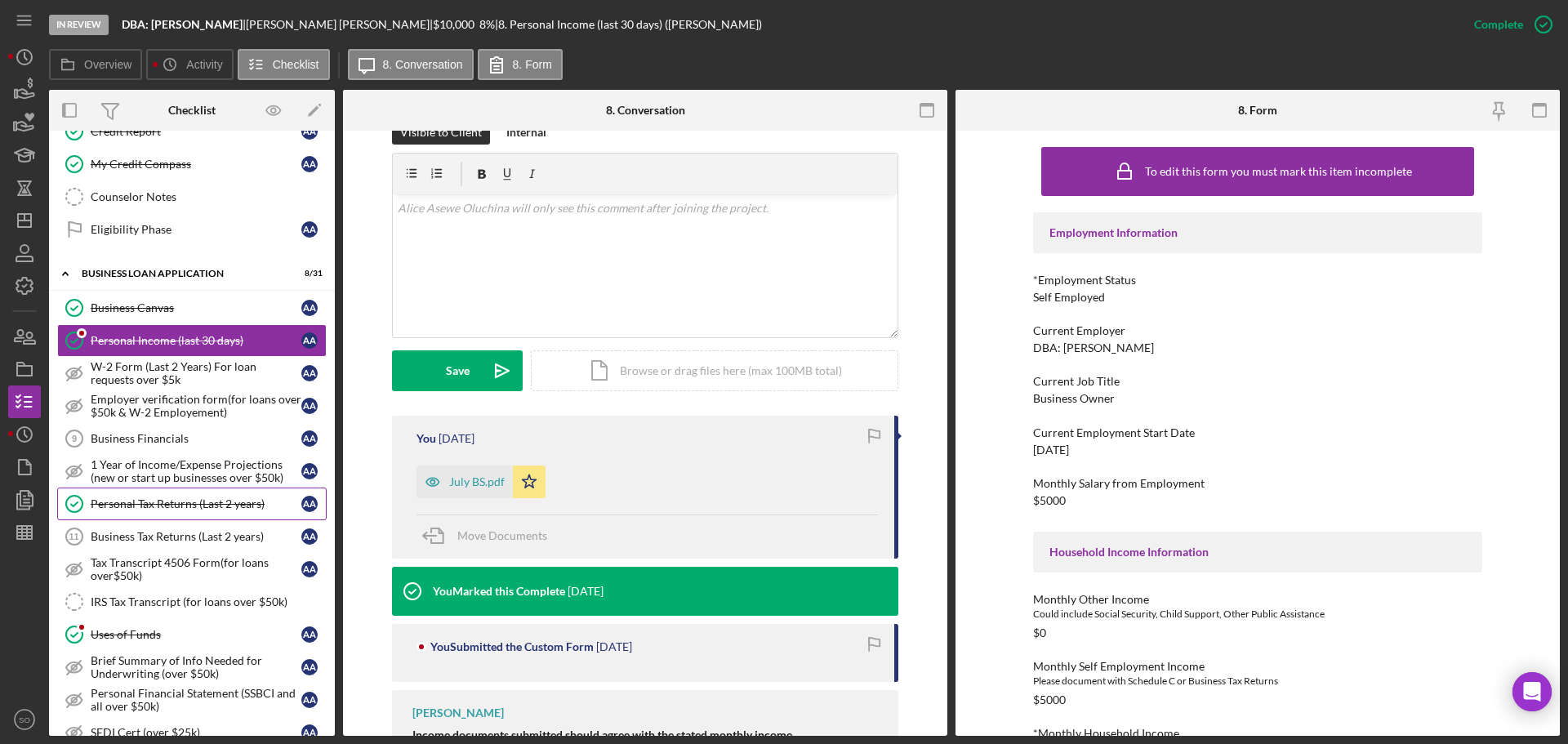
click at [149, 508] on div "Personal Tax Returns (Last 2 years)" at bounding box center [196, 504] width 210 height 13
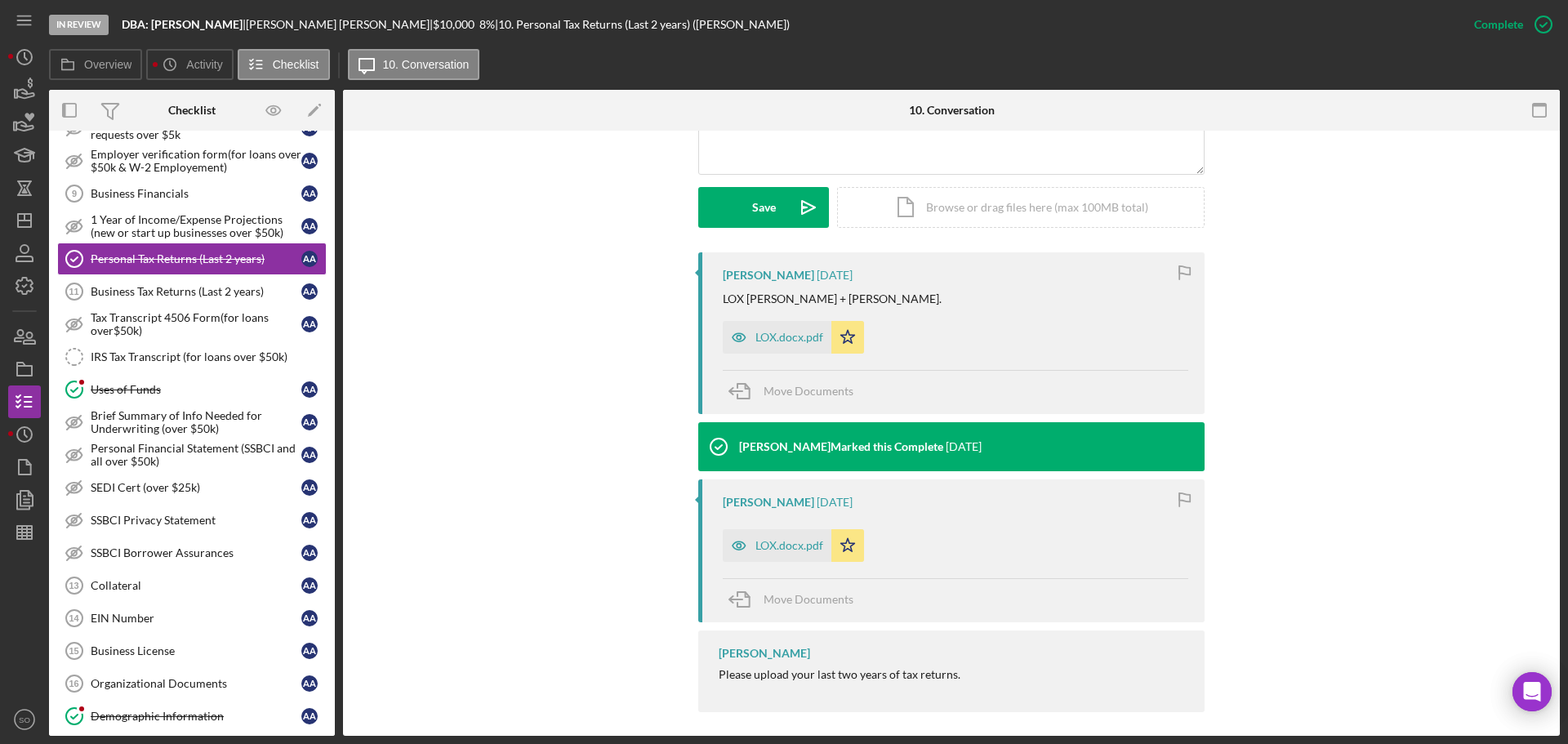
scroll to position [625, 0]
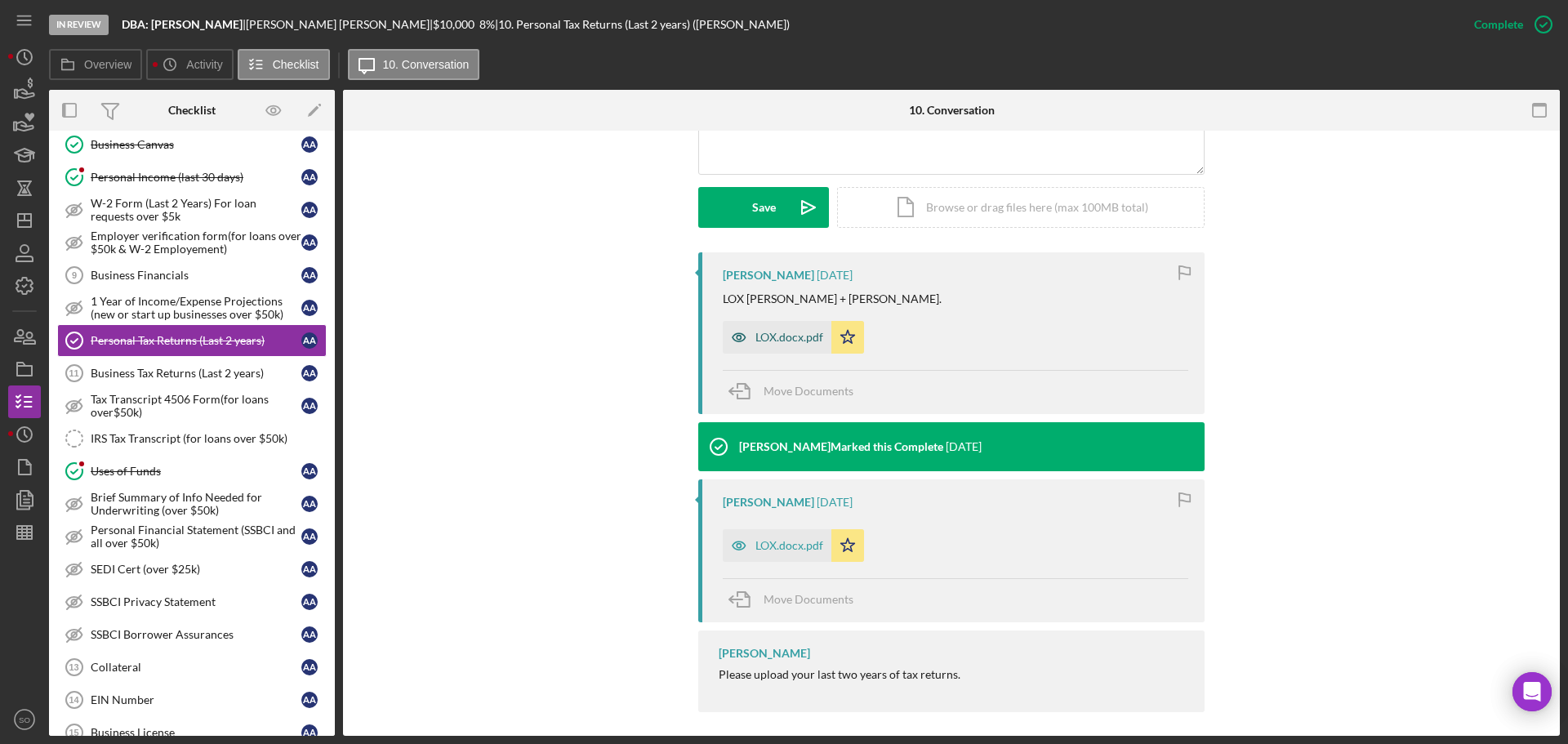
drag, startPoint x: 764, startPoint y: 339, endPoint x: 766, endPoint y: 348, distance: 9.2
click at [764, 339] on div "LOX.docx.pdf" at bounding box center [789, 337] width 68 height 13
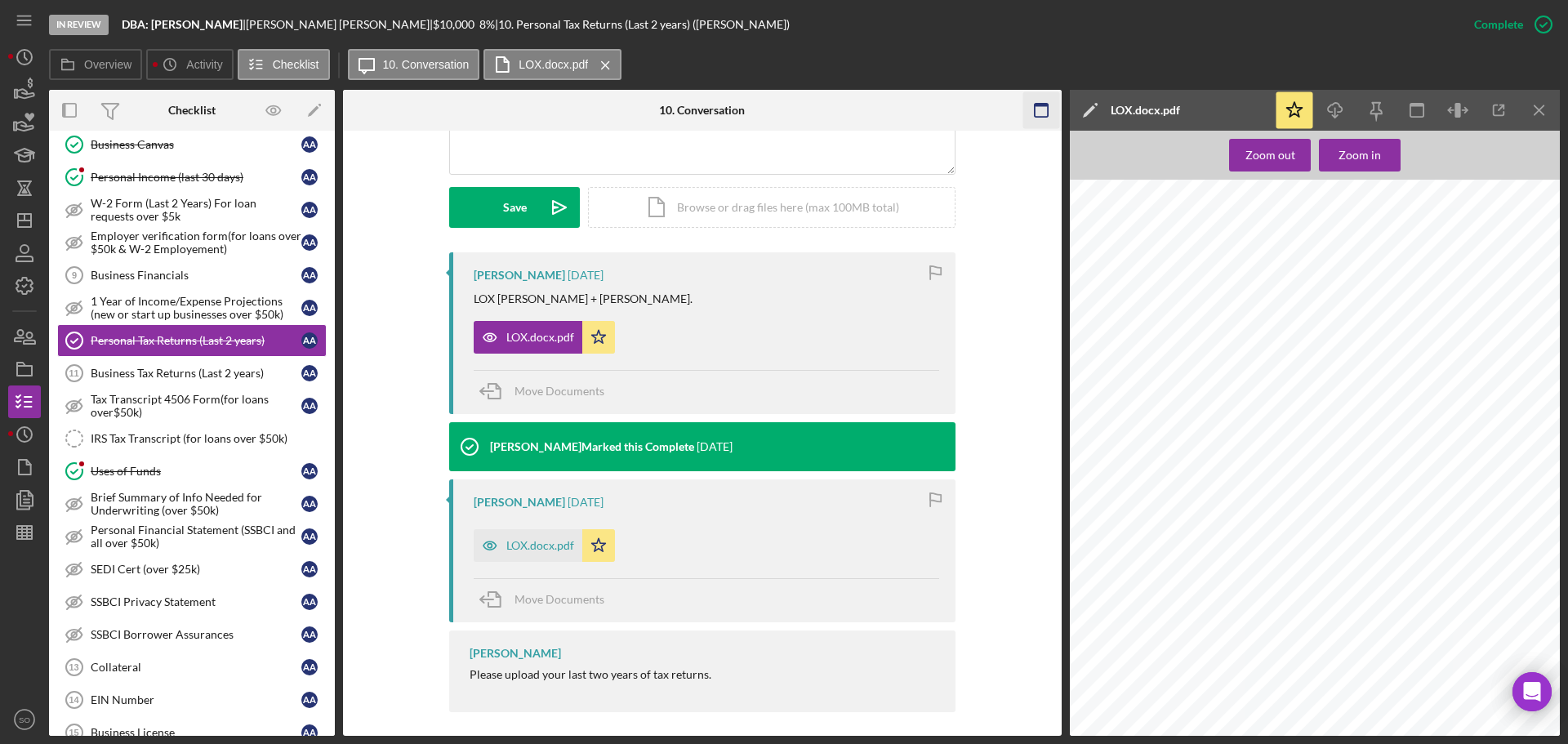
click at [1533, 126] on icon "Icon/Menu Close" at bounding box center [1539, 110] width 37 height 37
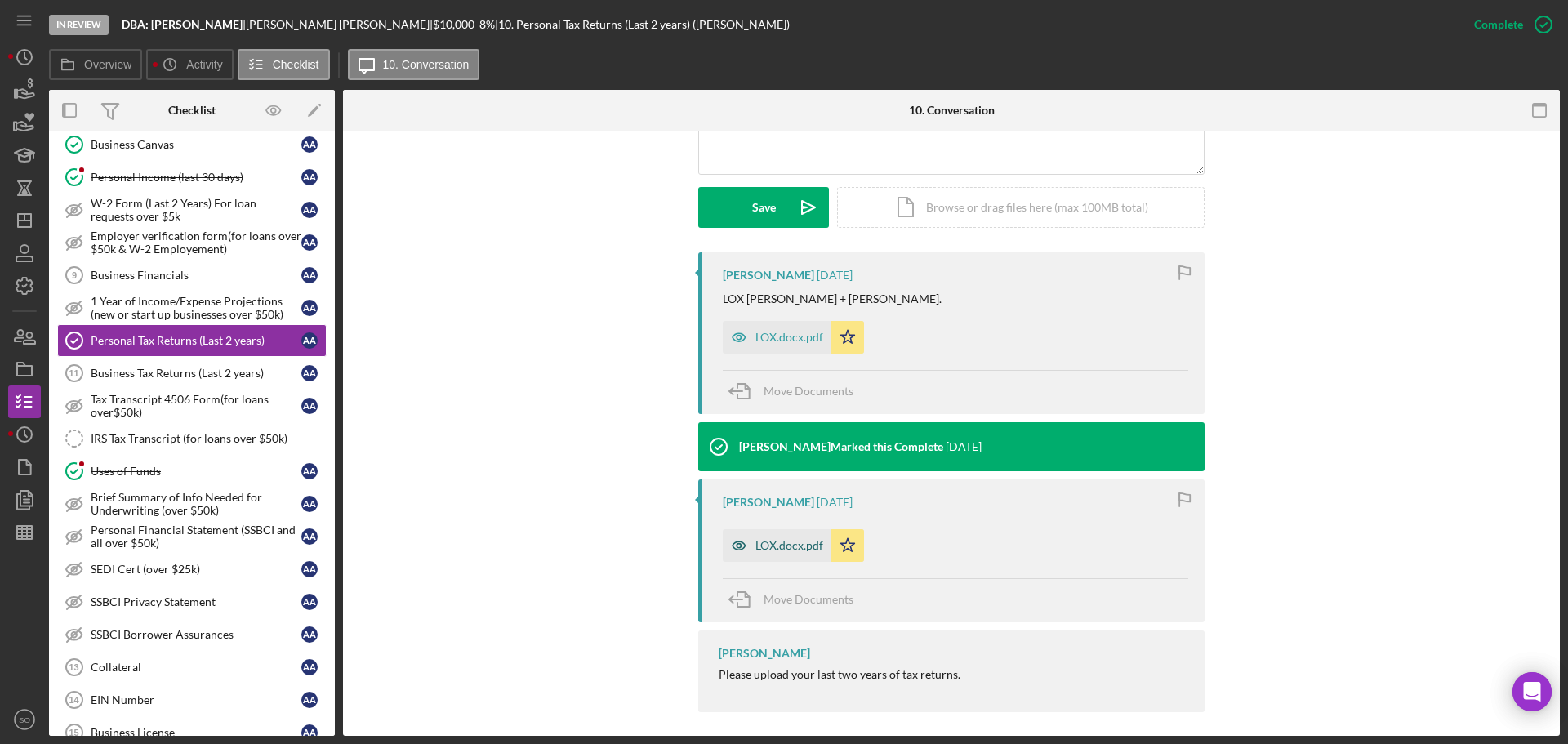
click at [803, 535] on div "LOX.docx.pdf" at bounding box center [777, 546] width 109 height 33
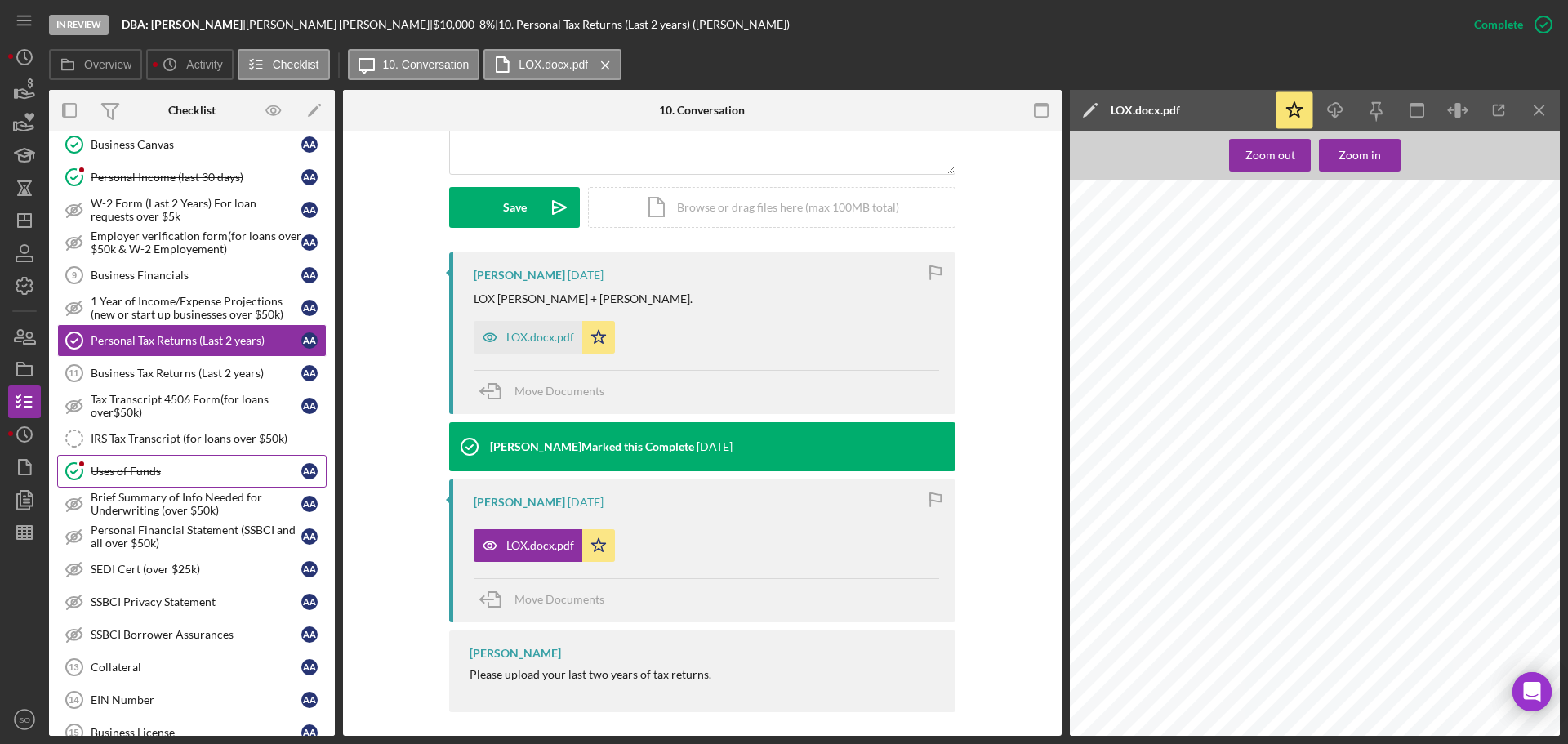
click at [152, 480] on link "Uses of Funds Uses of Funds A A" at bounding box center [191, 471] width 269 height 33
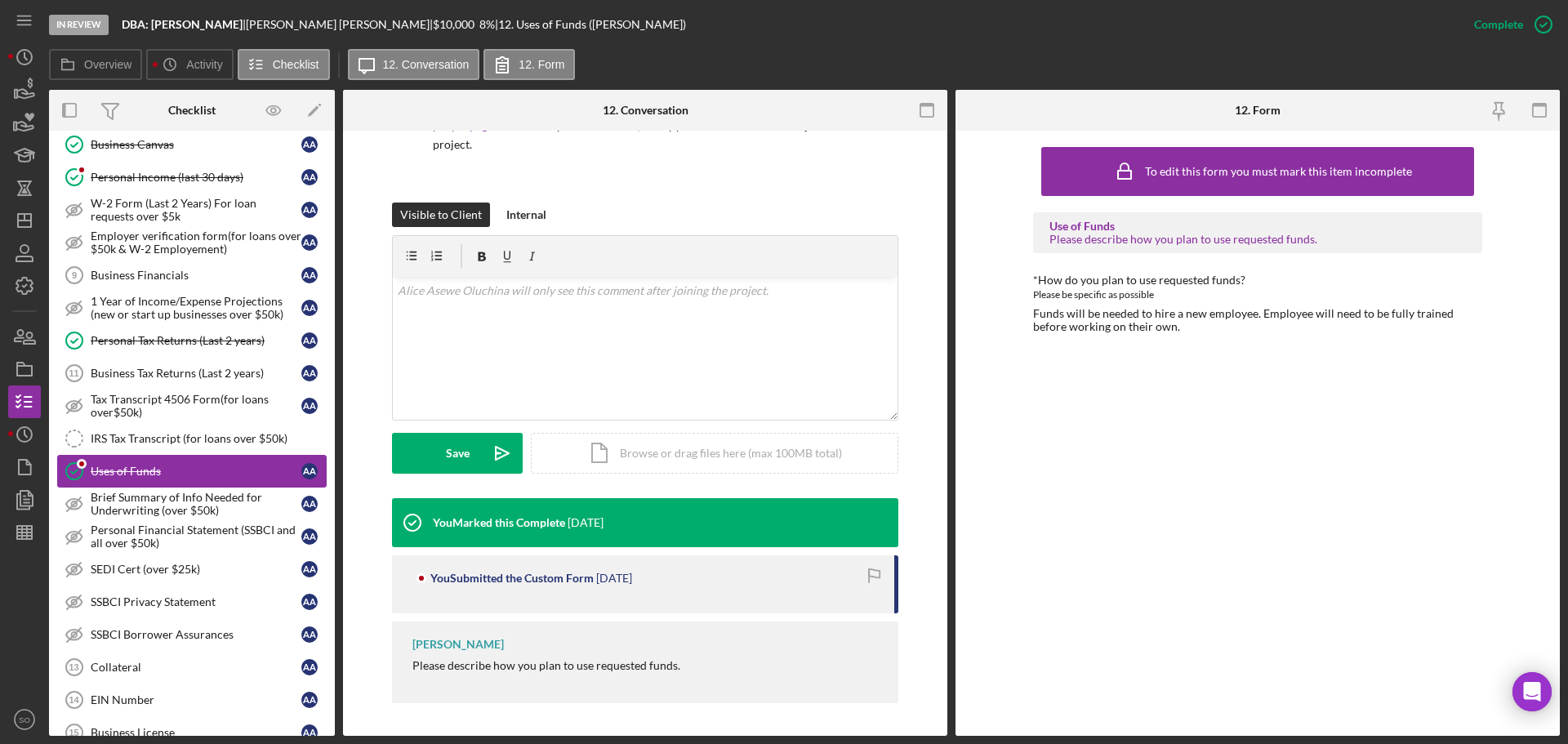
scroll to position [871, 0]
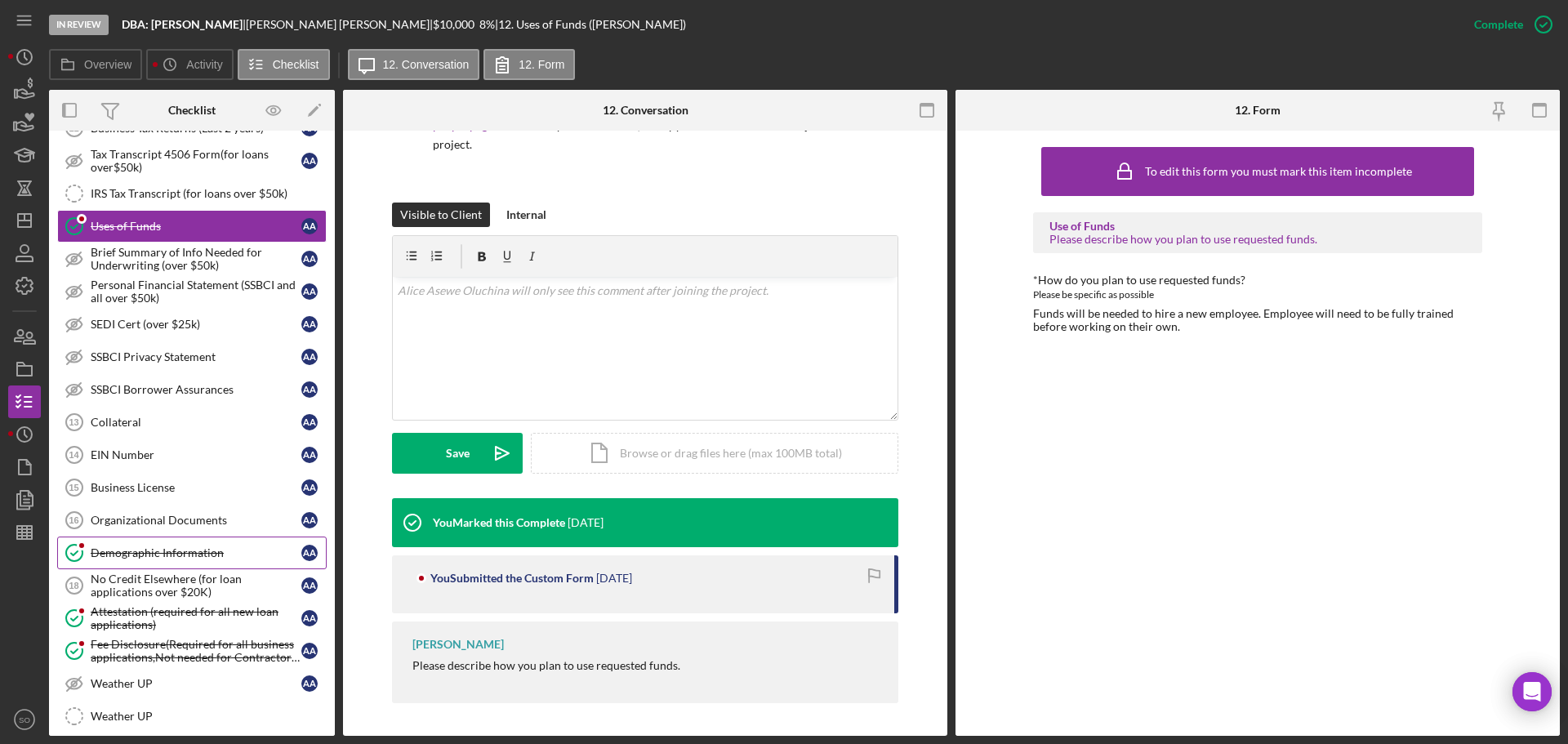
click at [191, 539] on link "Demographic Information Demographic Information A A" at bounding box center [191, 553] width 269 height 33
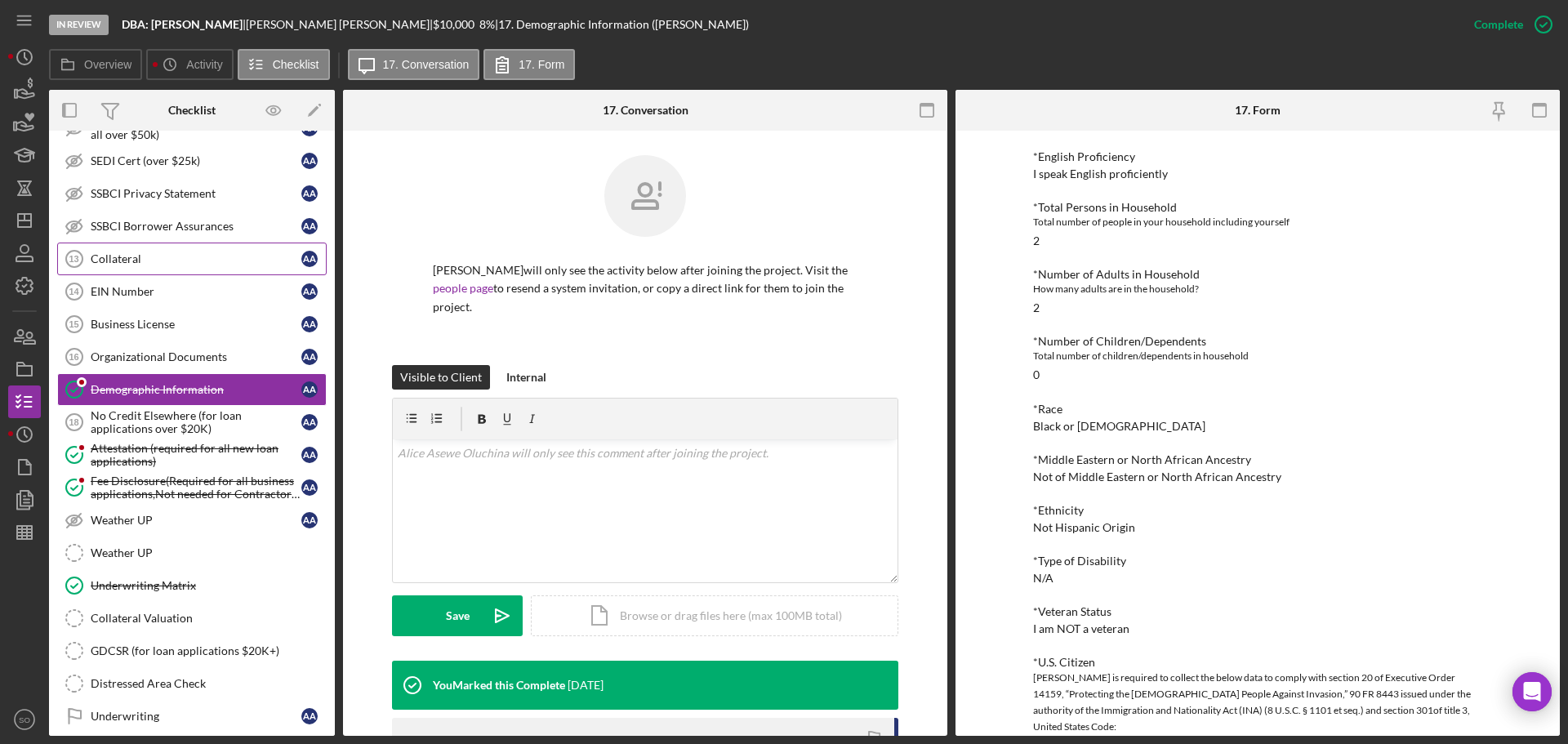
scroll to position [1116, 0]
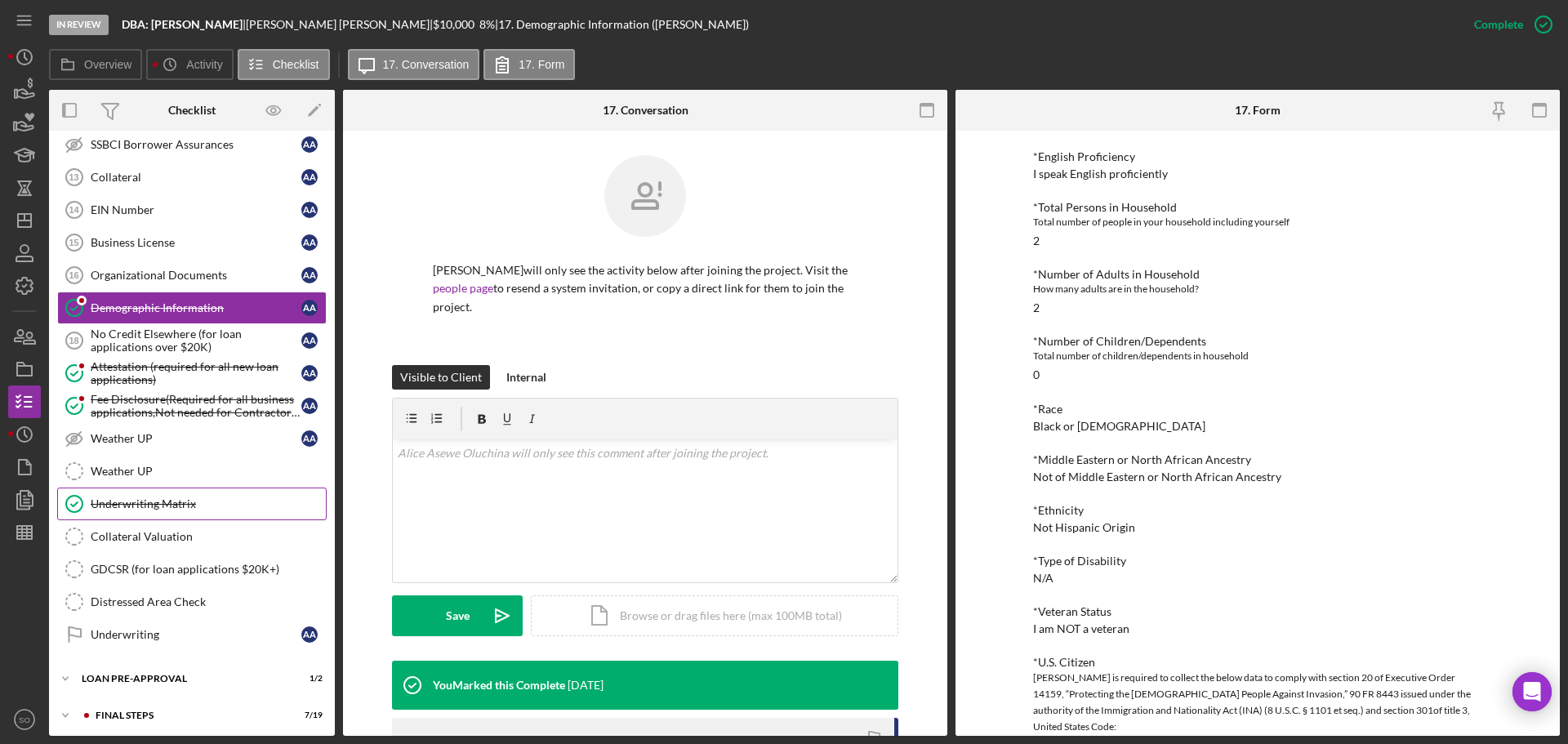
click at [170, 498] on link "Underwriting Matrix Underwriting Matrix" at bounding box center [191, 504] width 269 height 33
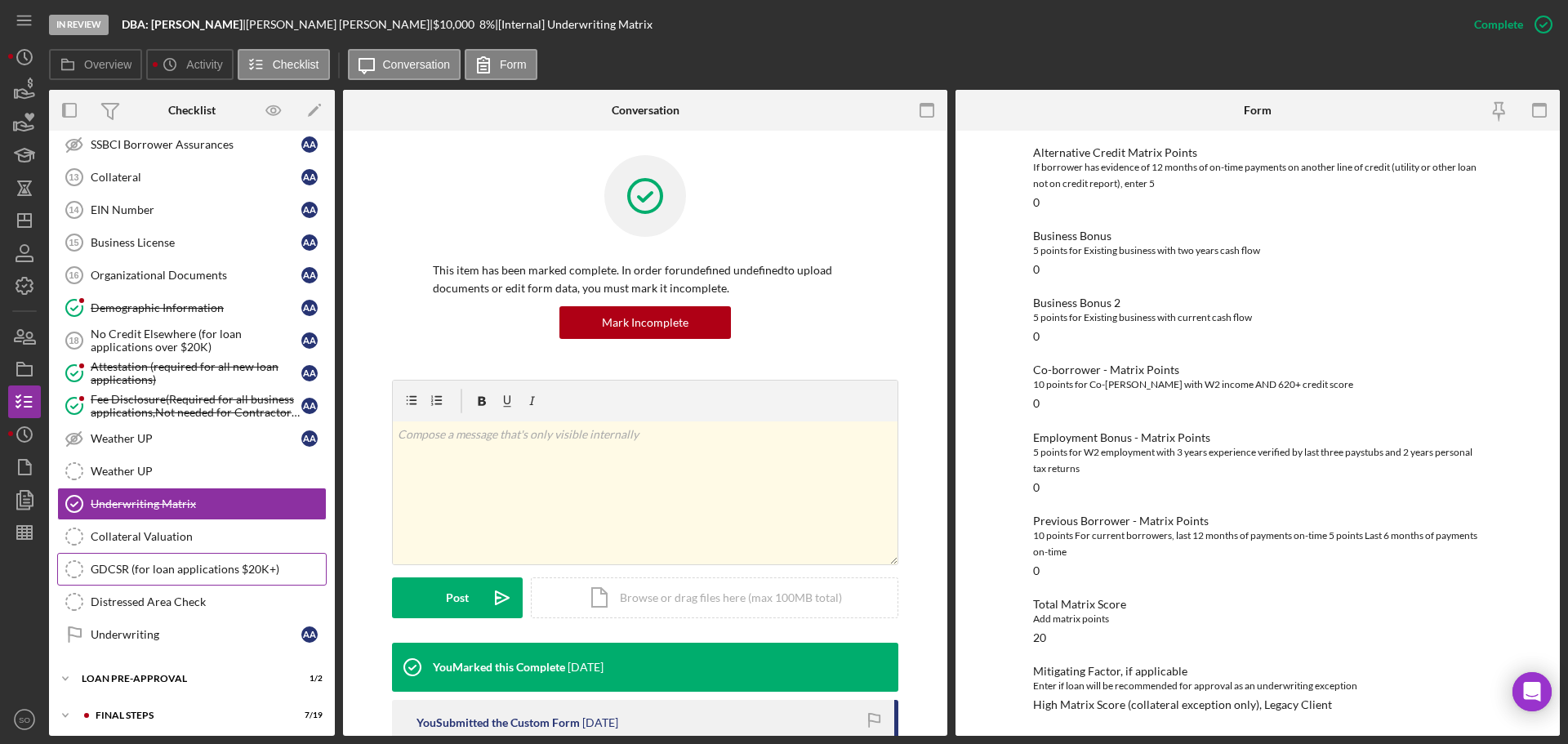
scroll to position [1157, 0]
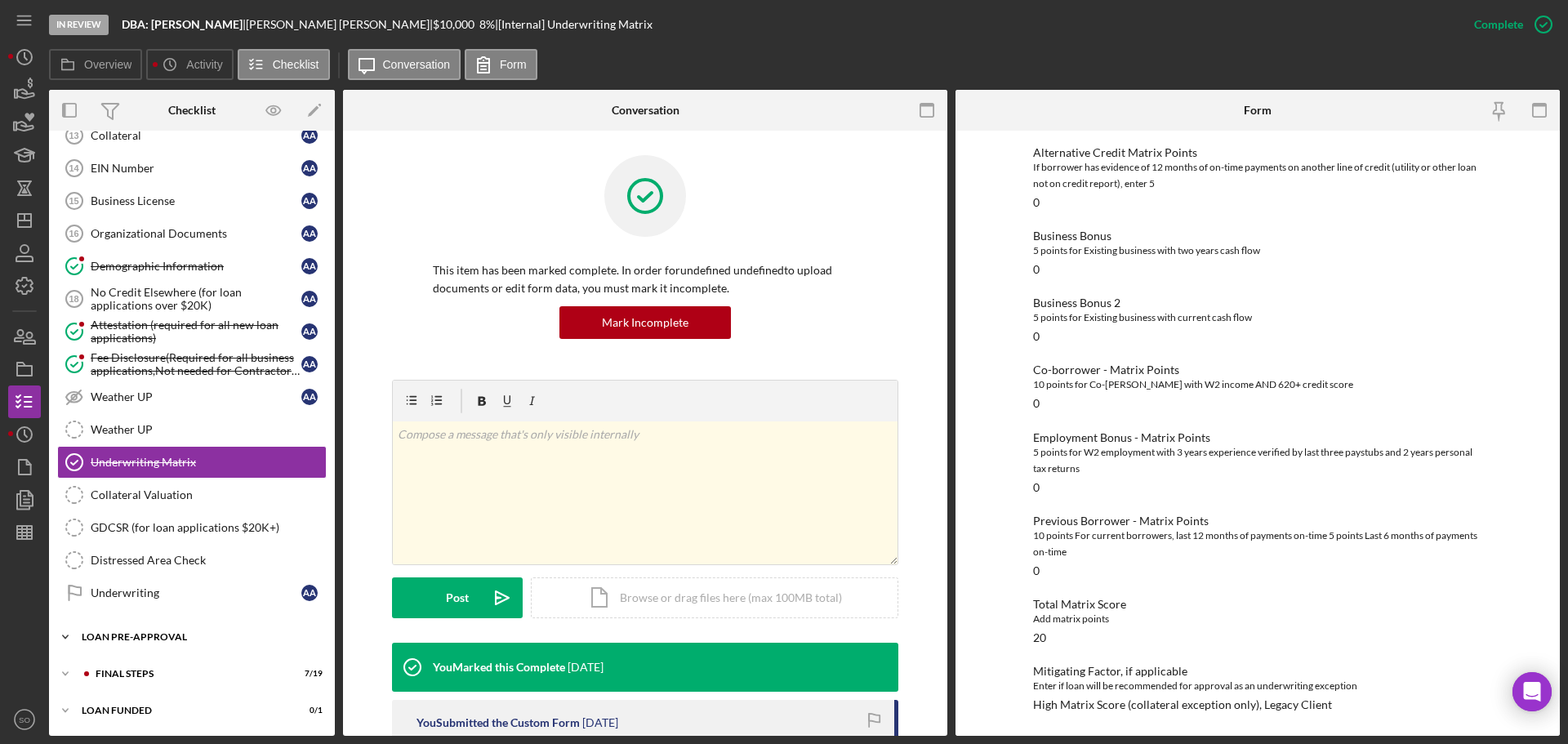
drag, startPoint x: 171, startPoint y: 630, endPoint x: 188, endPoint y: 630, distance: 17.0
click at [171, 630] on div "Icon/Expander LOAN PRE-APPROVAL 1 / 2" at bounding box center [191, 637] width 286 height 33
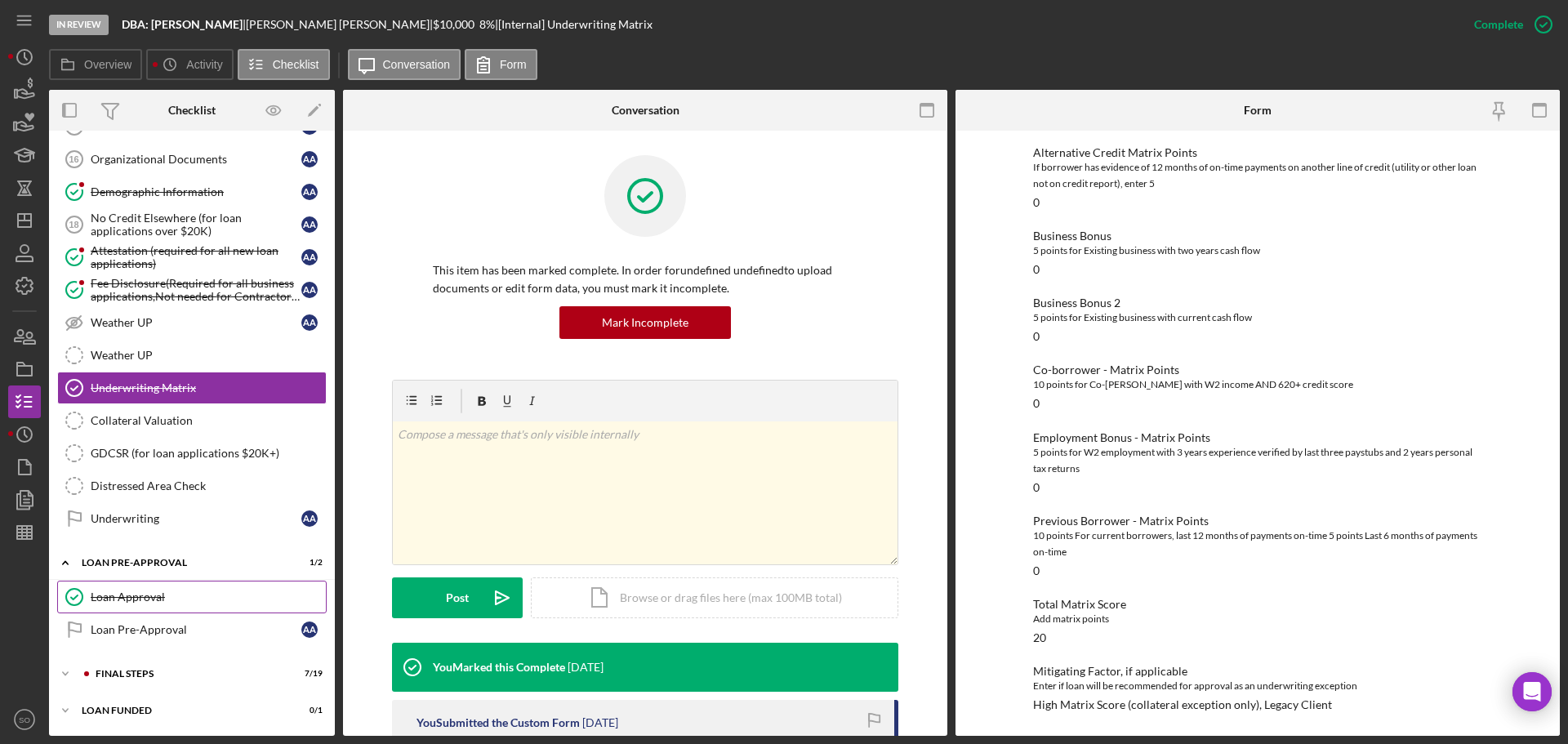
click at [157, 599] on div "Loan Approval" at bounding box center [208, 597] width 235 height 13
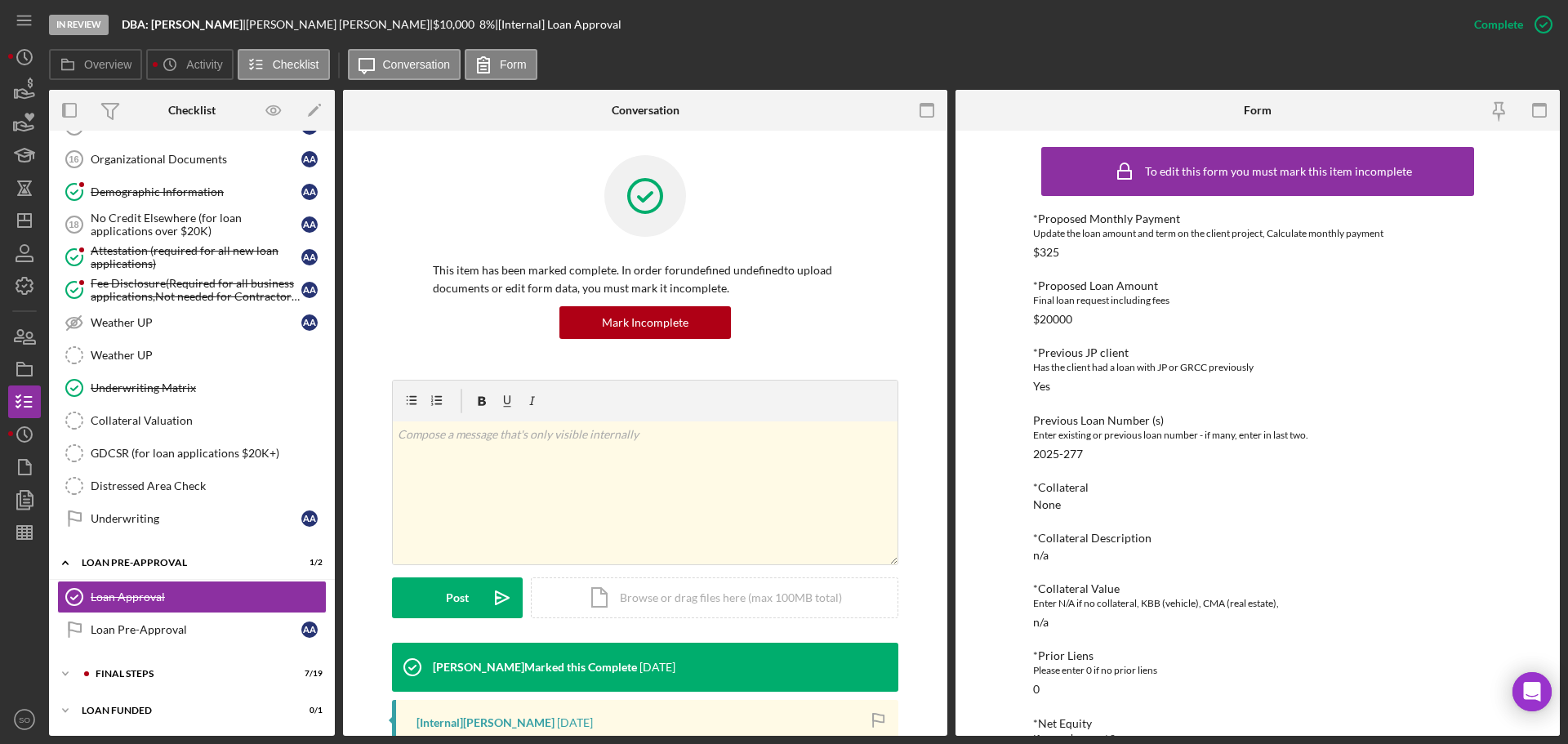
scroll to position [327, 0]
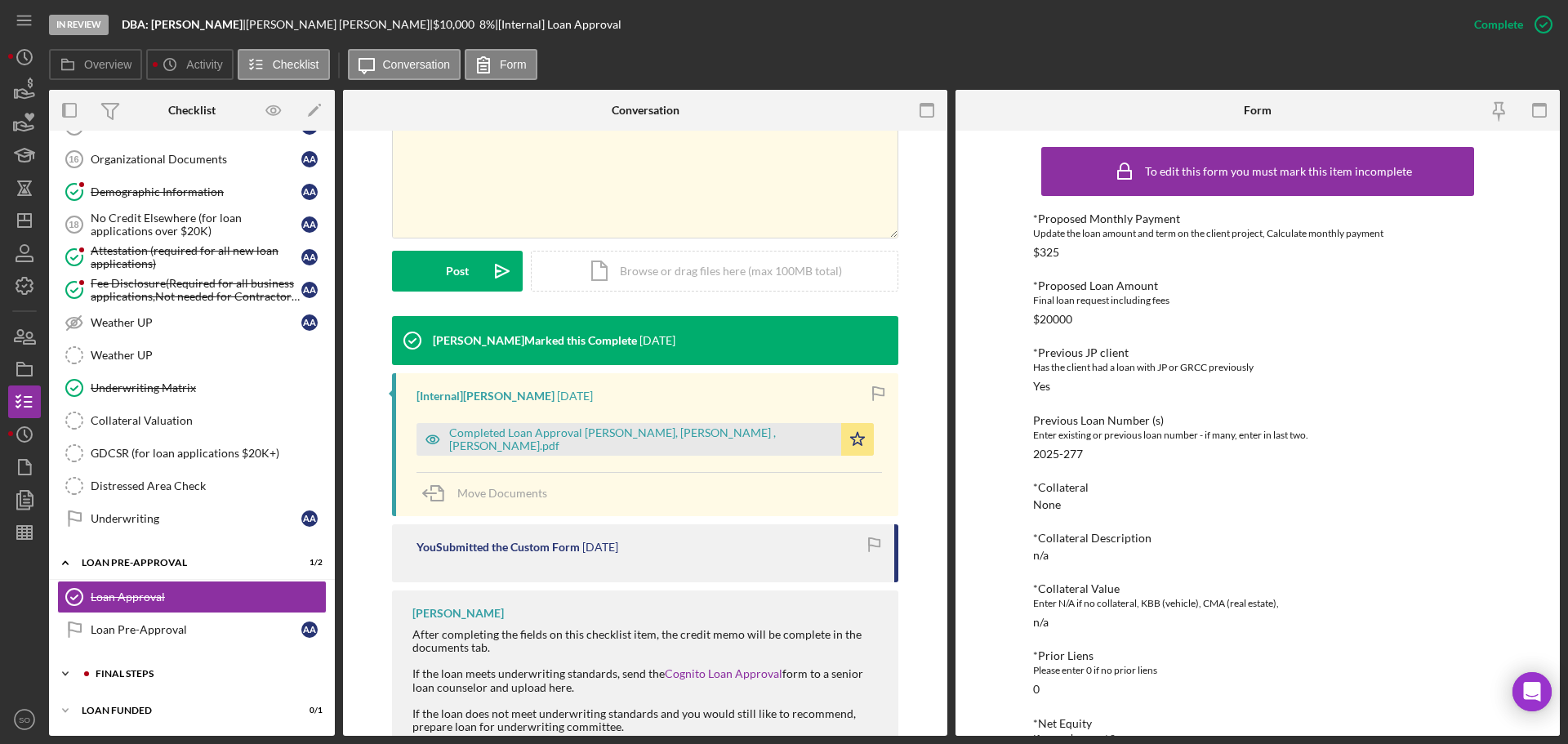
click at [184, 665] on div "Icon/Expander FINAL STEPS 7 / 19" at bounding box center [191, 674] width 286 height 33
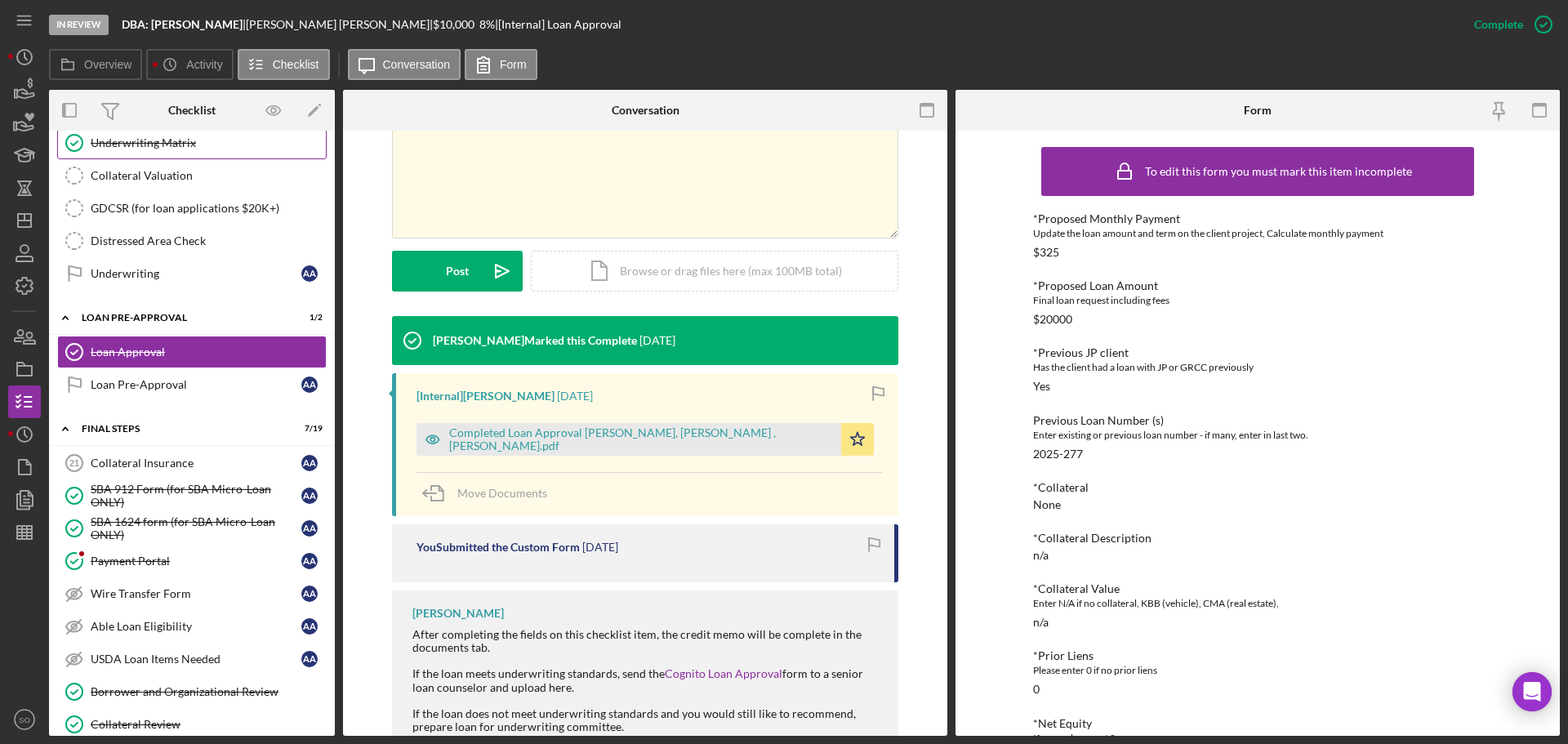
click at [146, 142] on div "Underwriting Matrix" at bounding box center [208, 143] width 235 height 13
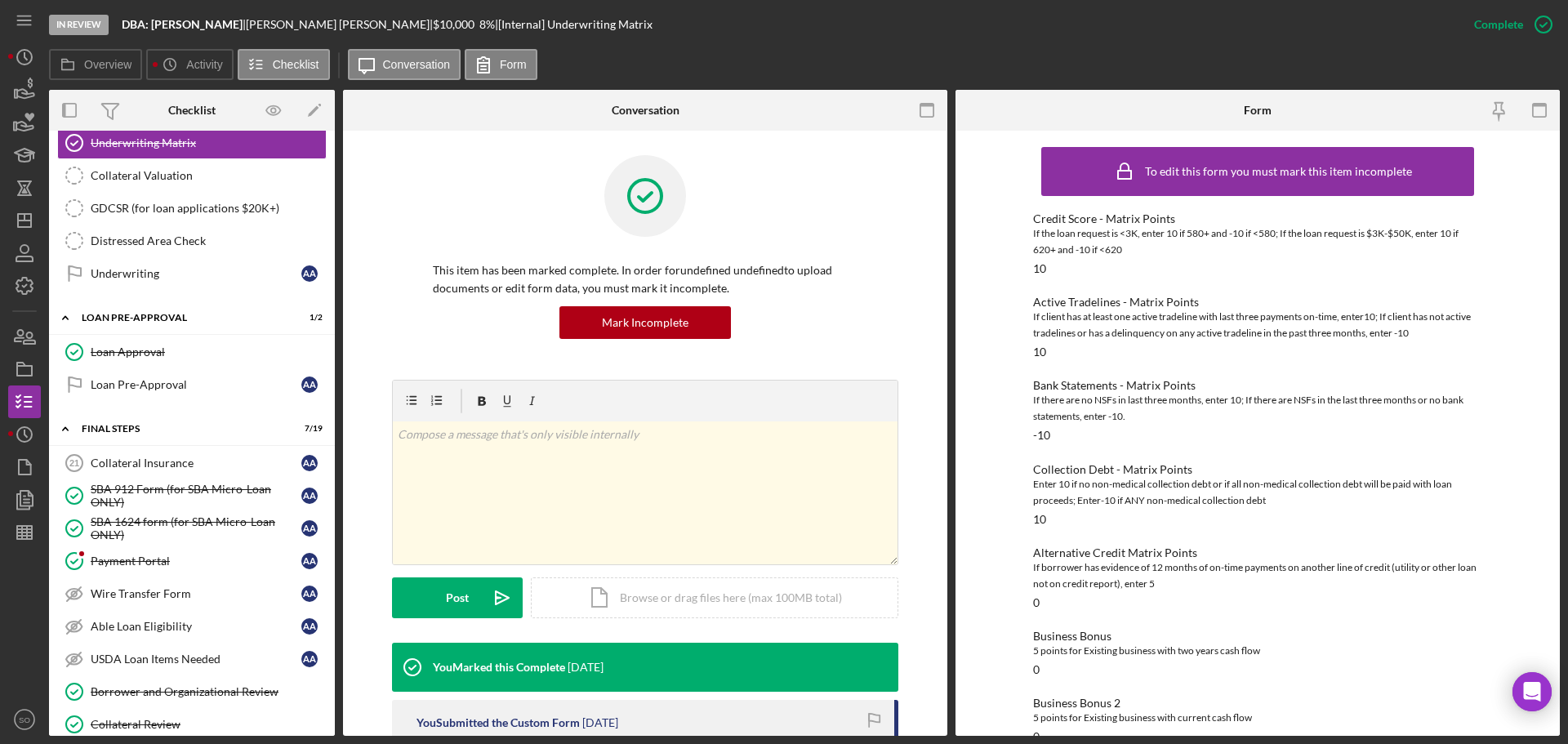
scroll to position [400, 0]
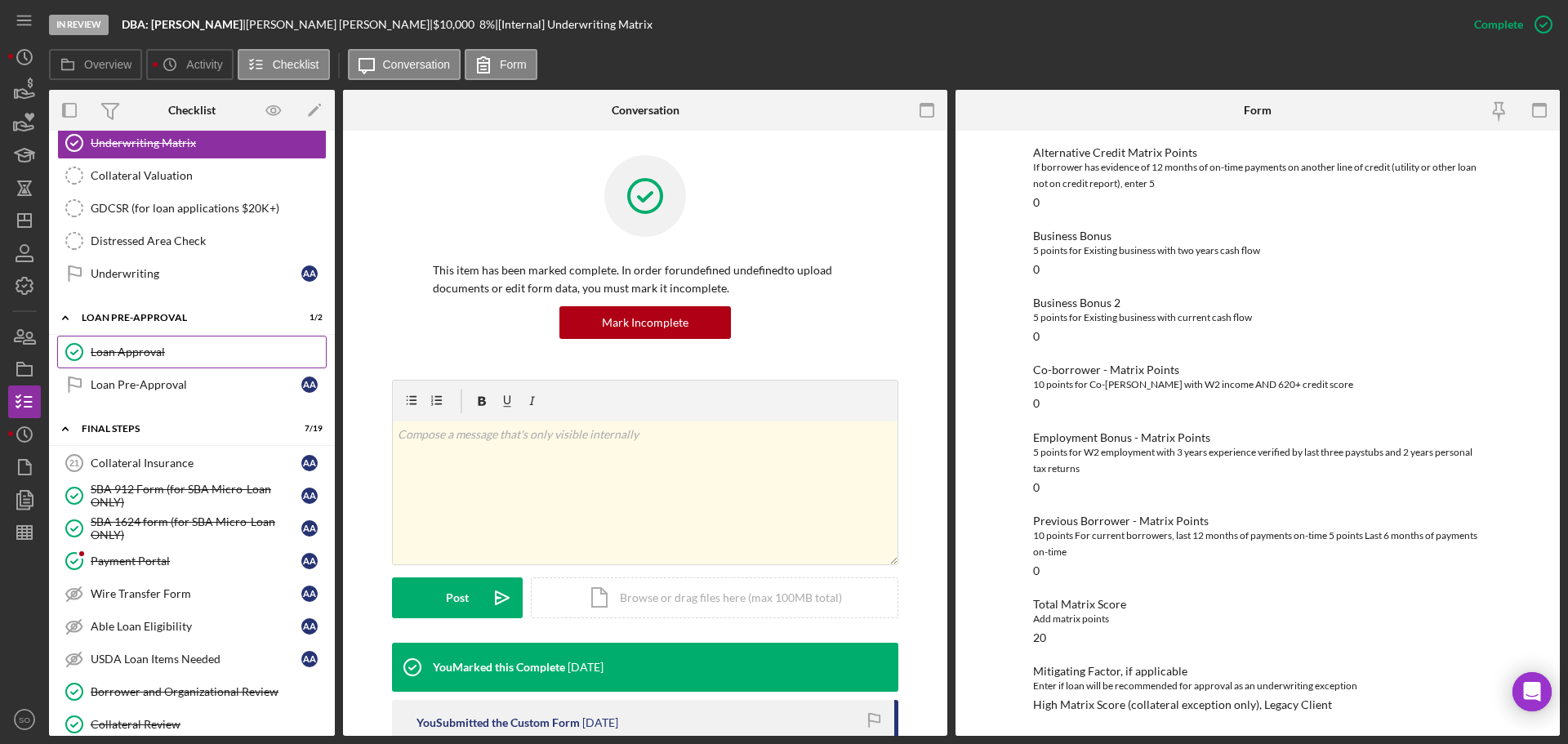
click at [141, 354] on div "Loan Approval" at bounding box center [208, 352] width 235 height 13
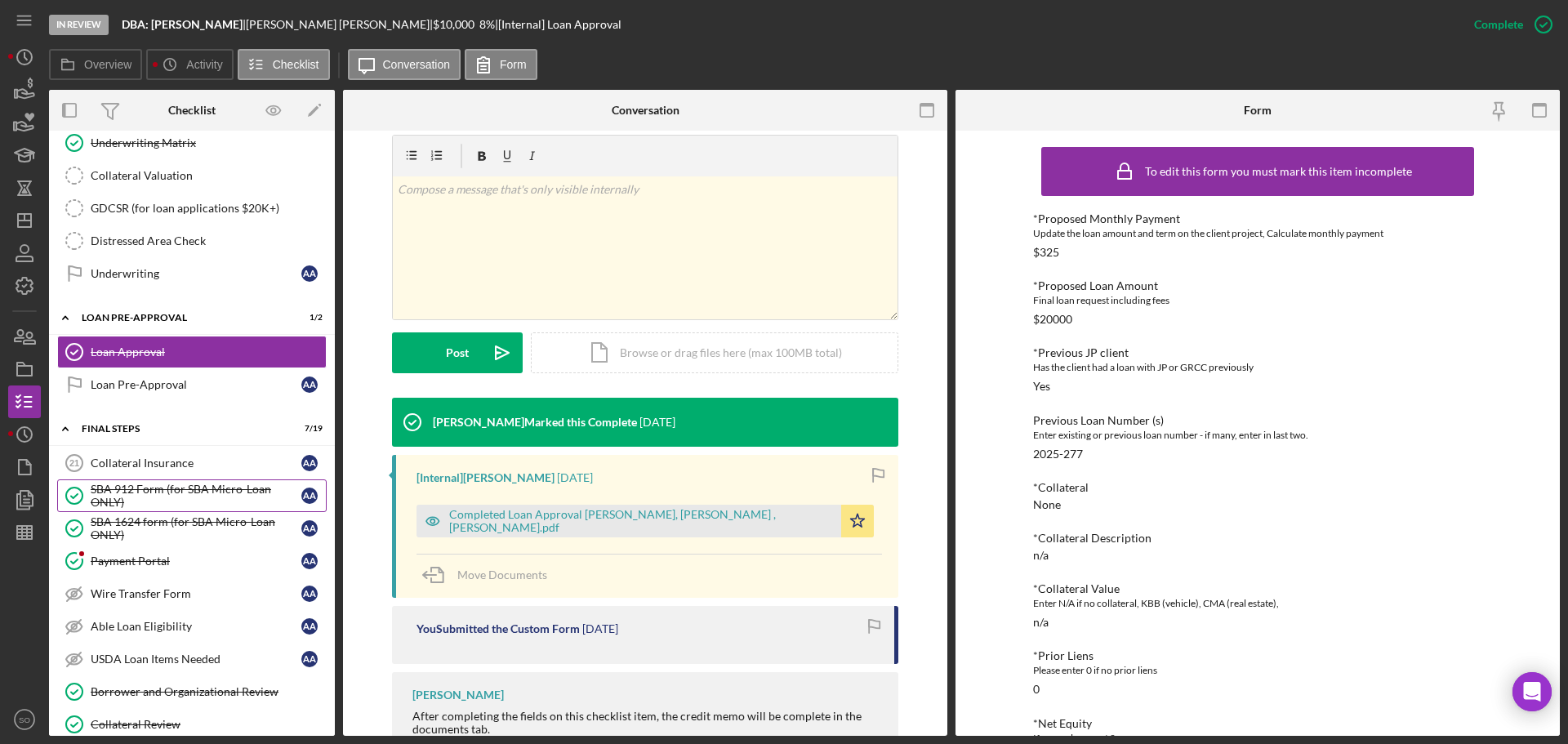
click at [190, 493] on div "SBA 912 Form (for SBA Micro-Loan ONLY)" at bounding box center [196, 496] width 210 height 26
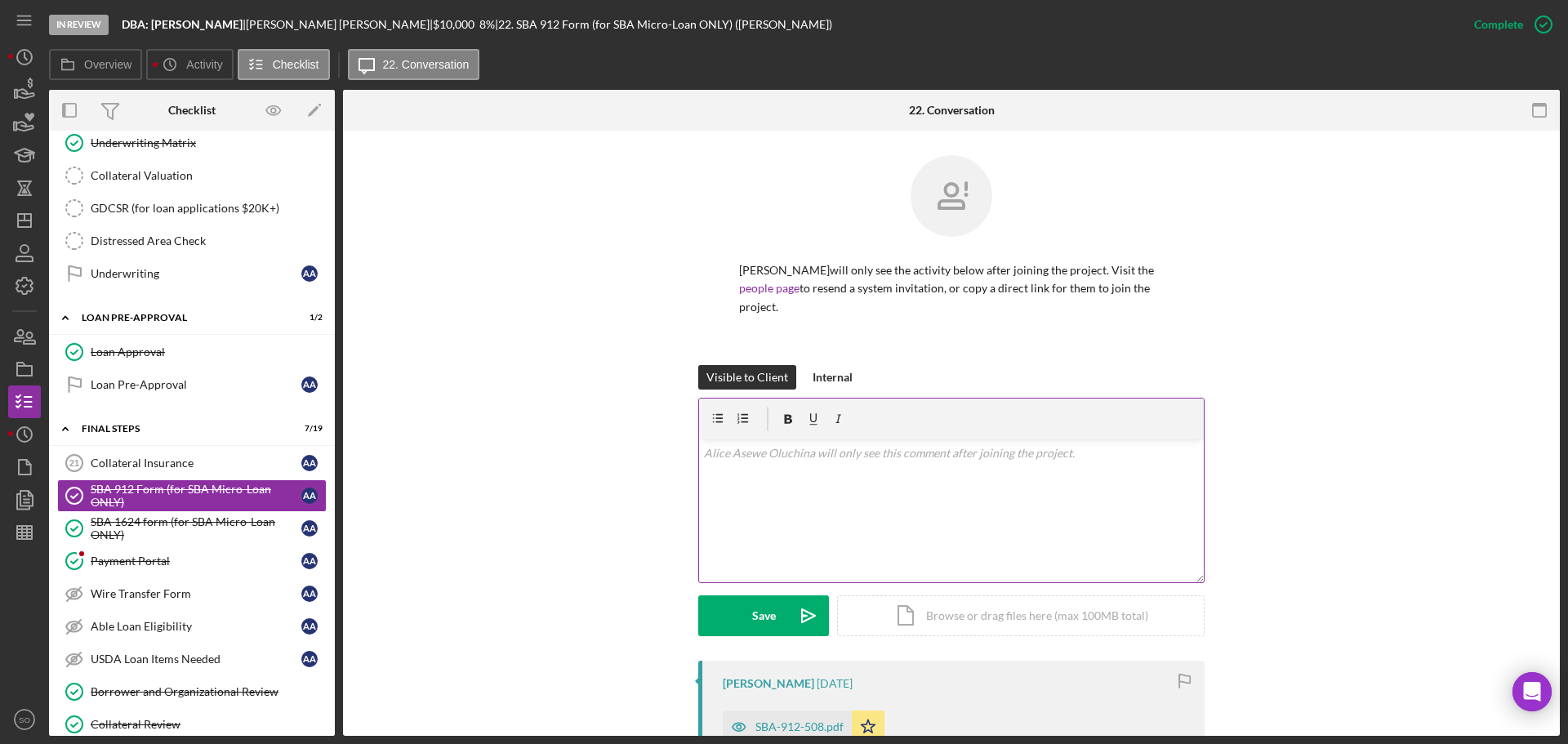
scroll to position [245, 0]
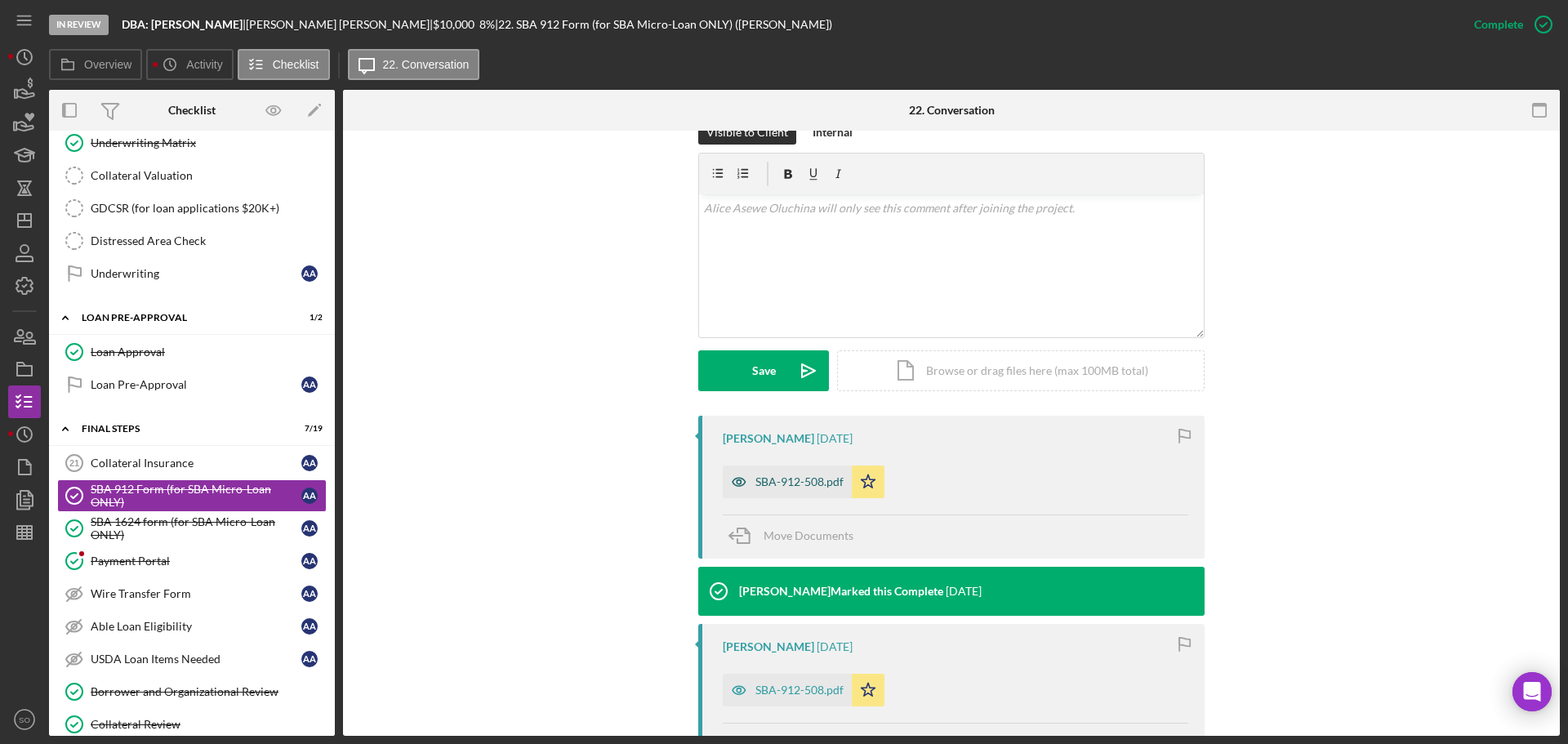
click at [787, 471] on div "SBA-912-508.pdf" at bounding box center [787, 482] width 129 height 33
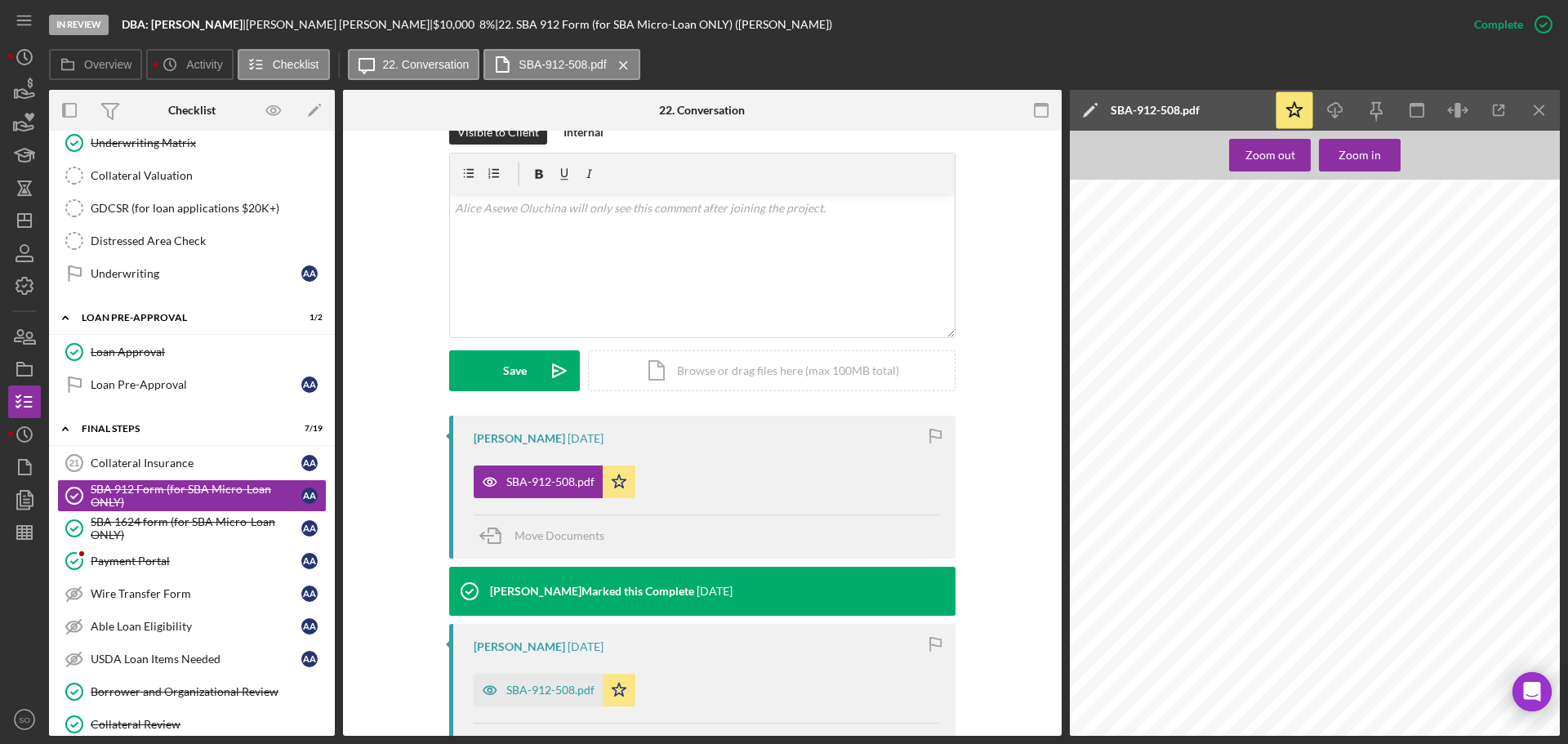
scroll to position [259, 0]
click at [547, 683] on div "SBA-912-508.pdf" at bounding box center [551, 690] width 88 height 13
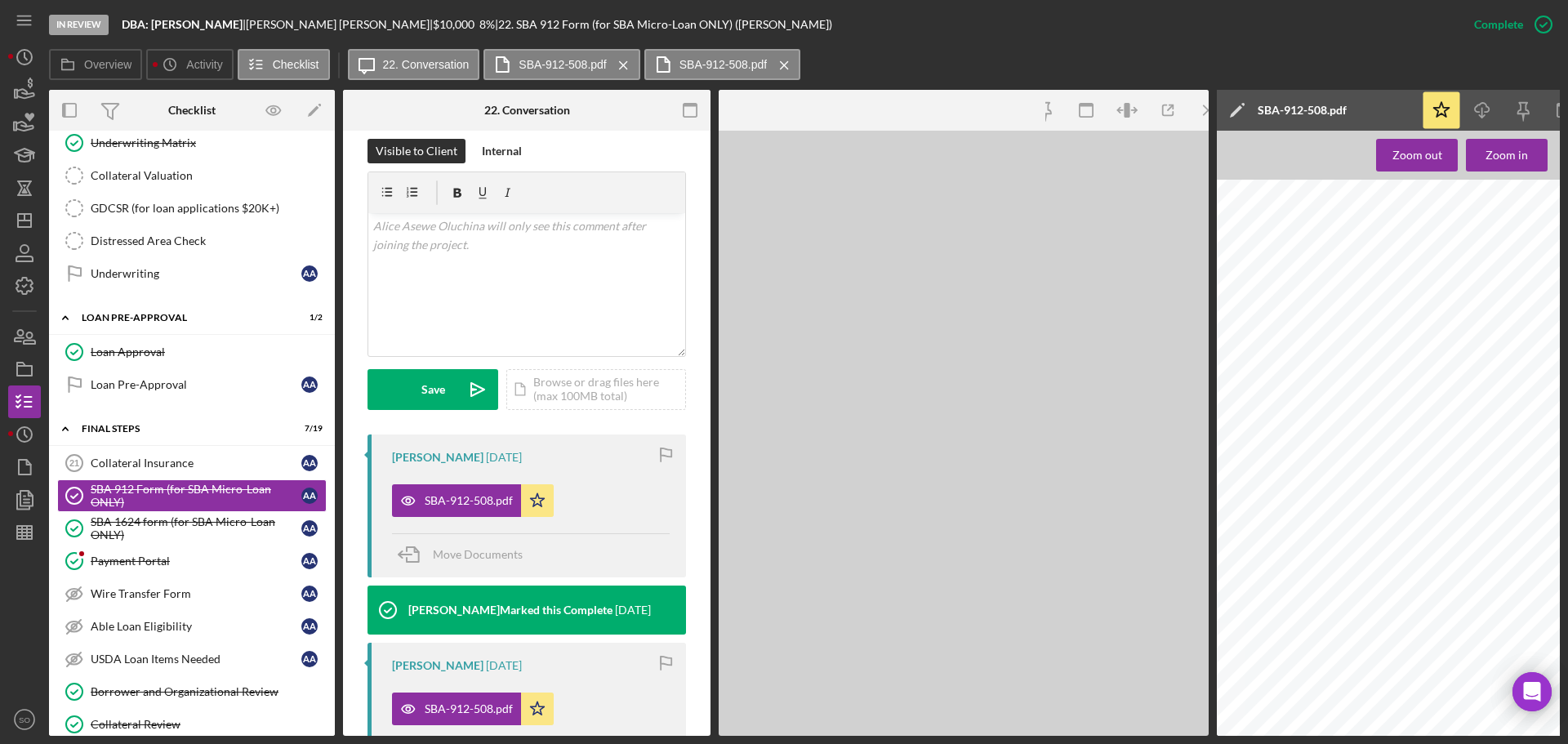
scroll to position [264, 0]
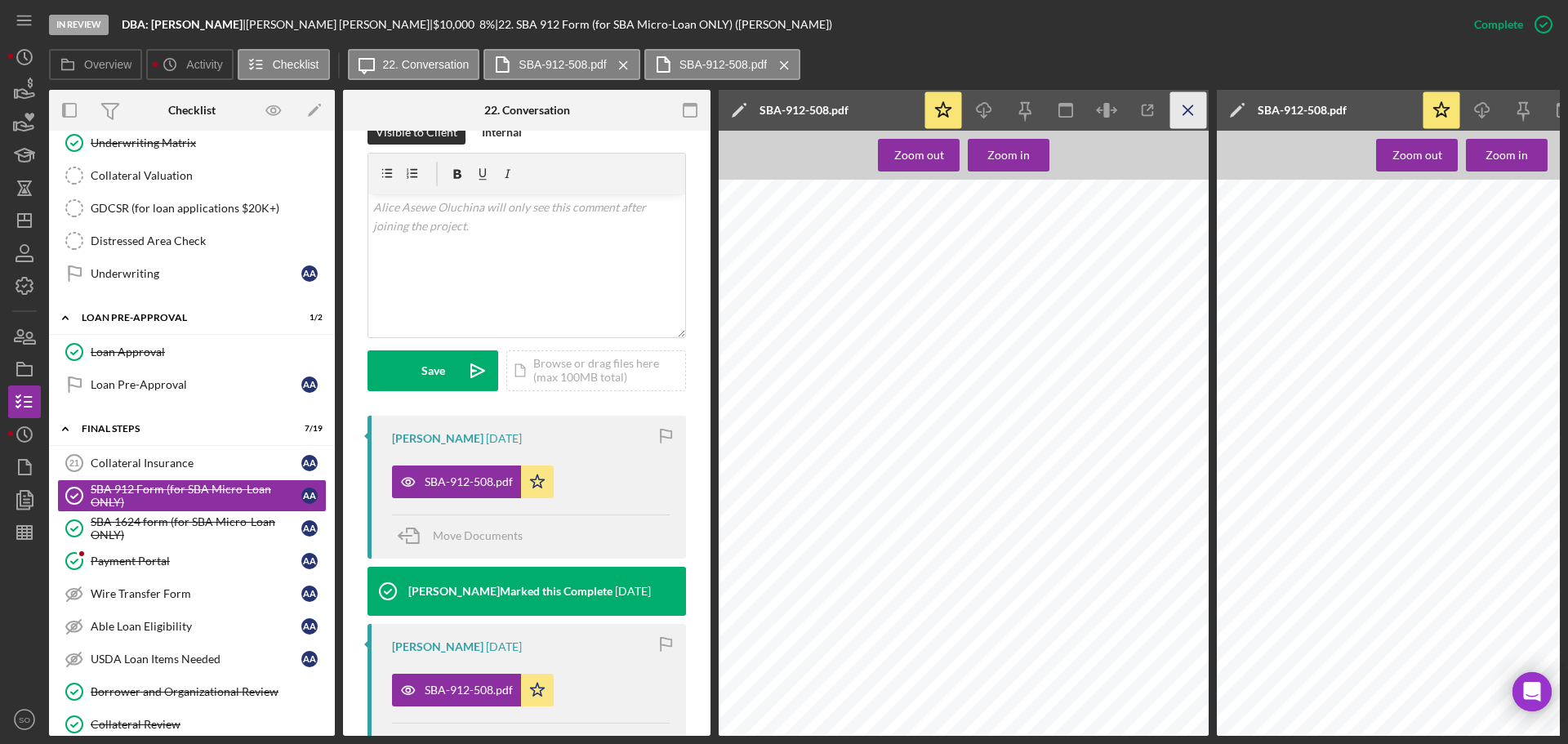
click at [1186, 115] on icon "Icon/Menu Close" at bounding box center [1188, 110] width 37 height 37
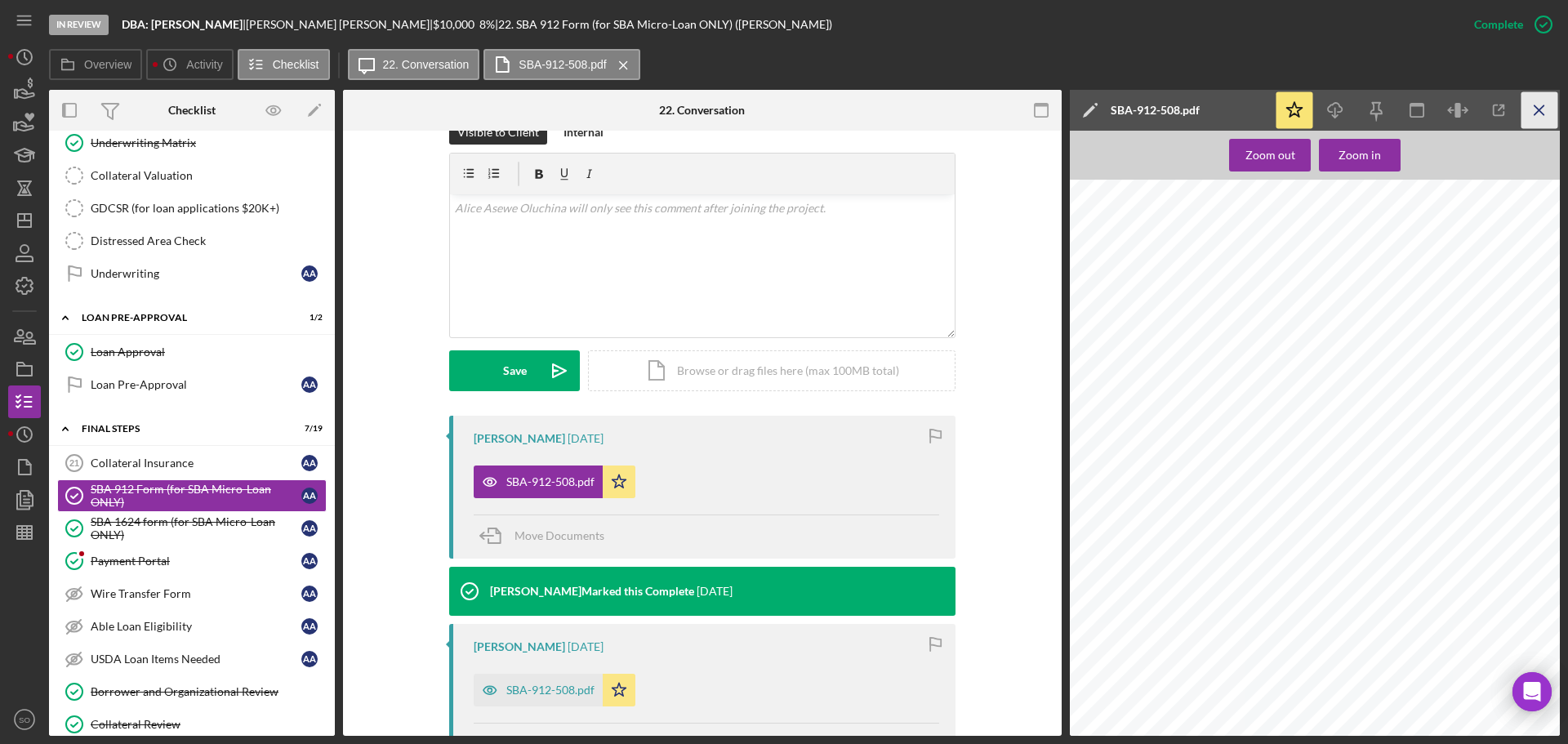
click at [1534, 114] on icon "Icon/Menu Close" at bounding box center [1539, 110] width 37 height 37
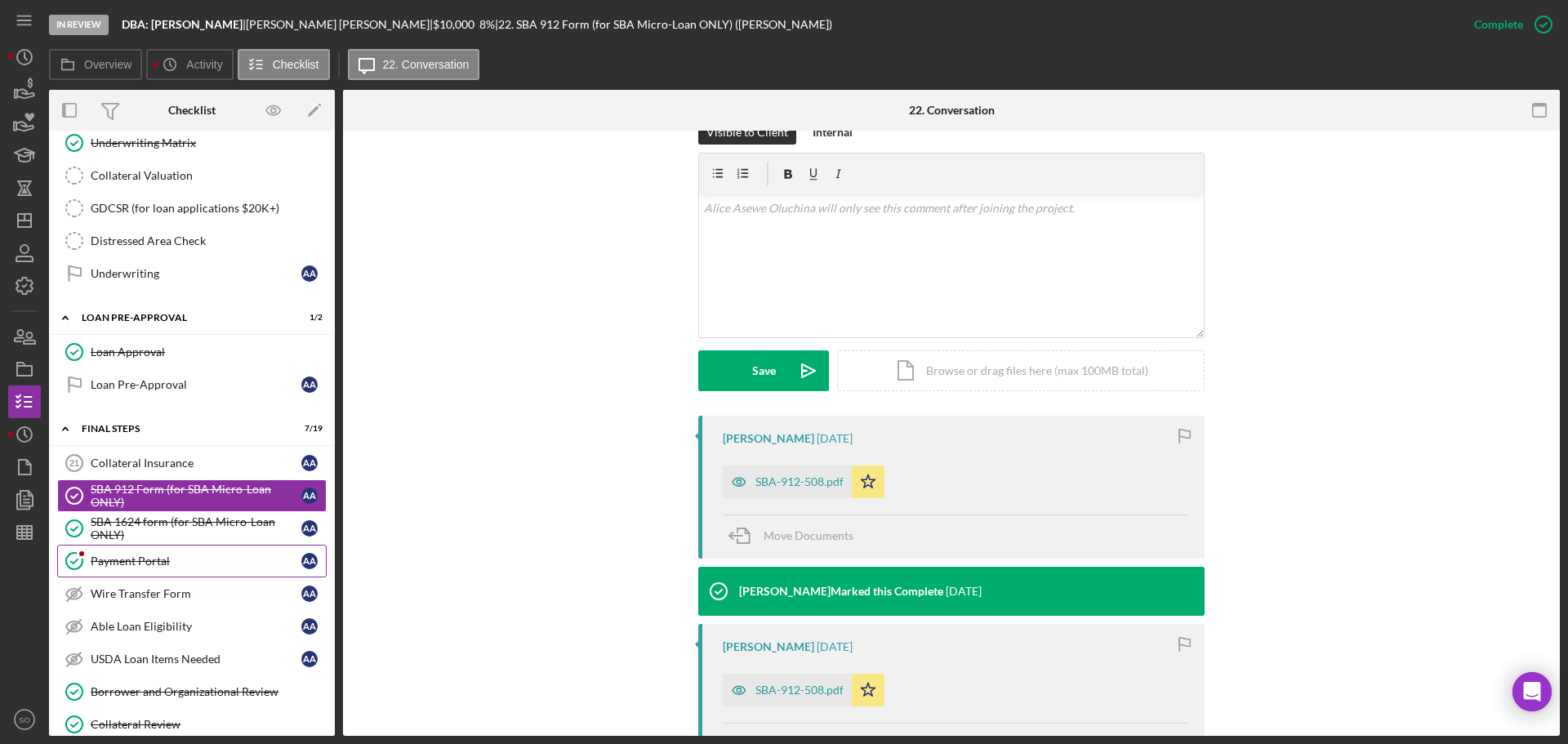
scroll to position [1558, 0]
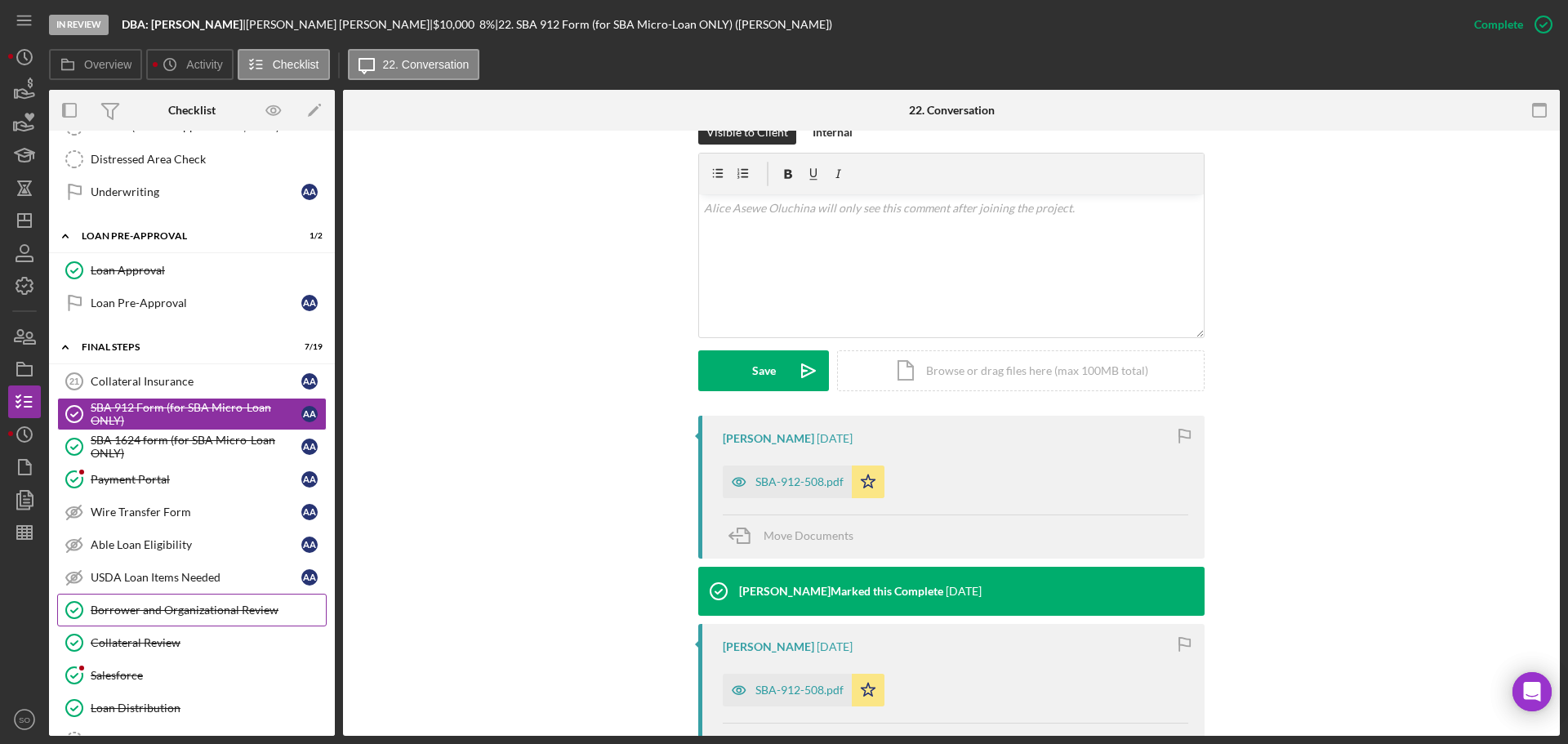
drag, startPoint x: 208, startPoint y: 614, endPoint x: 232, endPoint y: 614, distance: 24.0
click at [208, 614] on div "Borrower and Organizational Review" at bounding box center [208, 610] width 235 height 13
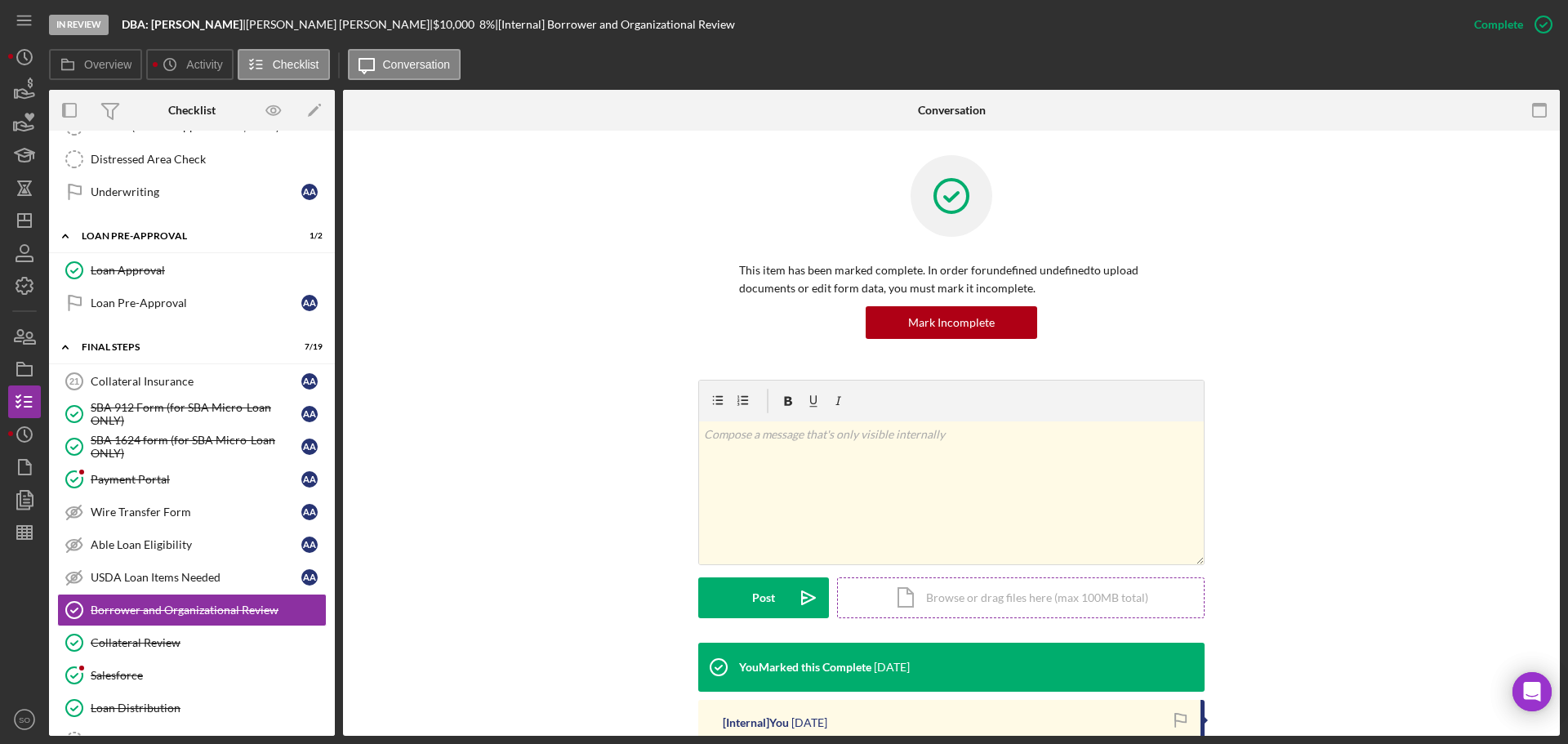
scroll to position [299, 0]
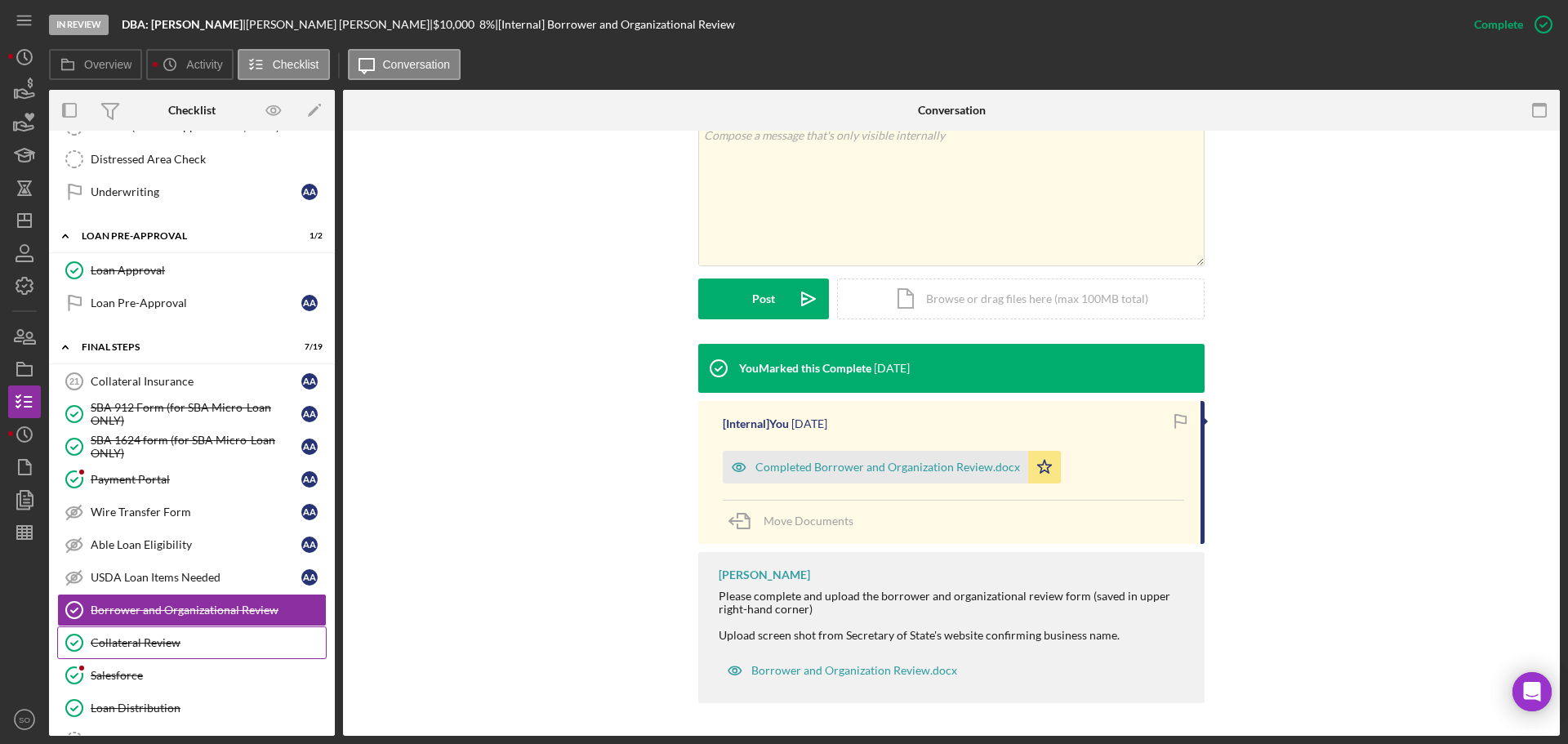
click at [217, 639] on div "Collateral Review" at bounding box center [208, 643] width 235 height 13
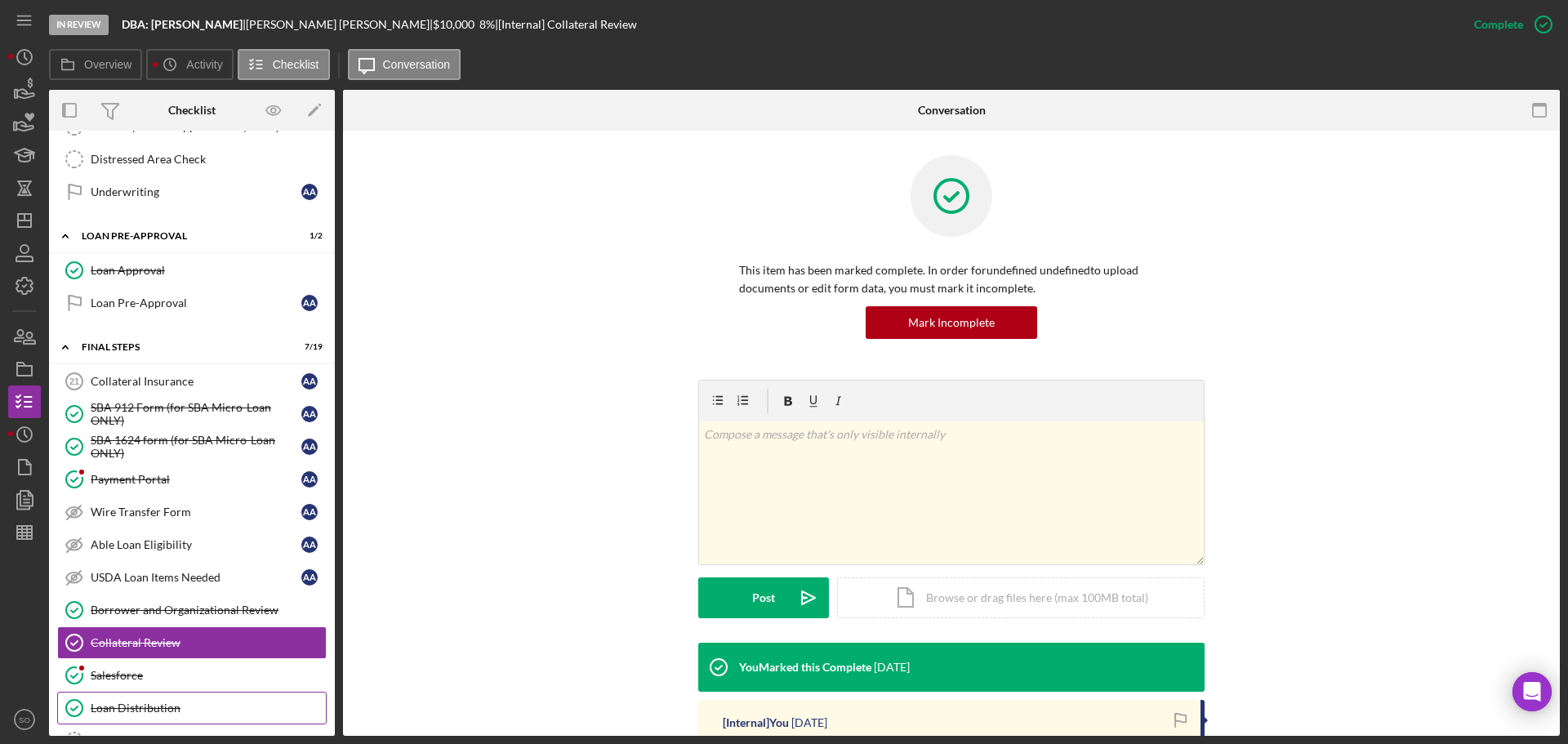
scroll to position [1640, 0]
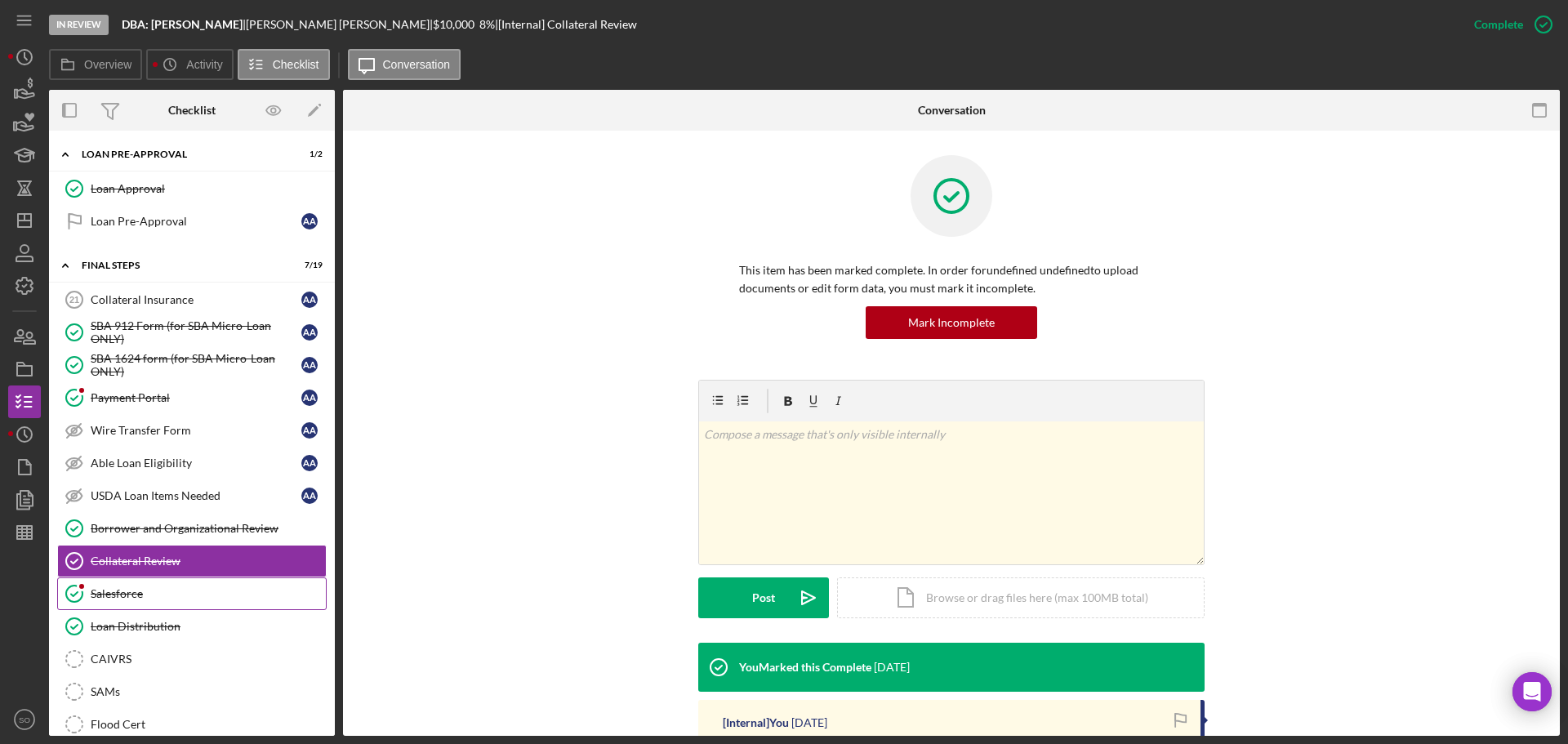
click at [151, 602] on link "Salesforce Salesforce" at bounding box center [191, 594] width 269 height 33
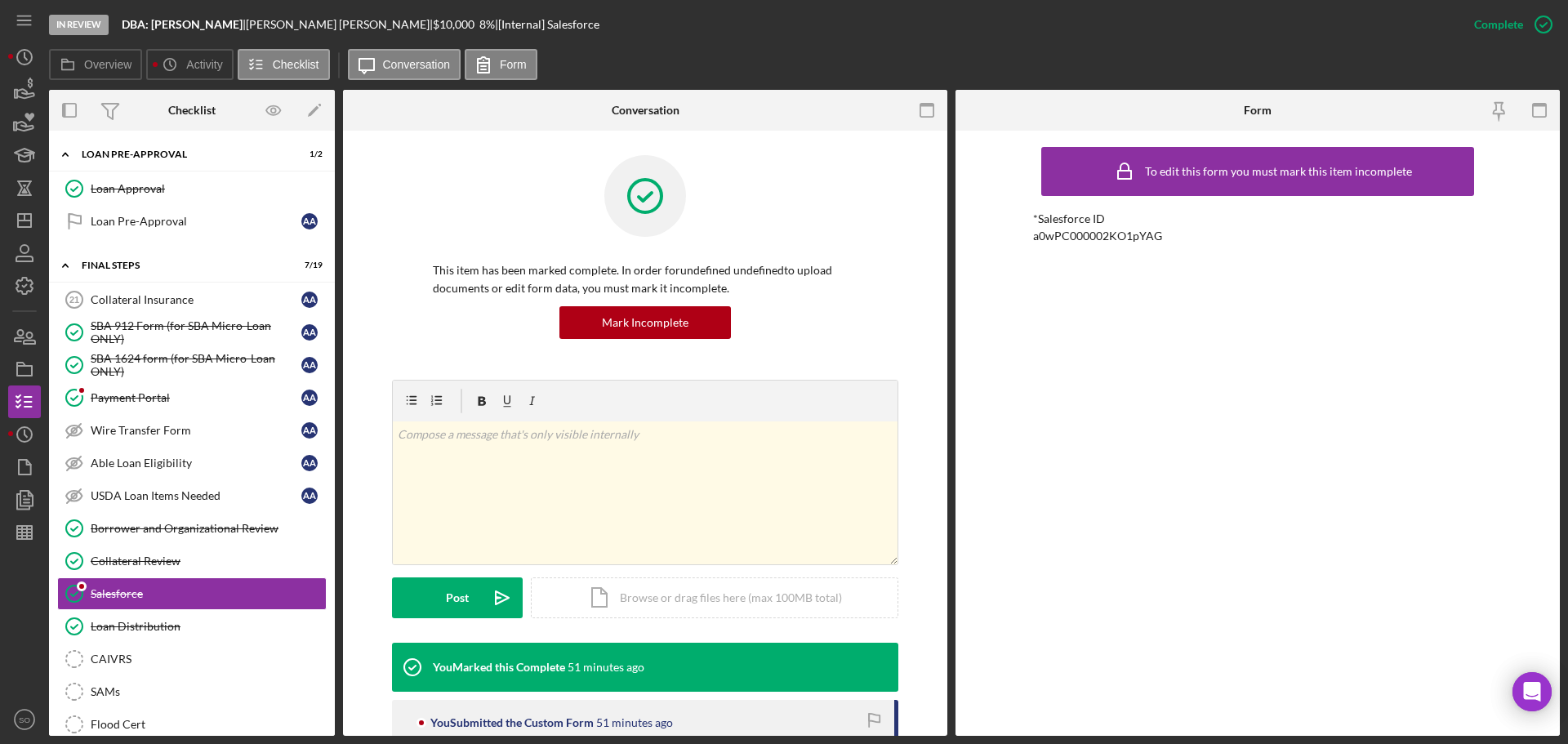
scroll to position [147, 0]
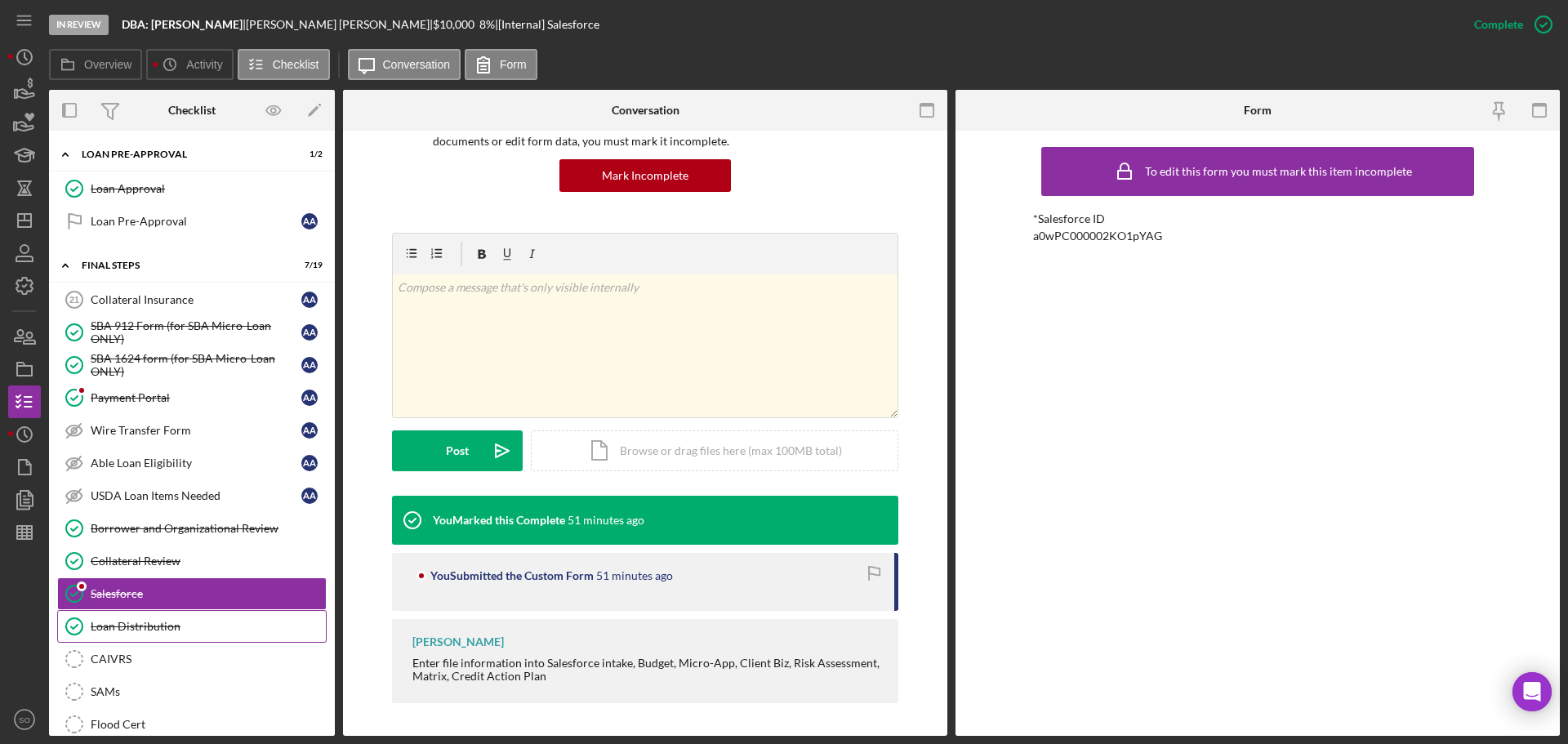
click at [183, 621] on div "Loan Distribution" at bounding box center [208, 626] width 235 height 13
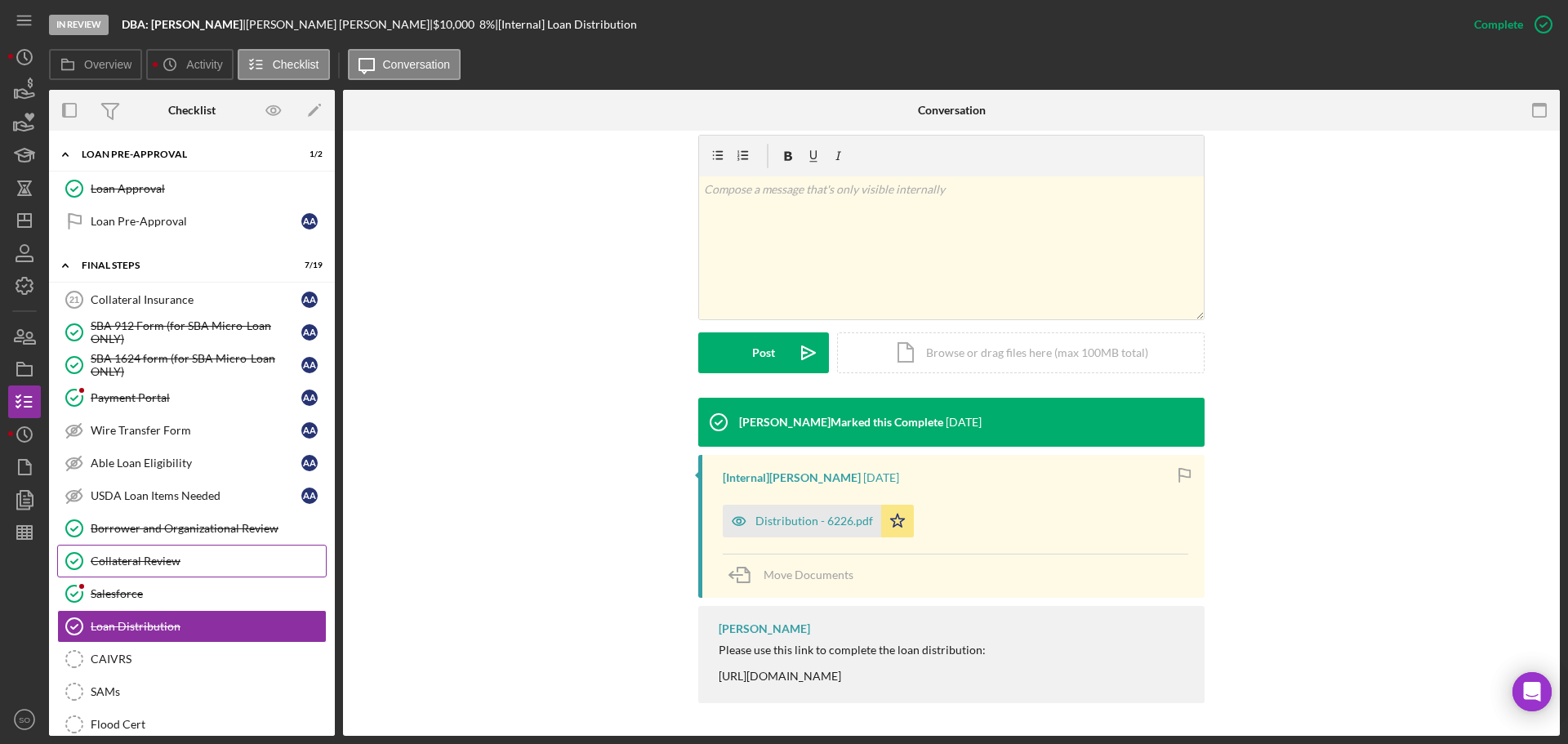
scroll to position [1861, 0]
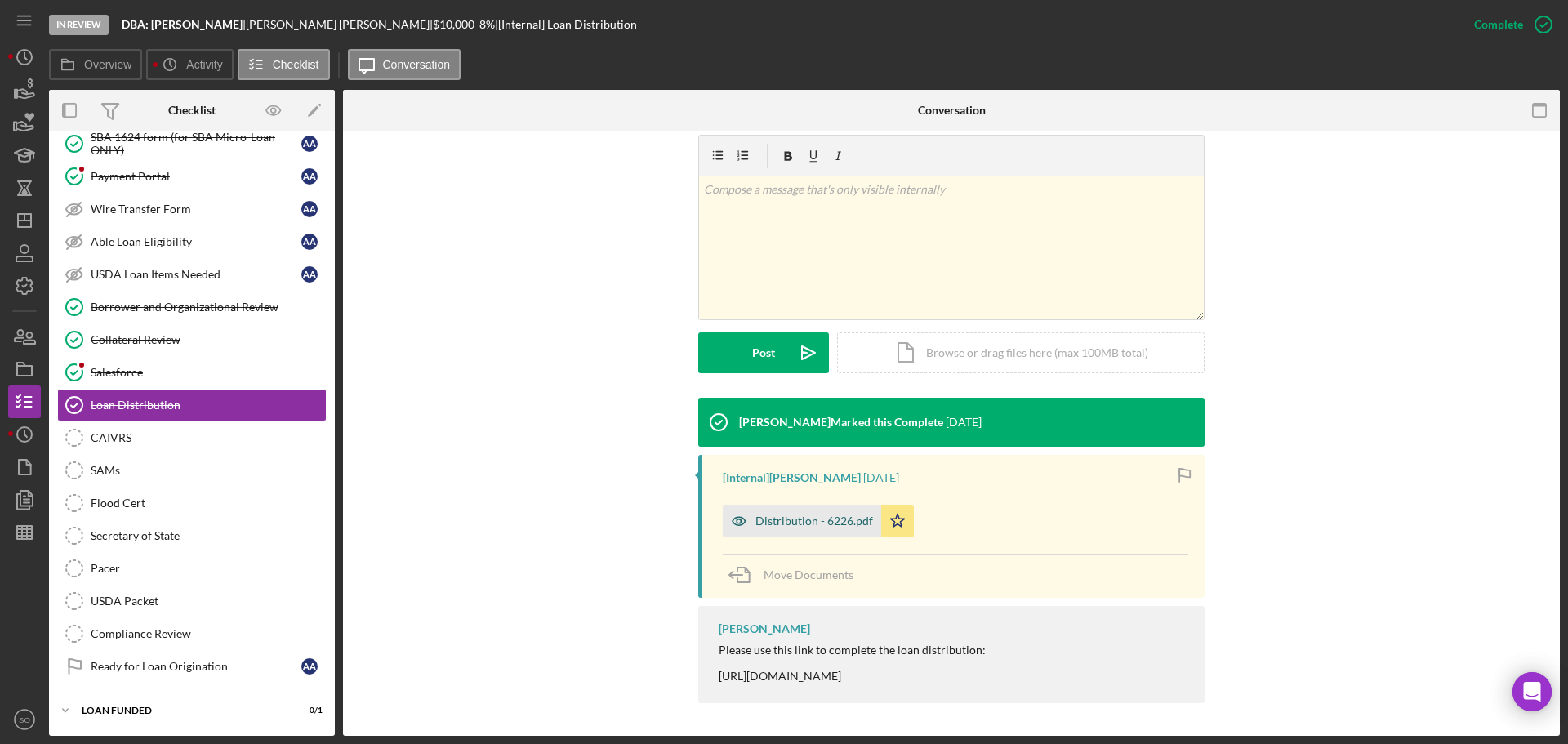
click at [813, 516] on div "Distribution - 6226.pdf" at bounding box center [814, 521] width 118 height 13
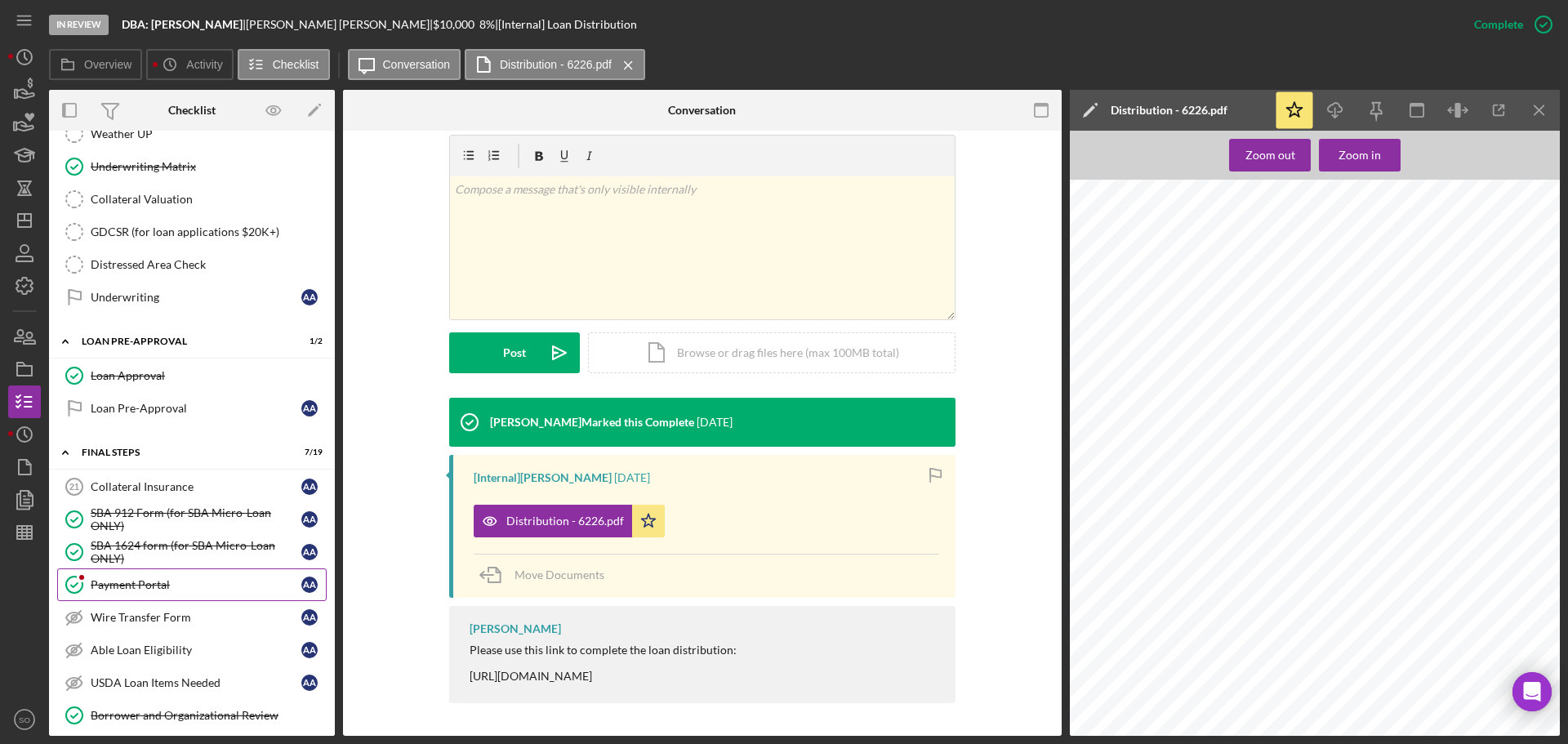
scroll to position [1371, 0]
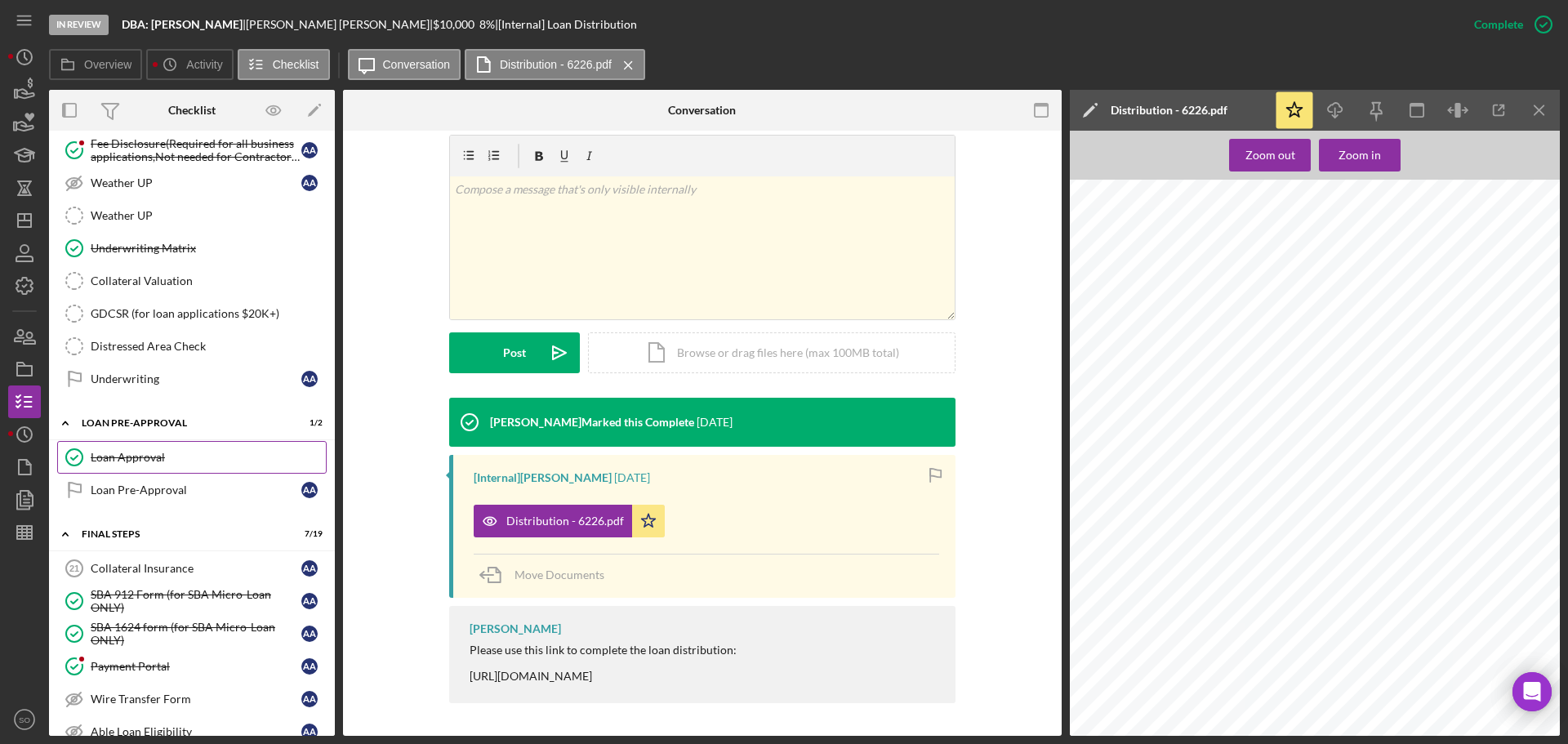
click at [207, 451] on div "Loan Approval" at bounding box center [208, 458] width 235 height 13
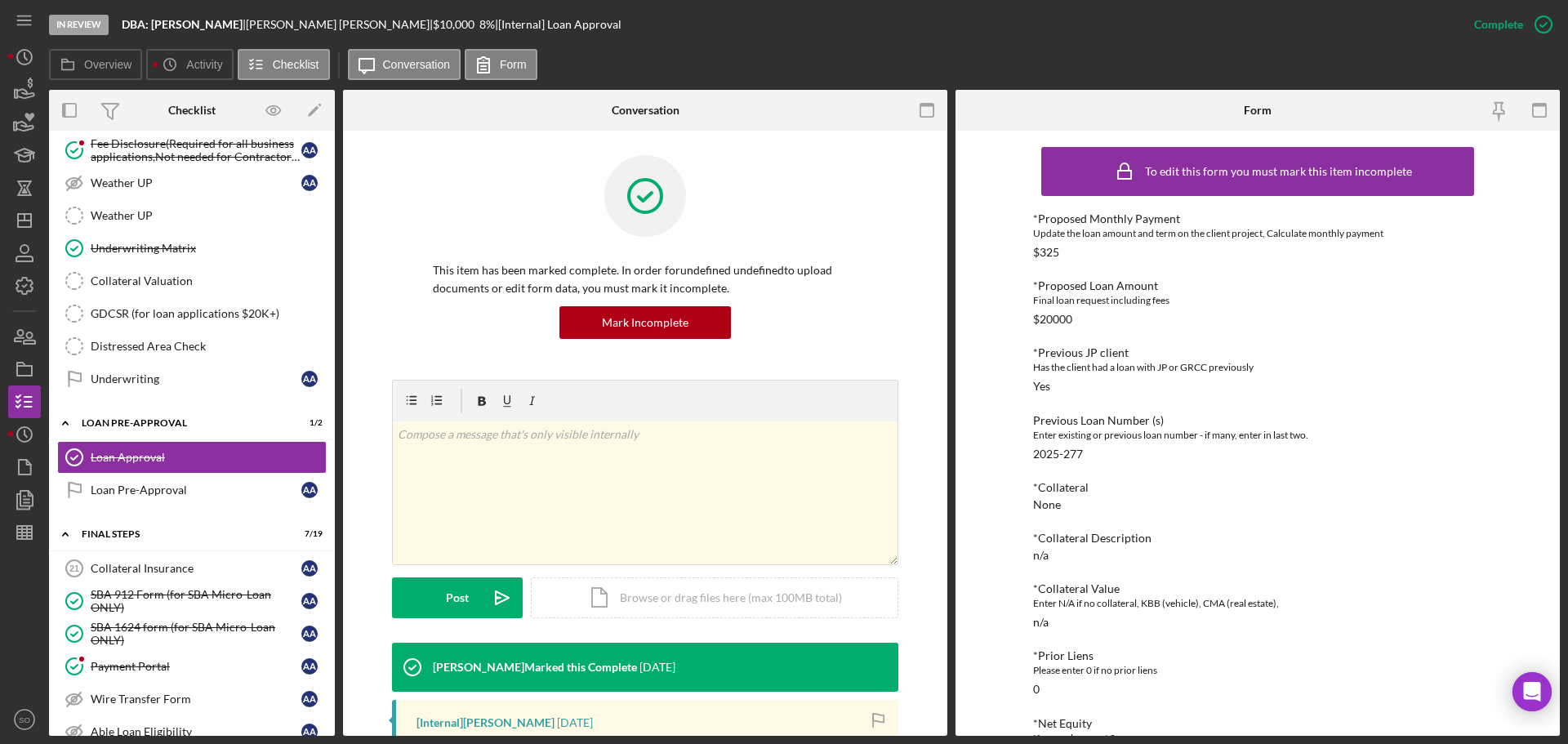
scroll to position [408, 0]
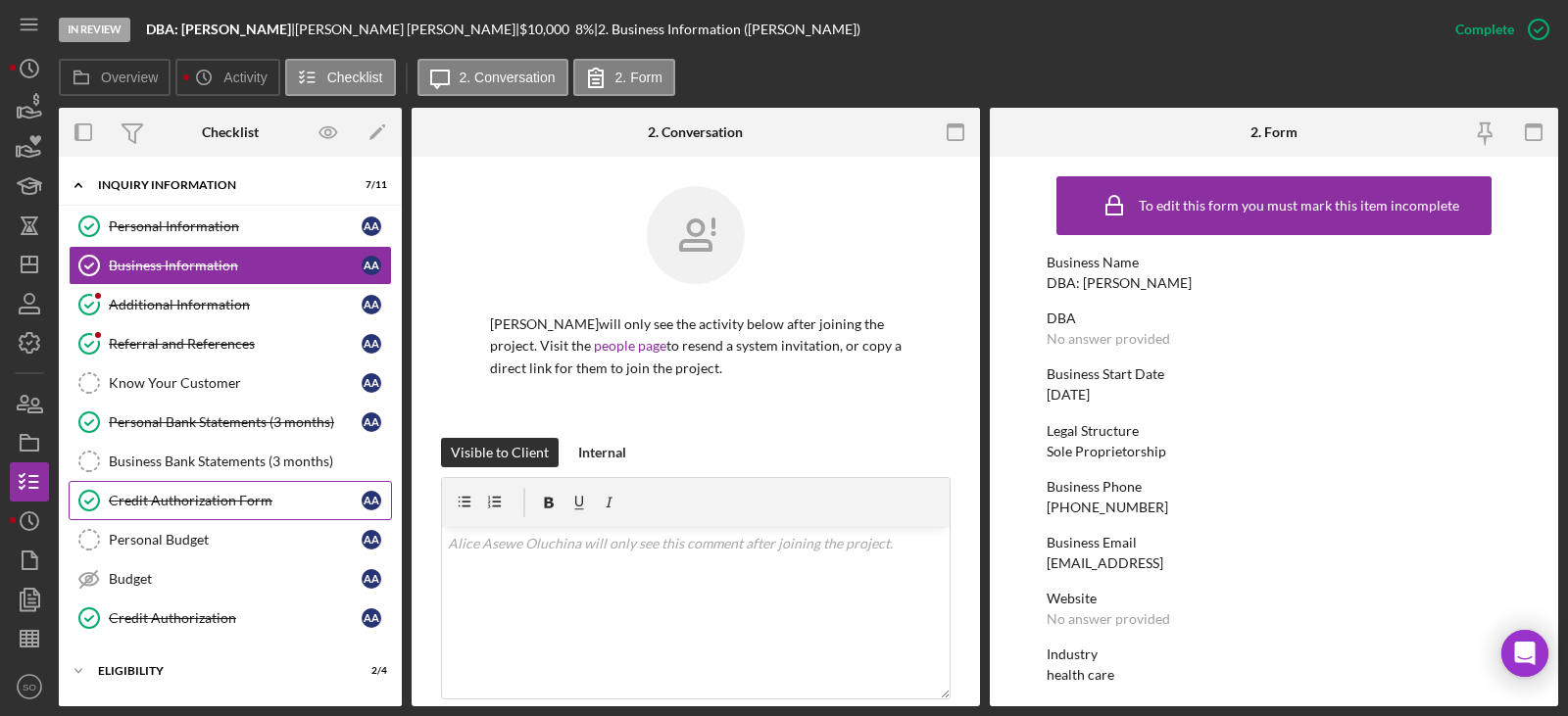
click at [259, 386] on link "Credit Authorization Form Credit Authorization Form A A" at bounding box center [230, 501] width 323 height 39
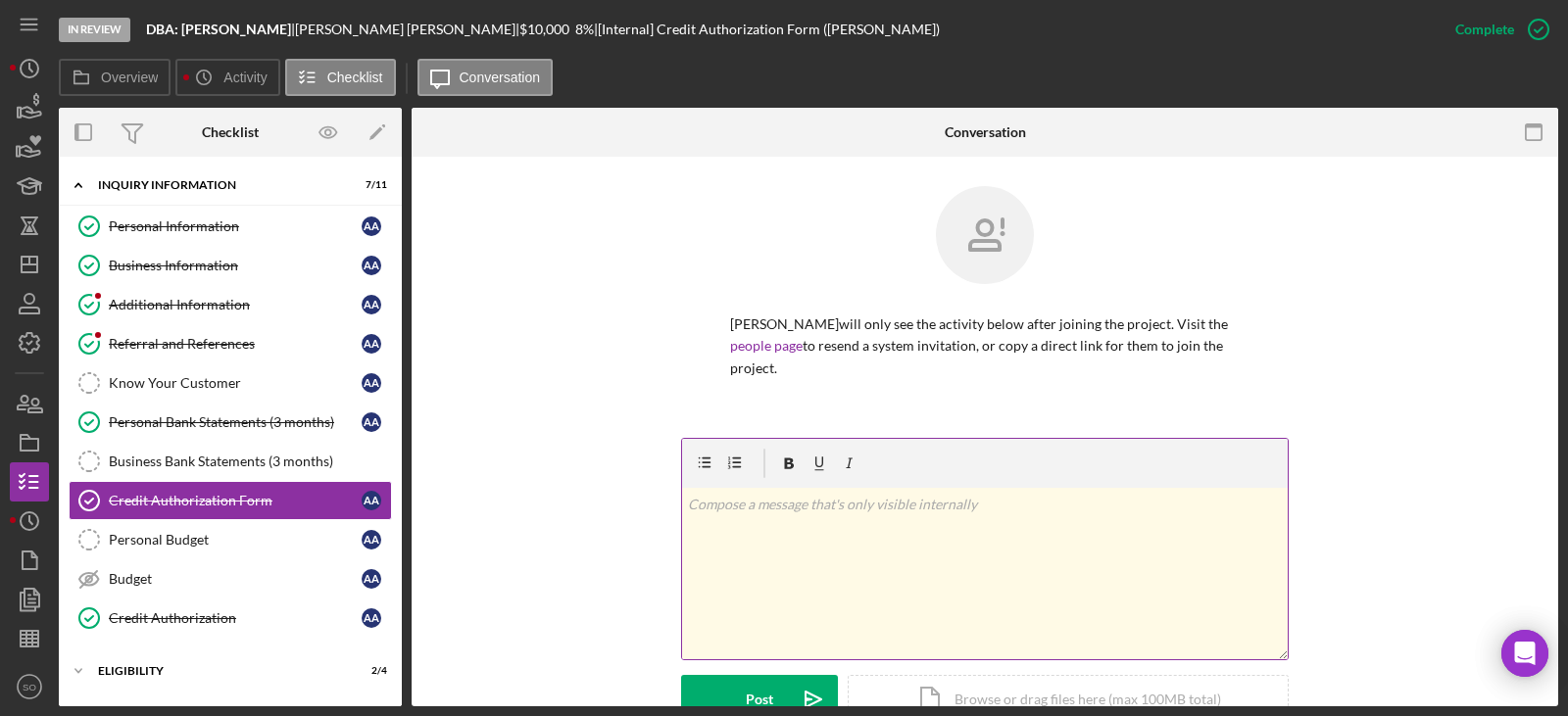
scroll to position [490, 0]
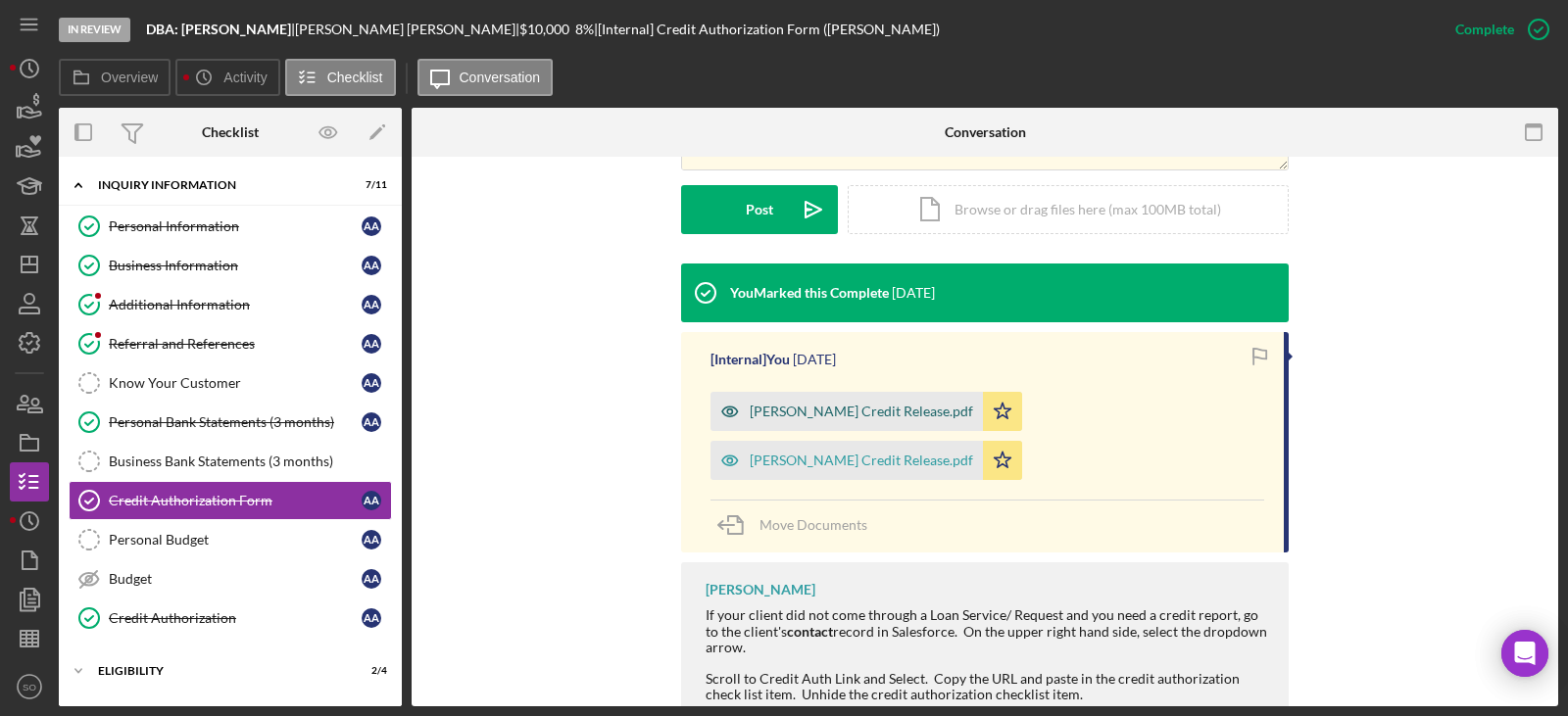
click at [826, 386] on div "[PERSON_NAME] Credit Release.pdf" at bounding box center [861, 412] width 224 height 16
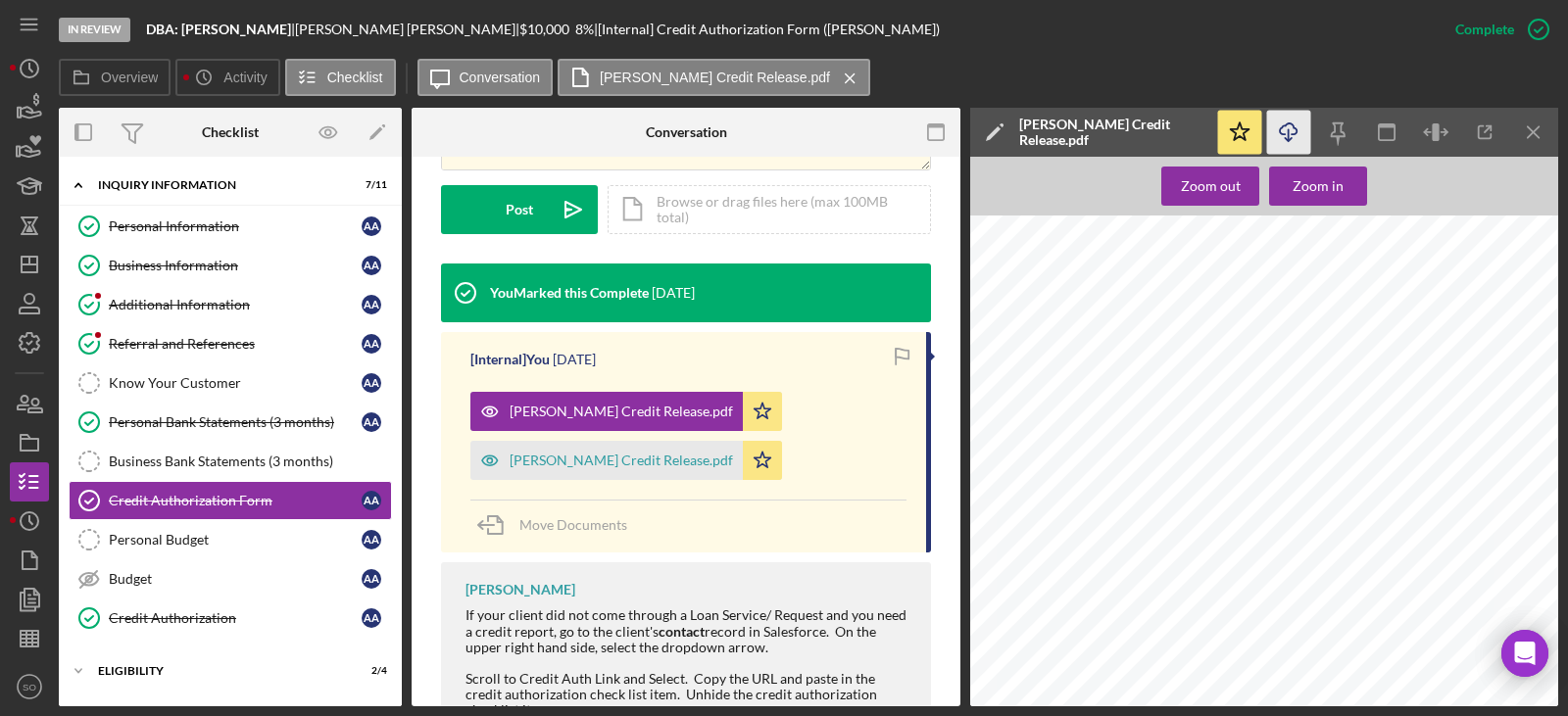
click at [932, 134] on icon "Icon/Download" at bounding box center [1288, 133] width 44 height 44
click at [164, 217] on link "Personal Information Personal Information A A" at bounding box center [230, 227] width 323 height 39
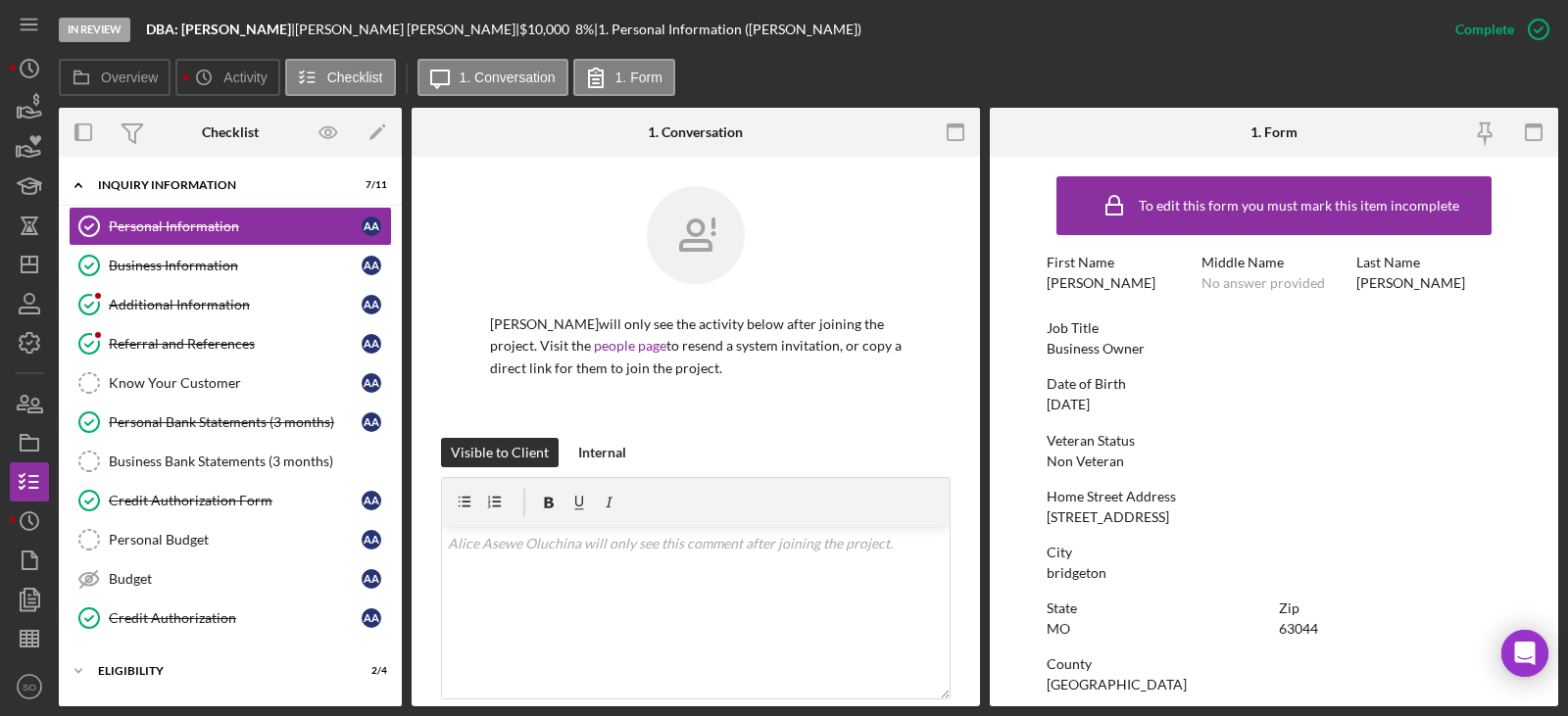
click at [932, 386] on div "[STREET_ADDRESS]" at bounding box center [1108, 518] width 123 height 16
copy div "[STREET_ADDRESS]"
click at [932, 386] on div "[GEOGRAPHIC_DATA]" at bounding box center [1116, 686] width 140 height 16
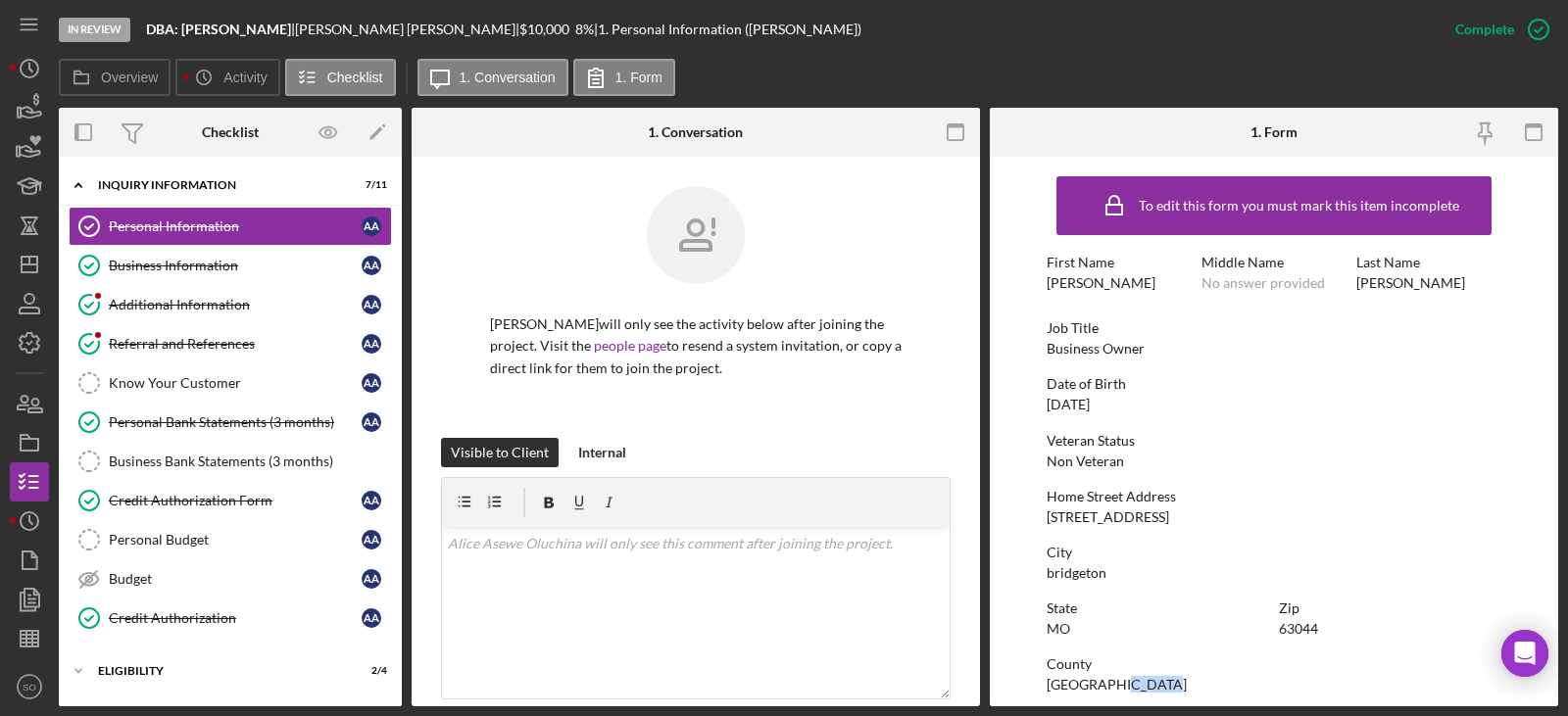
click at [932, 386] on div "[GEOGRAPHIC_DATA]" at bounding box center [1116, 686] width 140 height 16
copy div "[GEOGRAPHIC_DATA]"
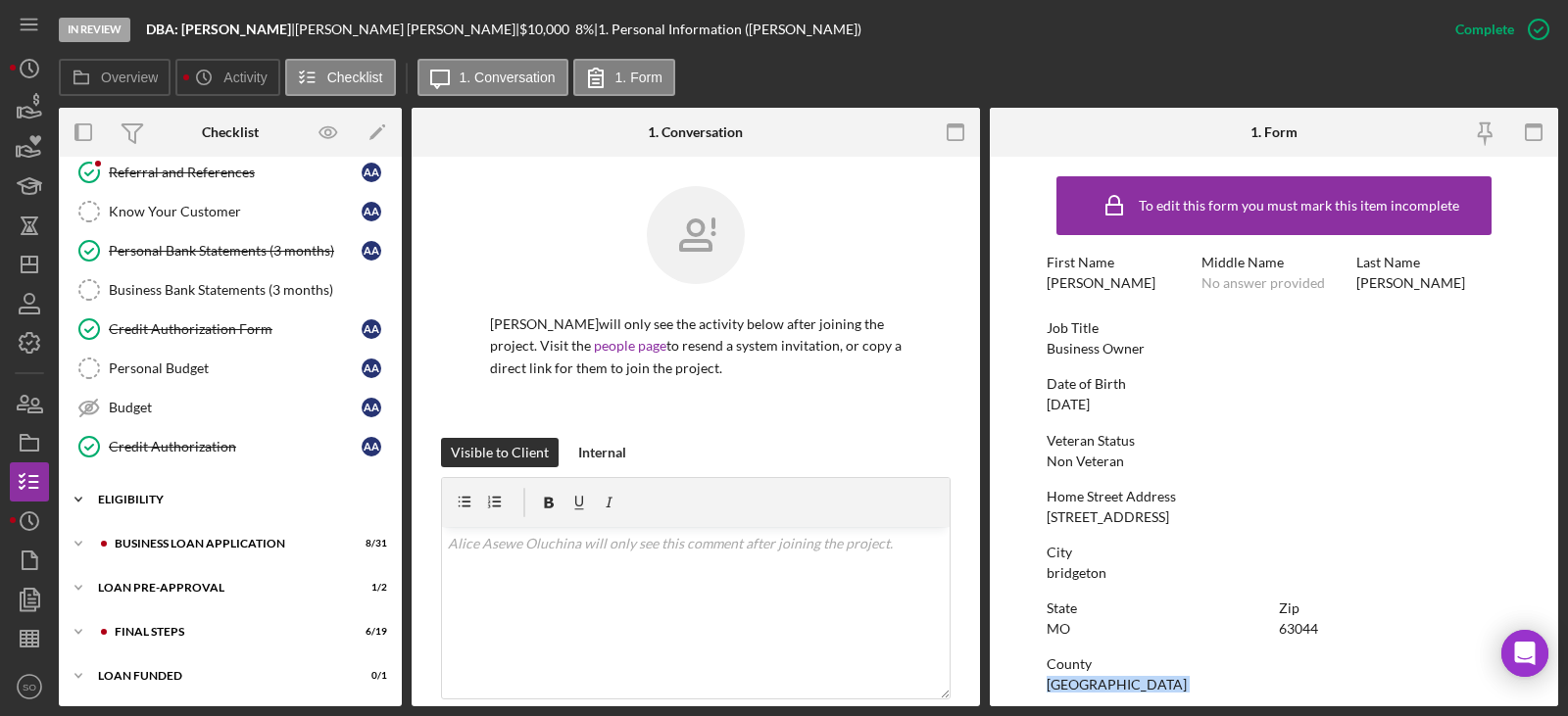
click at [171, 386] on div "ELIGIBILITY" at bounding box center [238, 500] width 279 height 12
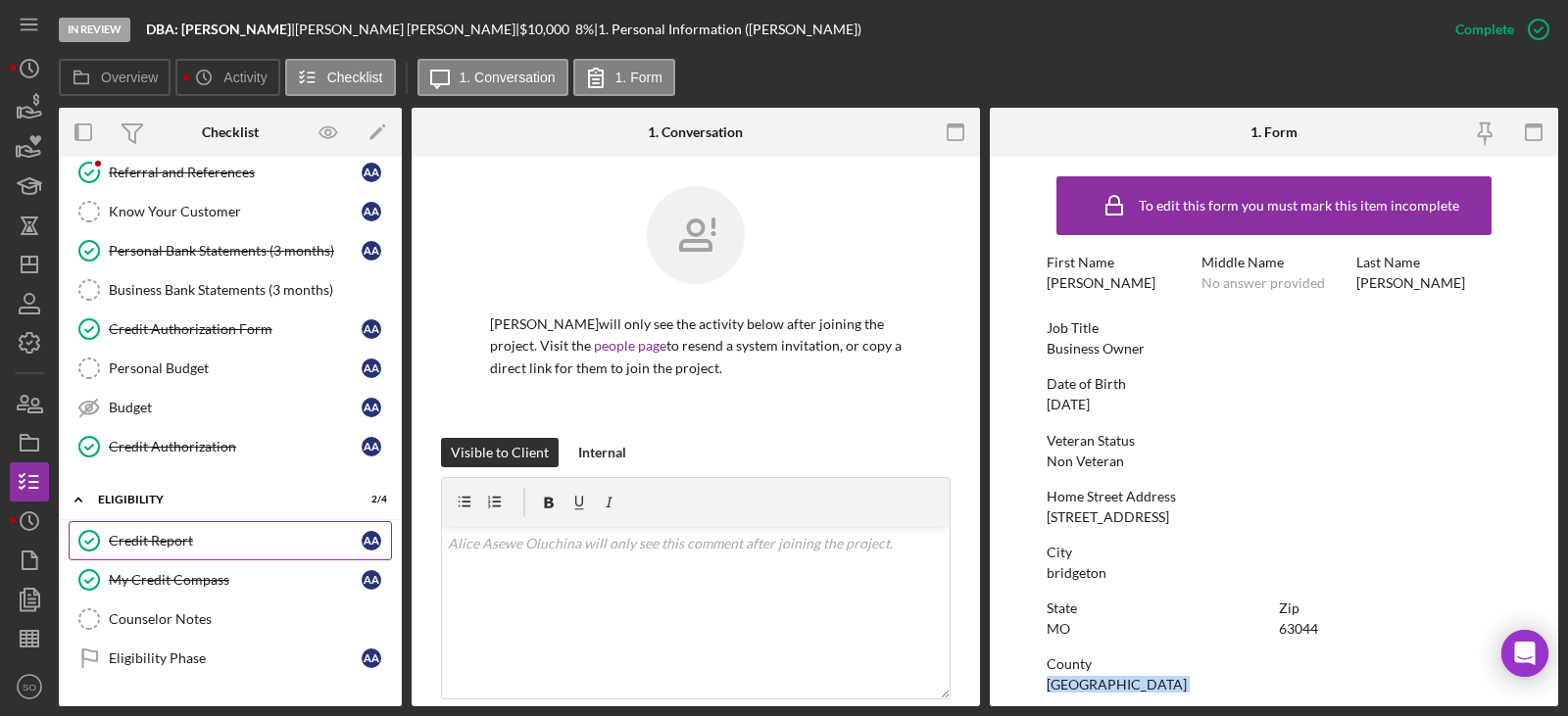
click at [175, 386] on div "Credit Report" at bounding box center [235, 541] width 252 height 16
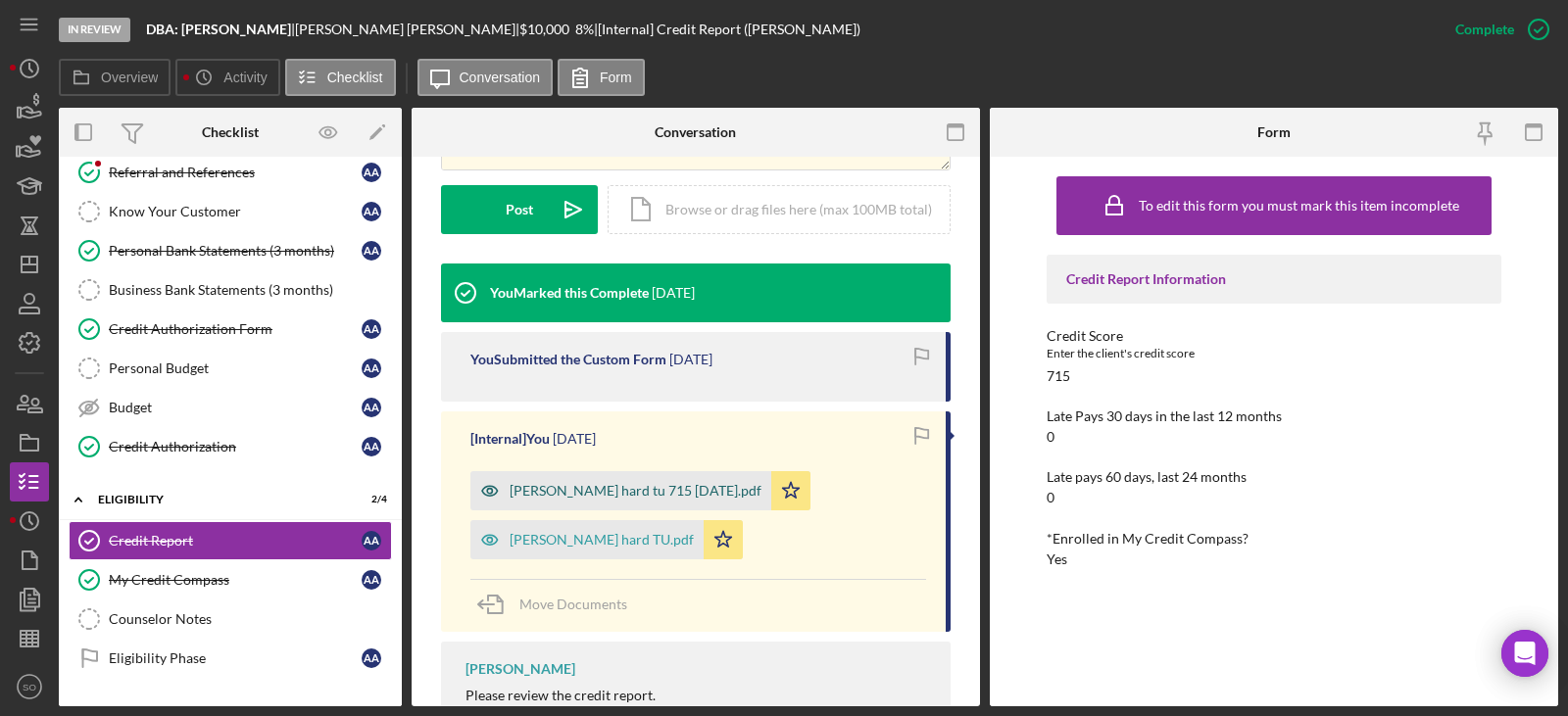
click at [564, 386] on div "[PERSON_NAME] hard tu 715 [DATE].pdf" at bounding box center [635, 491] width 251 height 16
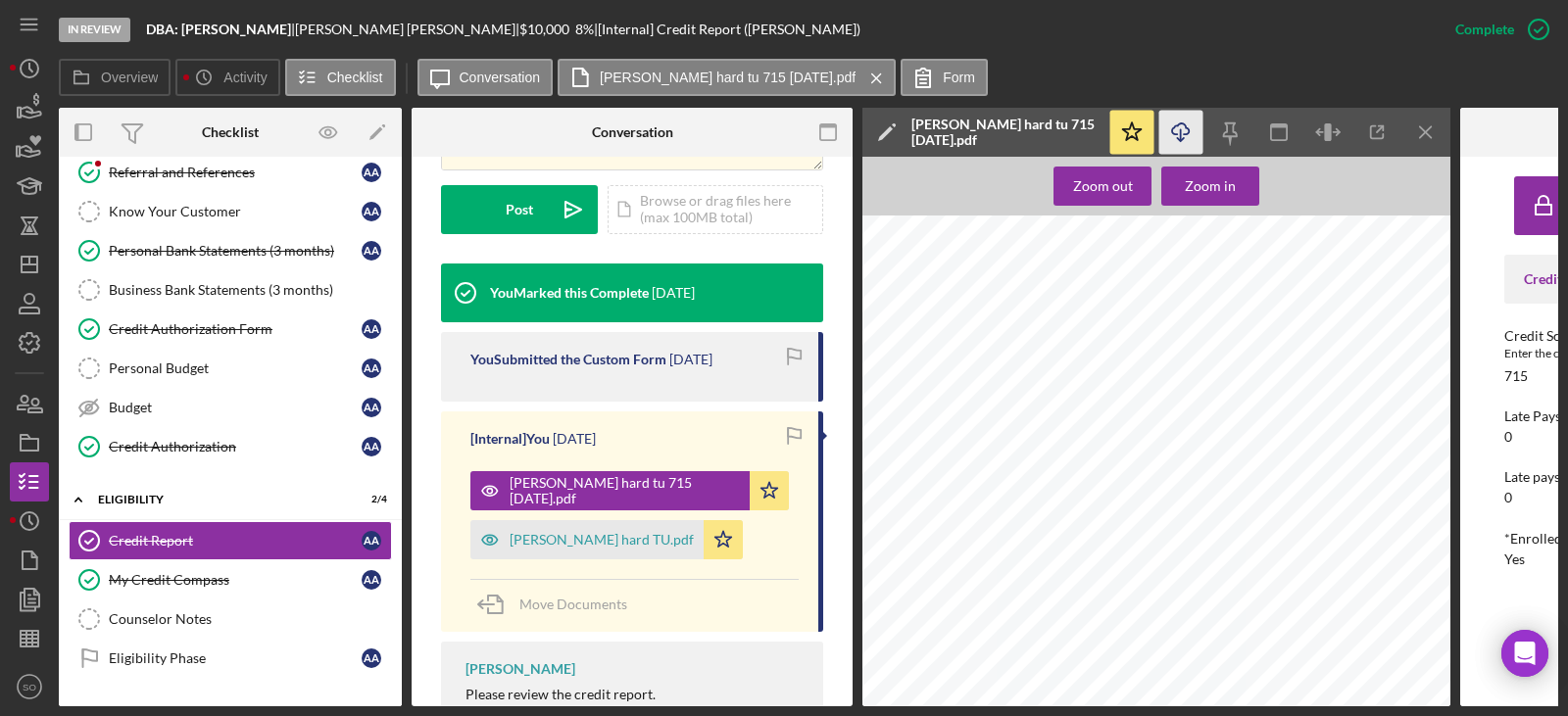
click at [932, 141] on g "button" at bounding box center [1179, 133] width 17 height 18
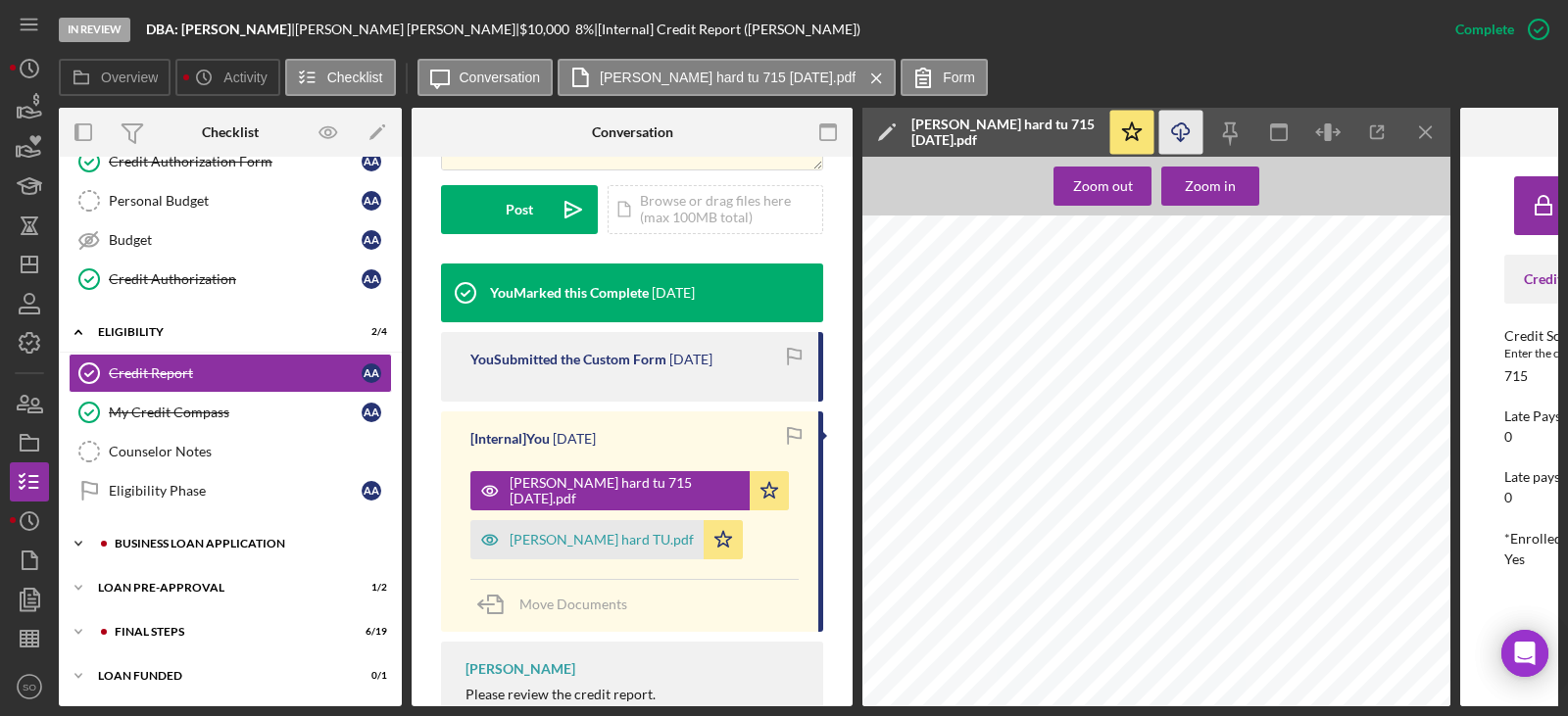
click at [212, 386] on div "BUSINESS LOAN APPLICATION" at bounding box center [245, 544] width 262 height 12
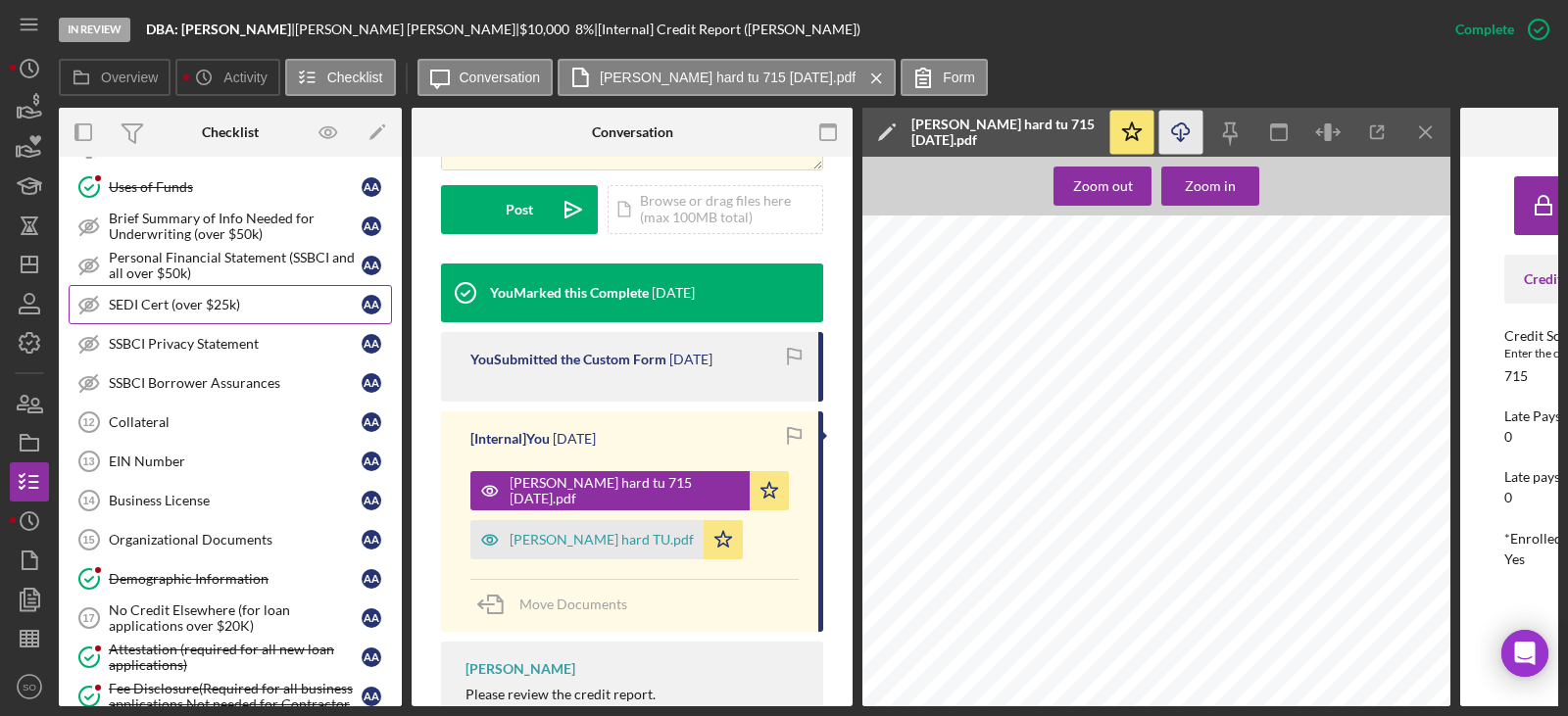
scroll to position [1325, 0]
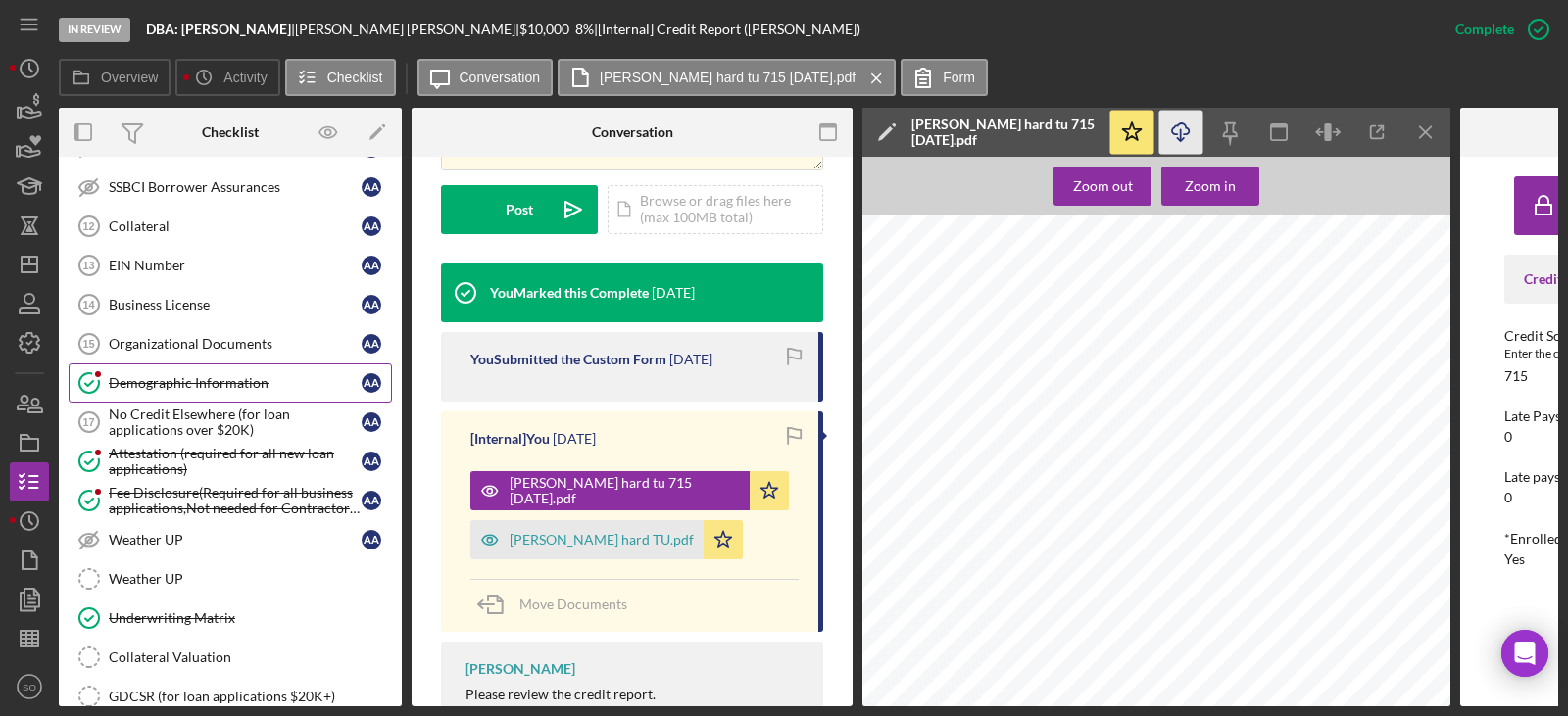
click at [186, 386] on link "Demographic Information Demographic Information A A" at bounding box center [230, 383] width 323 height 39
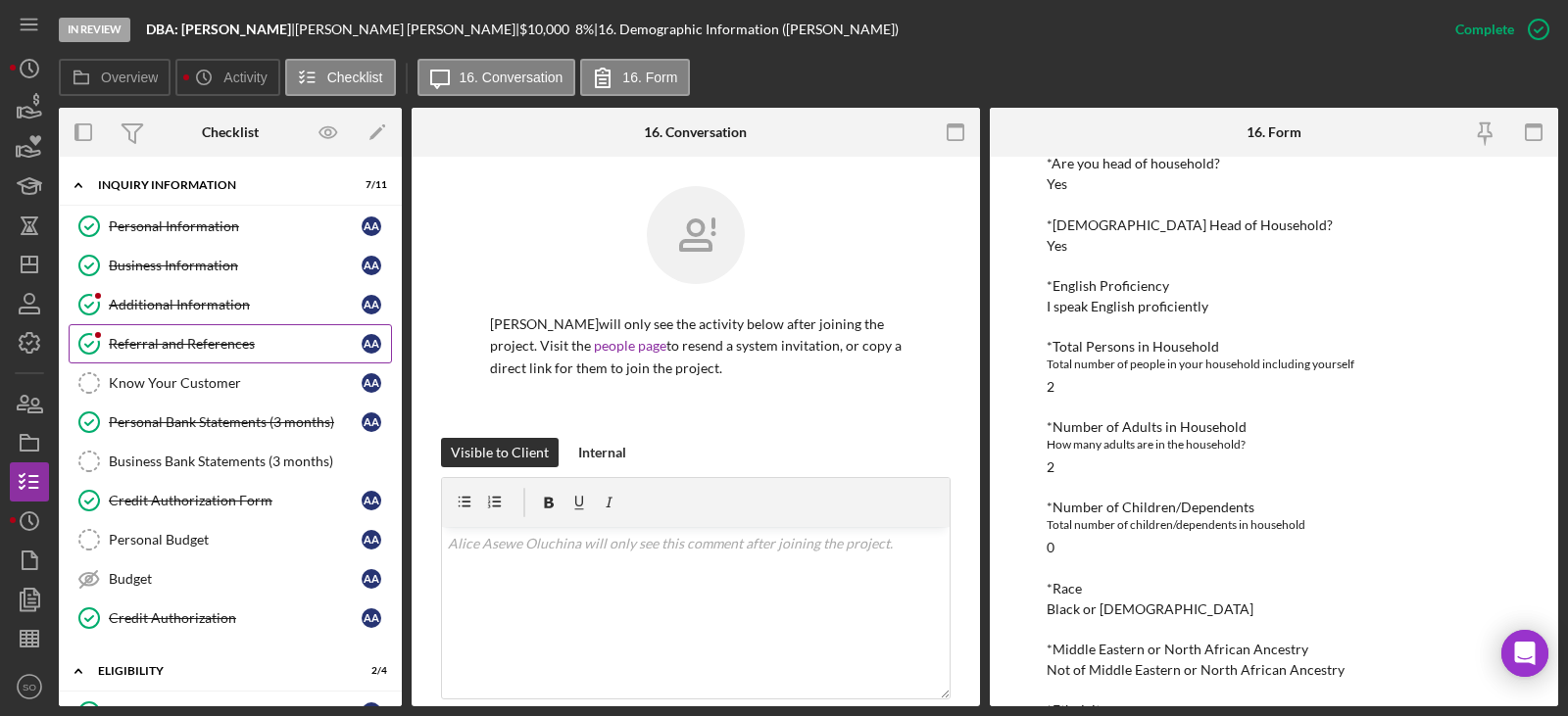
click at [193, 336] on div "Referral and References" at bounding box center [235, 344] width 252 height 16
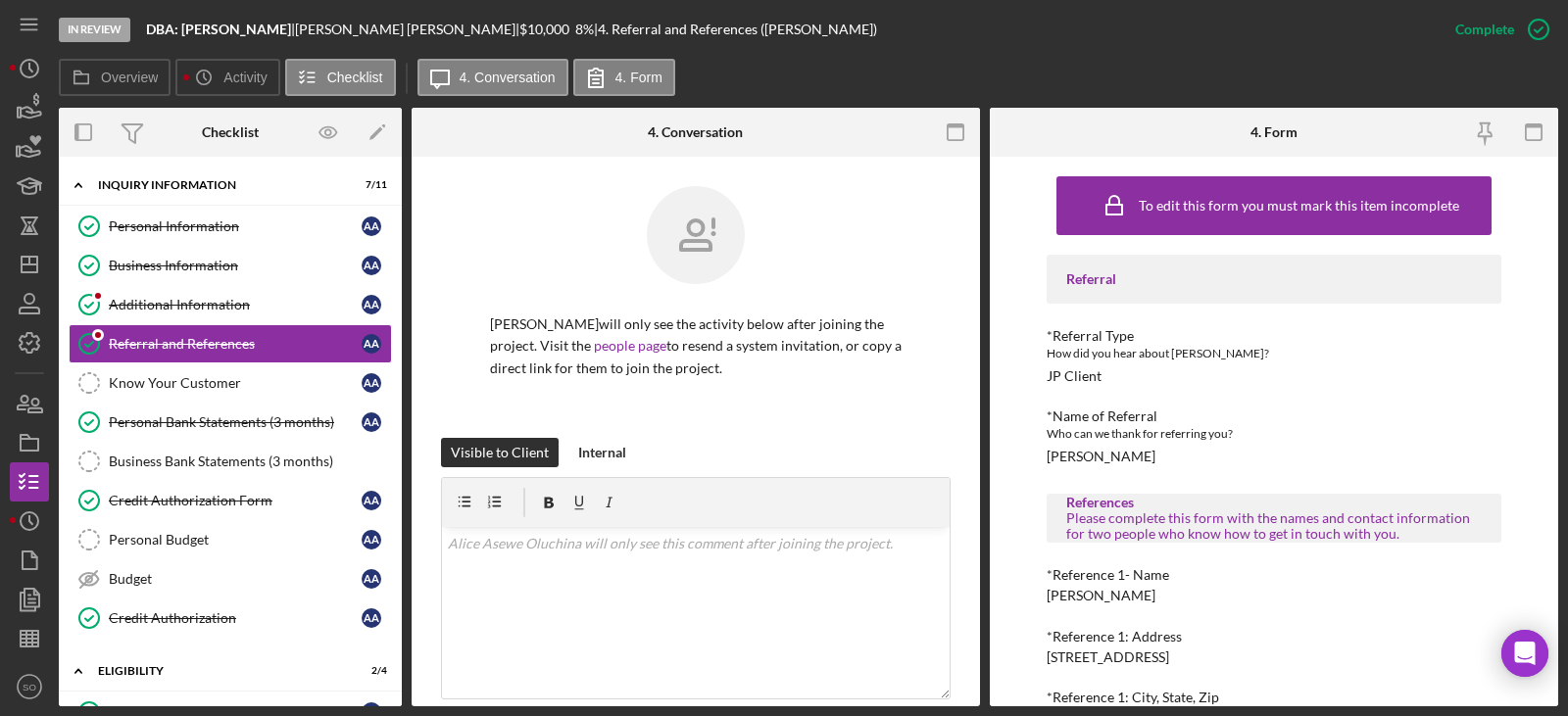
scroll to position [294, 0]
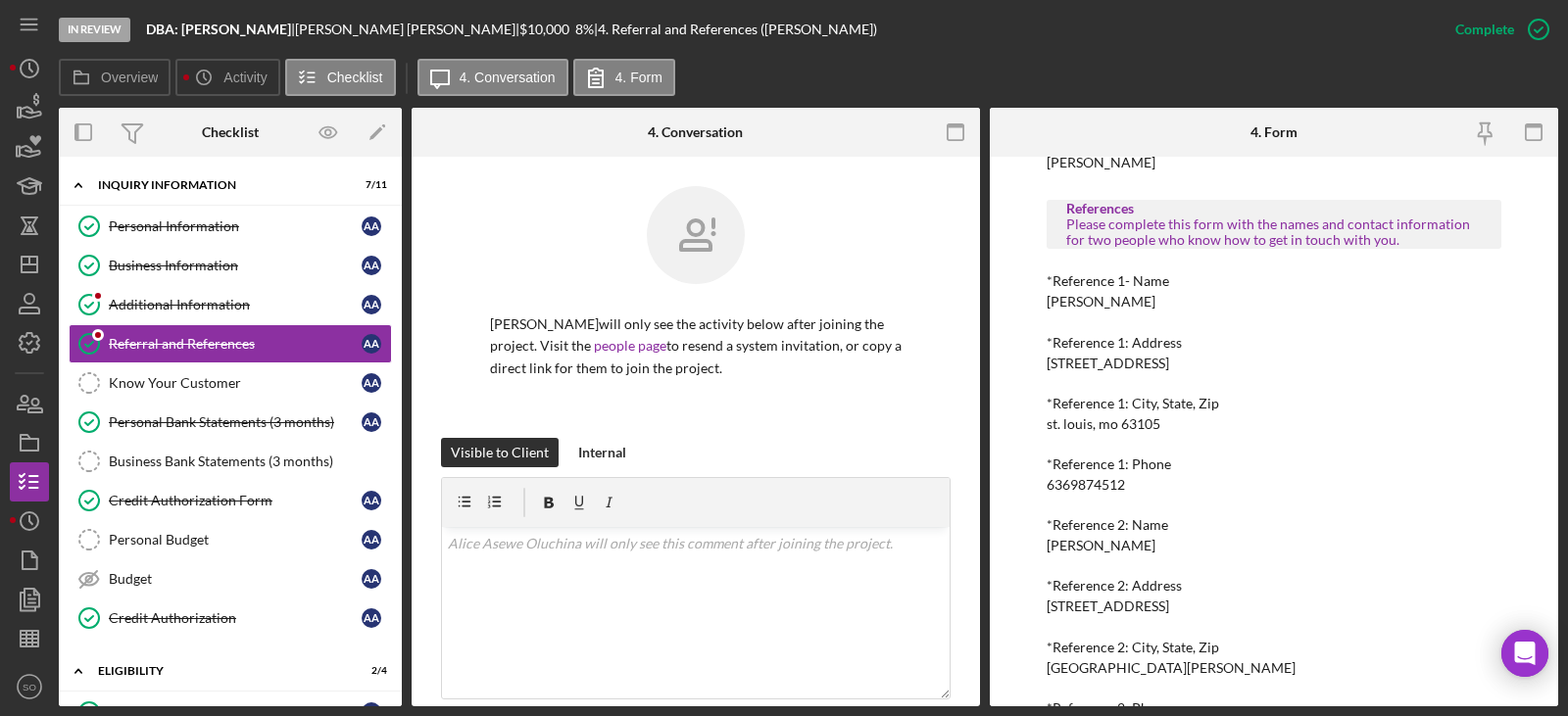
click at [932, 305] on div "[PERSON_NAME]" at bounding box center [1101, 302] width 109 height 16
copy div "[PERSON_NAME]"
click at [932, 386] on div "6369874512" at bounding box center [1086, 485] width 79 height 16
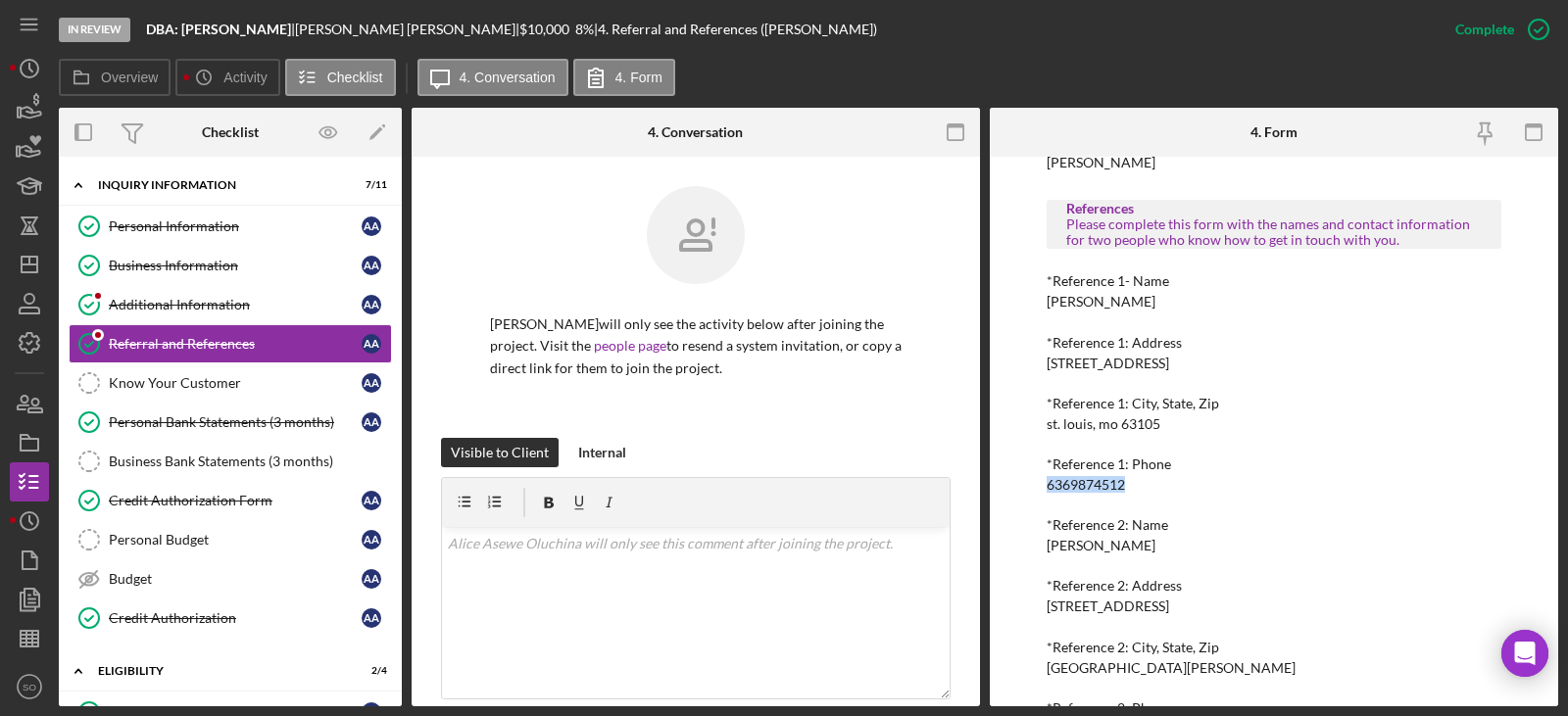
click at [932, 386] on div "6369874512" at bounding box center [1086, 485] width 79 height 16
copy div "6369874512"
click at [932, 386] on div "[PERSON_NAME]" at bounding box center [1101, 546] width 109 height 16
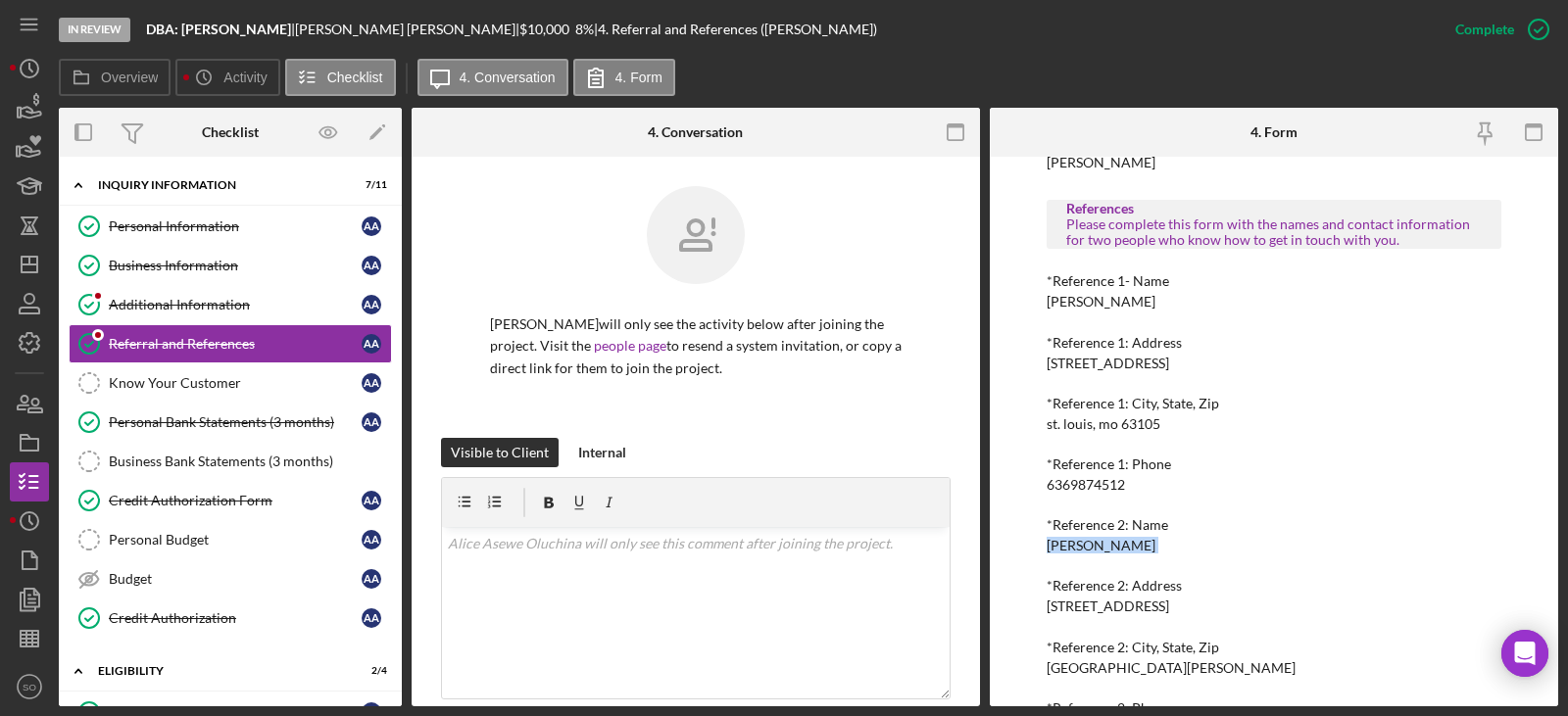
click at [932, 386] on div "[PERSON_NAME]" at bounding box center [1101, 546] width 109 height 16
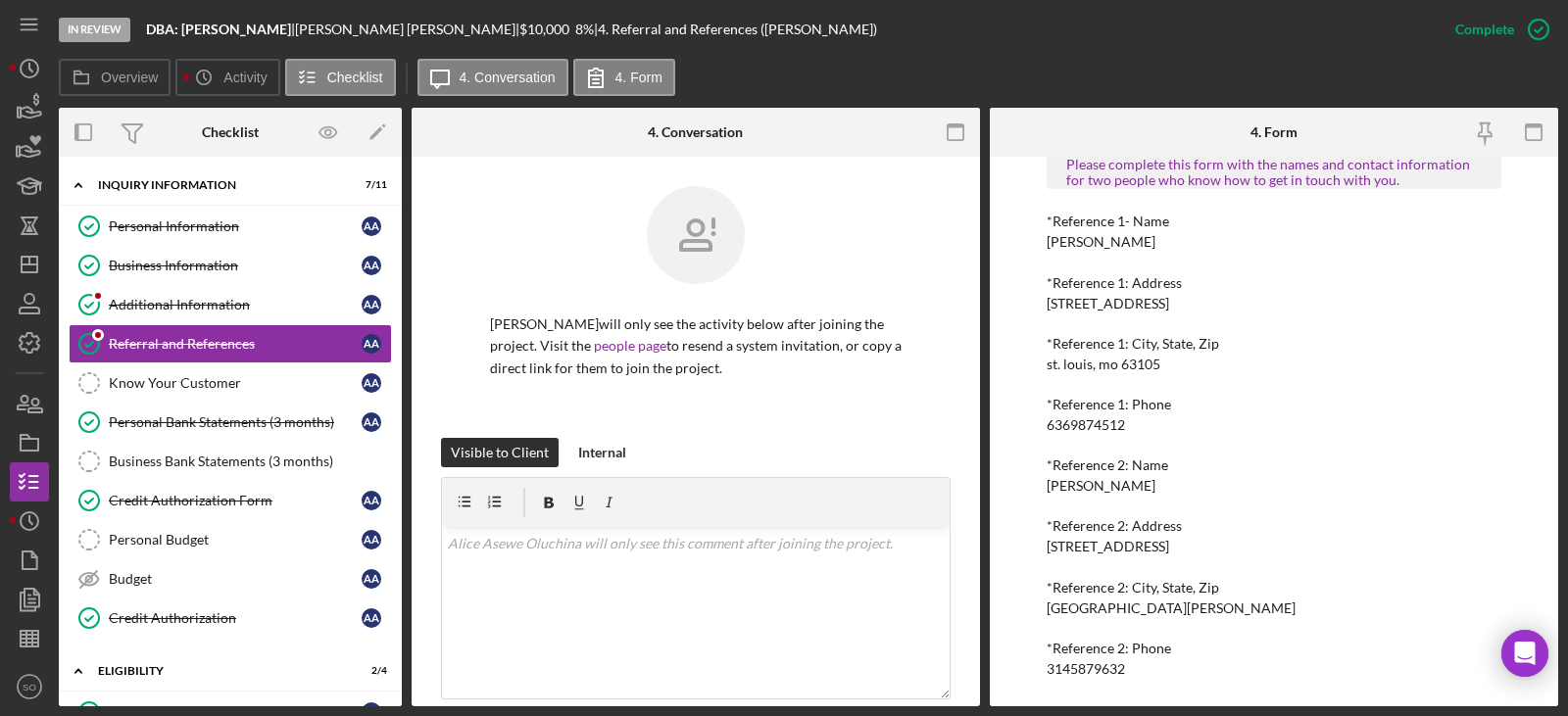
click at [932, 386] on div "3145879632" at bounding box center [1086, 670] width 79 height 16
copy div "3145879632"
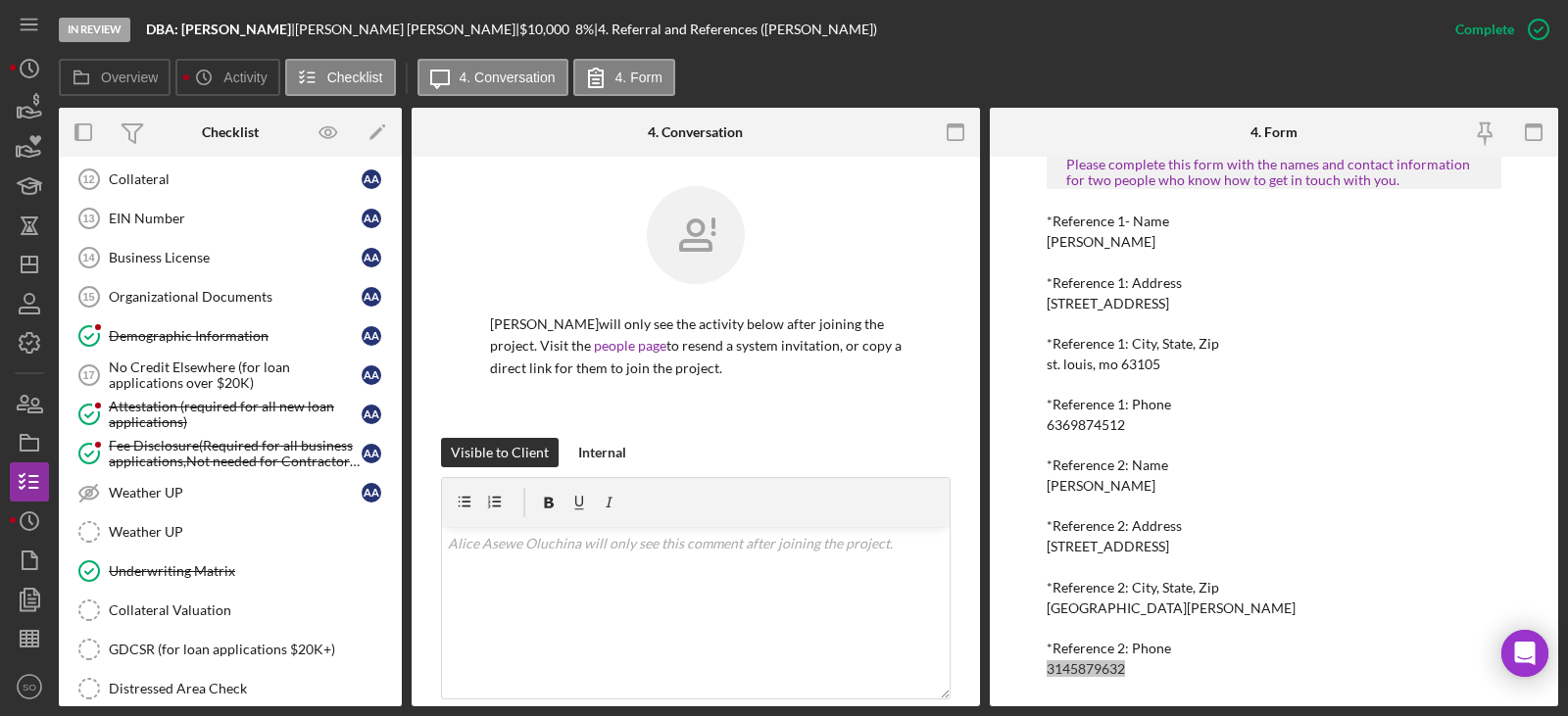
scroll to position [1470, 0]
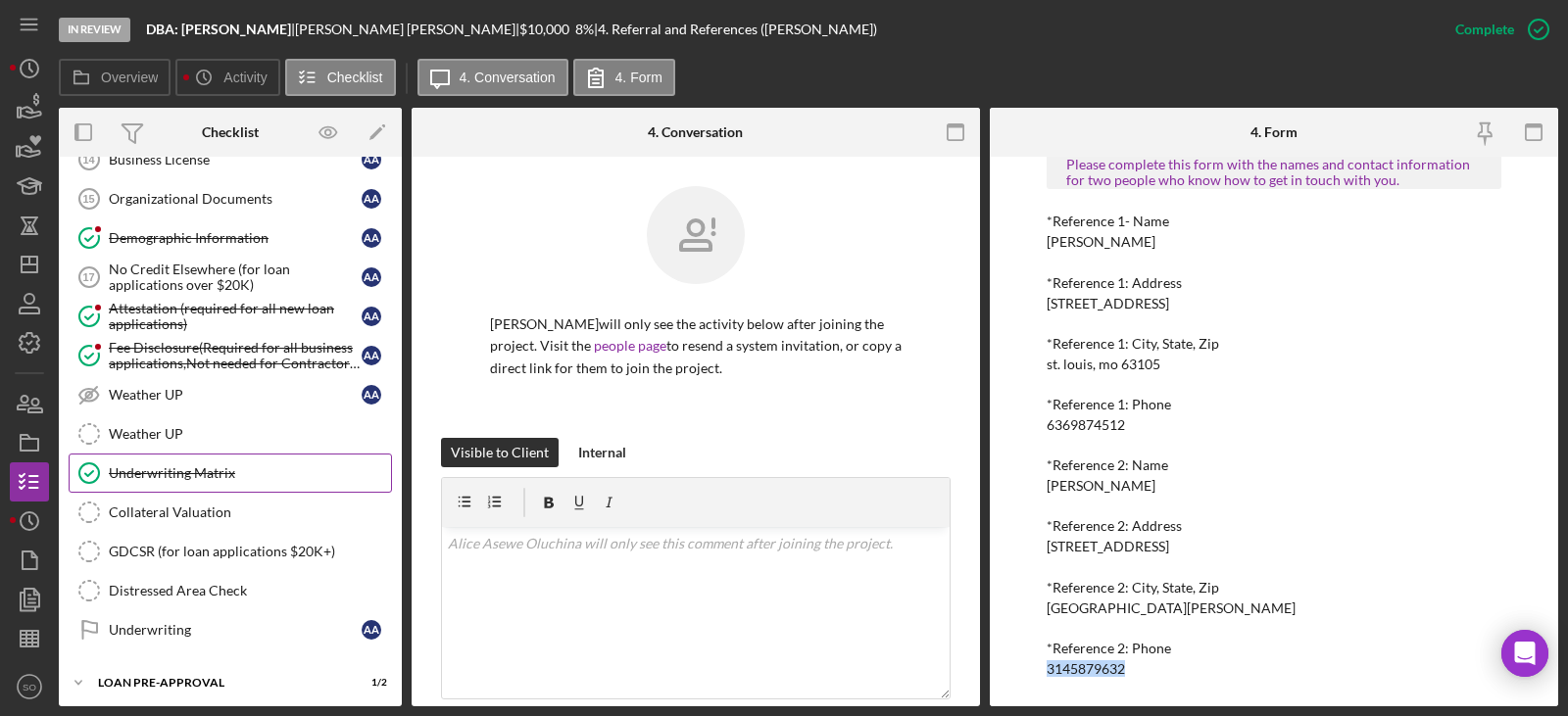
click at [180, 386] on link "Underwriting Matrix Underwriting Matrix" at bounding box center [230, 473] width 323 height 39
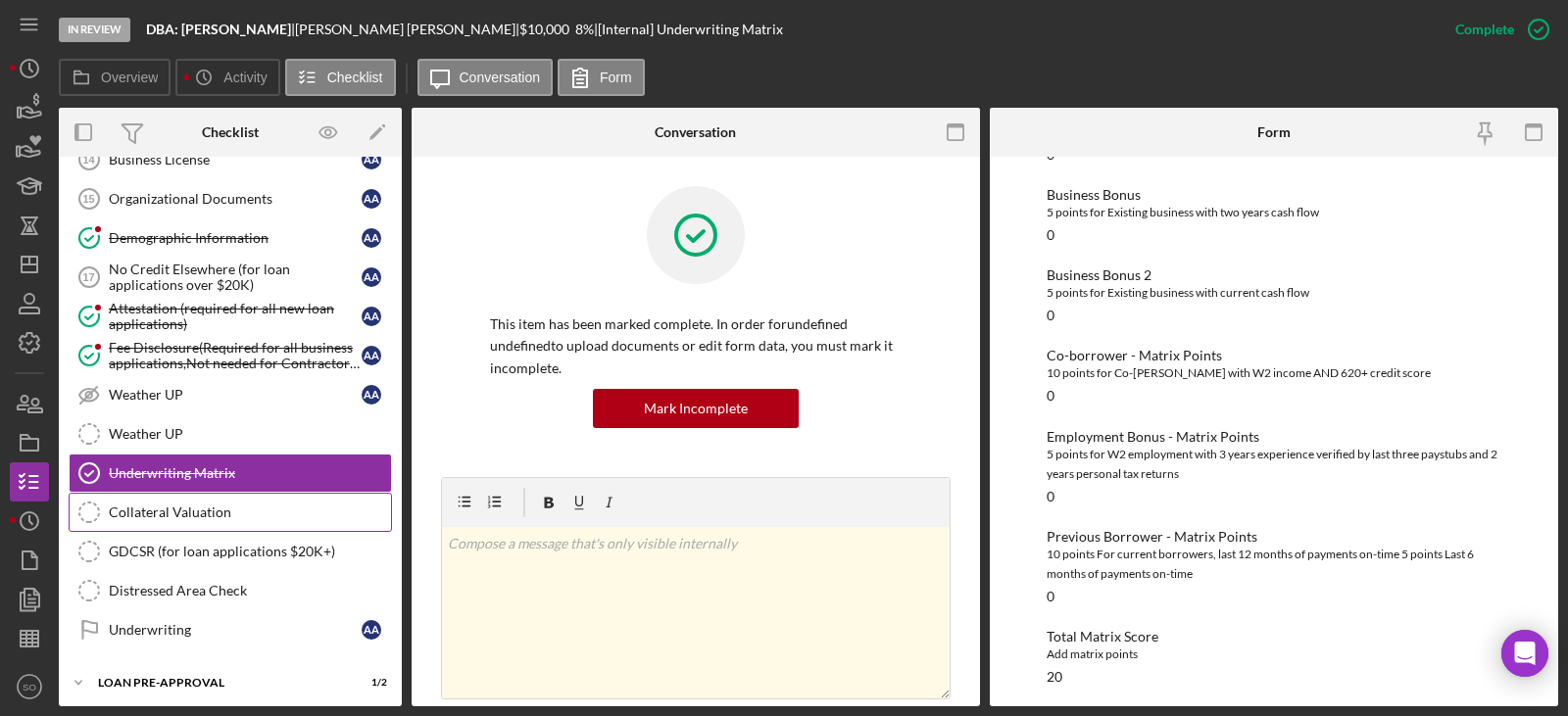
scroll to position [1566, 0]
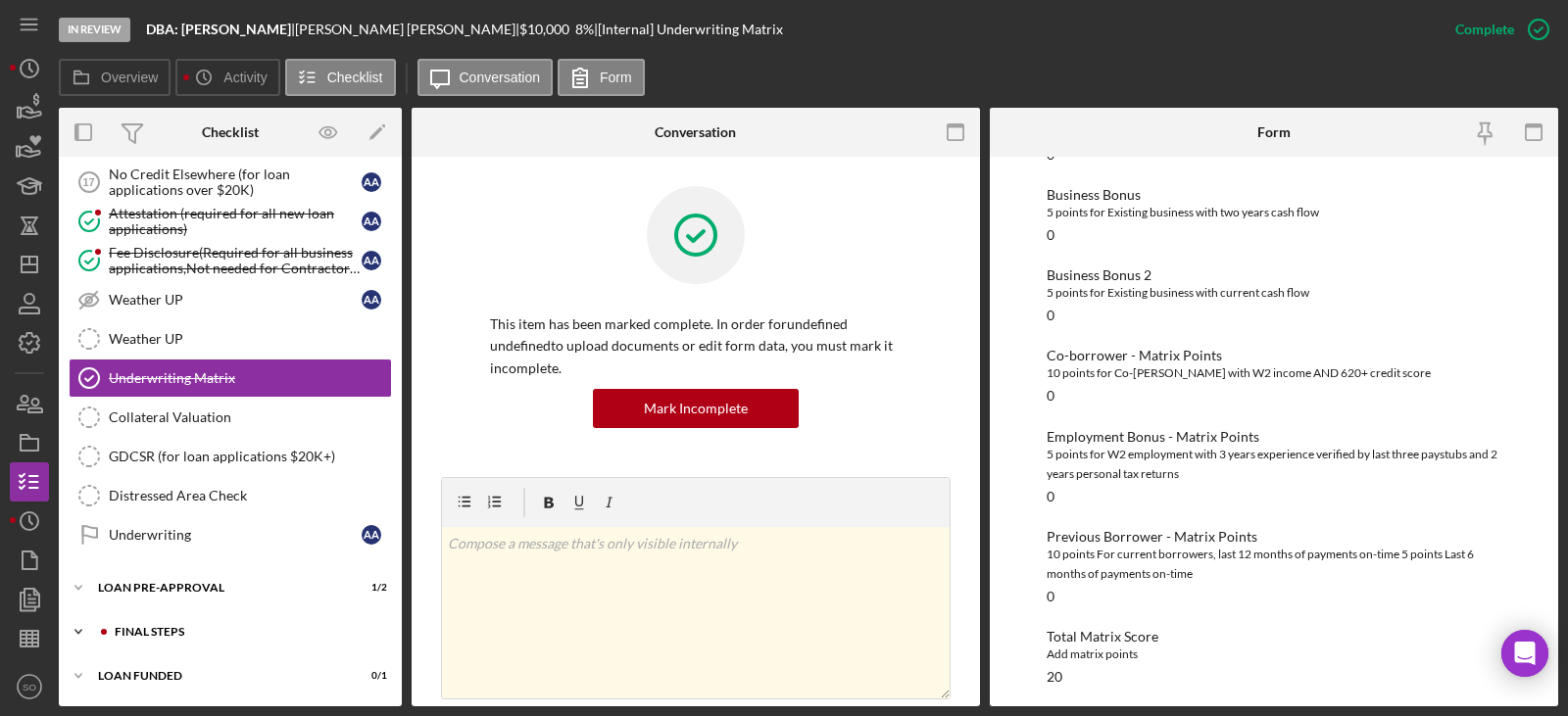
click at [181, 386] on div "FINAL STEPS" at bounding box center [245, 633] width 262 height 12
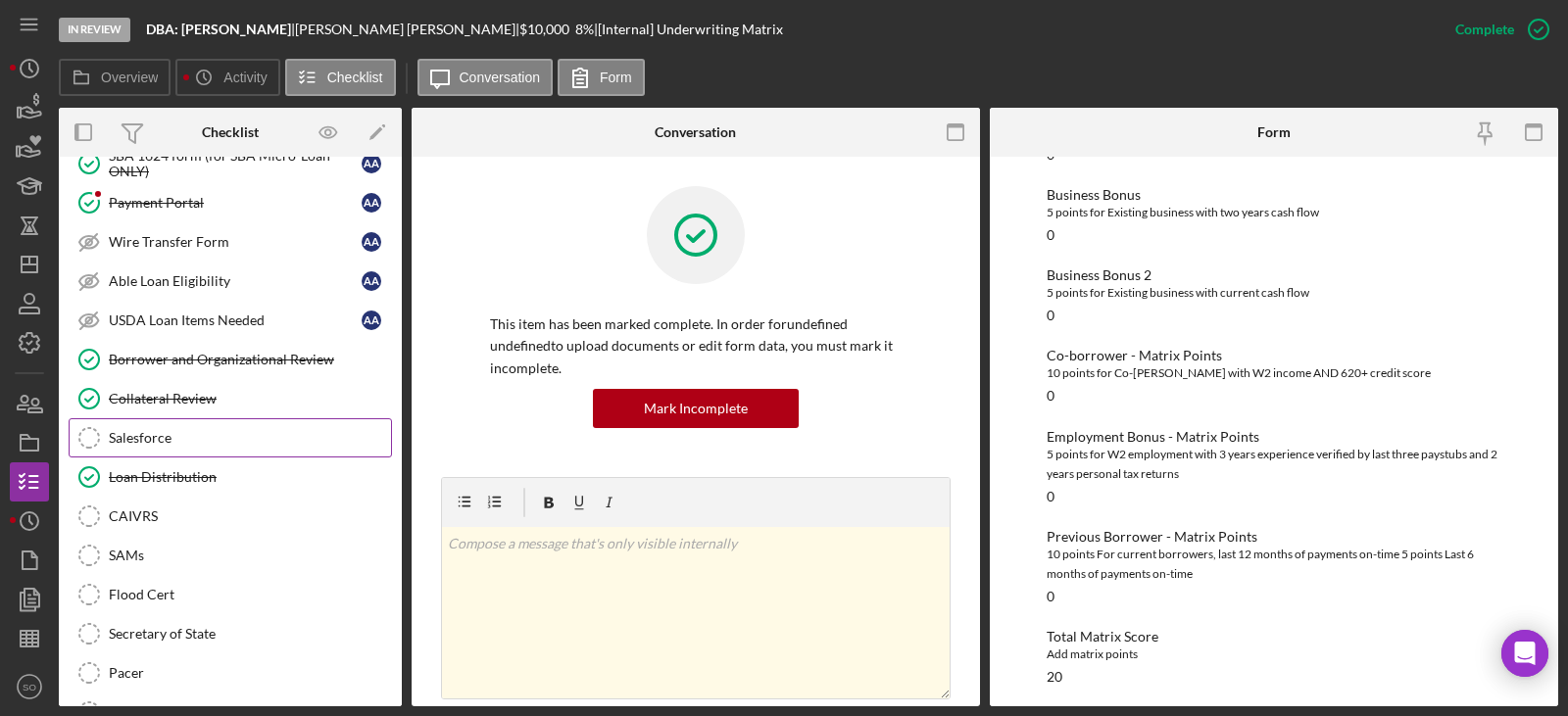
click at [112, 386] on div "Salesforce" at bounding box center [249, 438] width 282 height 16
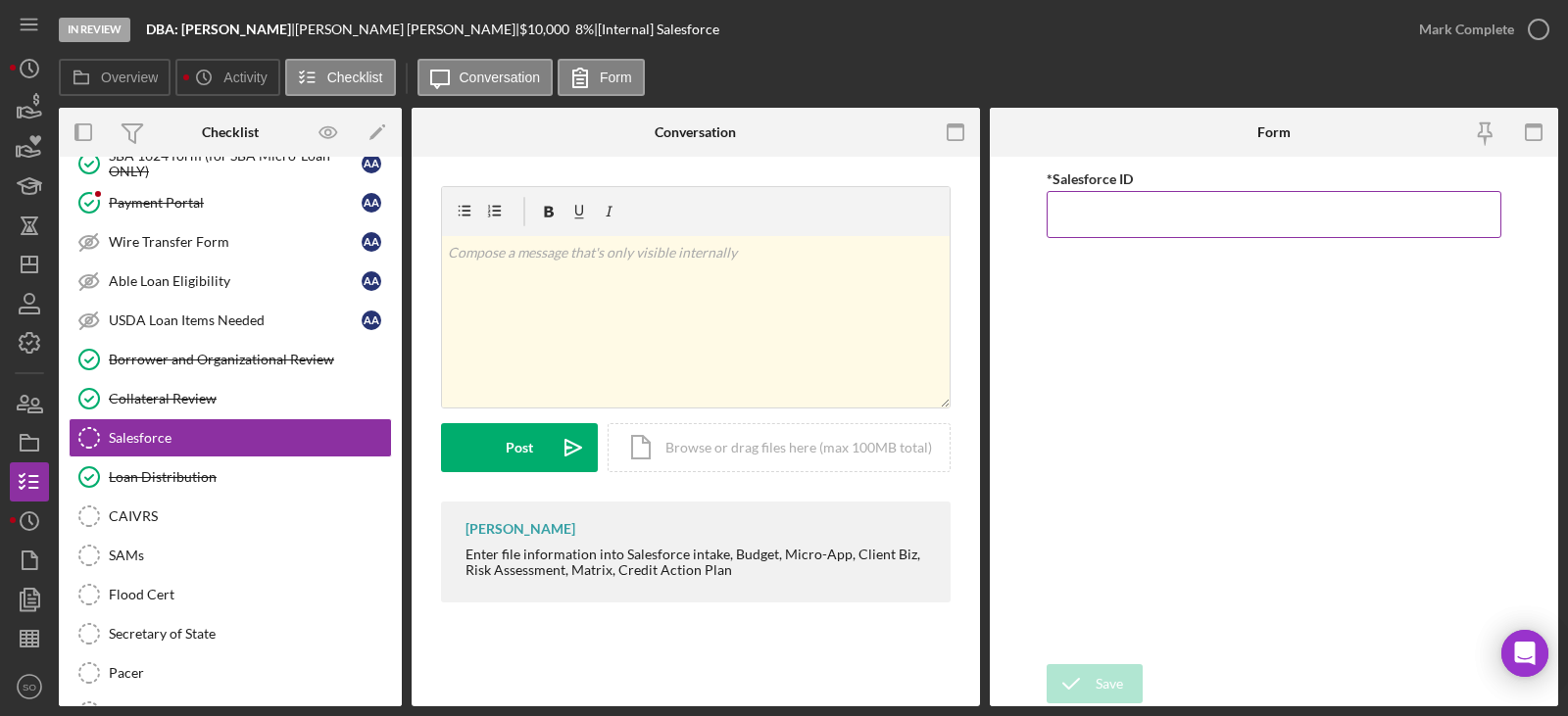
click at [932, 201] on input "*Salesforce ID" at bounding box center [1273, 215] width 455 height 47
paste input "a0wPC000002KO1pYAG"
type input "a0wPC000002KO1pYAG"
click at [932, 386] on div "Save" at bounding box center [1109, 685] width 27 height 39
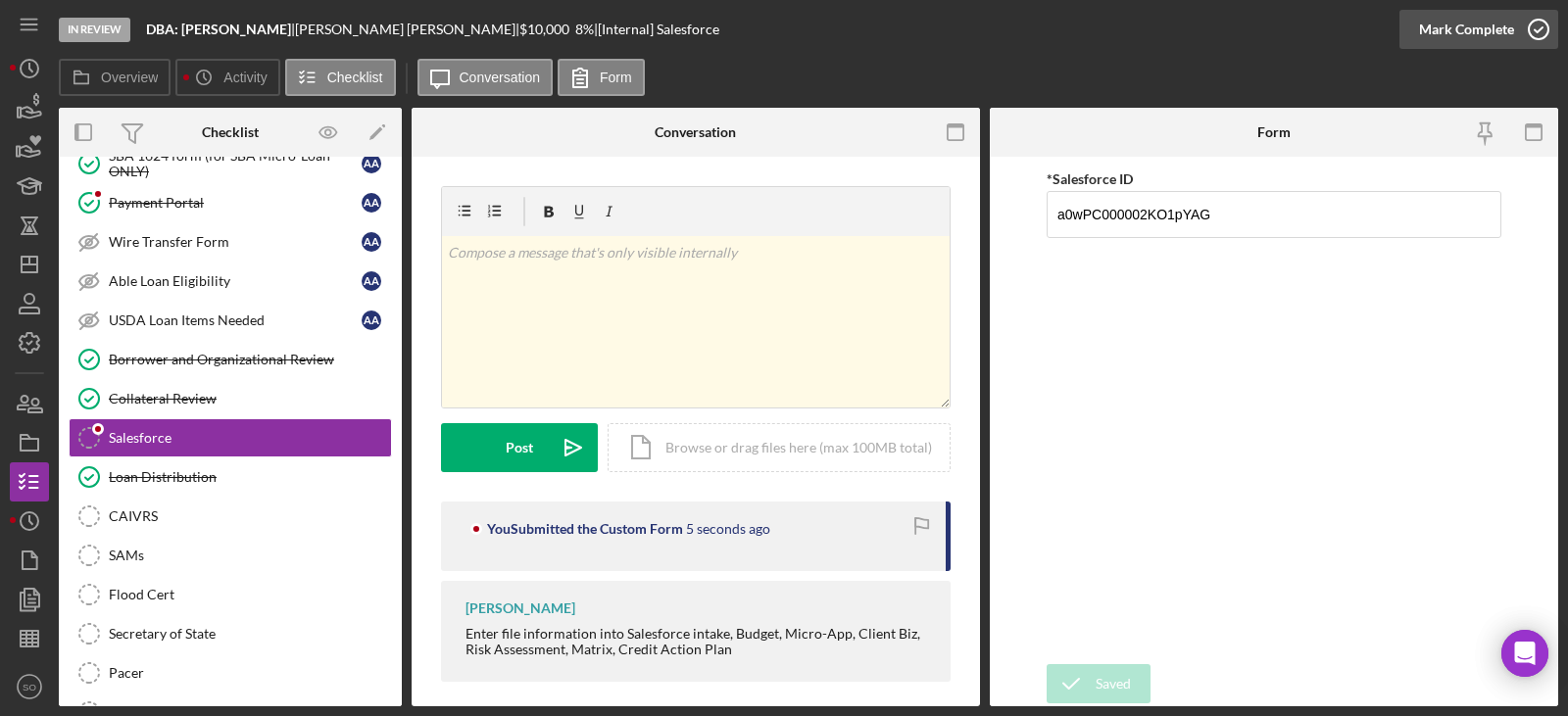
click at [932, 34] on div "Mark Complete" at bounding box center [1466, 29] width 95 height 39
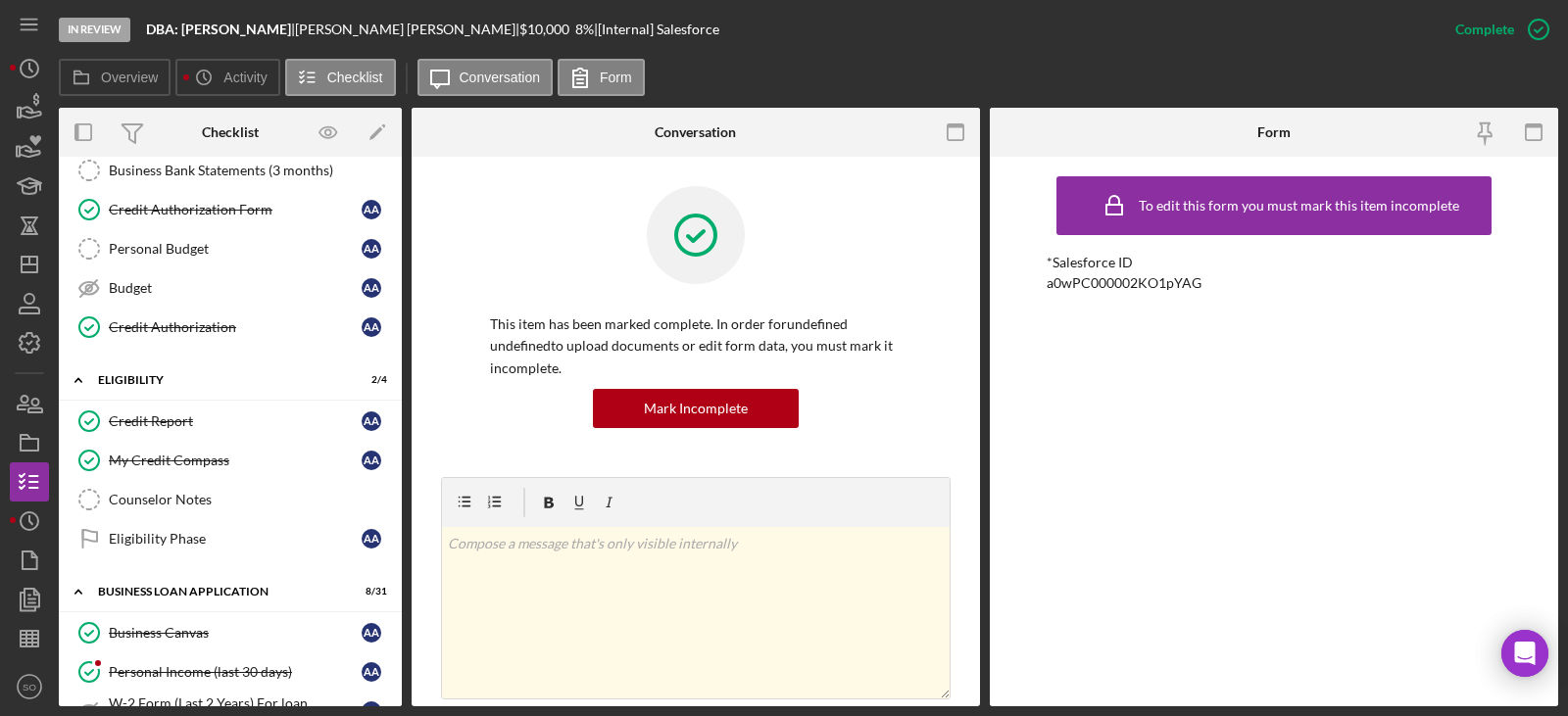
scroll to position [193, 0]
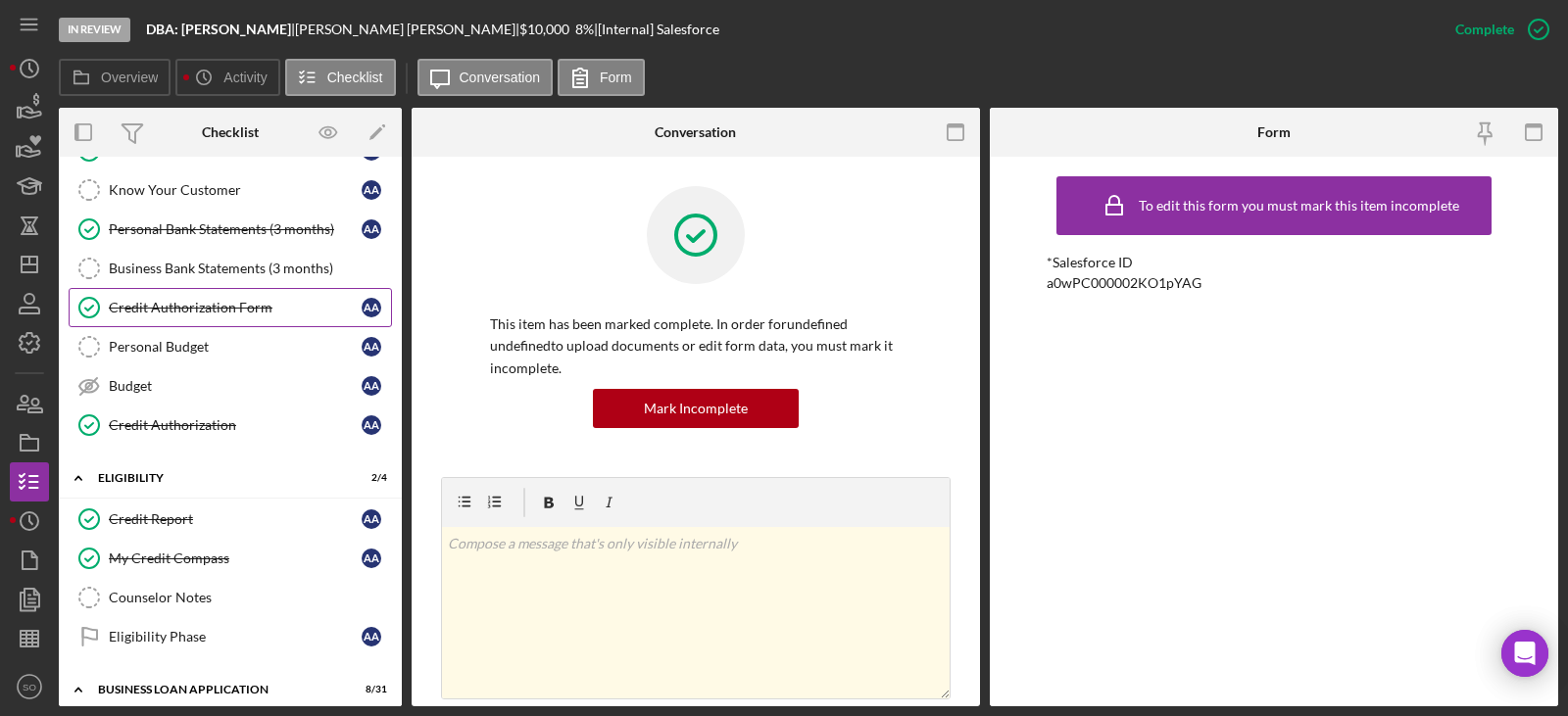
click at [192, 319] on link "Credit Authorization Form Credit Authorization Form A A" at bounding box center [230, 307] width 323 height 39
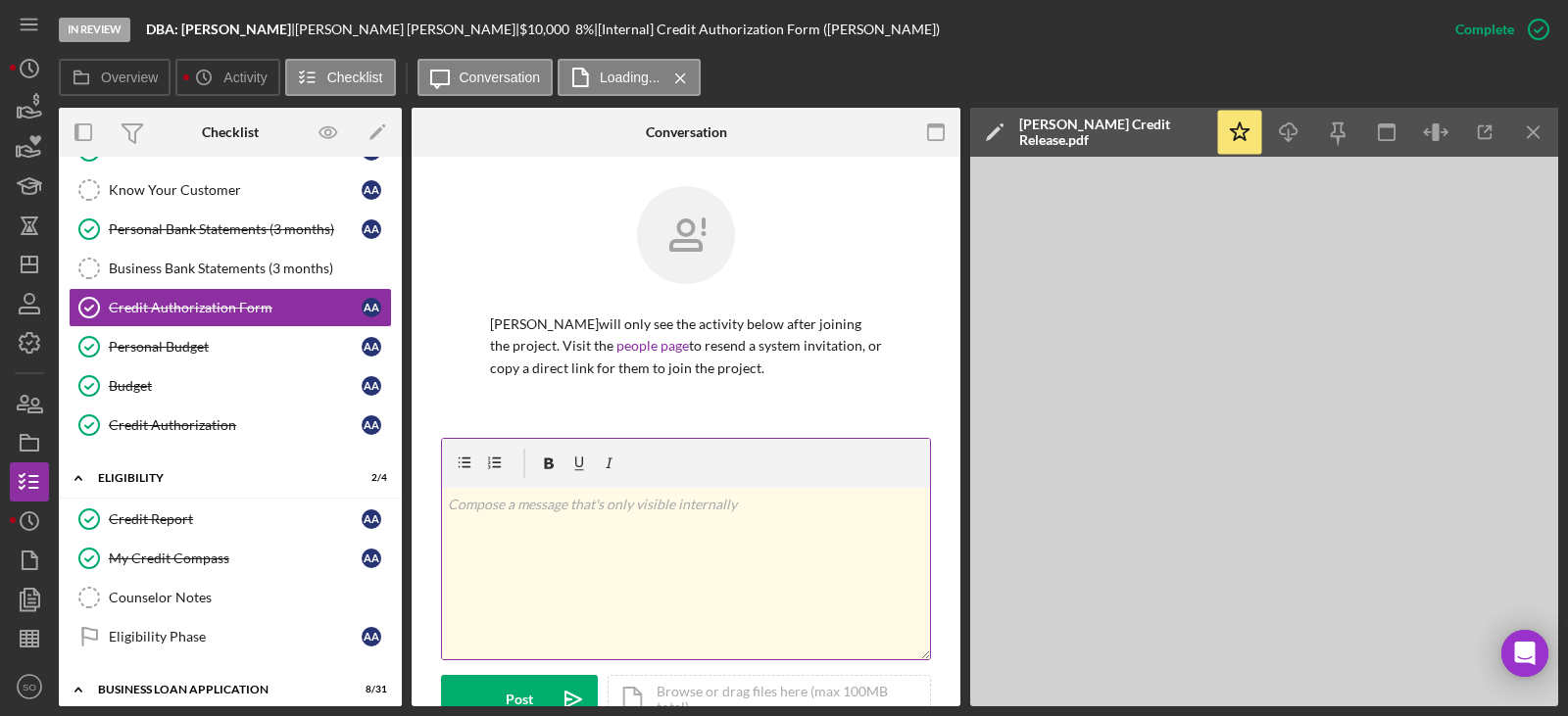
scroll to position [490, 0]
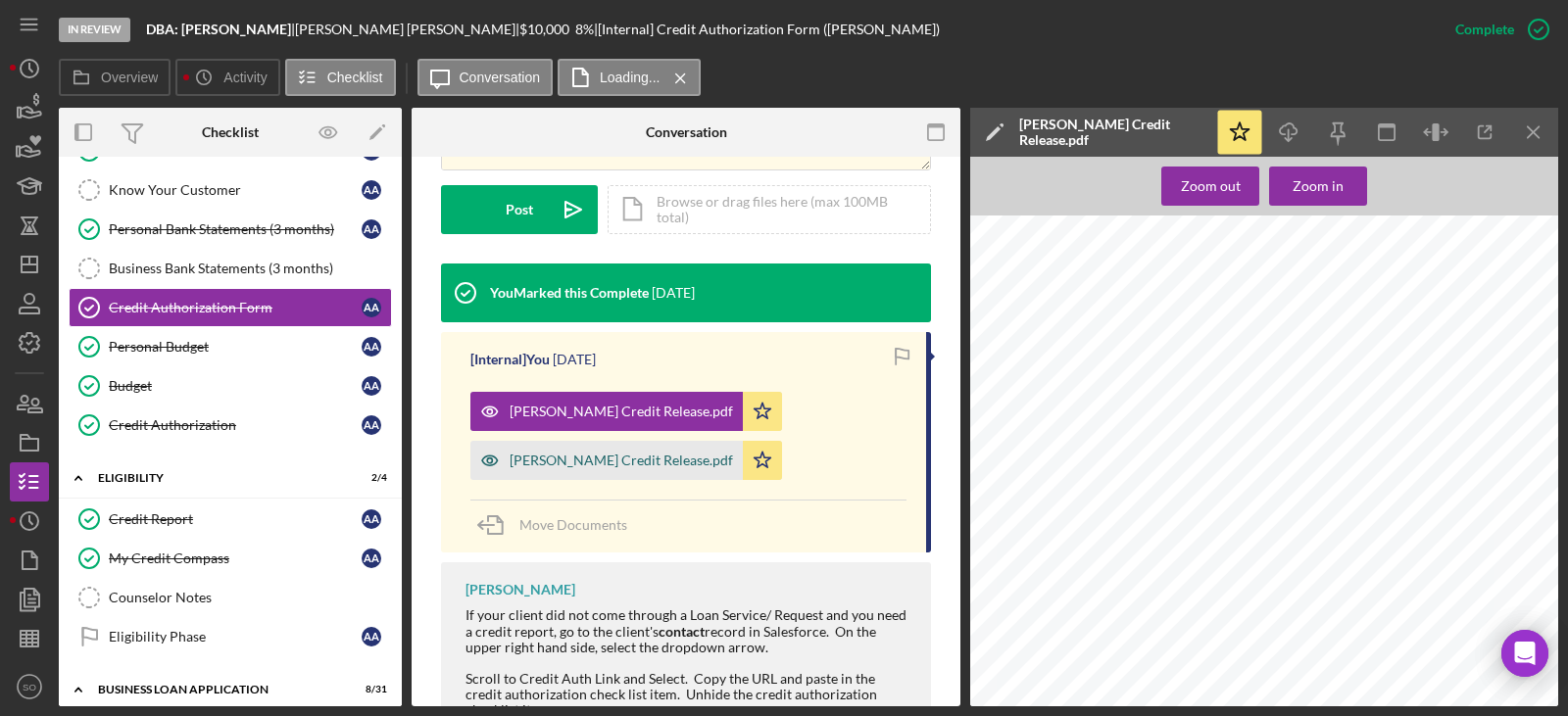
click at [608, 386] on div "[PERSON_NAME] Credit Release.pdf" at bounding box center [622, 461] width 224 height 16
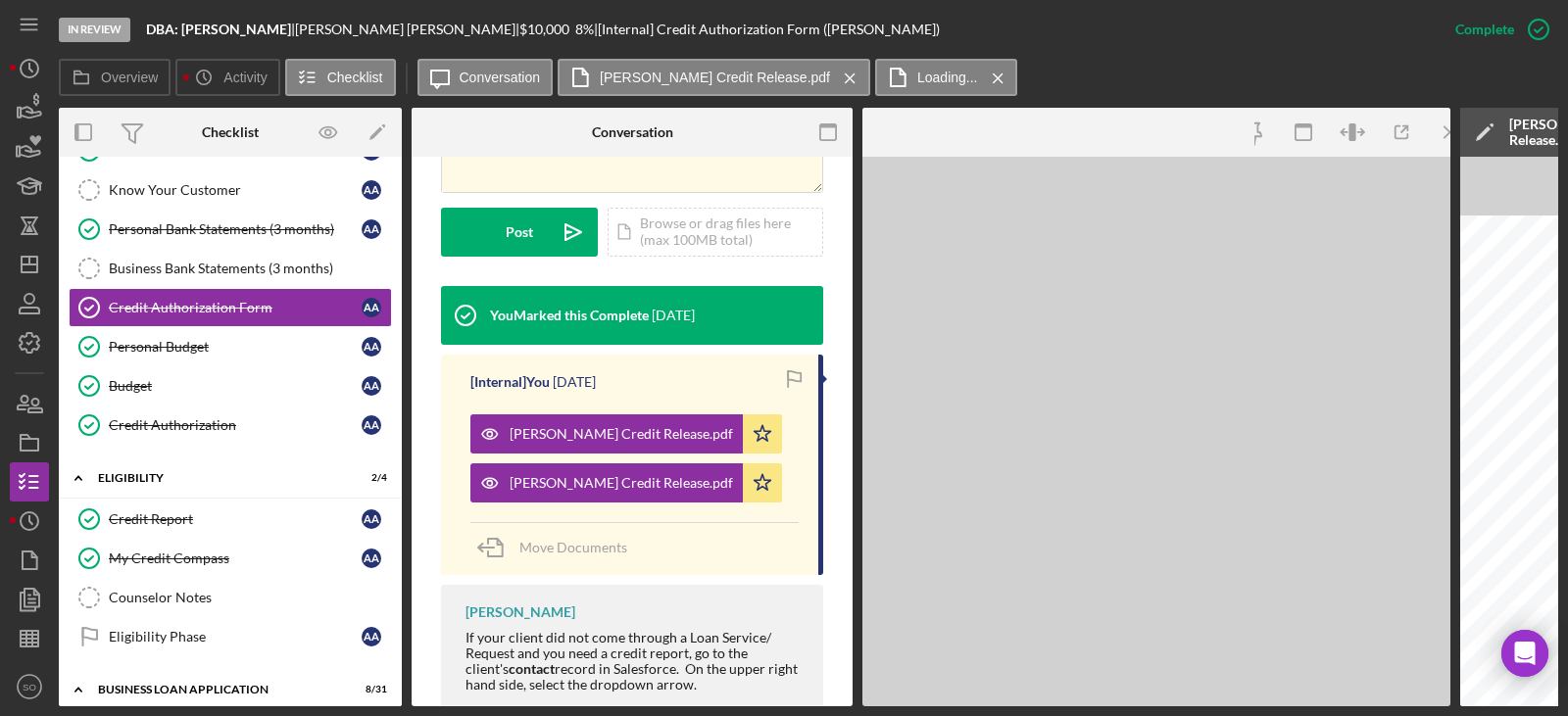
scroll to position [513, 0]
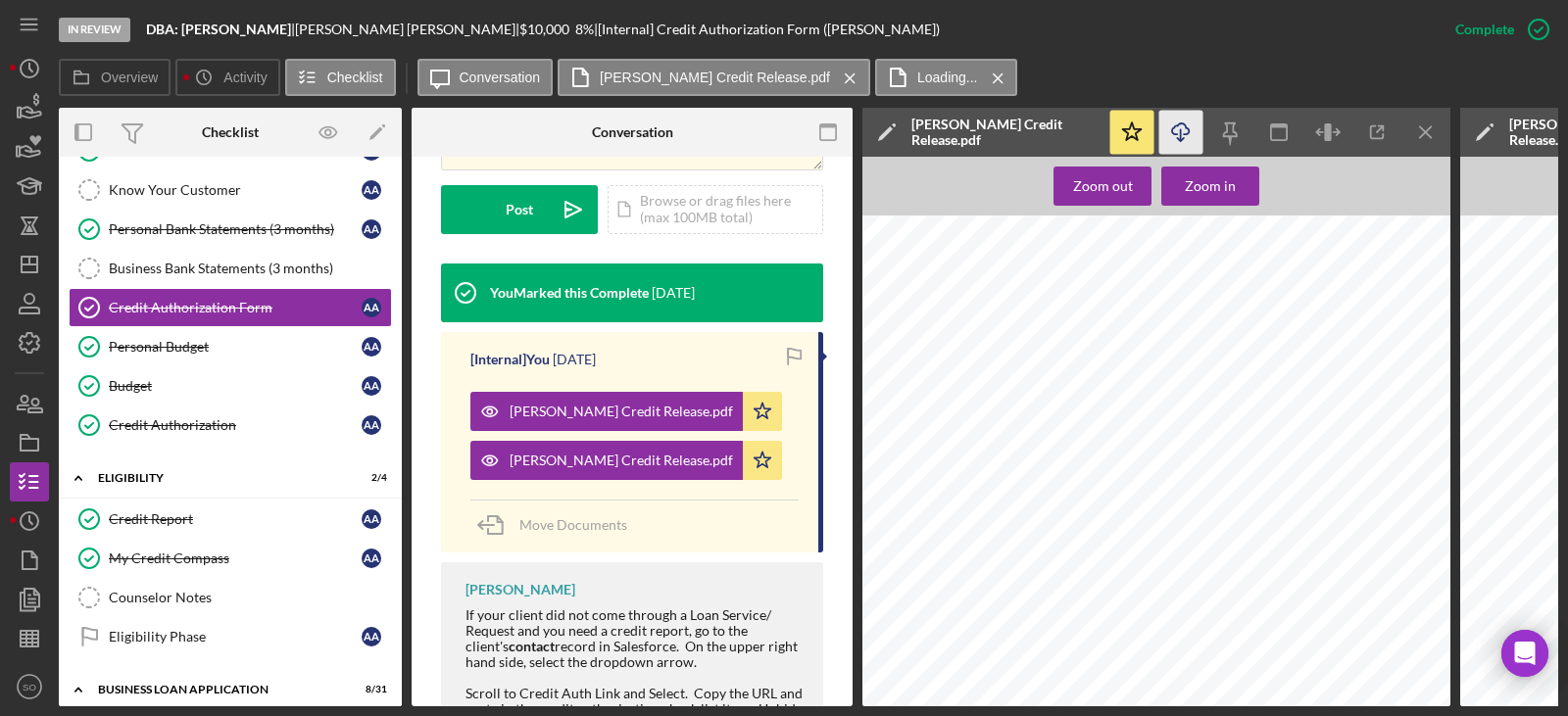
click at [932, 136] on icon "Icon/Download" at bounding box center [1181, 133] width 44 height 44
click at [213, 386] on div "Credit Report" at bounding box center [235, 520] width 252 height 16
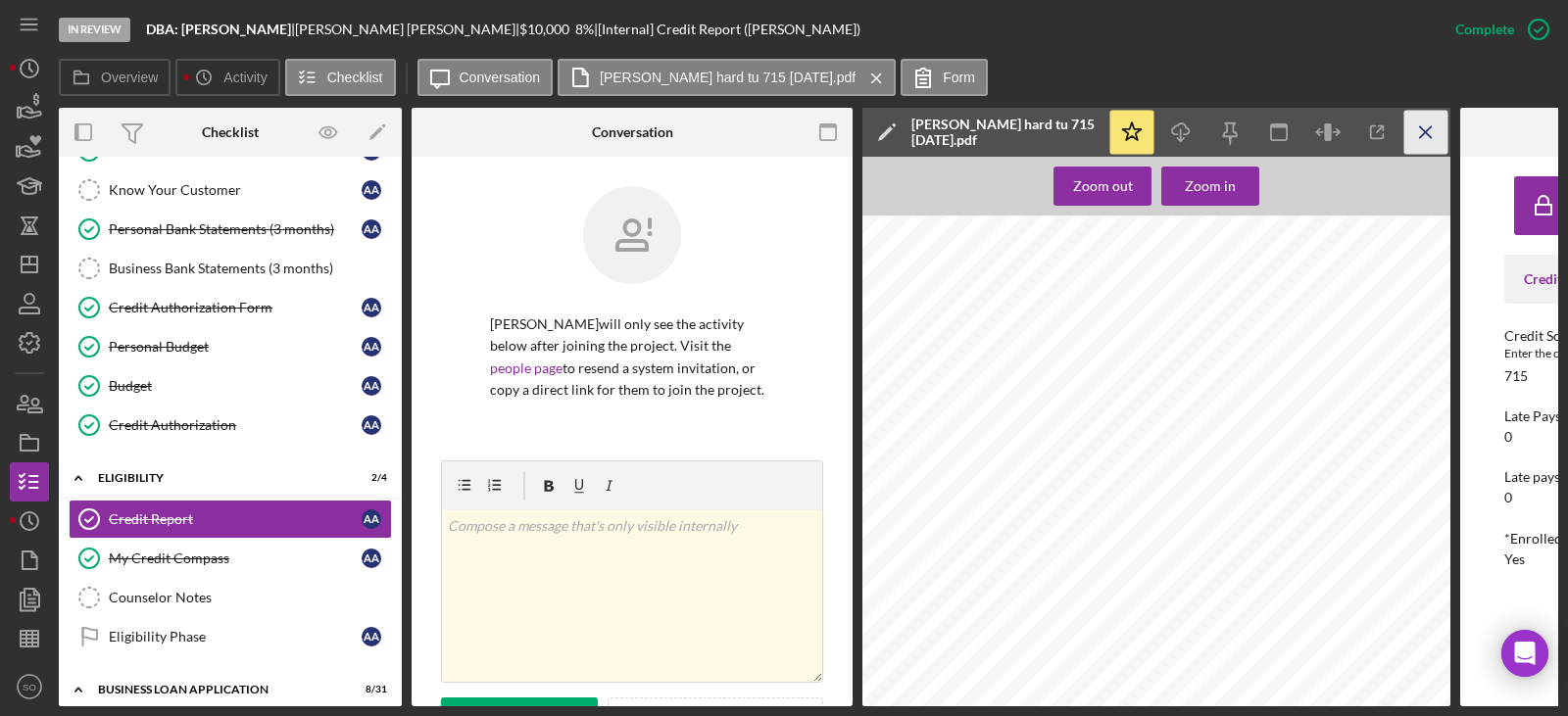
click at [932, 133] on icon "Icon/Menu Close" at bounding box center [1426, 133] width 44 height 44
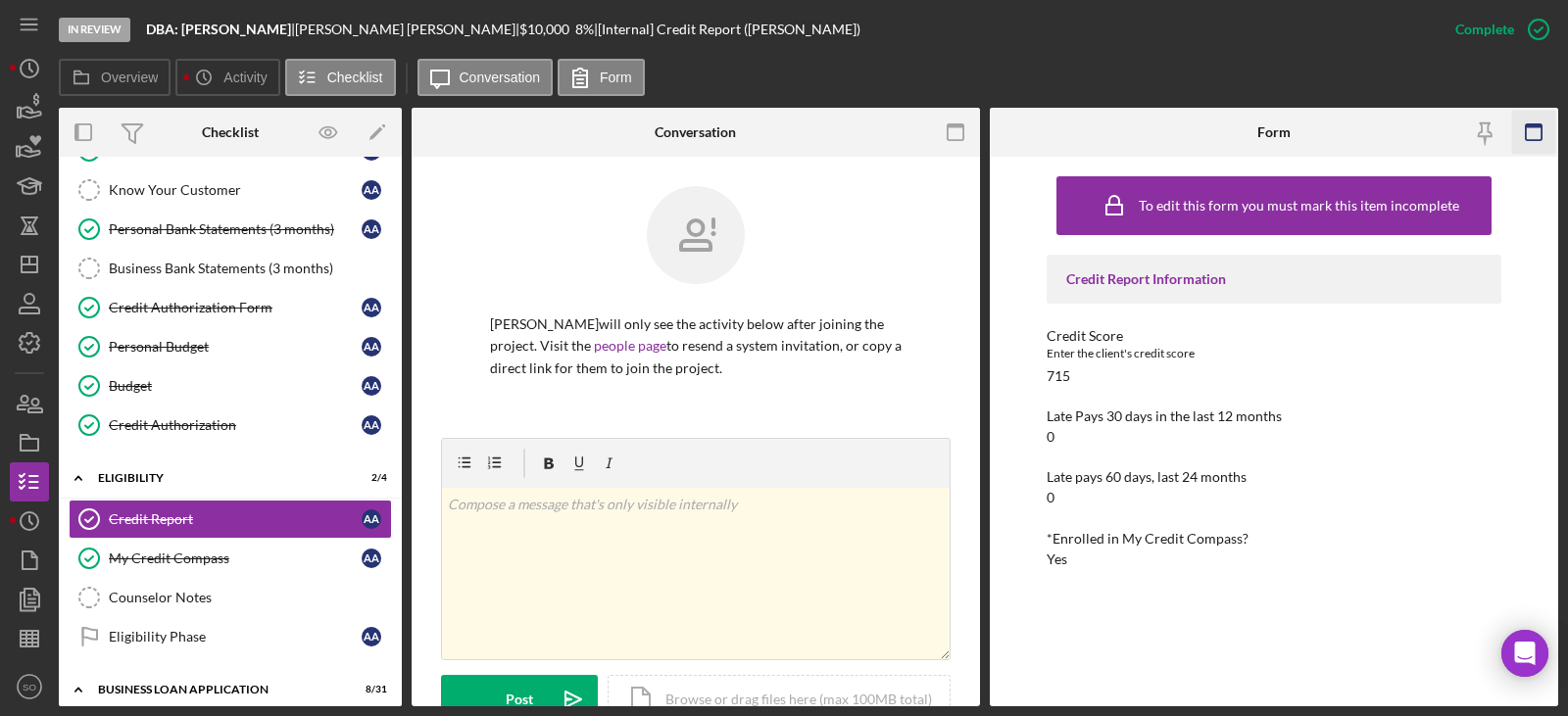
click at [932, 145] on icon "button" at bounding box center [1533, 133] width 44 height 44
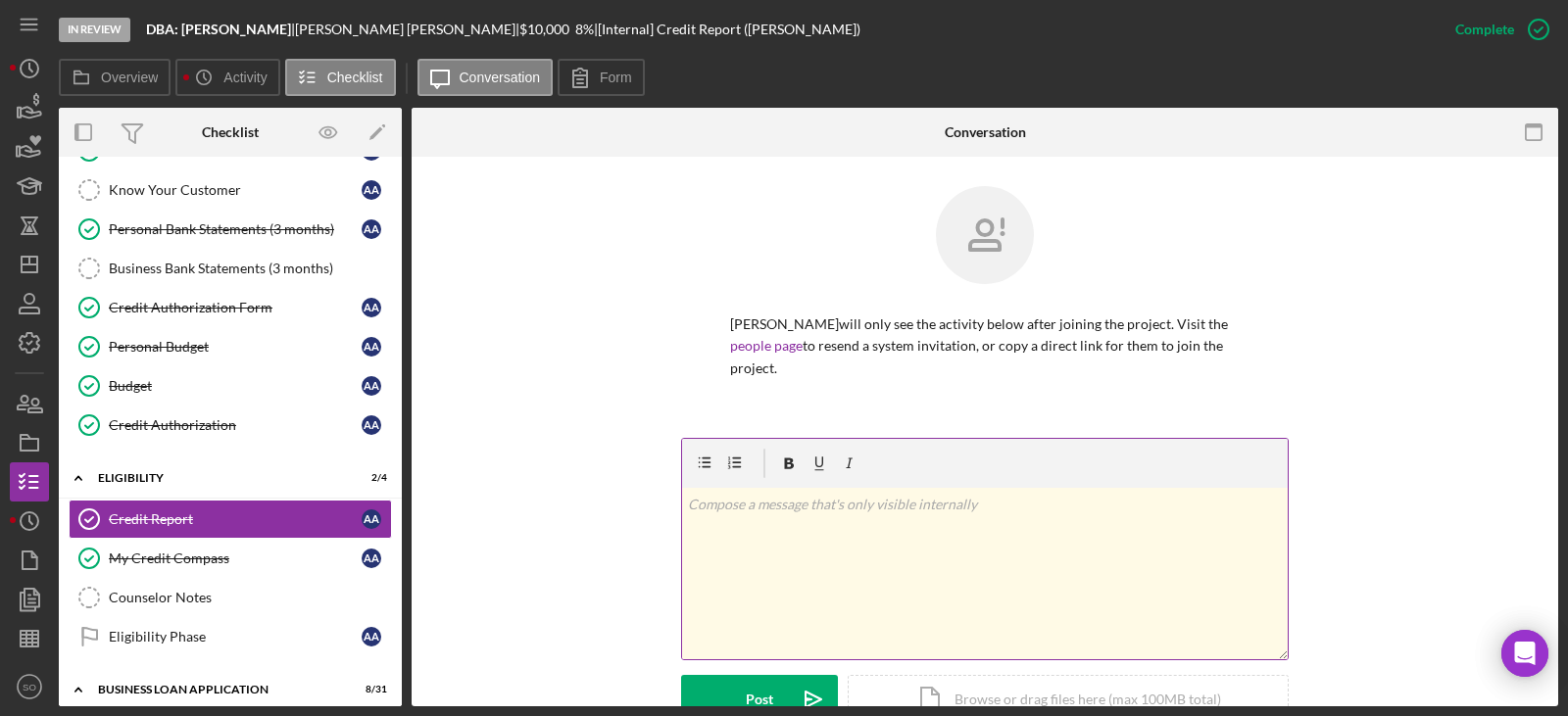
scroll to position [490, 0]
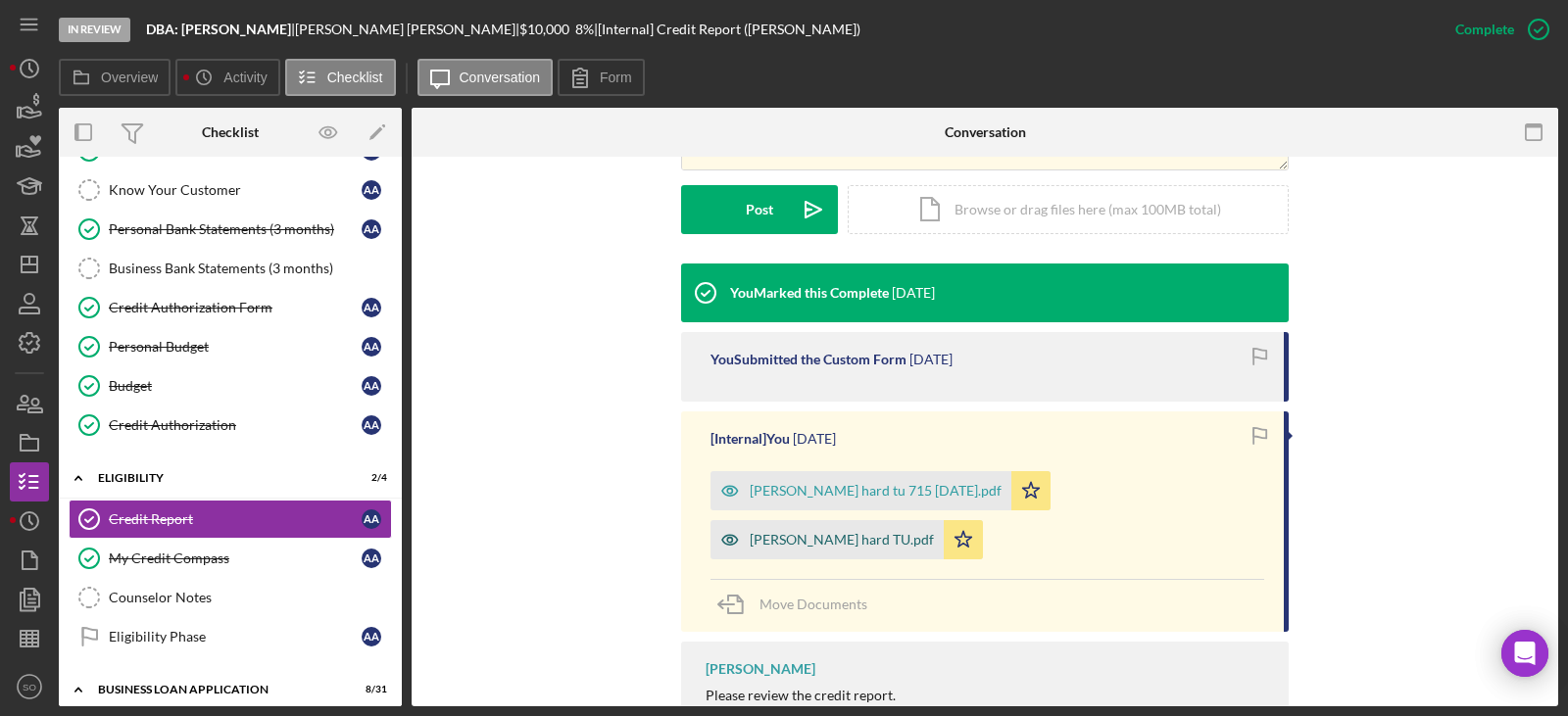
click at [932, 386] on div "[PERSON_NAME] hard TU.pdf" at bounding box center [841, 540] width 185 height 16
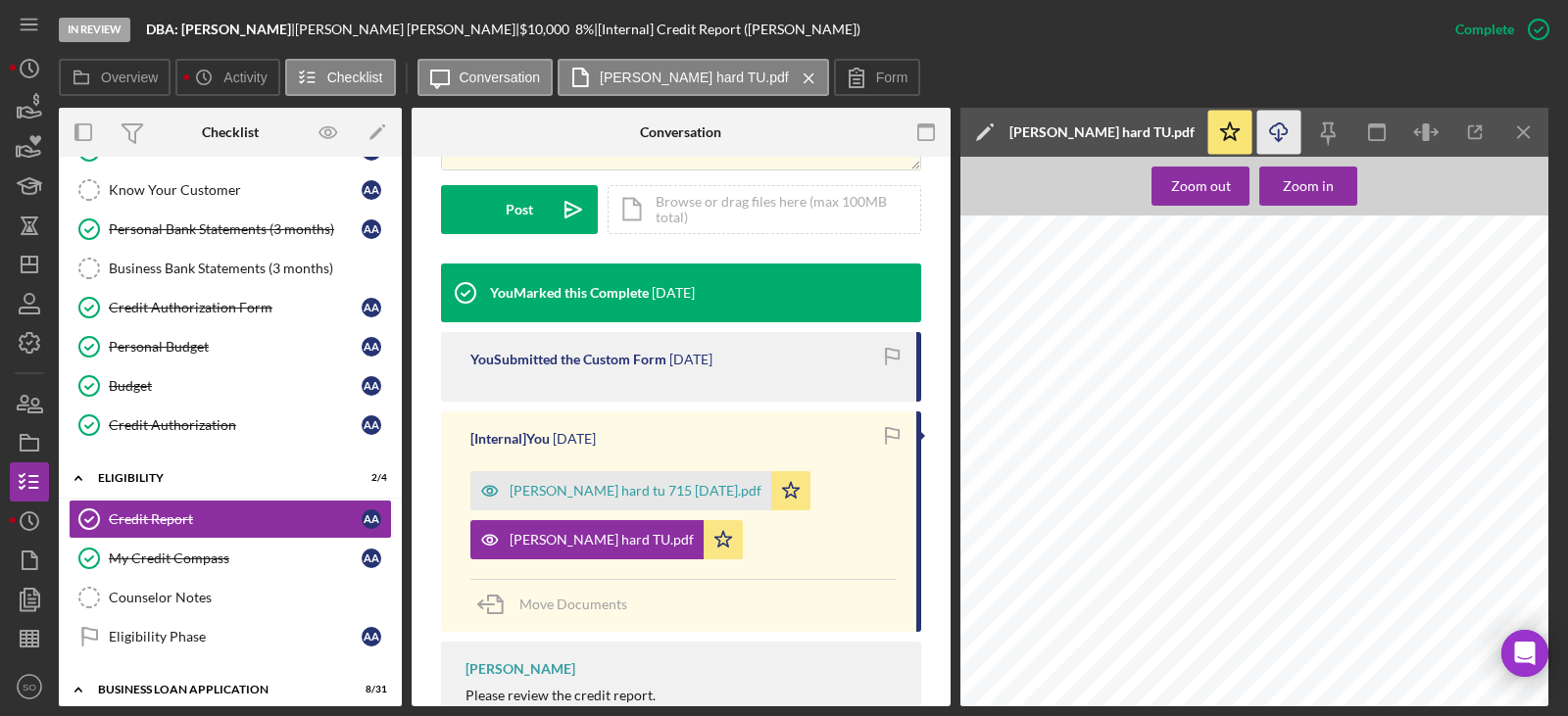
click at [932, 136] on icon "Icon/Download" at bounding box center [1278, 133] width 44 height 44
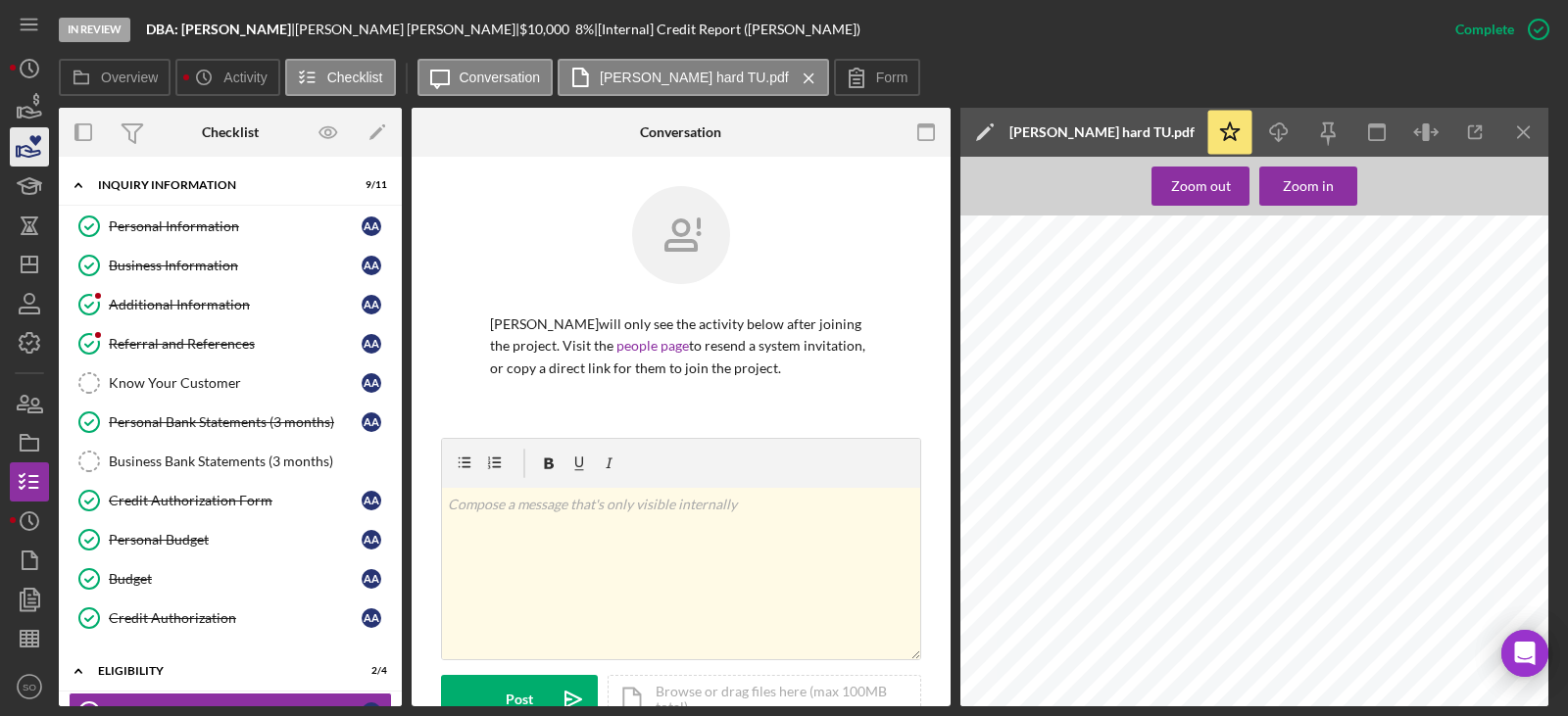
scroll to position [490, 0]
